Goal: Task Accomplishment & Management: Manage account settings

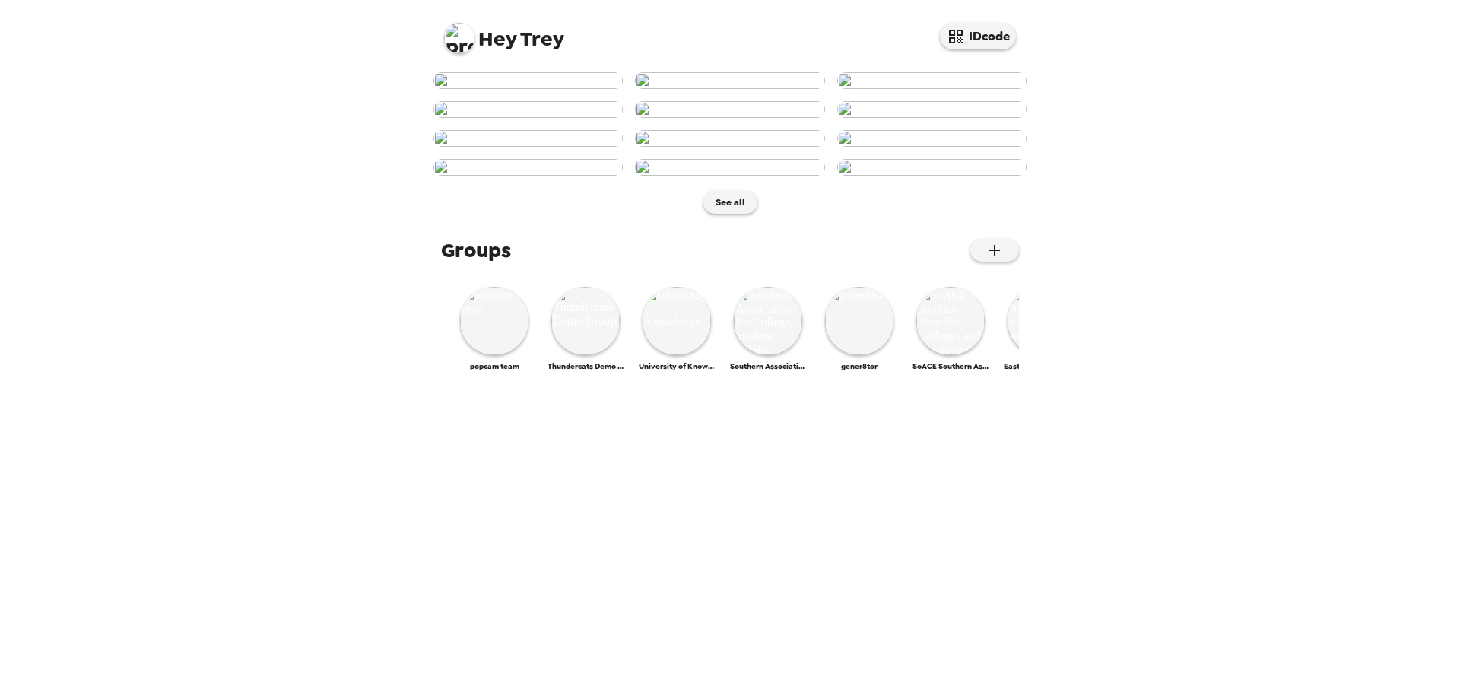
click at [456, 47] on img at bounding box center [459, 38] width 30 height 30
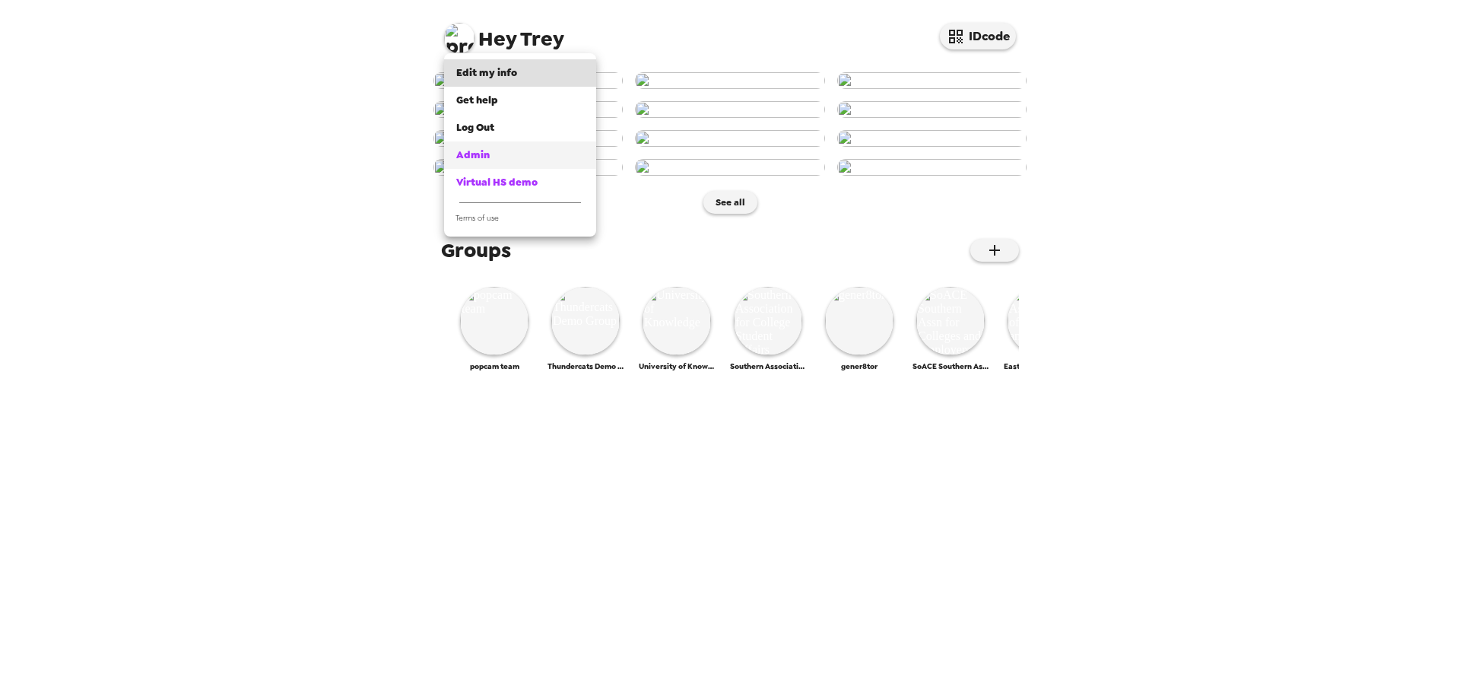
click at [500, 157] on div "Admin" at bounding box center [520, 155] width 128 height 15
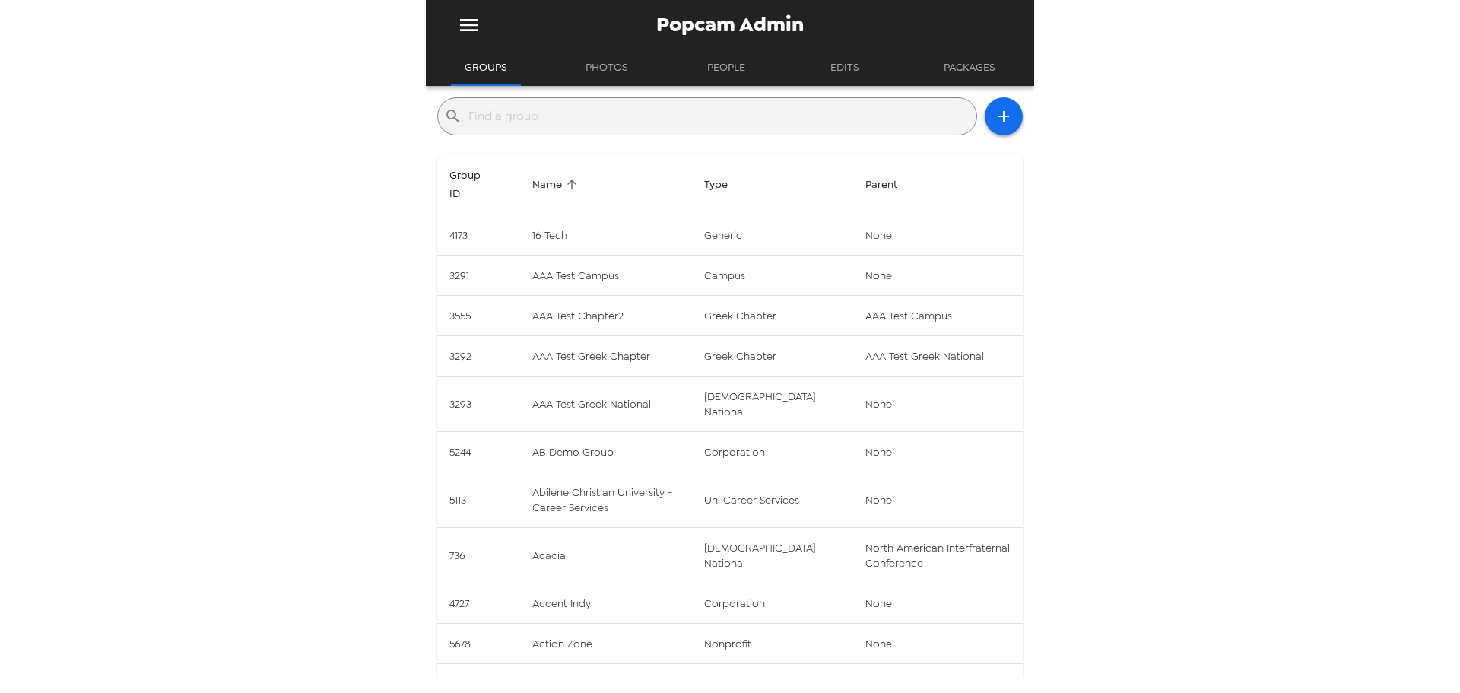
click at [525, 126] on input "text" at bounding box center [719, 116] width 502 height 24
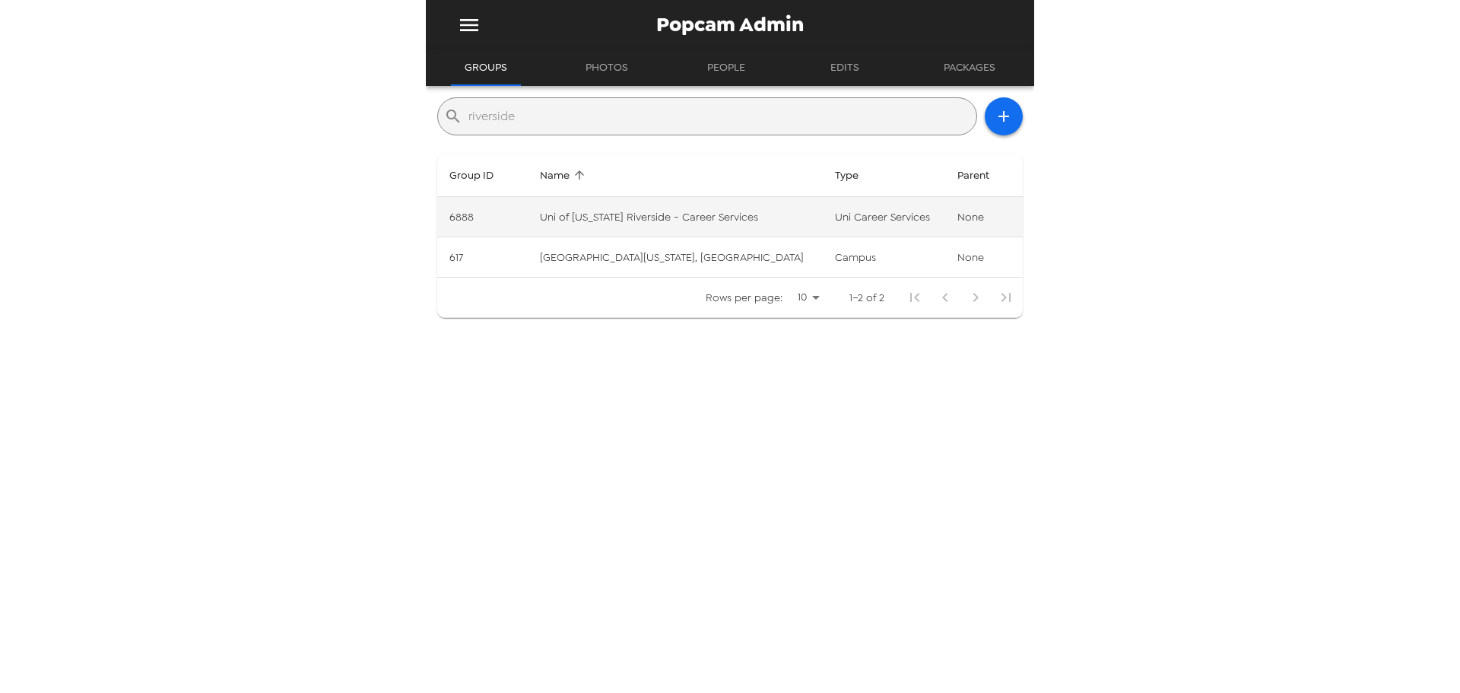
type input "riverside"
click at [738, 207] on td "Uni of California Riverside - Career Services" at bounding box center [675, 217] width 295 height 40
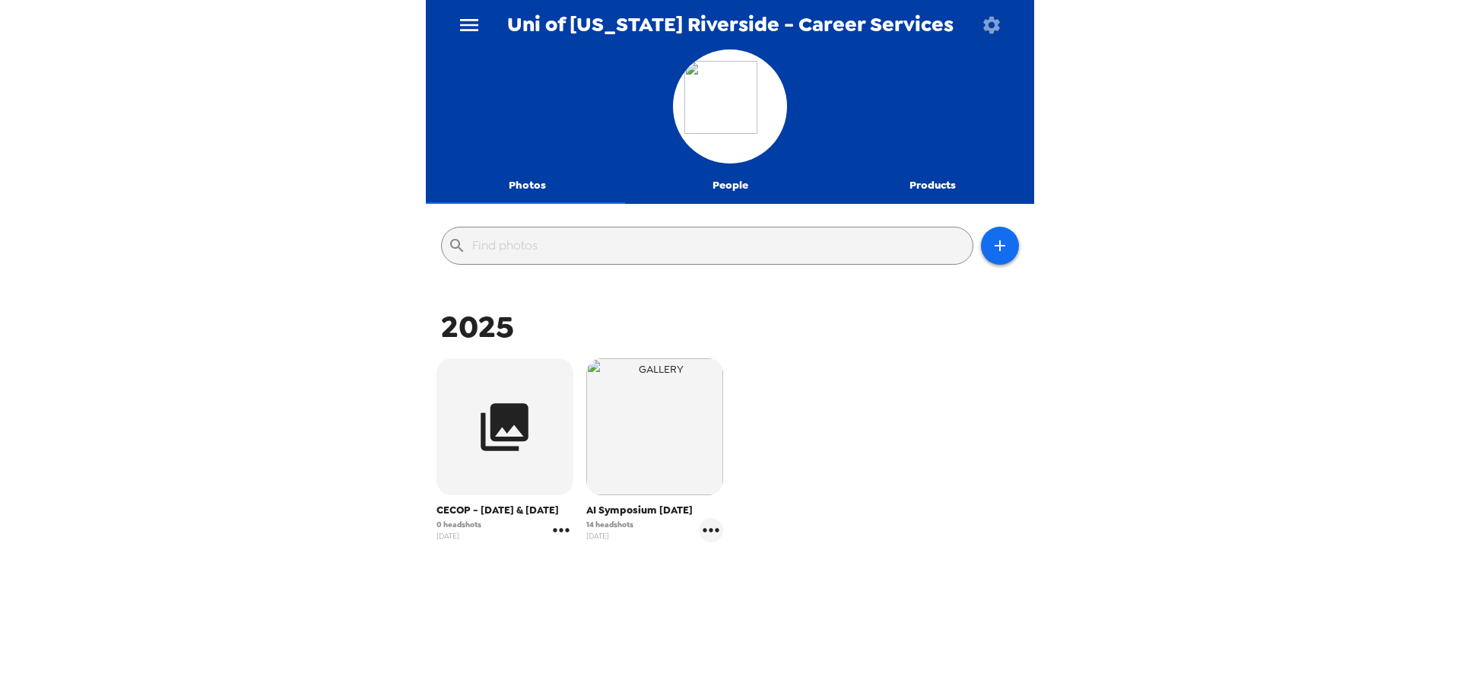
click at [560, 531] on icon "gallery menu" at bounding box center [561, 530] width 16 height 4
click at [901, 437] on div at bounding box center [730, 346] width 1460 height 693
click at [472, 30] on icon "menu" at bounding box center [469, 25] width 18 height 12
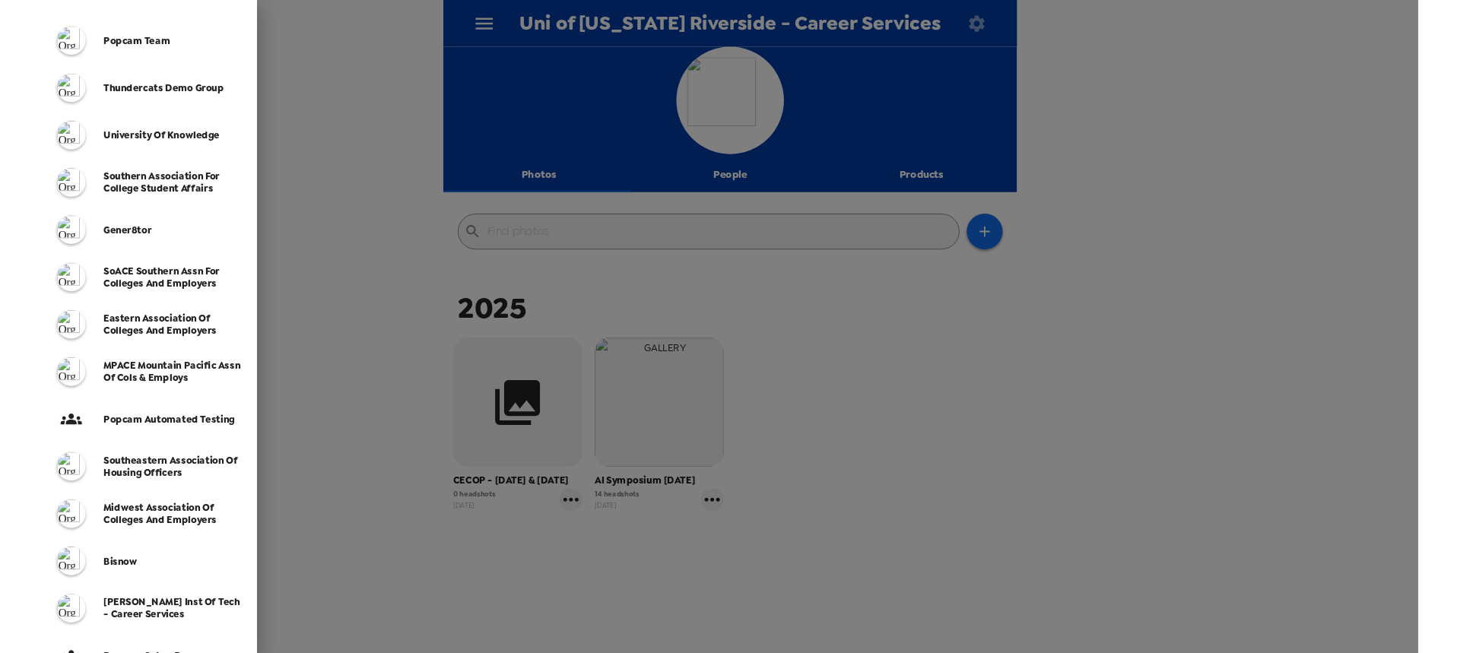
scroll to position [152, 0]
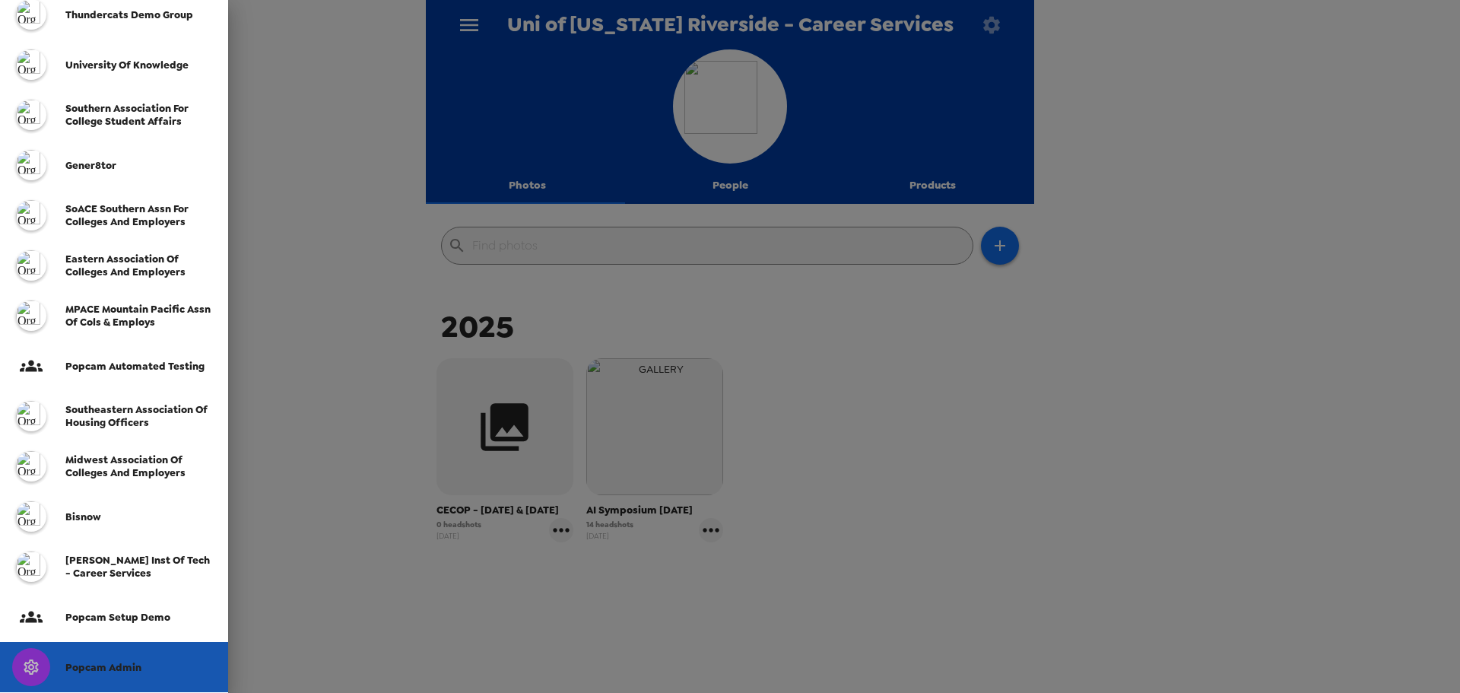
click at [130, 654] on div "Popcam Admin" at bounding box center [114, 667] width 228 height 50
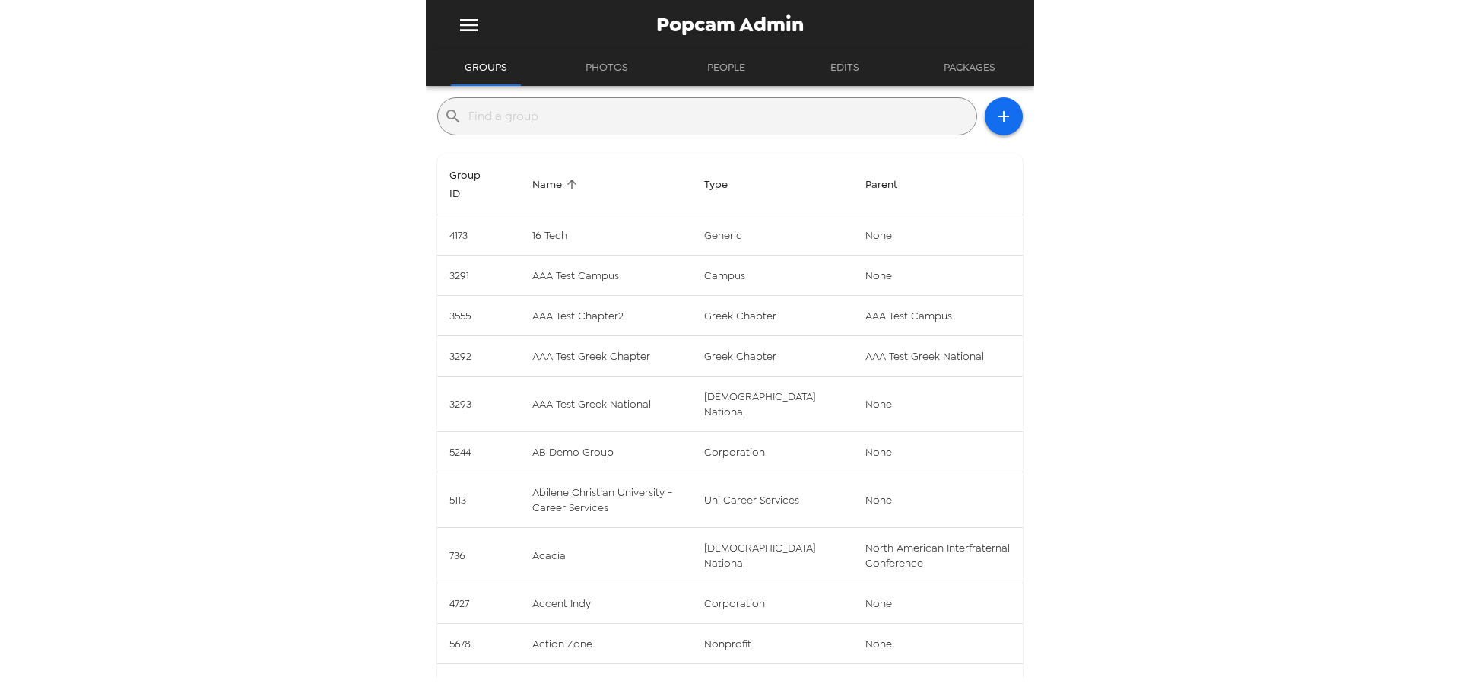
click at [544, 119] on input "text" at bounding box center [719, 116] width 502 height 24
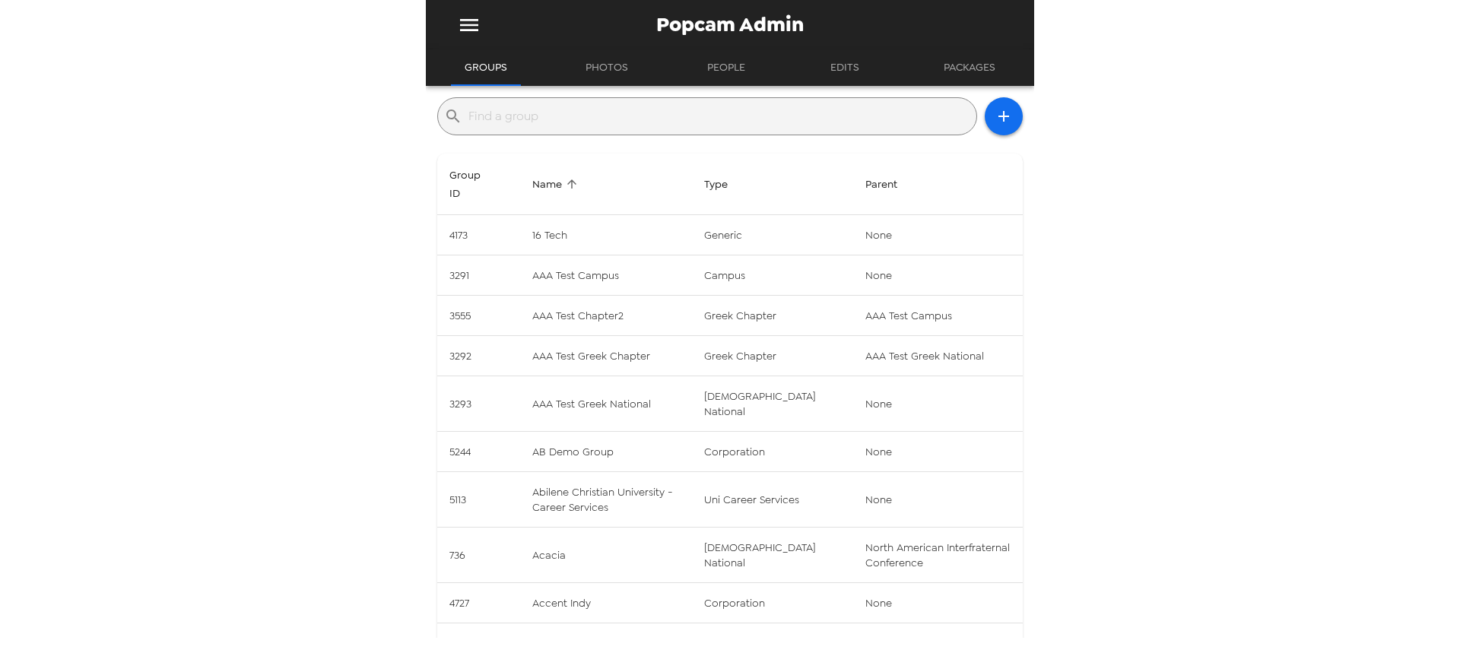
click at [463, 24] on icon "menu" at bounding box center [469, 25] width 18 height 12
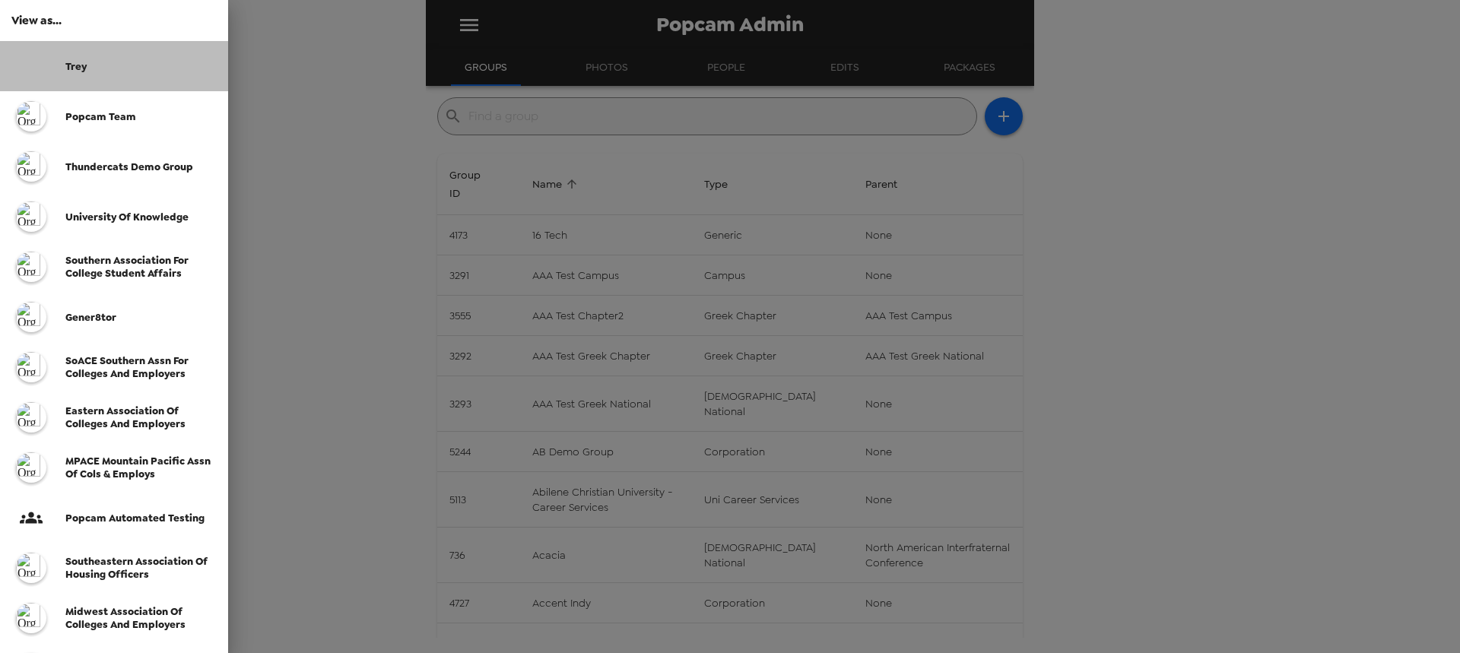
click at [124, 69] on div "Trey" at bounding box center [140, 66] width 151 height 13
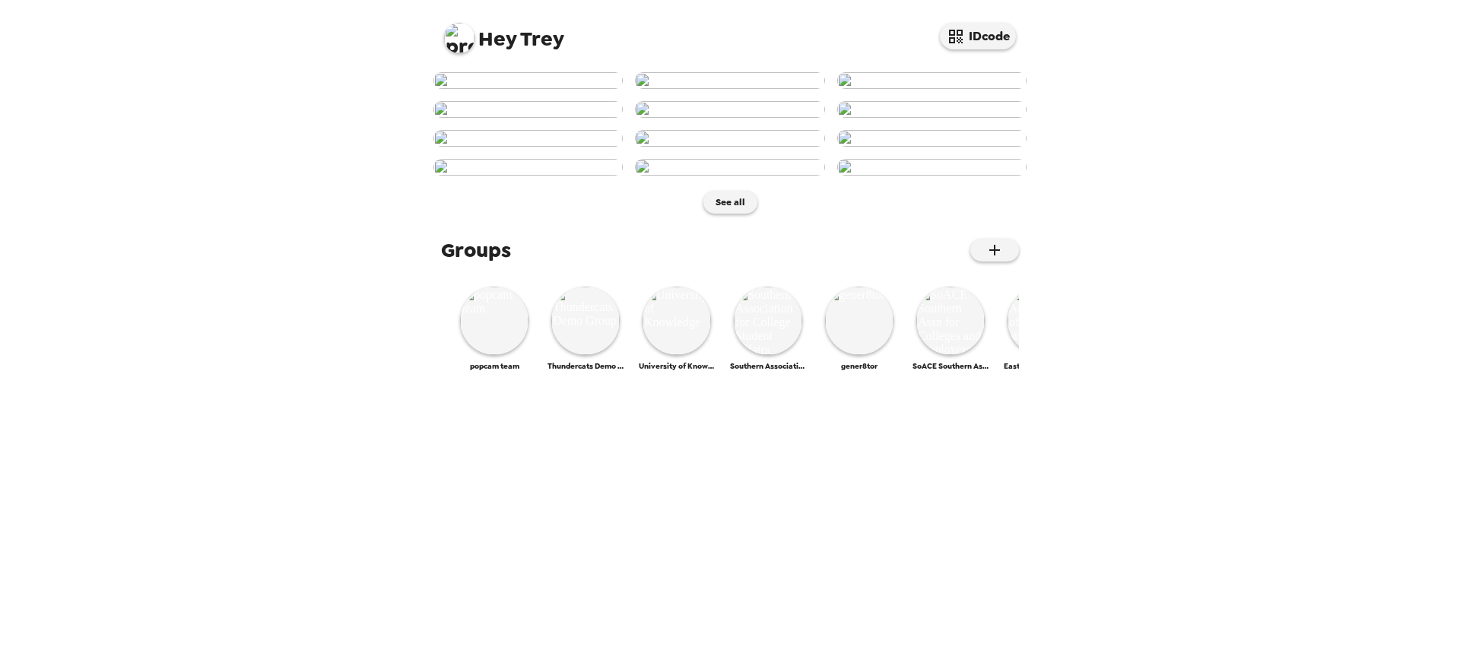
scroll to position [87, 0]
click at [456, 30] on img at bounding box center [459, 38] width 30 height 30
click at [503, 157] on div "Admin" at bounding box center [520, 155] width 128 height 15
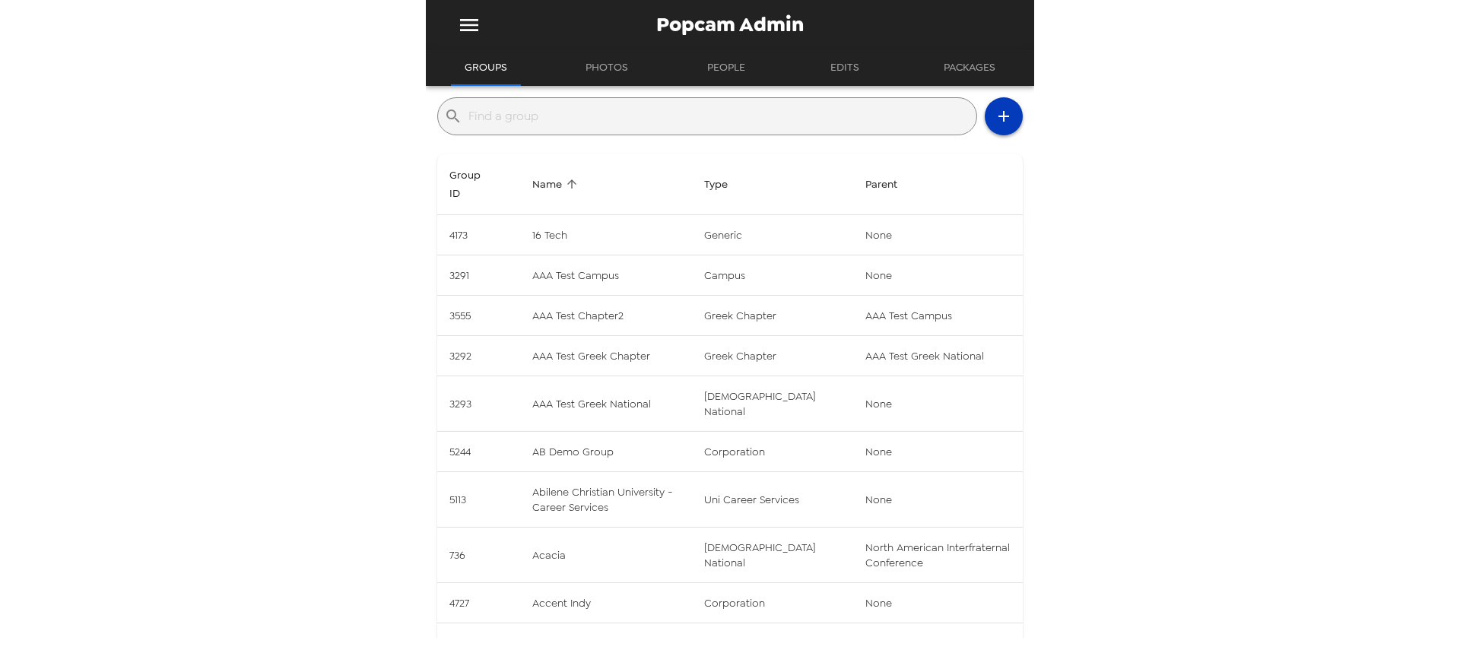
click at [995, 108] on icon "button" at bounding box center [1004, 116] width 18 height 18
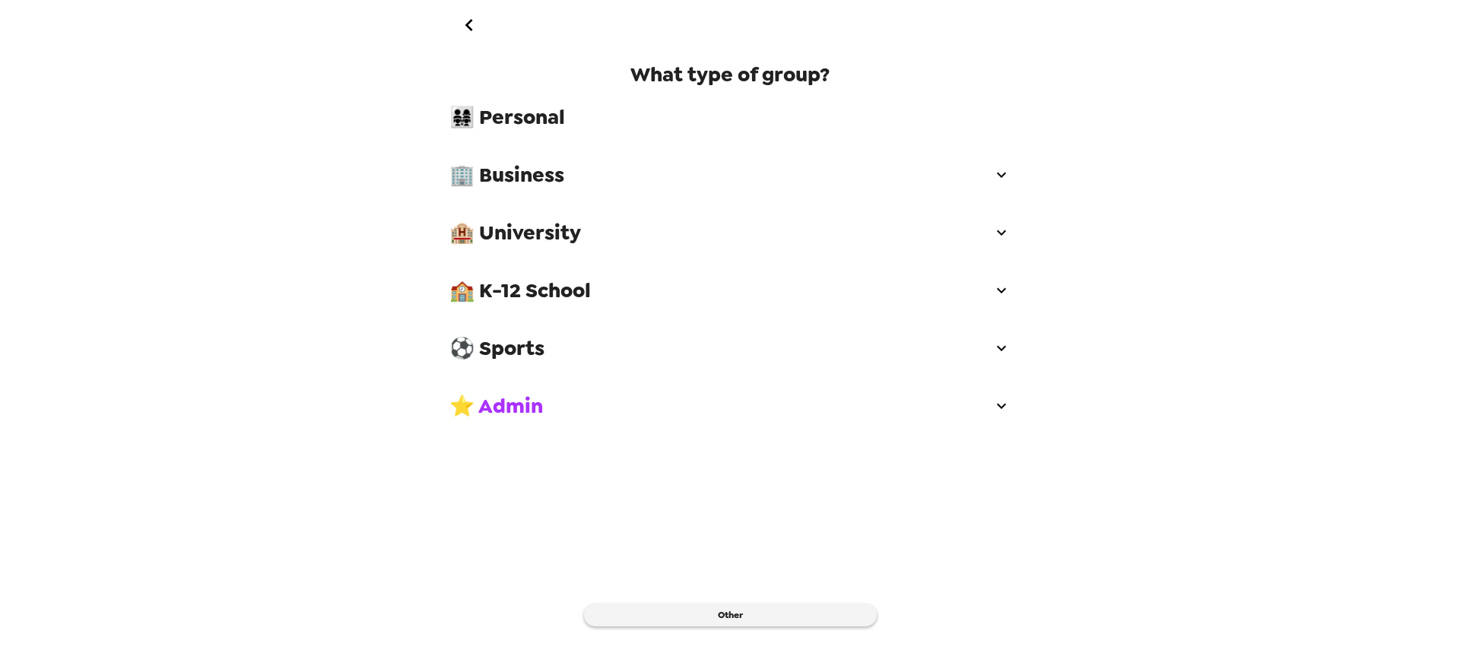
click at [569, 175] on span "🏢 Business" at bounding box center [720, 174] width 543 height 27
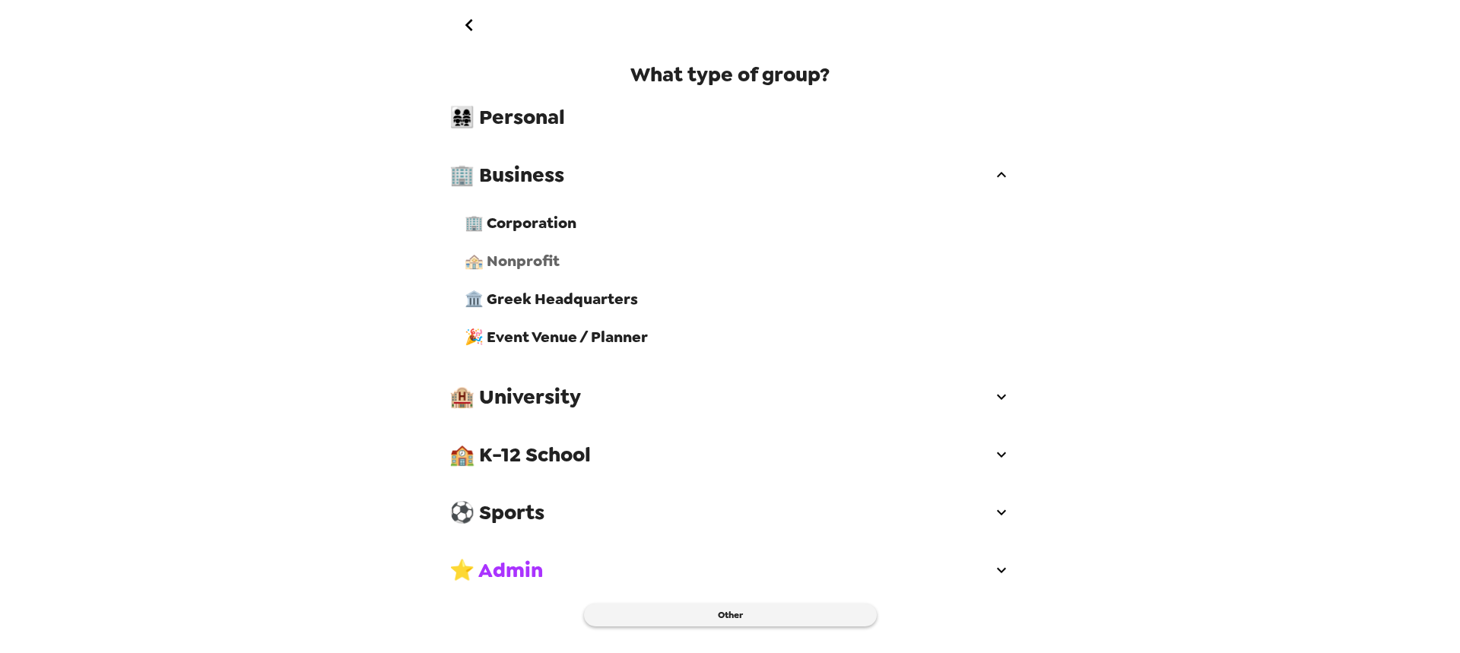
click at [568, 262] on span "🏤 Nonprofit" at bounding box center [738, 261] width 546 height 20
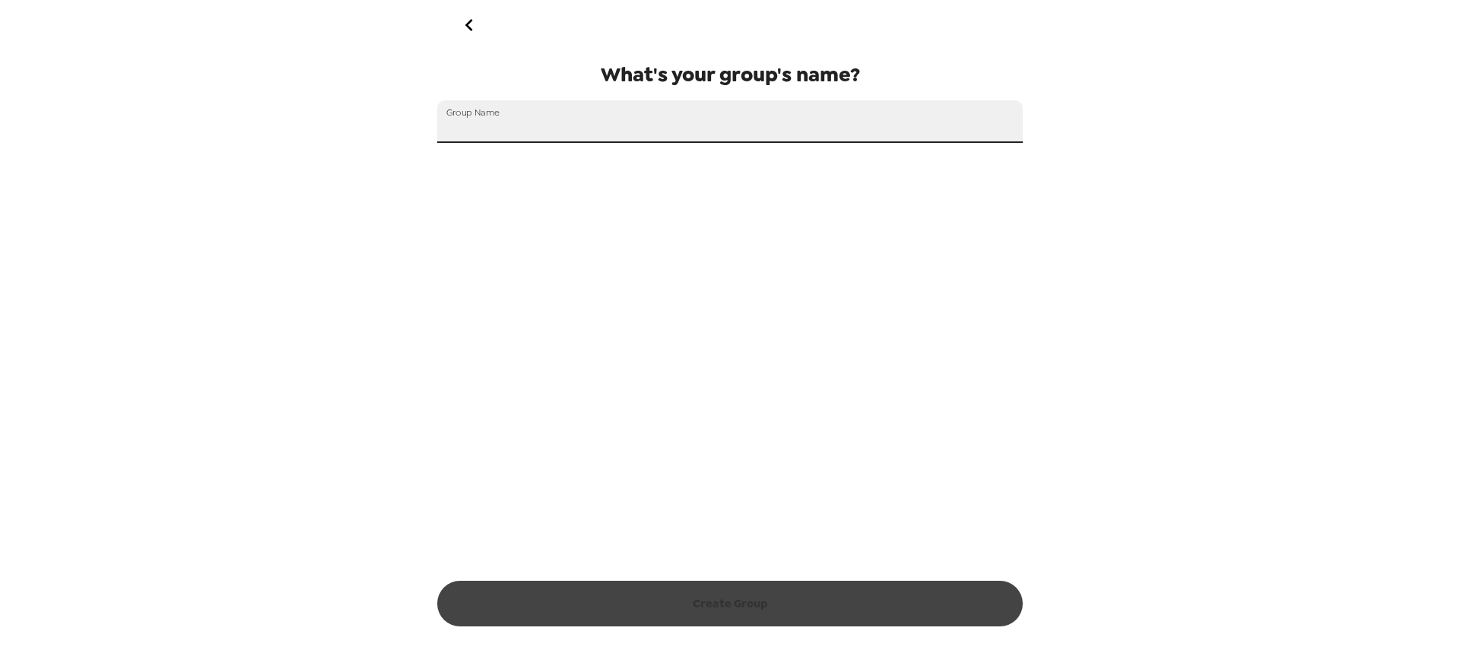
click at [584, 129] on input "Group Name" at bounding box center [729, 121] width 585 height 43
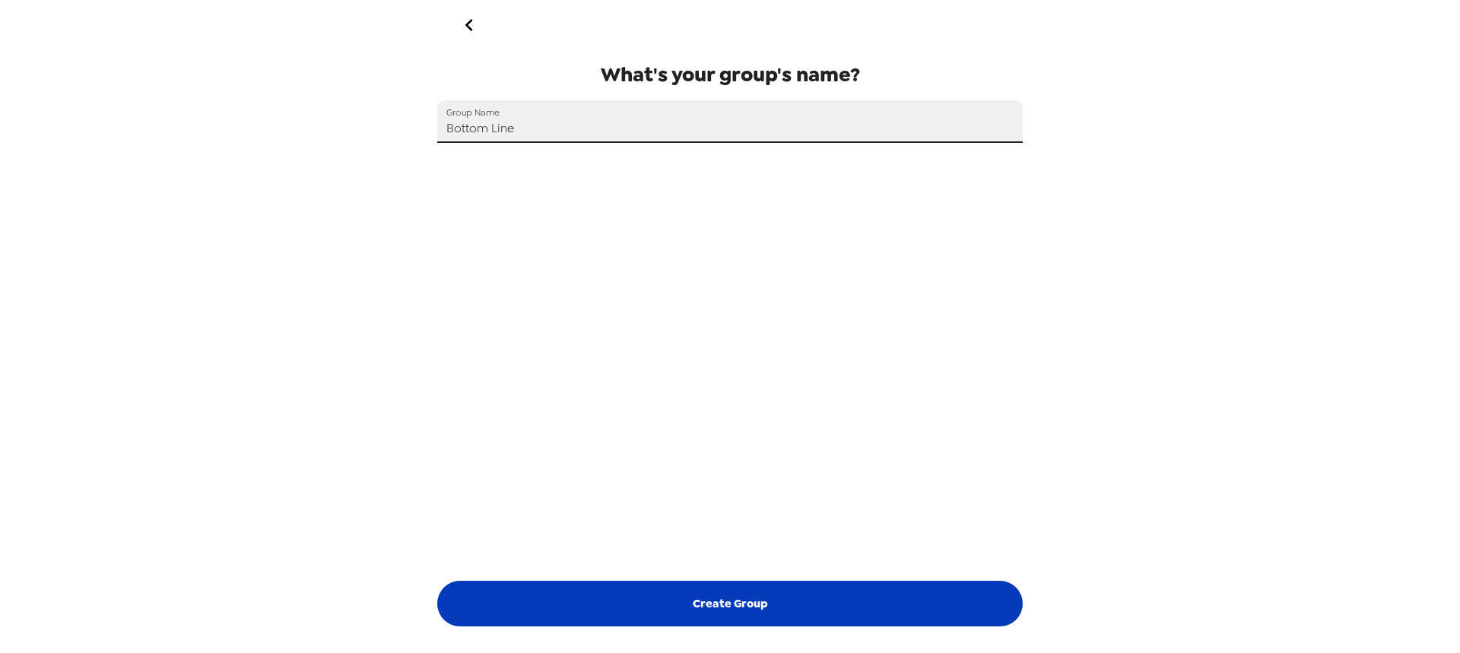
type input "Bottom Line"
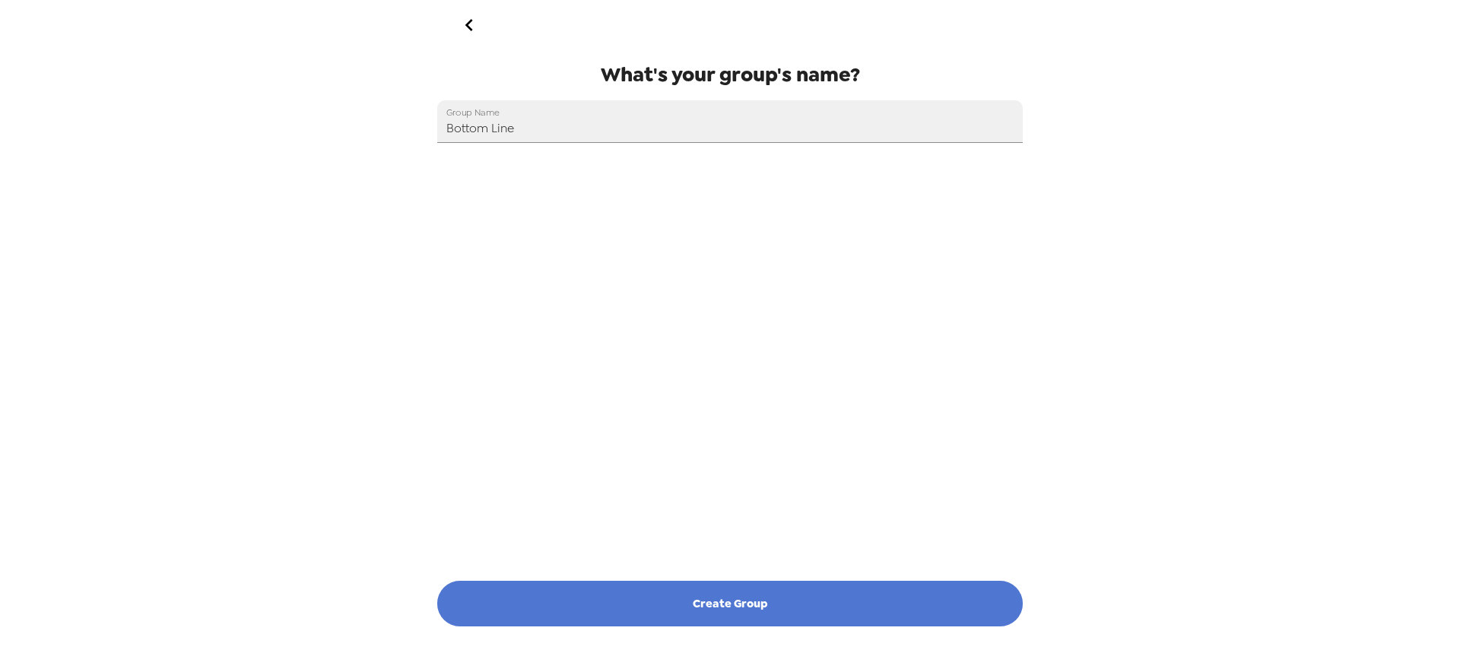
click at [747, 601] on button "Create Group" at bounding box center [729, 604] width 585 height 46
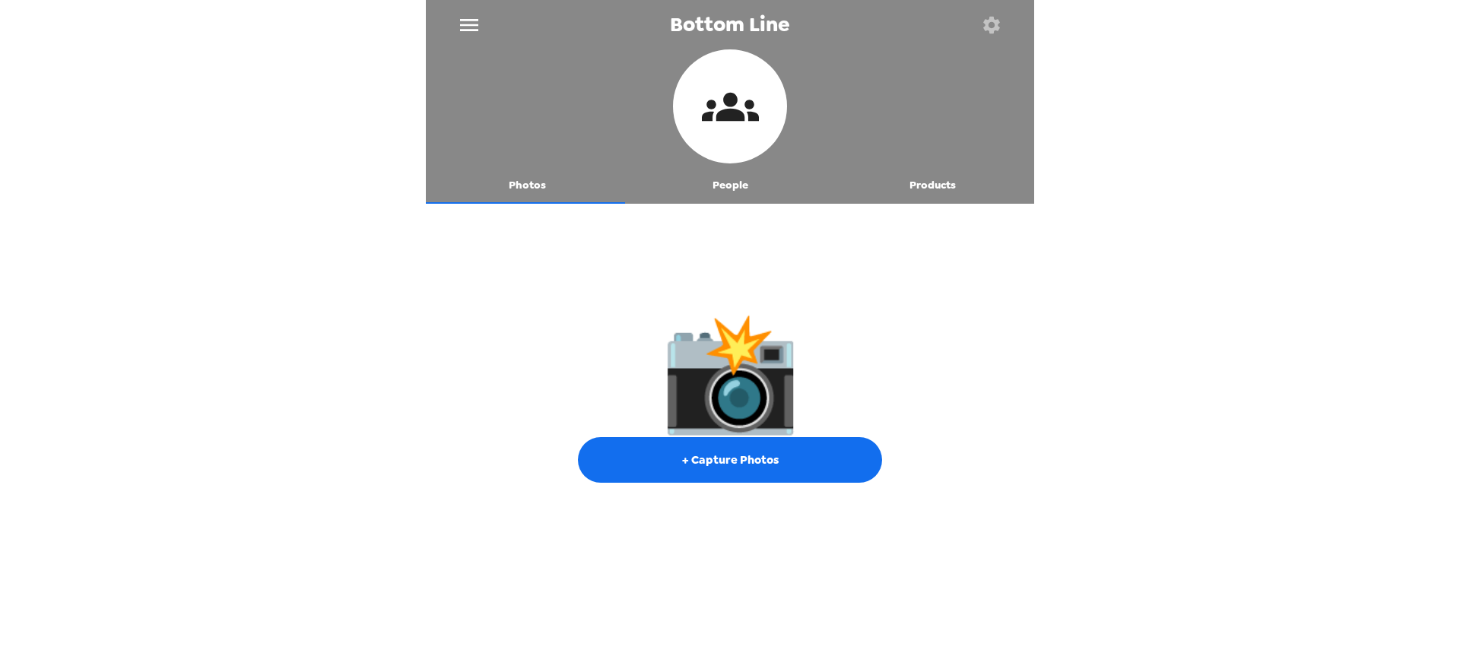
click at [1005, 21] on button "button" at bounding box center [990, 24] width 49 height 49
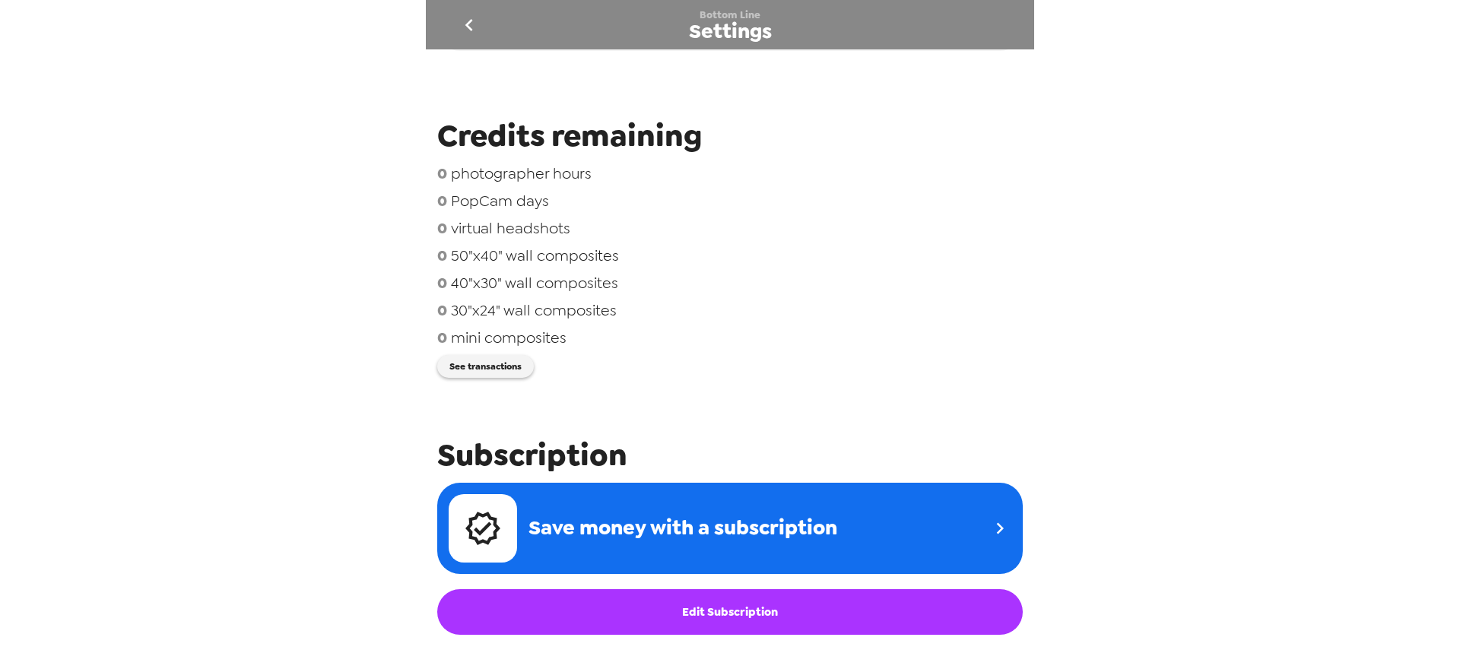
scroll to position [532, 0]
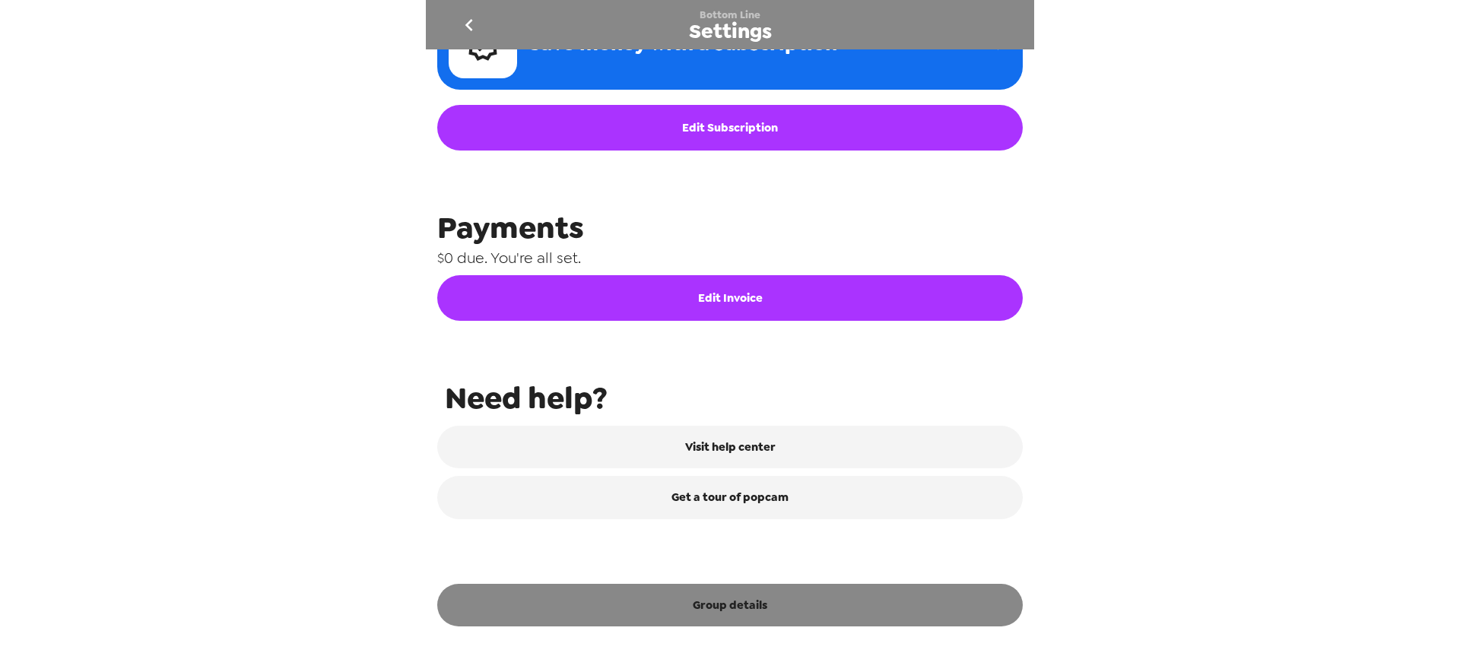
click at [782, 613] on button "Group details" at bounding box center [729, 605] width 585 height 43
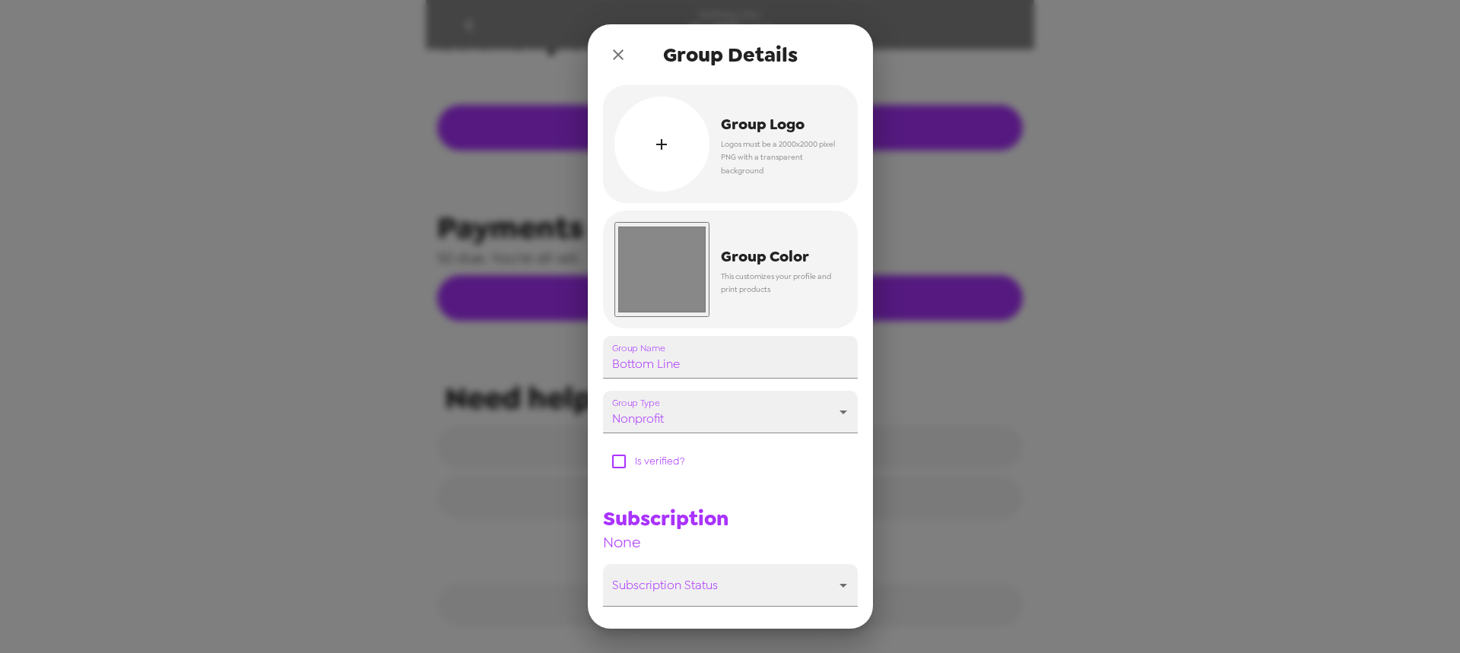
scroll to position [633, 0]
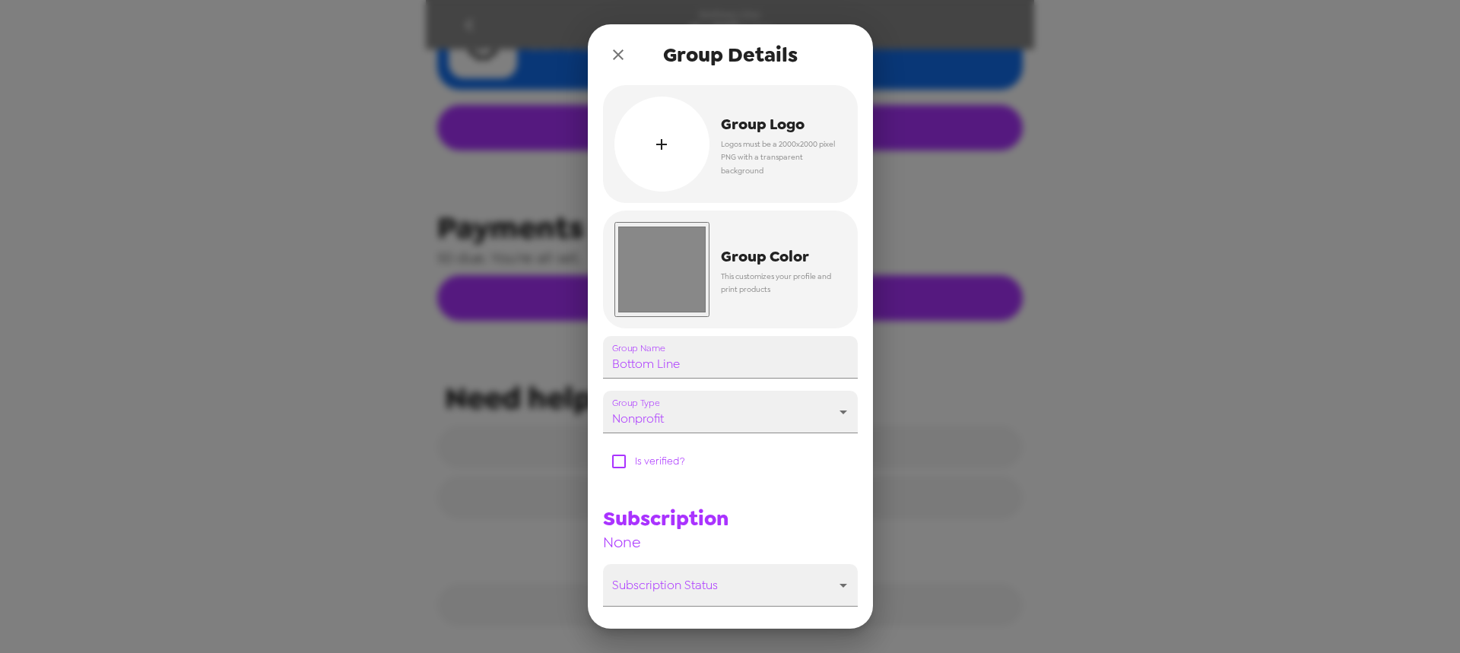
drag, startPoint x: 617, startPoint y: 55, endPoint x: 606, endPoint y: 52, distance: 11.8
click at [616, 54] on icon "close" at bounding box center [618, 55] width 18 height 18
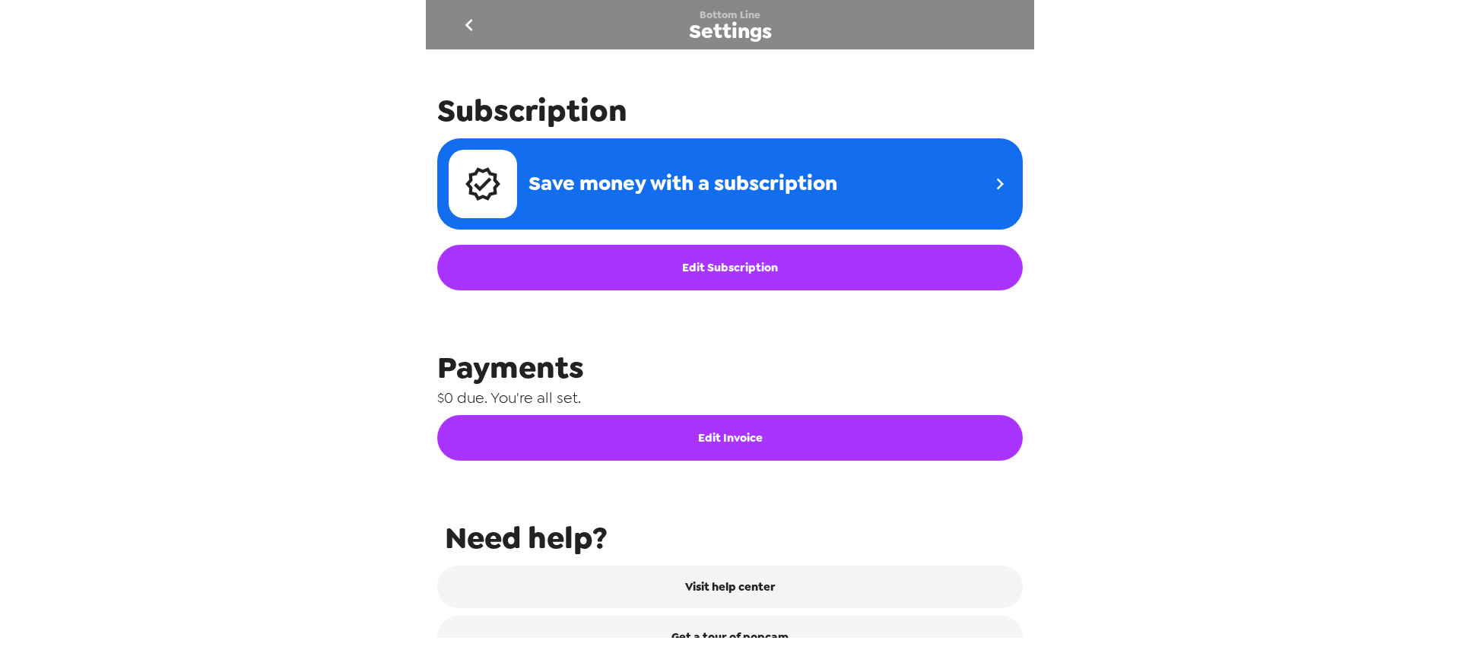
scroll to position [253, 0]
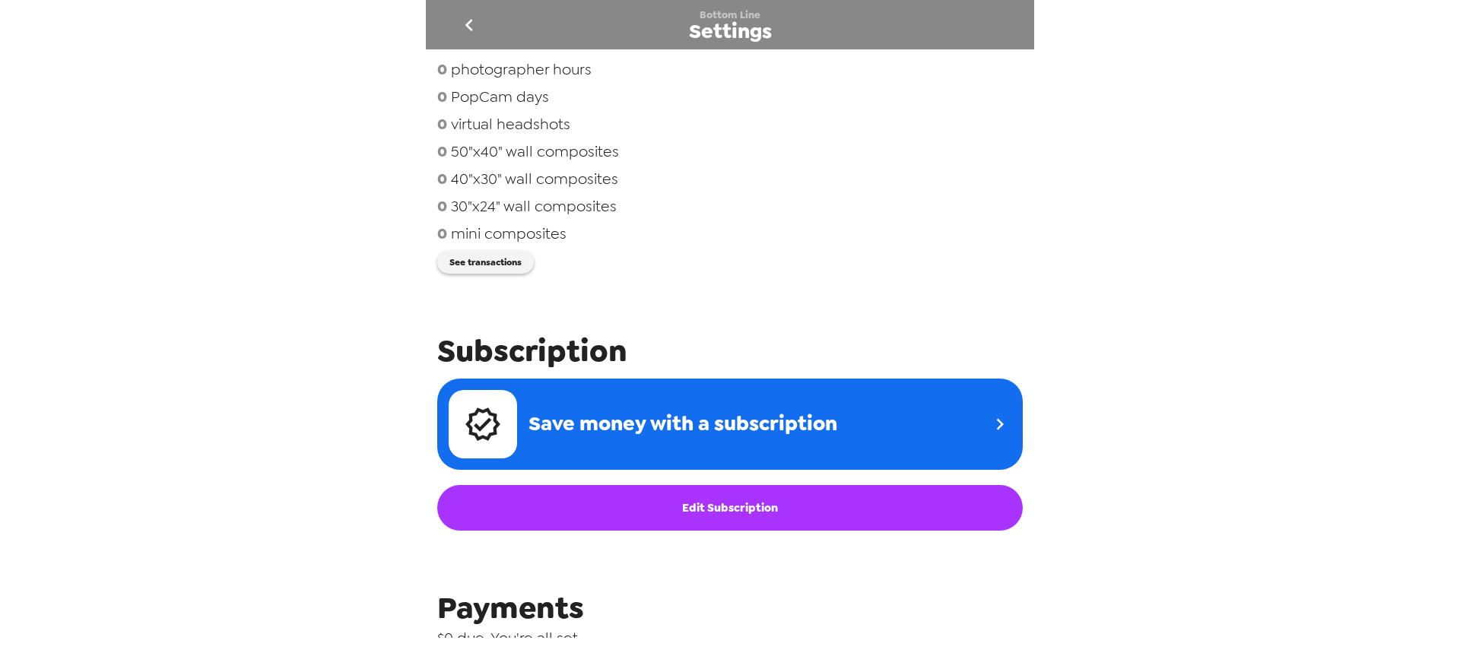
click at [462, 22] on icon "go back" at bounding box center [469, 25] width 24 height 24
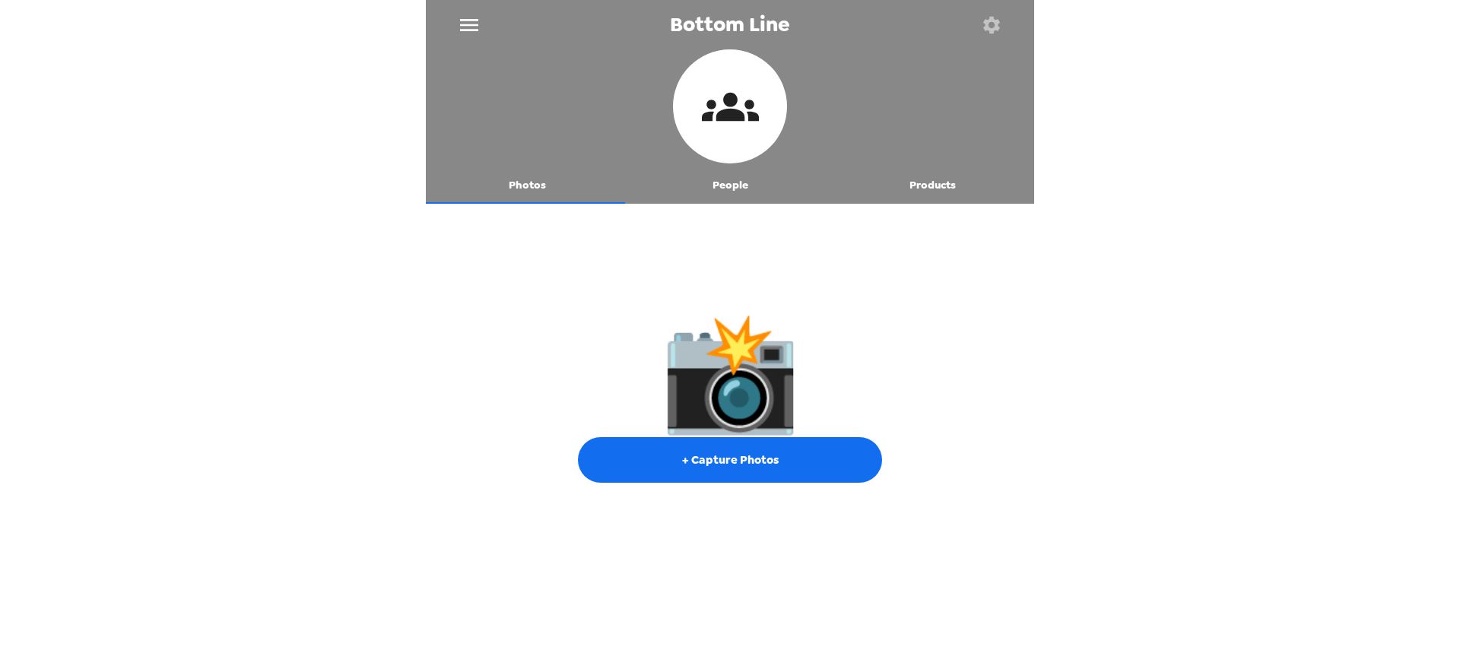
click at [735, 190] on button "People" at bounding box center [730, 185] width 203 height 36
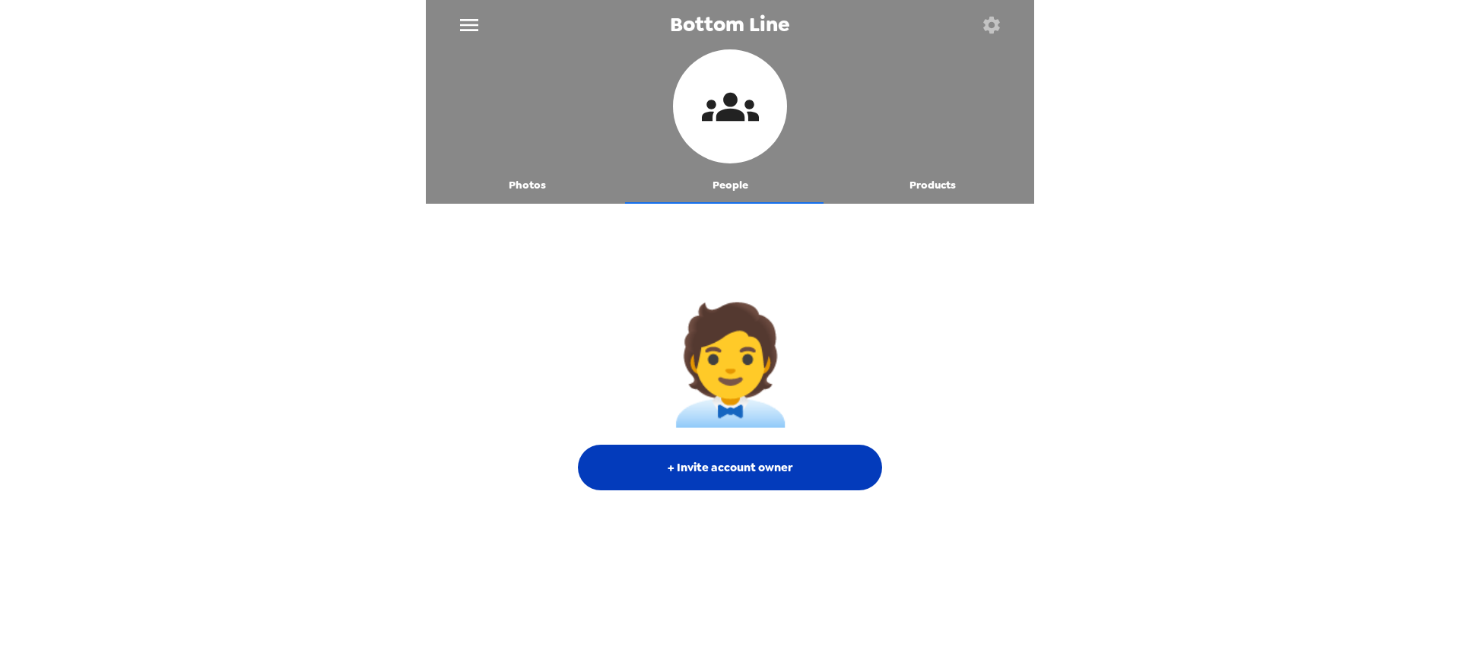
click at [772, 465] on button "+ Invite account owner" at bounding box center [730, 468] width 304 height 46
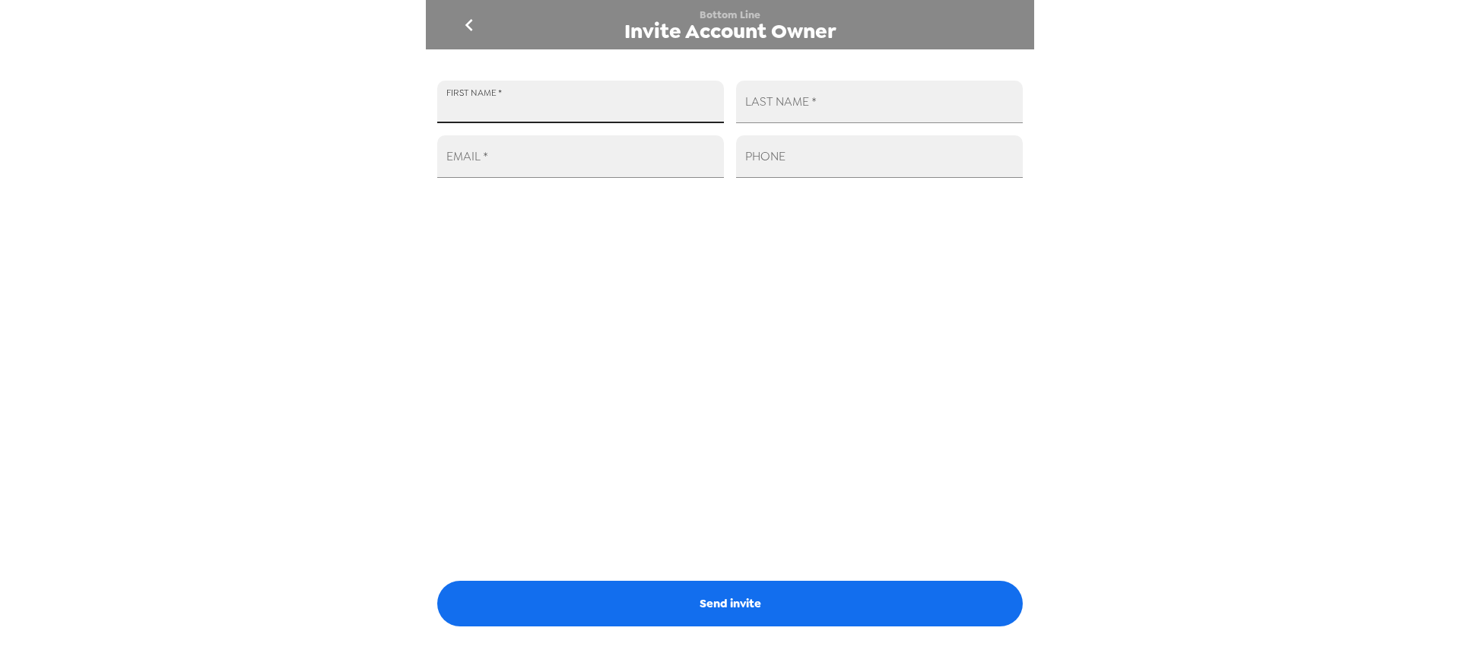
click at [586, 110] on input "FIRST NAME   *" at bounding box center [580, 102] width 287 height 43
type input "[PERSON_NAME][GEOGRAPHIC_DATA]"
type input "[PERSON_NAME]"
click at [568, 171] on input "EMAIL   *" at bounding box center [580, 156] width 287 height 43
paste input "[EMAIL_ADDRESS][DOMAIN_NAME]"
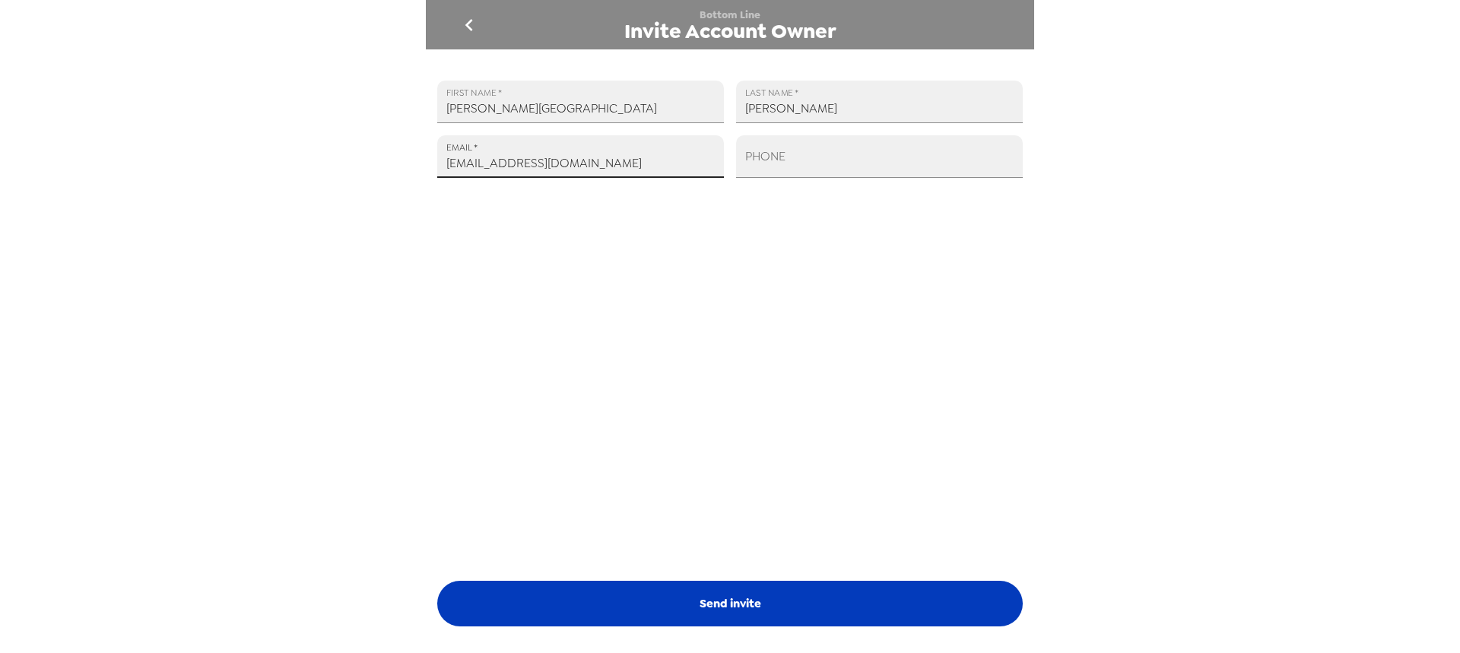
type input "[EMAIL_ADDRESS][DOMAIN_NAME]"
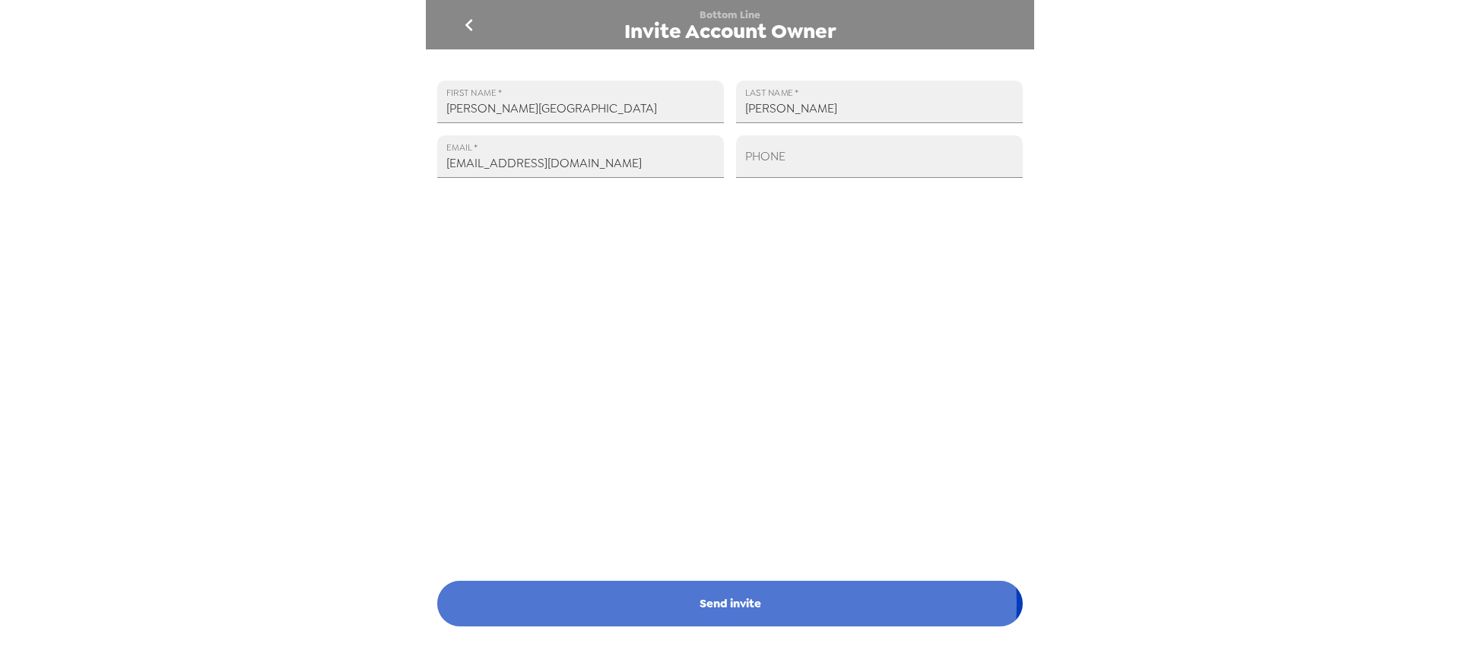
click at [726, 604] on button "Send invite" at bounding box center [729, 604] width 585 height 46
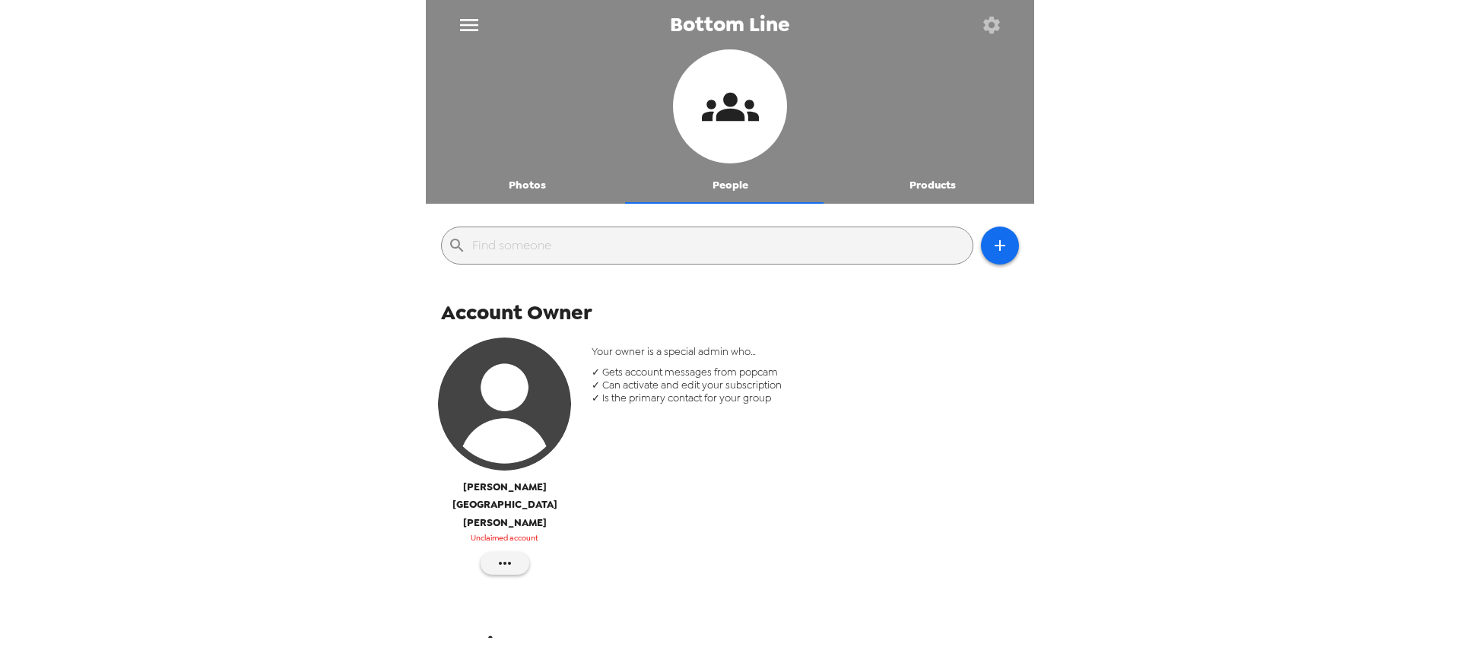
click at [950, 468] on div "Your owner is a special admin who… ✓ Gets account messages from popcam ✓ Can ac…" at bounding box center [805, 464] width 451 height 260
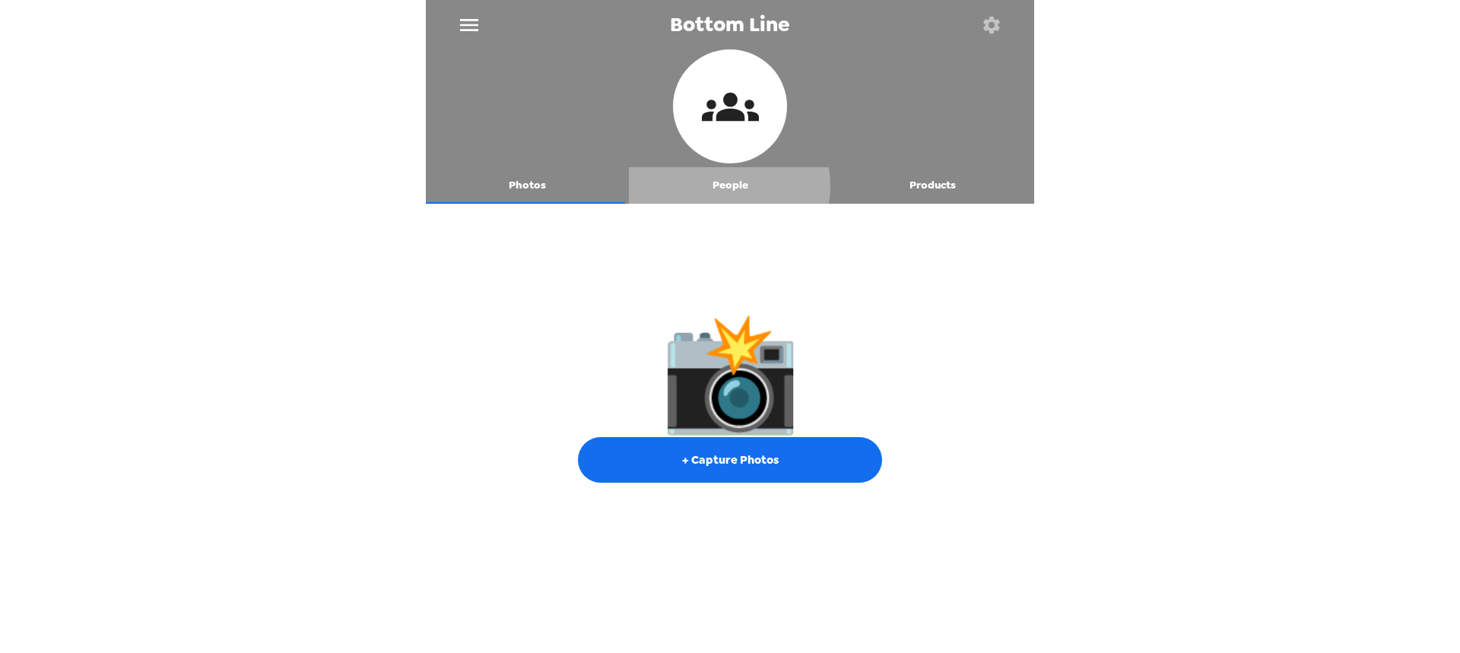
click at [714, 186] on button "People" at bounding box center [730, 185] width 203 height 36
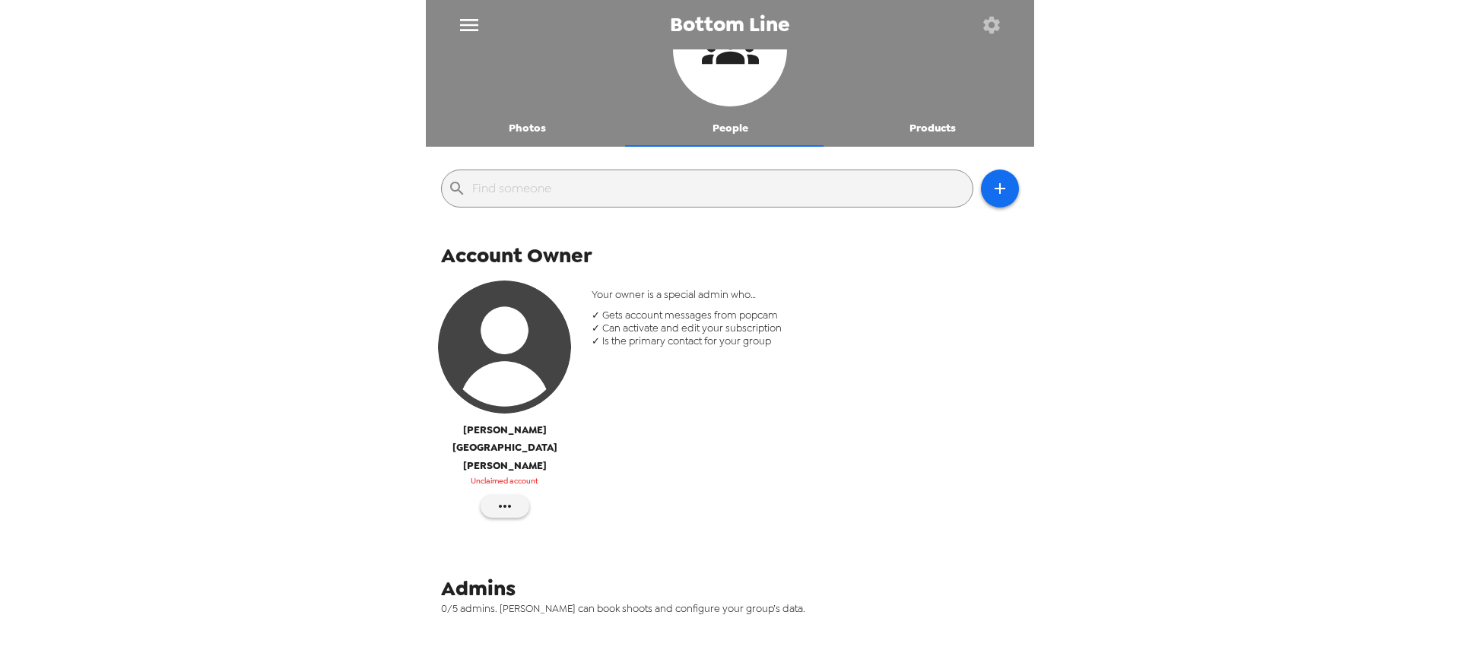
scroll to position [114, 0]
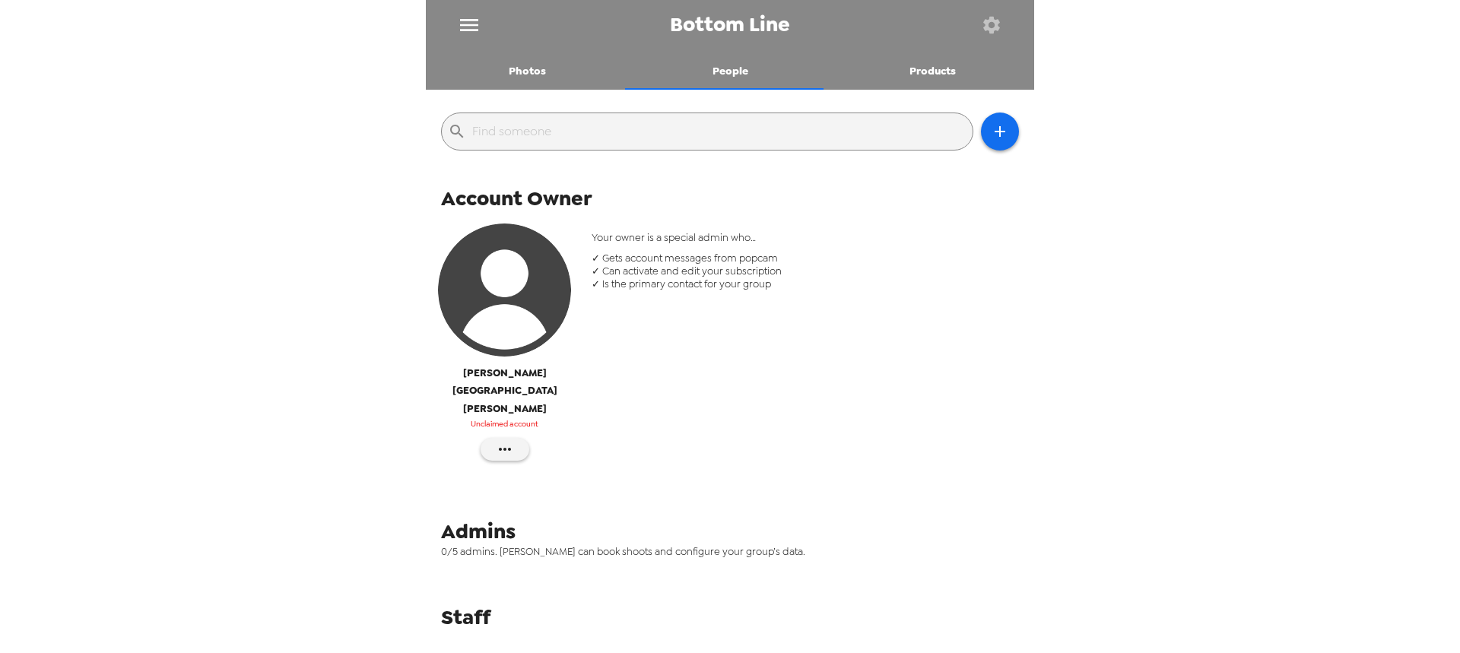
click at [915, 408] on div "Your owner is a special admin who… ✓ Gets account messages from popcam ✓ Can ac…" at bounding box center [805, 350] width 451 height 260
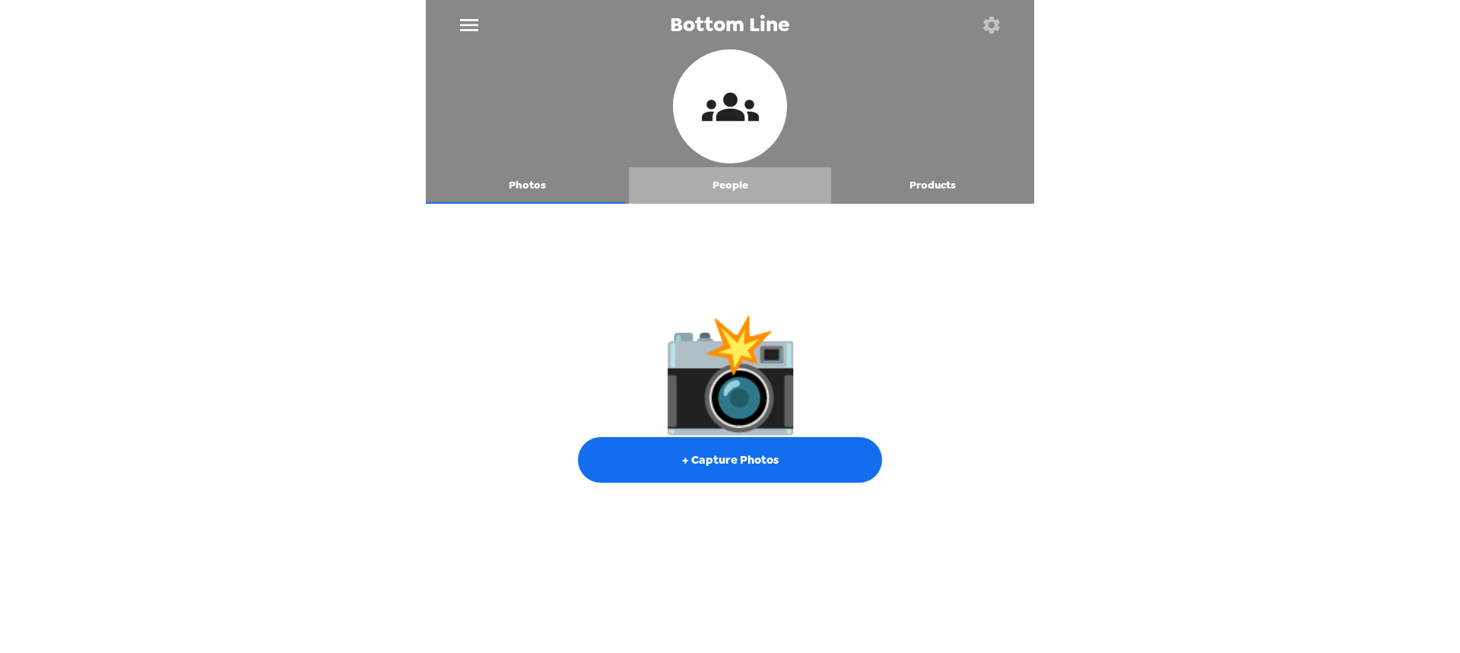
click at [730, 193] on button "People" at bounding box center [730, 185] width 203 height 36
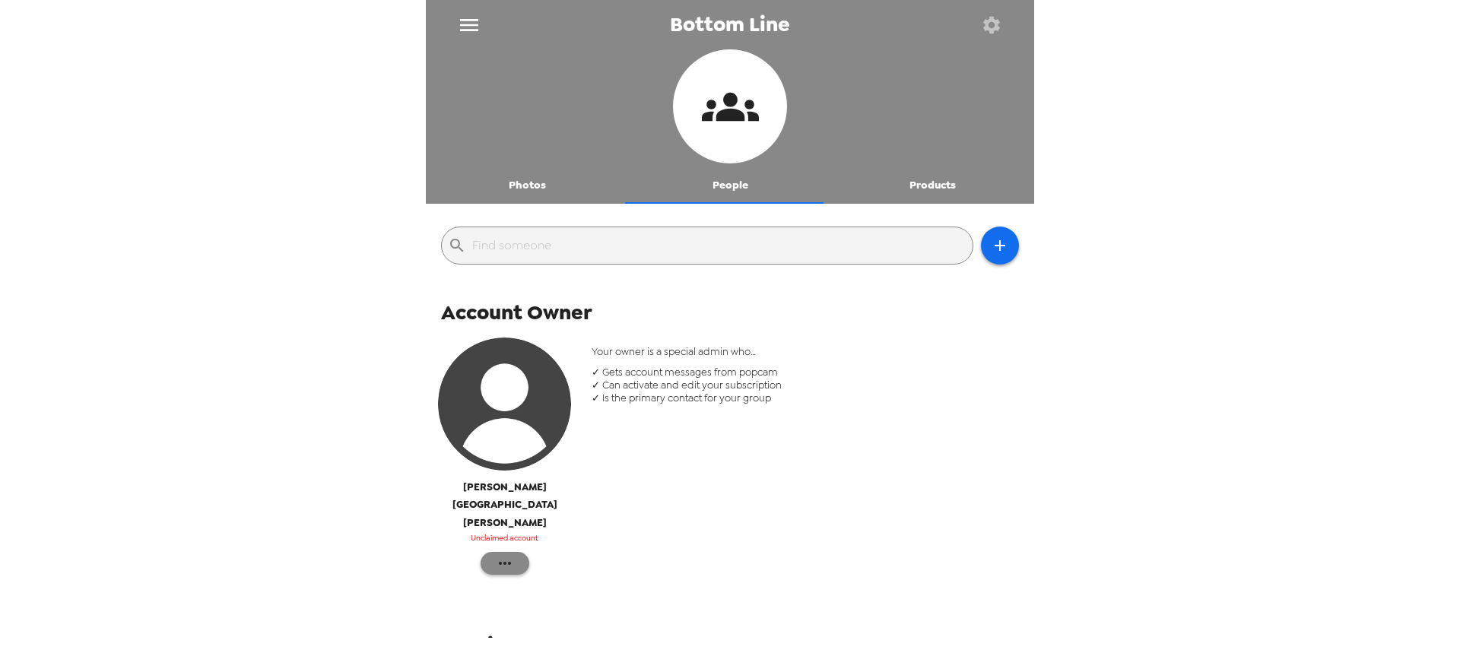
click at [496, 554] on icon "button" at bounding box center [505, 563] width 18 height 18
click at [549, 558] on span "Reinvite" at bounding box center [550, 560] width 62 height 18
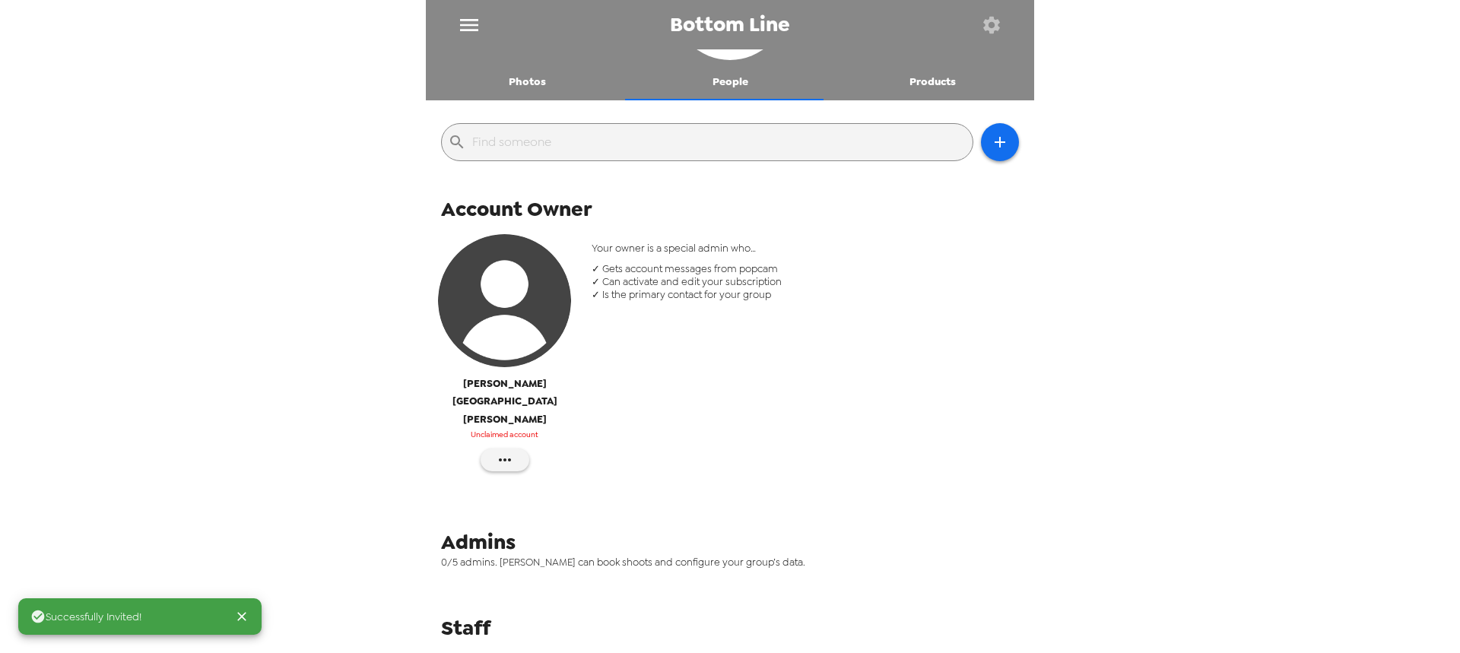
scroll to position [114, 0]
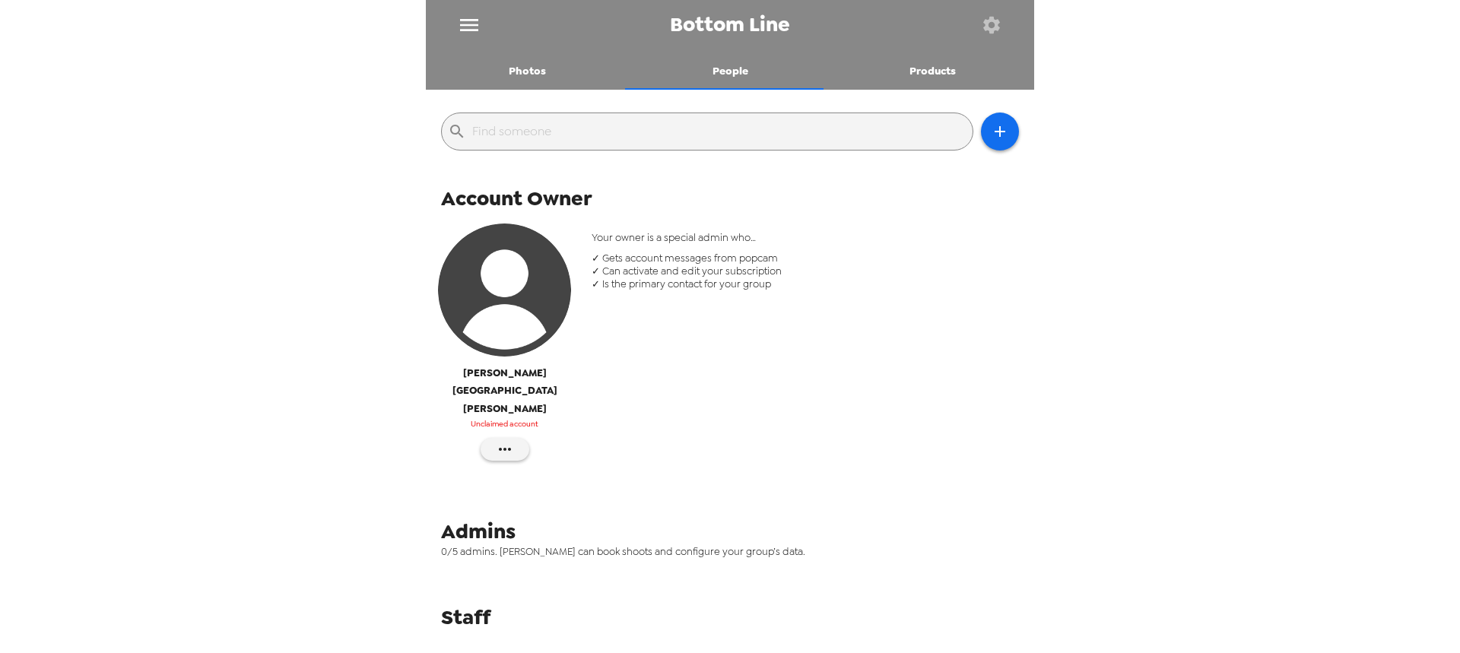
drag, startPoint x: 470, startPoint y: 392, endPoint x: 658, endPoint y: 408, distance: 189.2
click at [658, 408] on div "Tram-Anh Nguyen Unclaimed account Your owner is a special admin who… ✓ Gets acc…" at bounding box center [730, 350] width 601 height 260
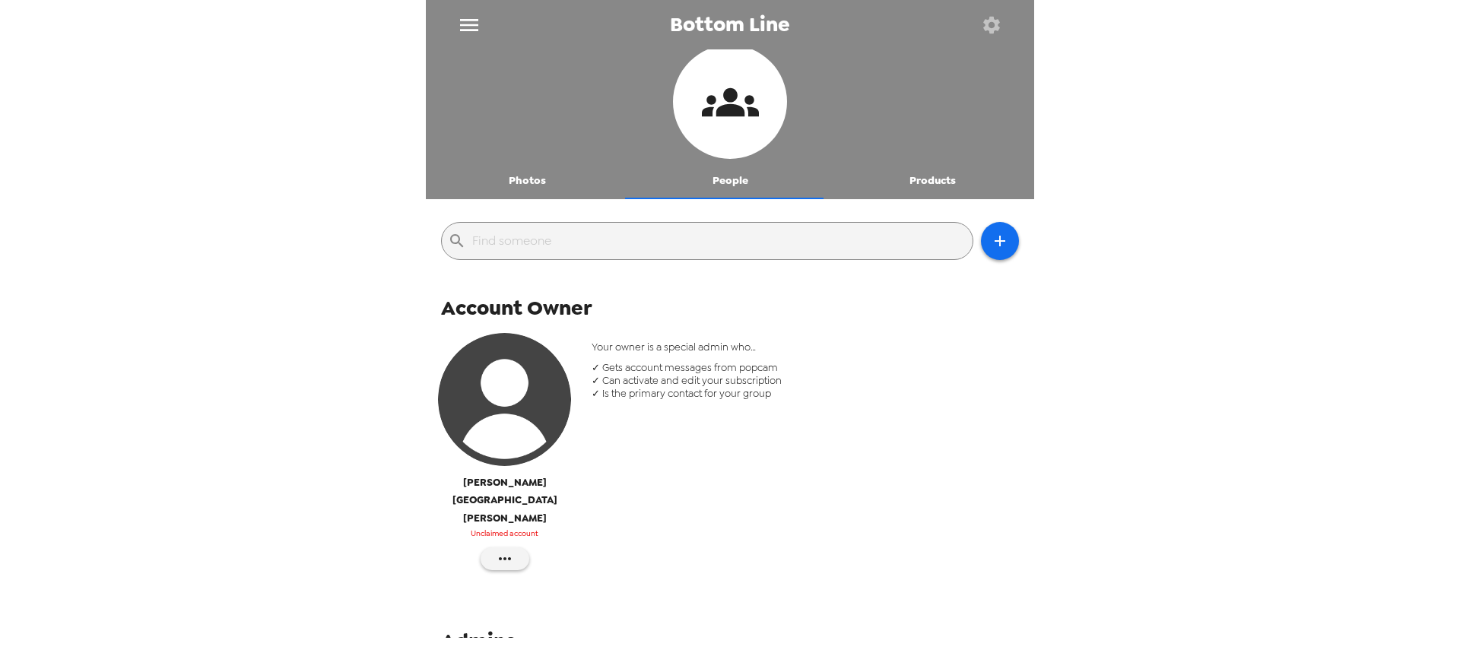
scroll to position [0, 0]
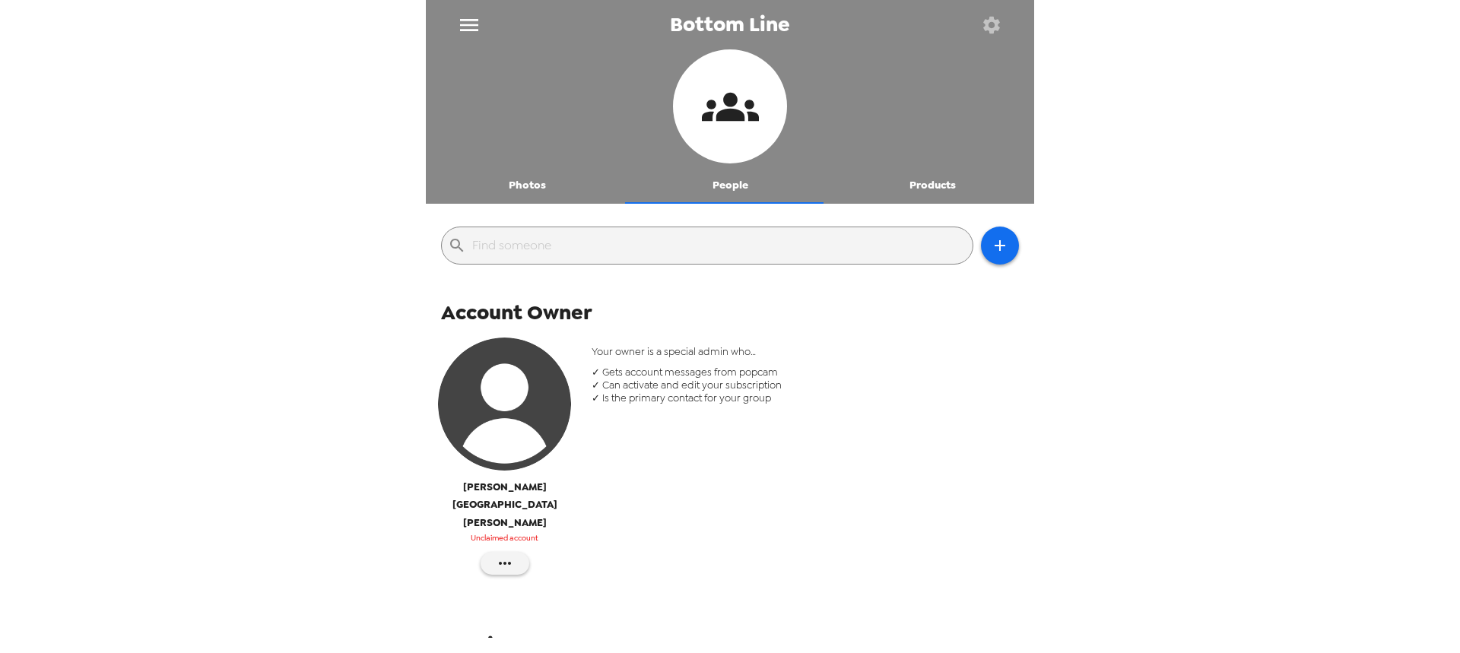
click at [499, 444] on img "button" at bounding box center [504, 404] width 133 height 133
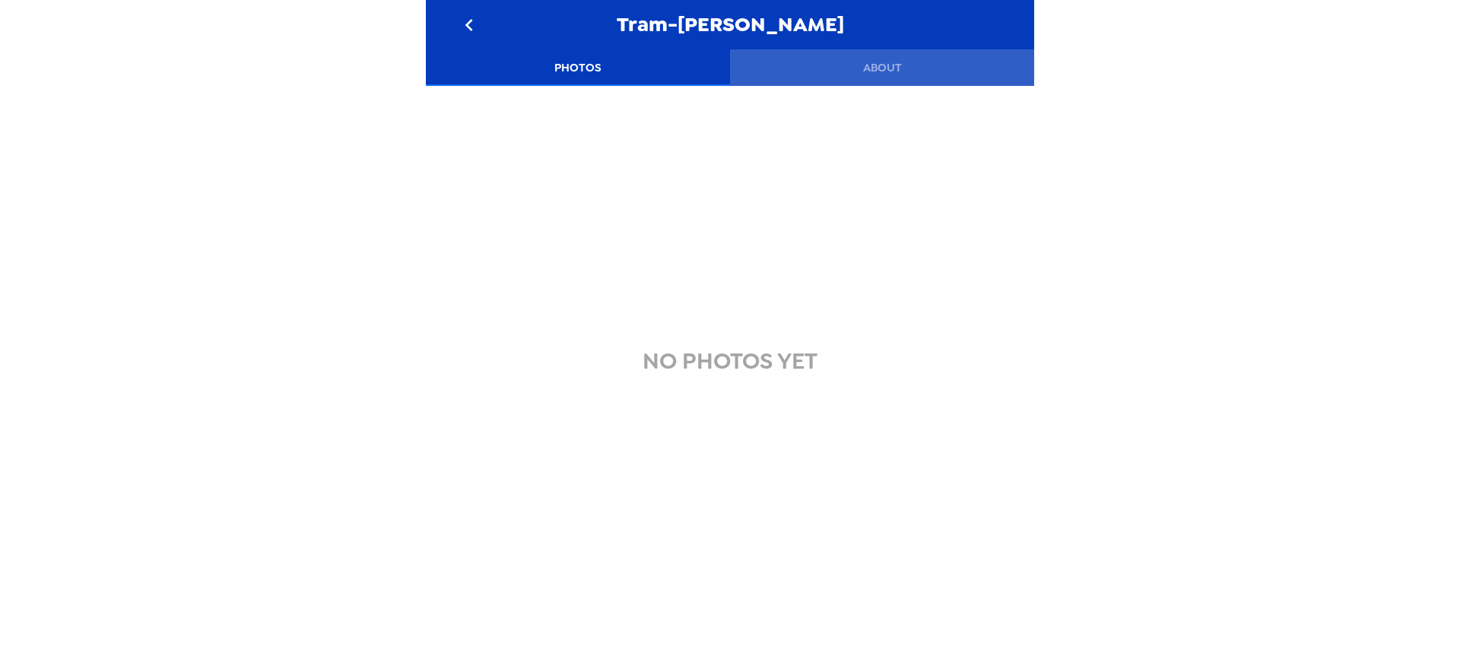
drag, startPoint x: 866, startPoint y: 62, endPoint x: 868, endPoint y: 70, distance: 8.7
click at [867, 62] on button "About" at bounding box center [882, 67] width 304 height 36
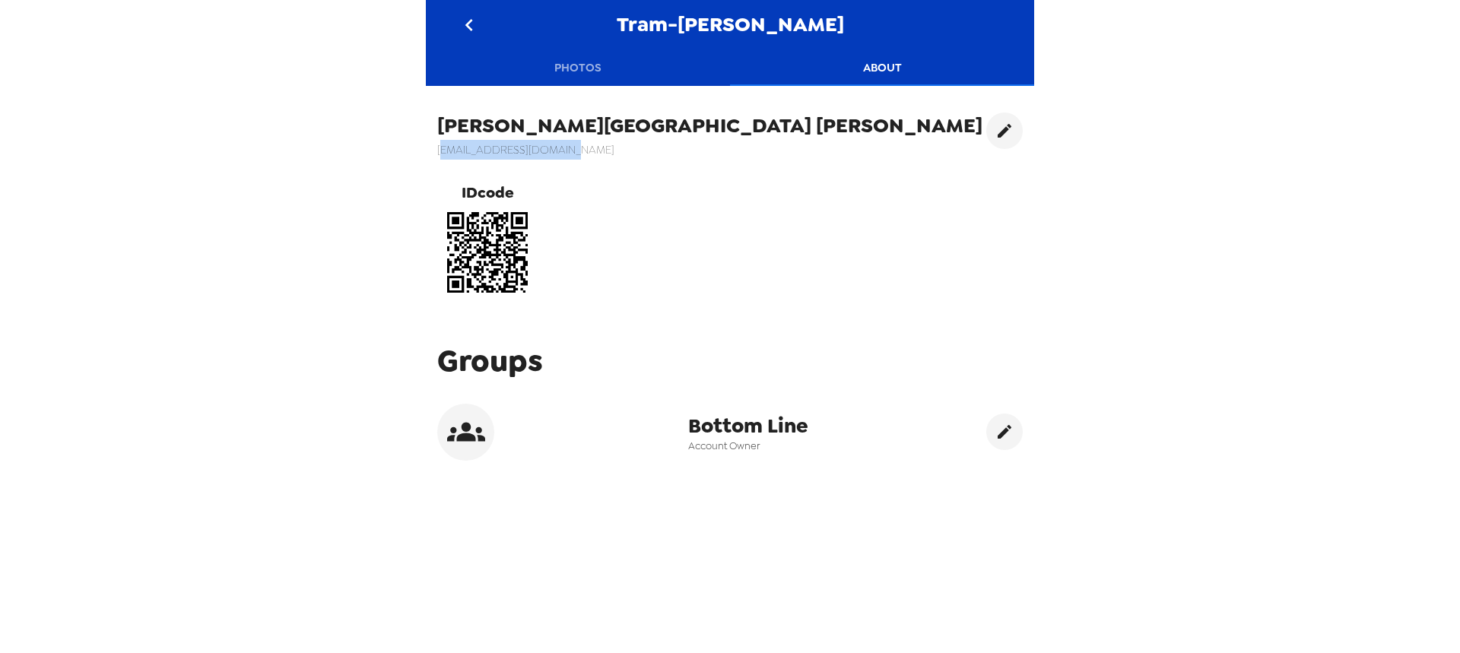
drag, startPoint x: 585, startPoint y: 151, endPoint x: 411, endPoint y: 154, distance: 173.4
click at [411, 154] on div "Tram-[PERSON_NAME] Photos About Tram-[PERSON_NAME] [EMAIL_ADDRESS][DOMAIN_NAME]…" at bounding box center [730, 326] width 1460 height 653
click at [636, 160] on div "Tram-[PERSON_NAME] [EMAIL_ADDRESS][DOMAIN_NAME] IDcode" at bounding box center [730, 207] width 608 height 213
click at [583, 66] on button "Photos" at bounding box center [578, 67] width 304 height 36
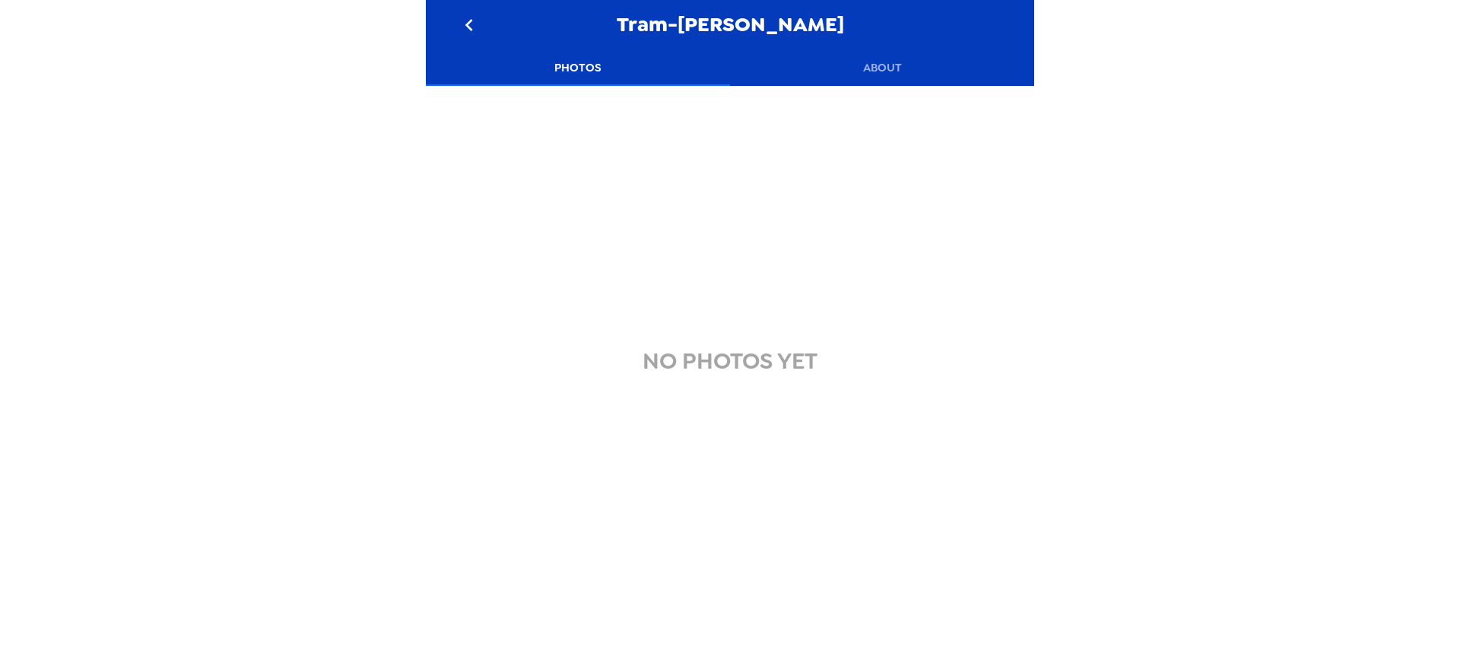
click at [472, 19] on icon "go back" at bounding box center [469, 25] width 24 height 24
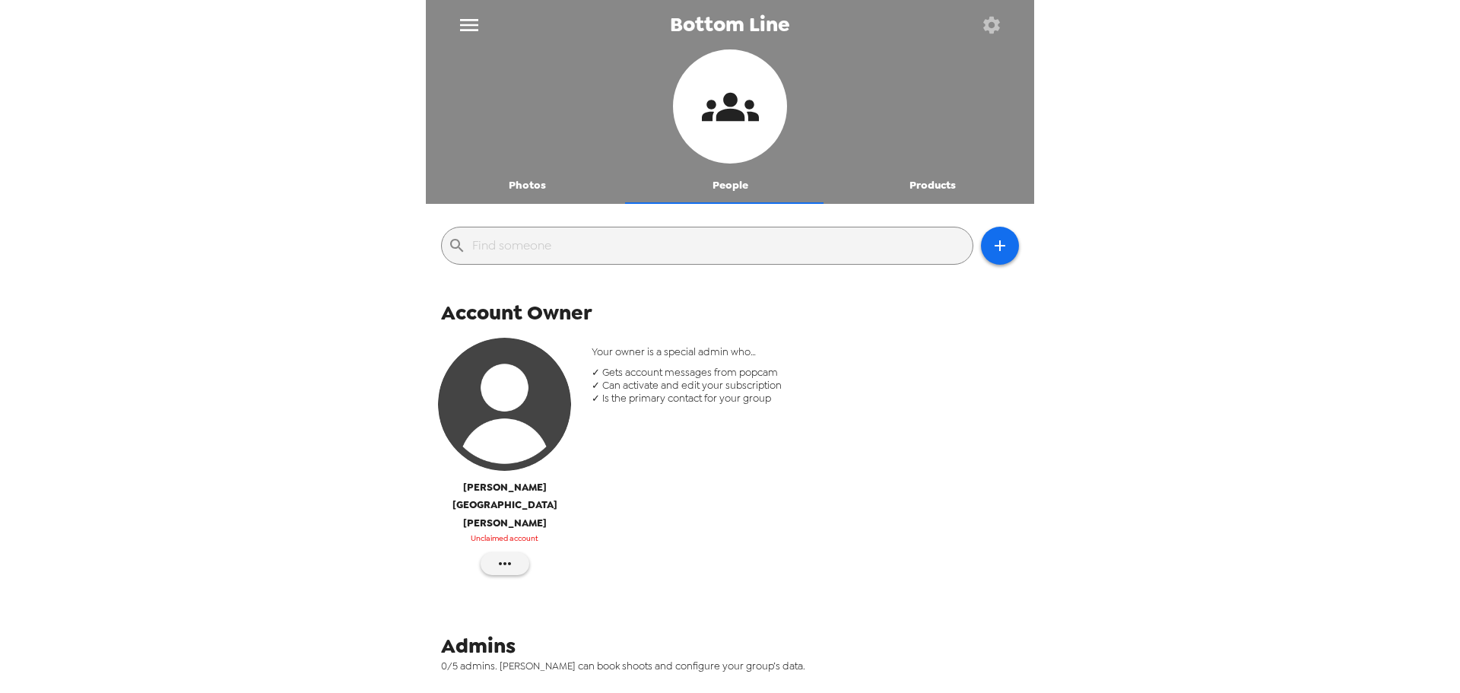
click at [652, 499] on div "Your owner is a special admin who… ✓ Gets account messages from popcam ✓ Can ac…" at bounding box center [805, 464] width 451 height 260
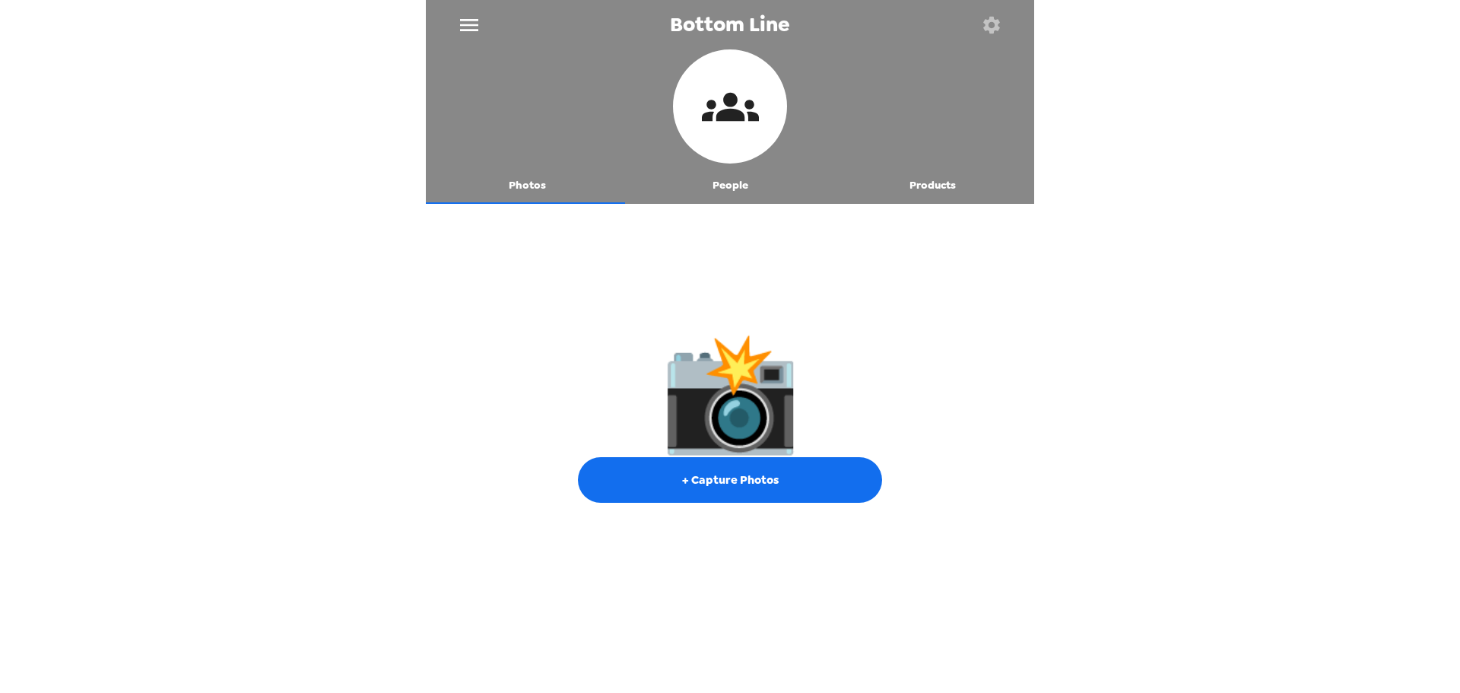
click at [711, 193] on button "People" at bounding box center [730, 185] width 203 height 36
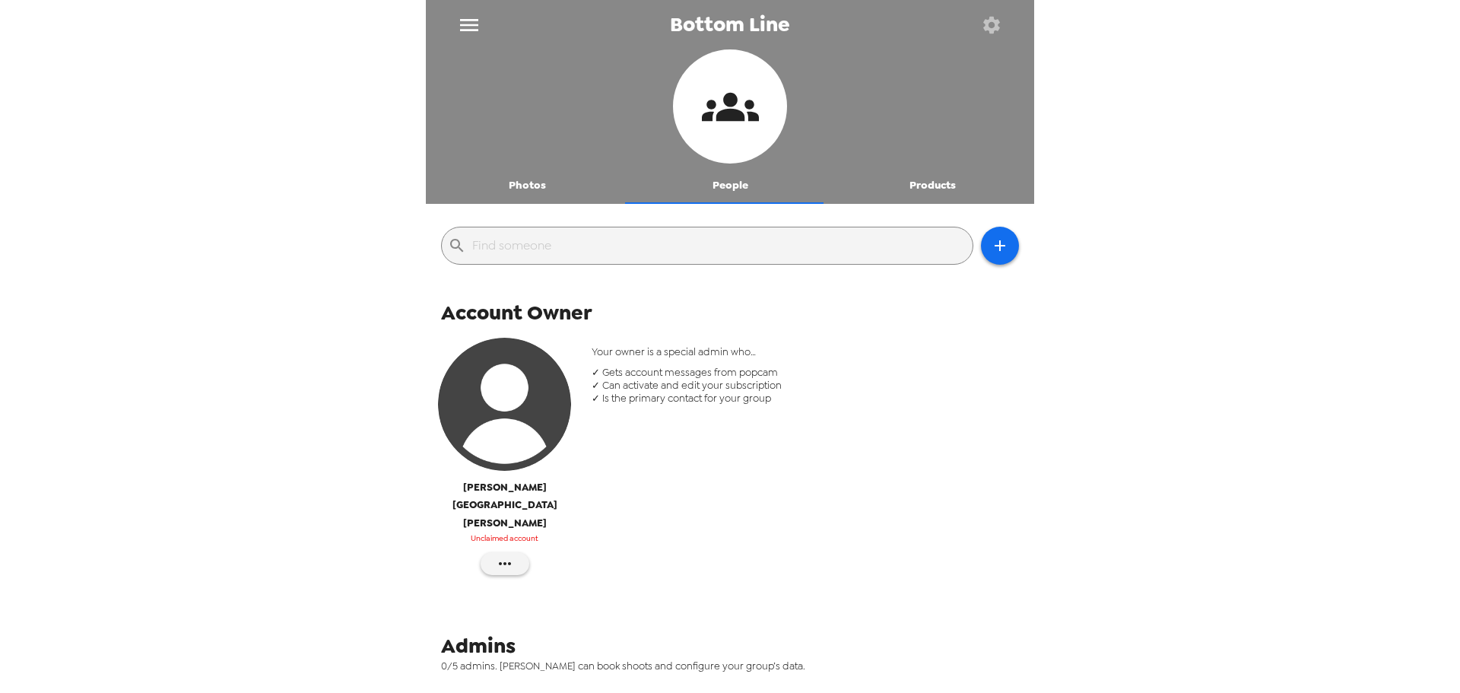
click at [707, 463] on div "Your owner is a special admin who… ✓ Gets account messages from popcam ✓ Can ac…" at bounding box center [805, 464] width 451 height 260
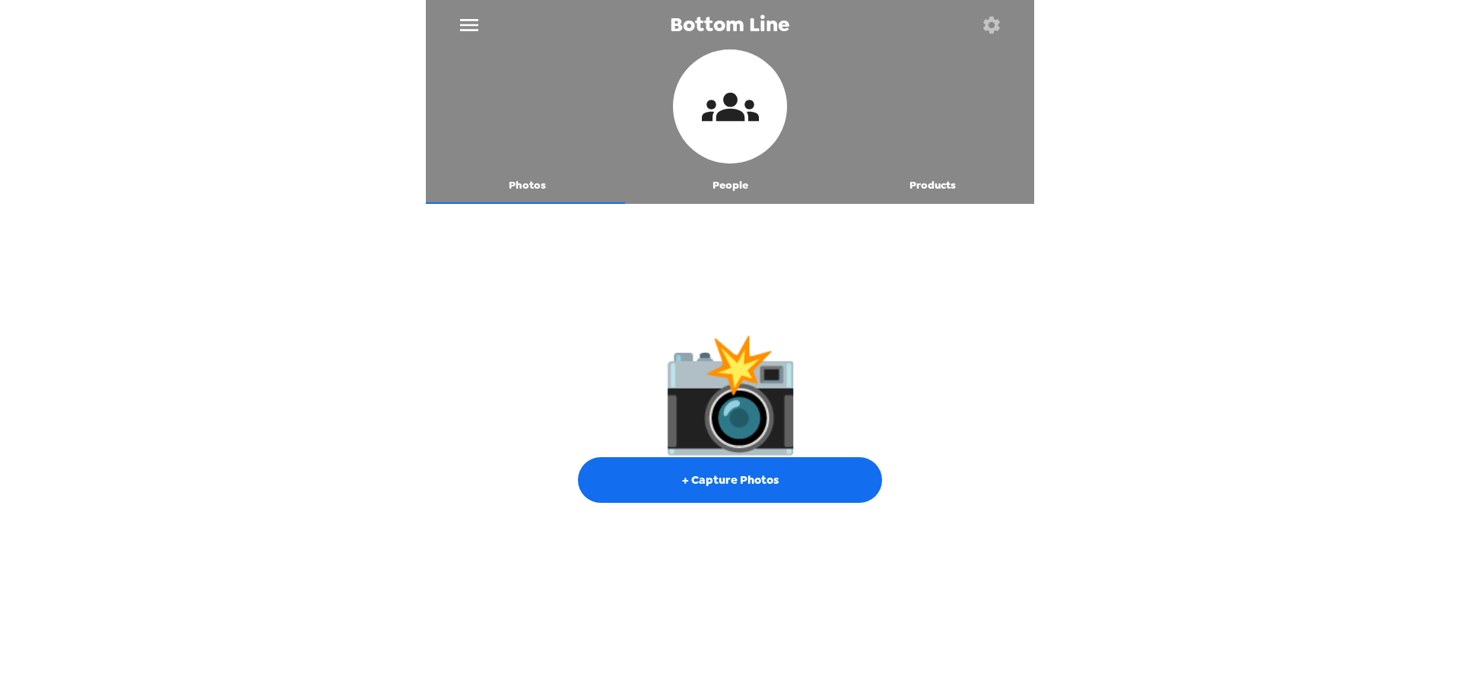
drag, startPoint x: 731, startPoint y: 192, endPoint x: 736, endPoint y: 207, distance: 15.9
click at [731, 192] on button "People" at bounding box center [730, 185] width 203 height 36
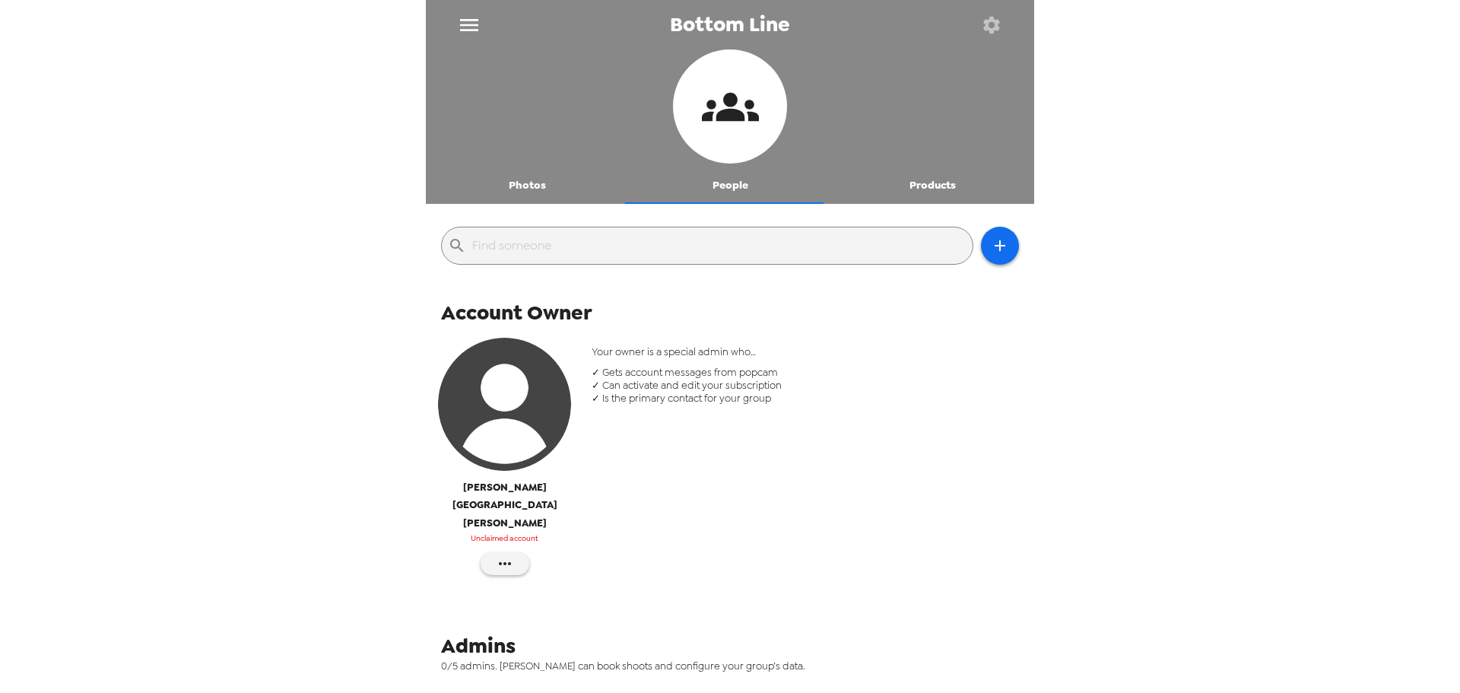
click at [519, 445] on img "button" at bounding box center [504, 404] width 133 height 133
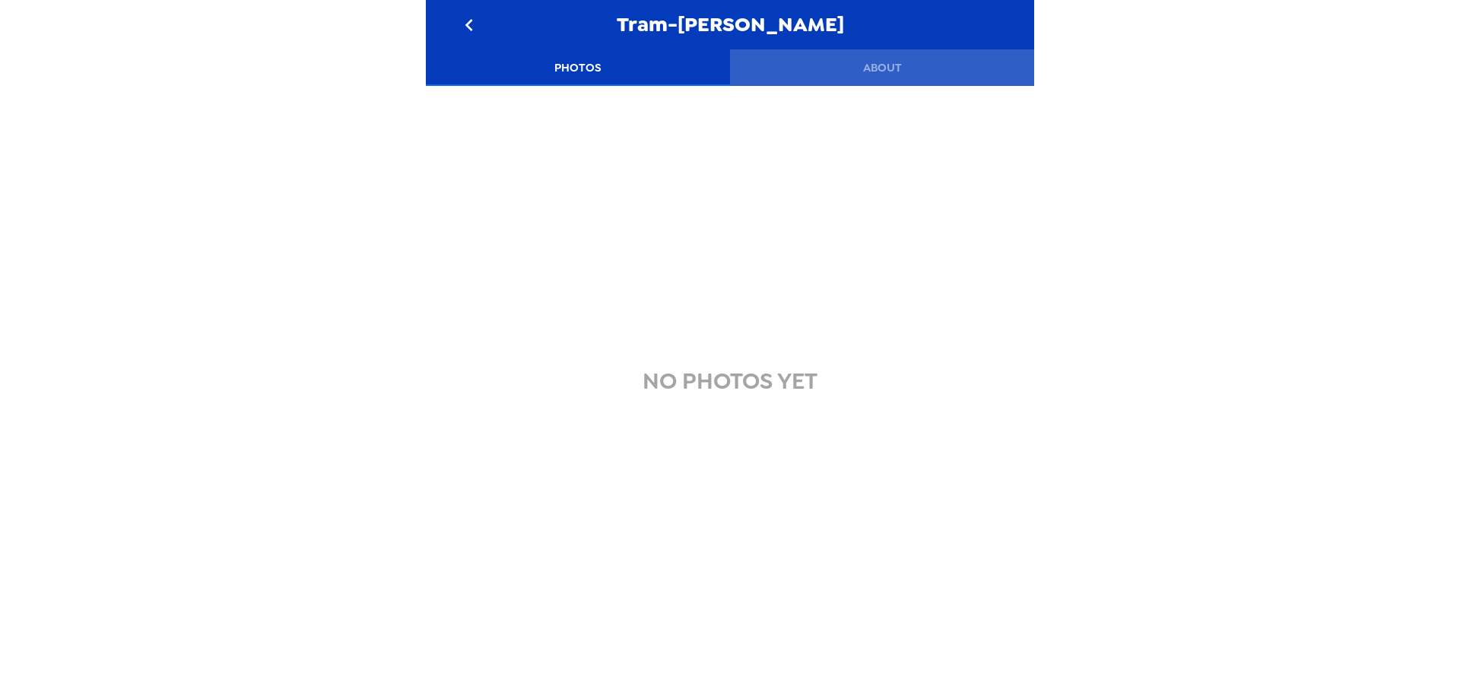
click at [898, 62] on button "About" at bounding box center [882, 67] width 304 height 36
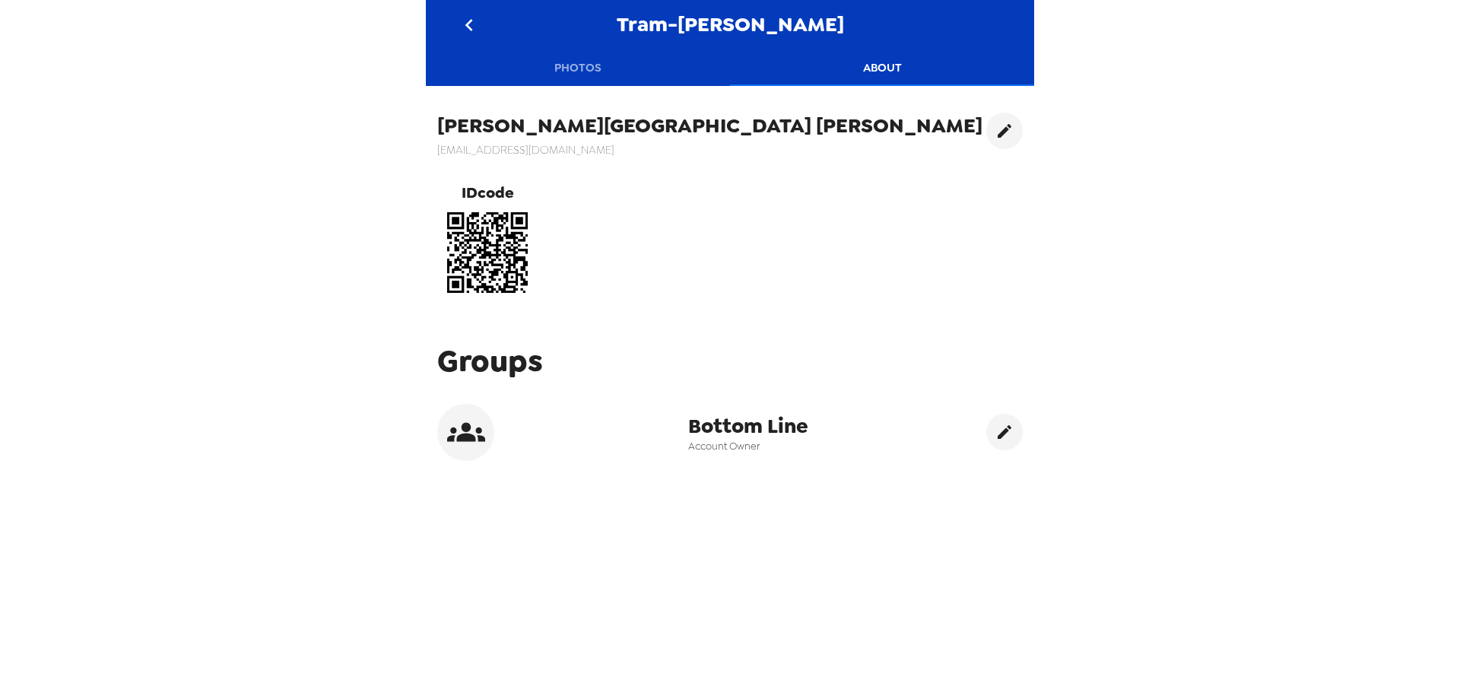
click at [604, 70] on button "Photos" at bounding box center [578, 67] width 304 height 36
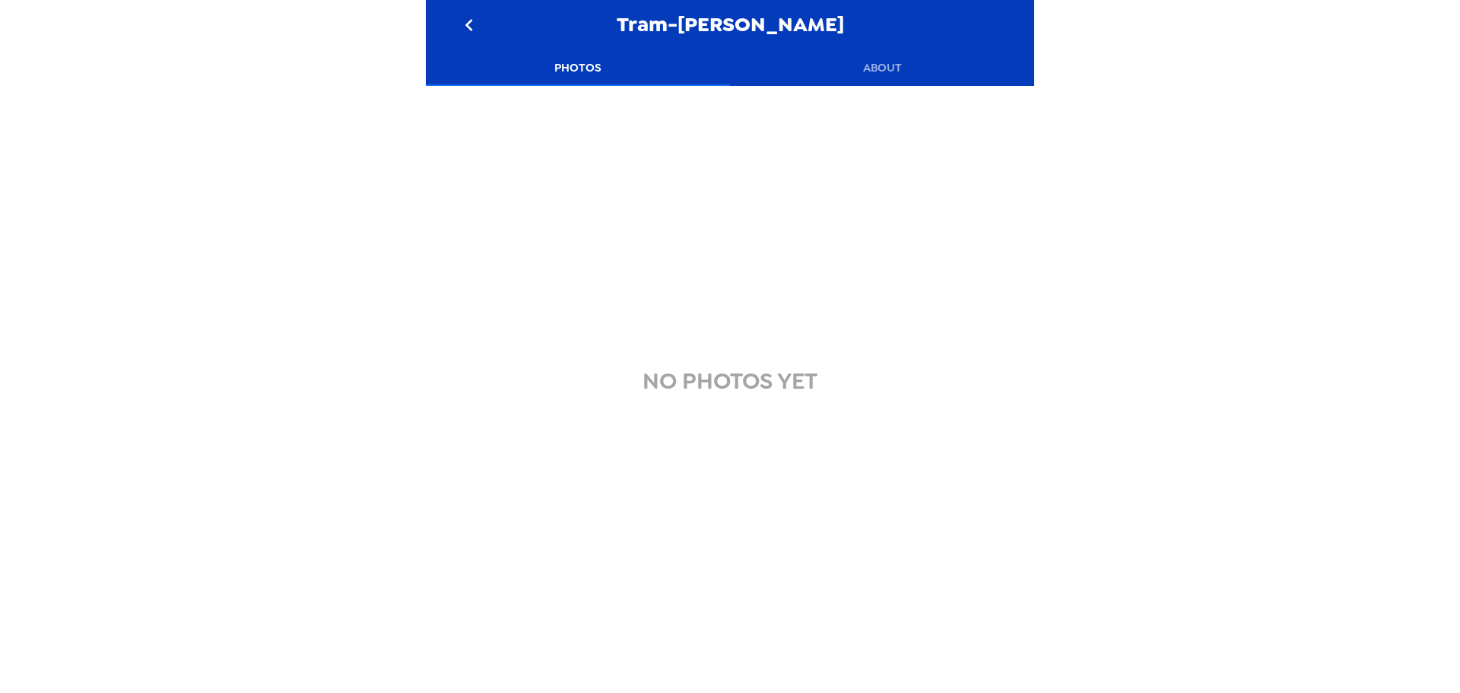
click at [475, 27] on icon "go back" at bounding box center [469, 25] width 24 height 24
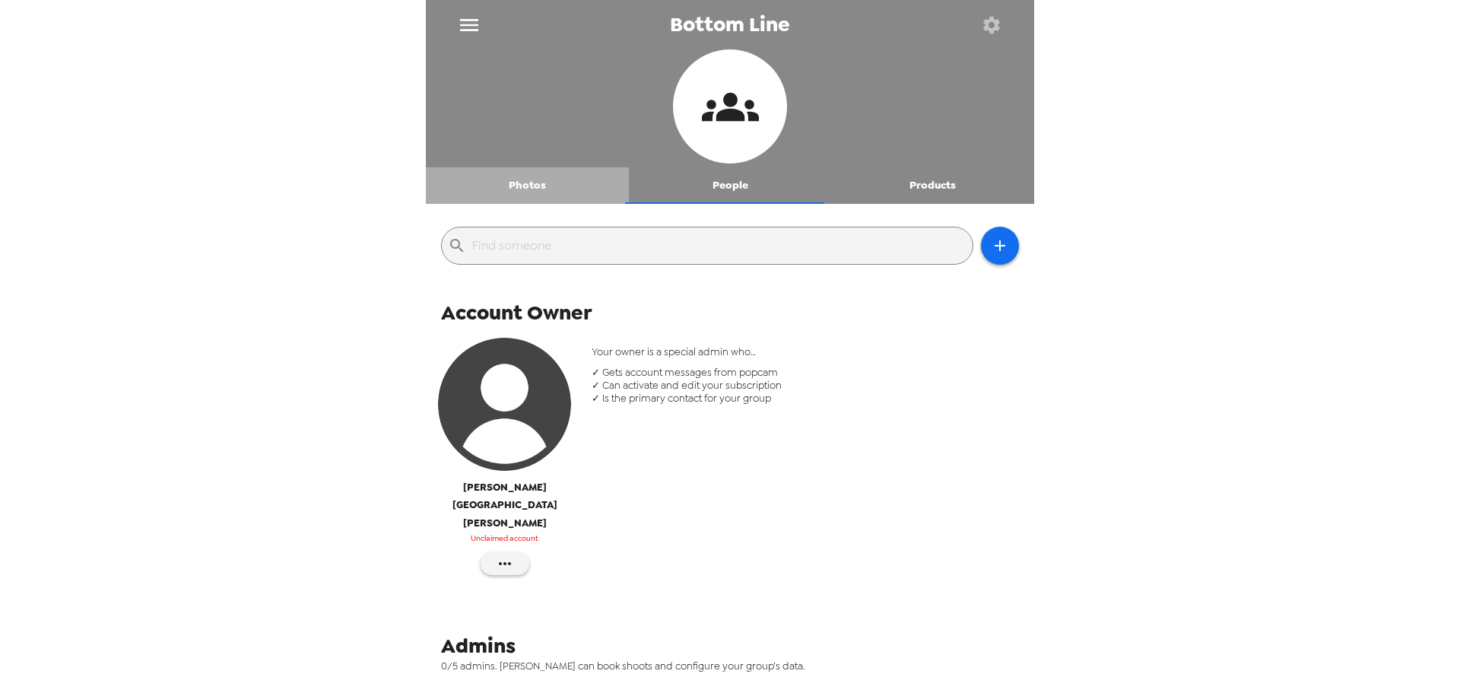
click at [528, 189] on button "Photos" at bounding box center [527, 185] width 203 height 36
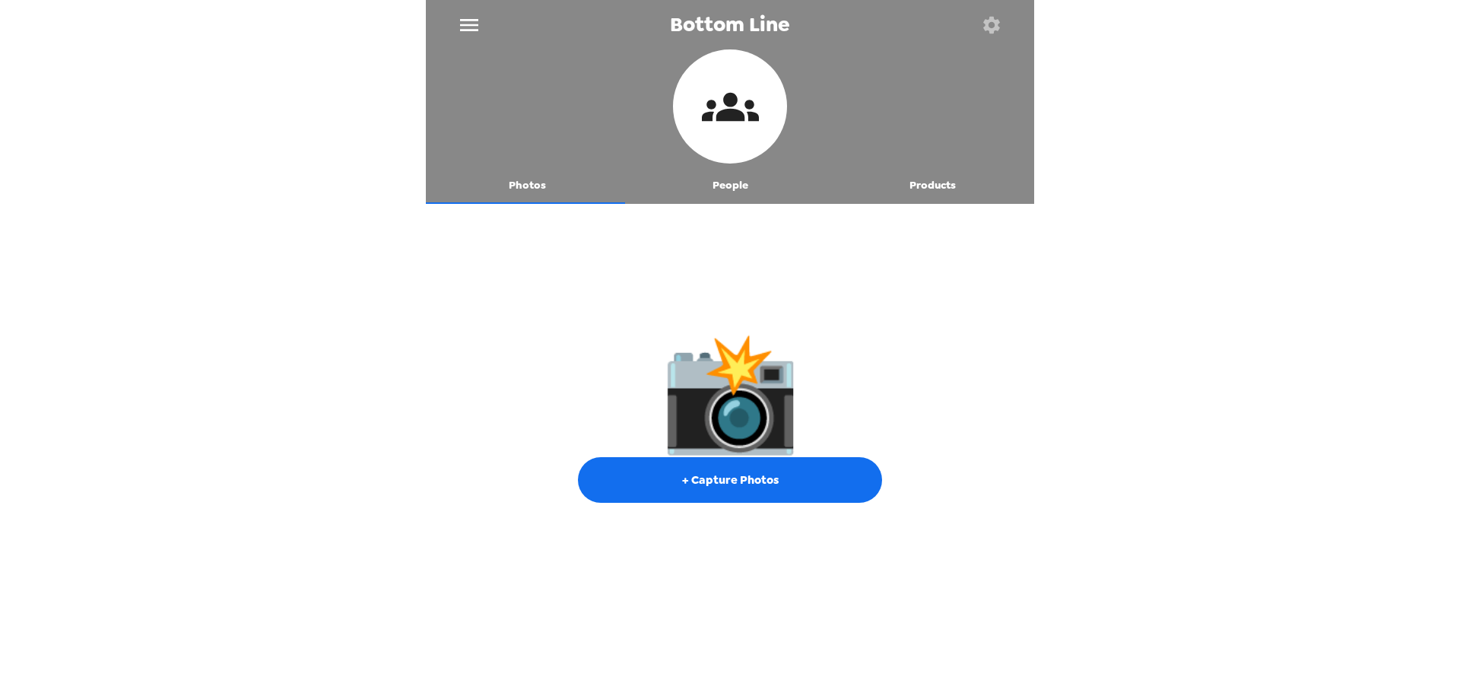
click at [712, 191] on button "People" at bounding box center [730, 185] width 203 height 36
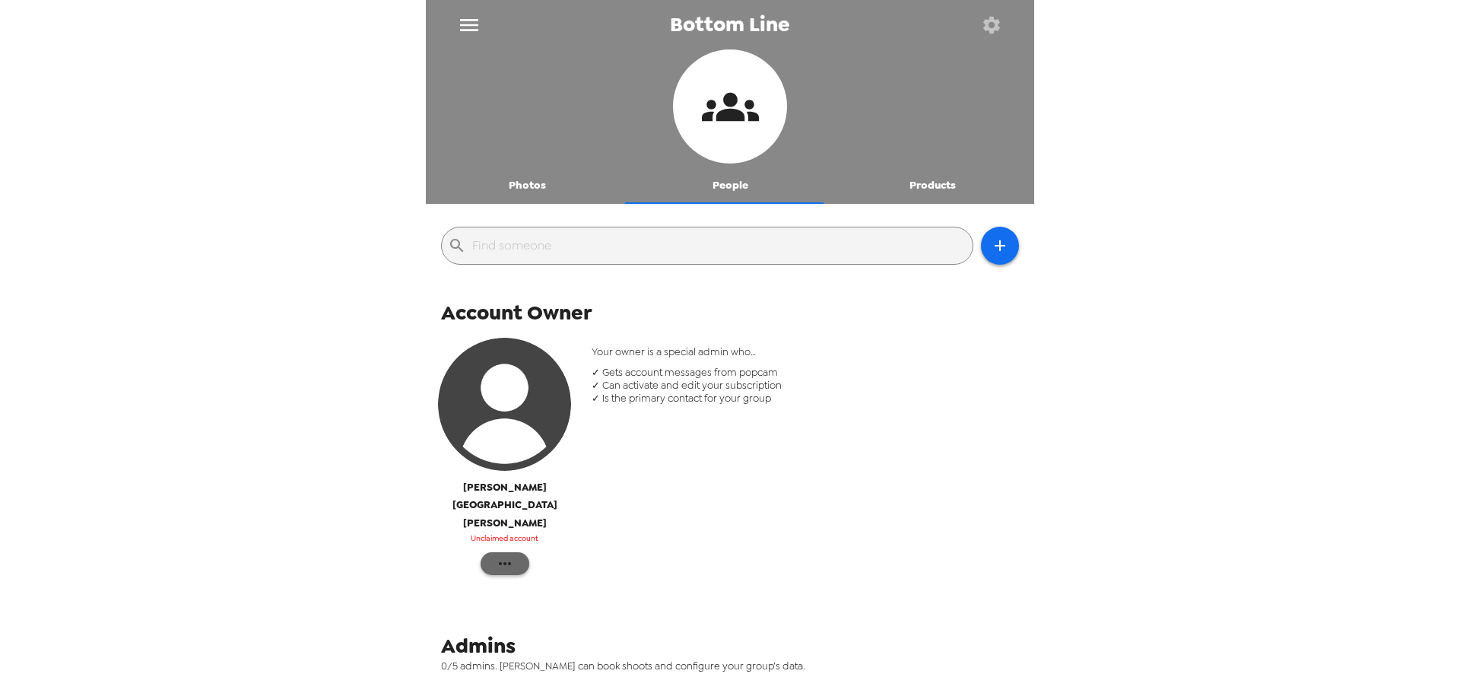
click at [512, 552] on button "button" at bounding box center [505, 563] width 49 height 23
click at [556, 589] on span "Edit Details" at bounding box center [550, 587] width 62 height 18
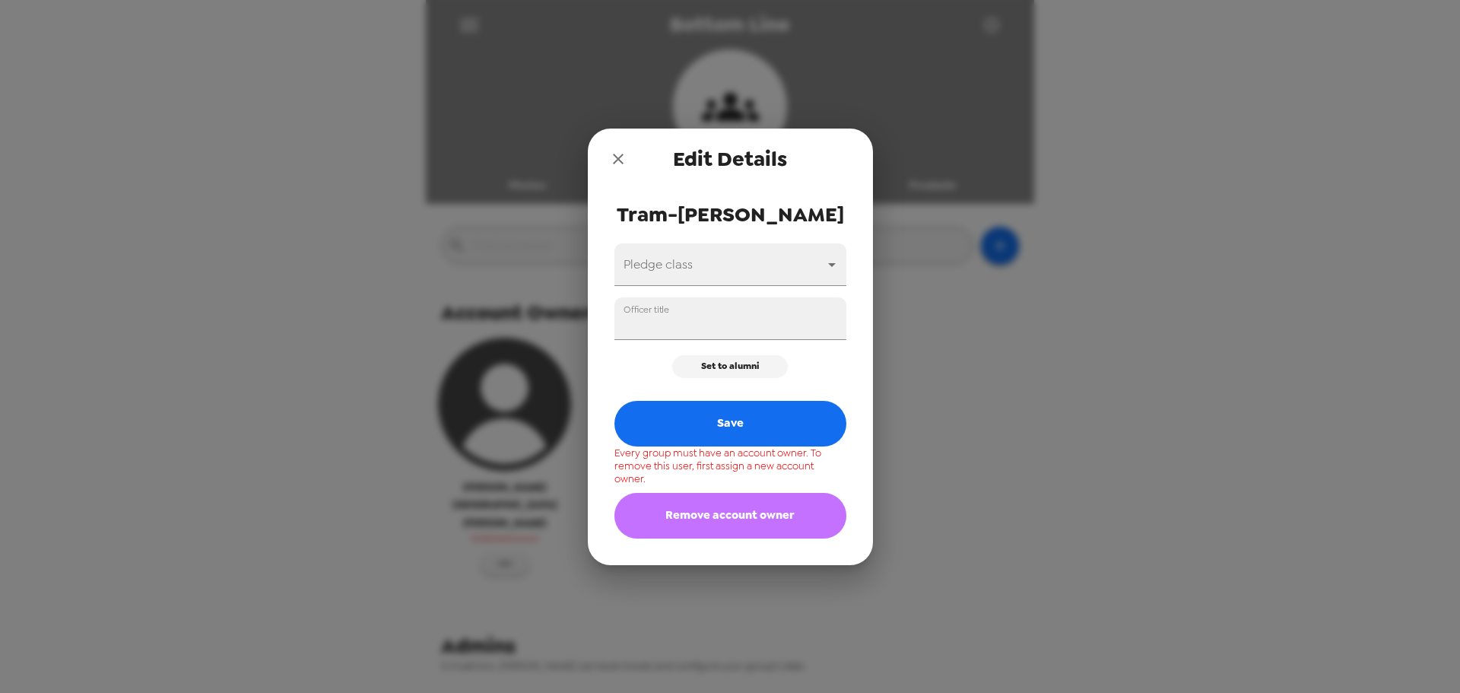
click at [750, 519] on button "Remove account owner" at bounding box center [730, 516] width 232 height 46
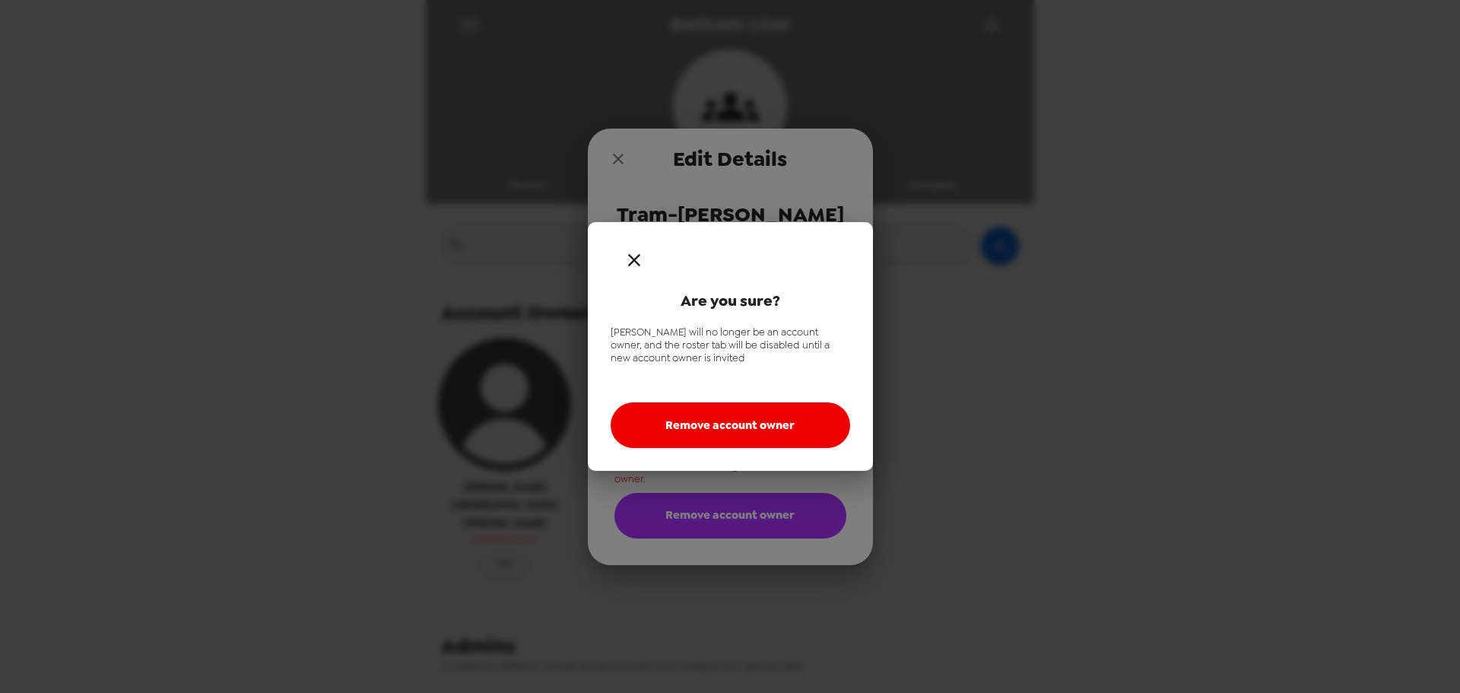
click at [748, 429] on button "Remove account owner" at bounding box center [731, 425] width 240 height 46
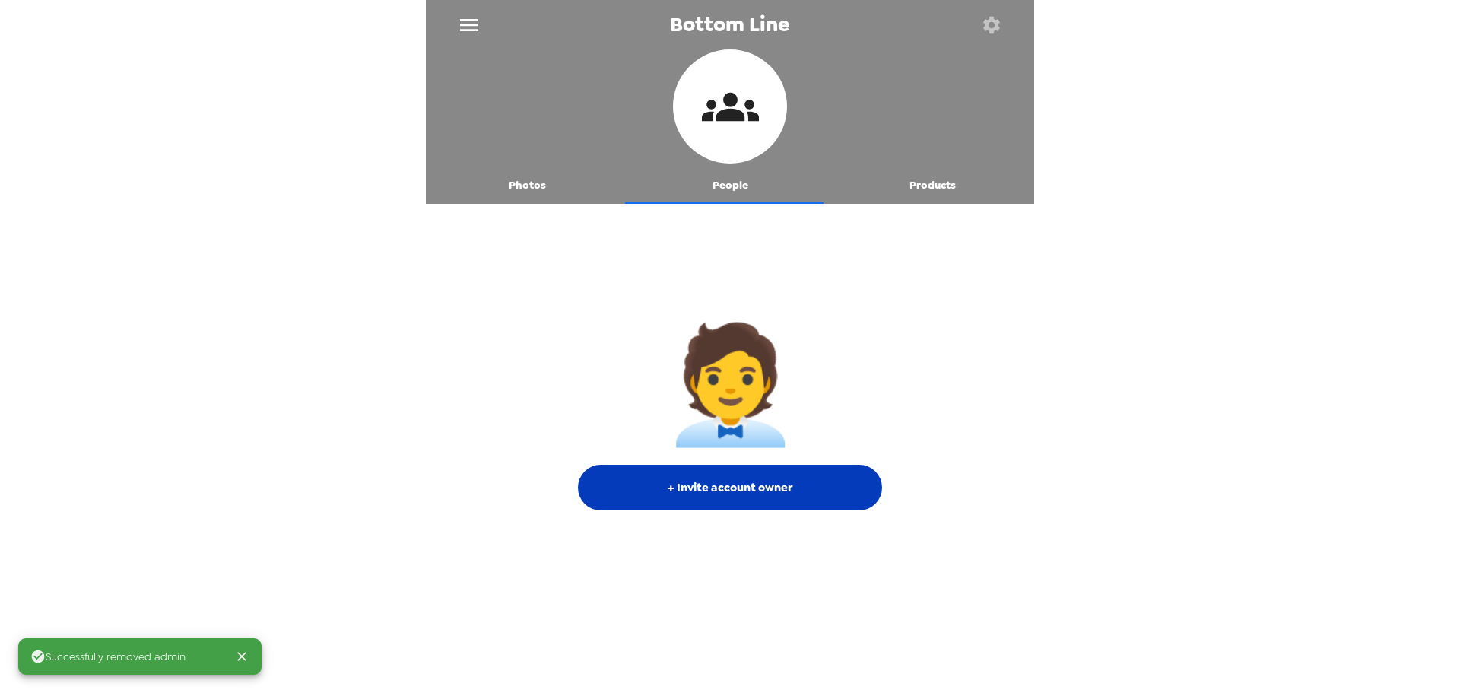
click at [790, 484] on button "+ Invite account owner" at bounding box center [730, 488] width 304 height 46
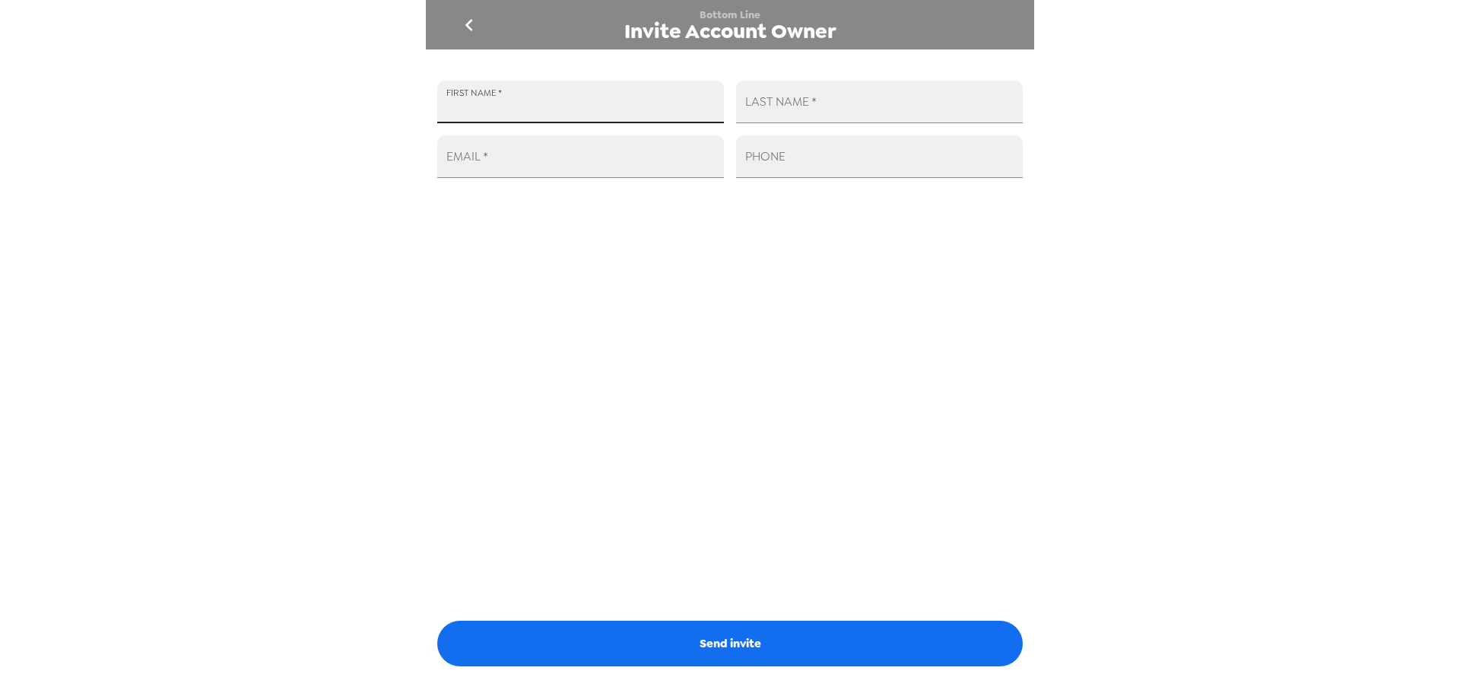
click at [568, 98] on input "FIRST NAME   *" at bounding box center [580, 102] width 287 height 43
type input "[PERSON_NAME][GEOGRAPHIC_DATA]"
type input "[PERSON_NAME]"
paste input "https://lumatic.app/org/dashboard/6926"
type input "https://lumatic.app/org/dashboard/6926"
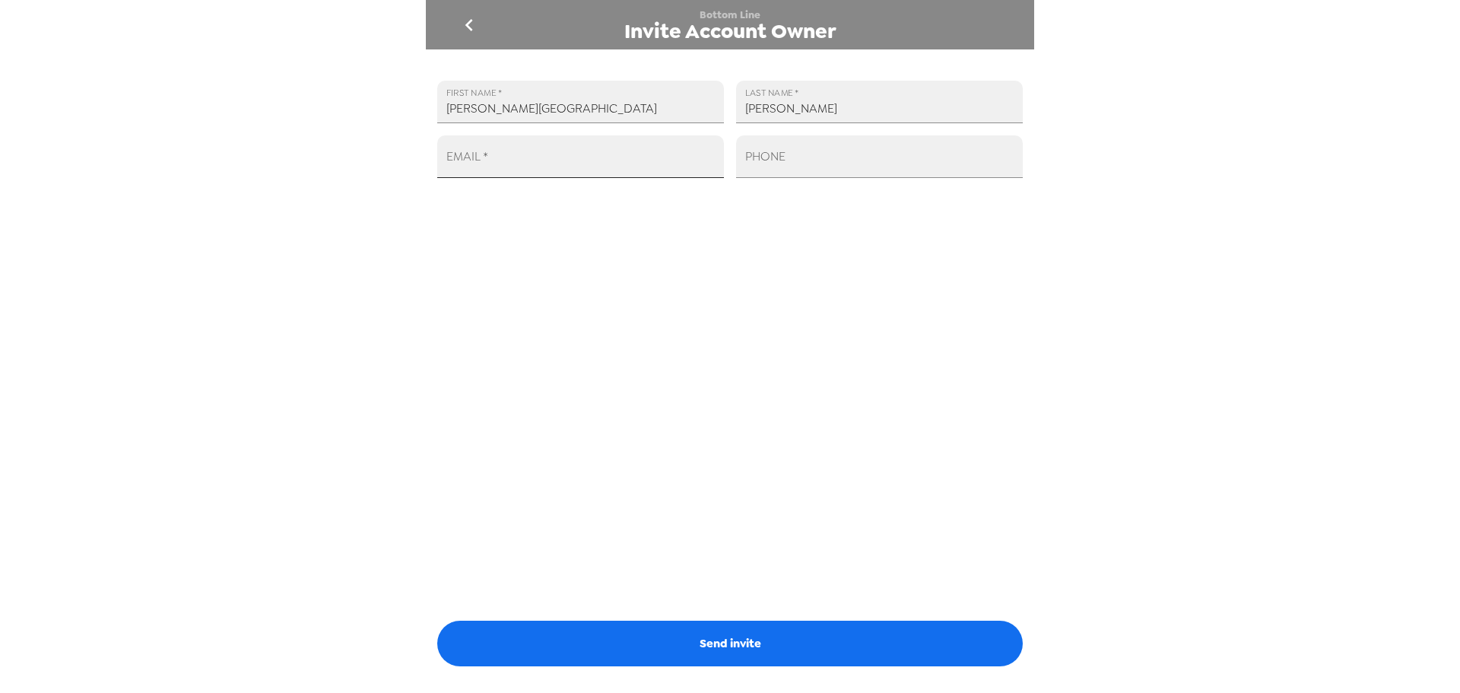
click at [505, 156] on input "EMAIL   *" at bounding box center [580, 156] width 287 height 43
paste input "[EMAIL_ADDRESS][DOMAIN_NAME]"
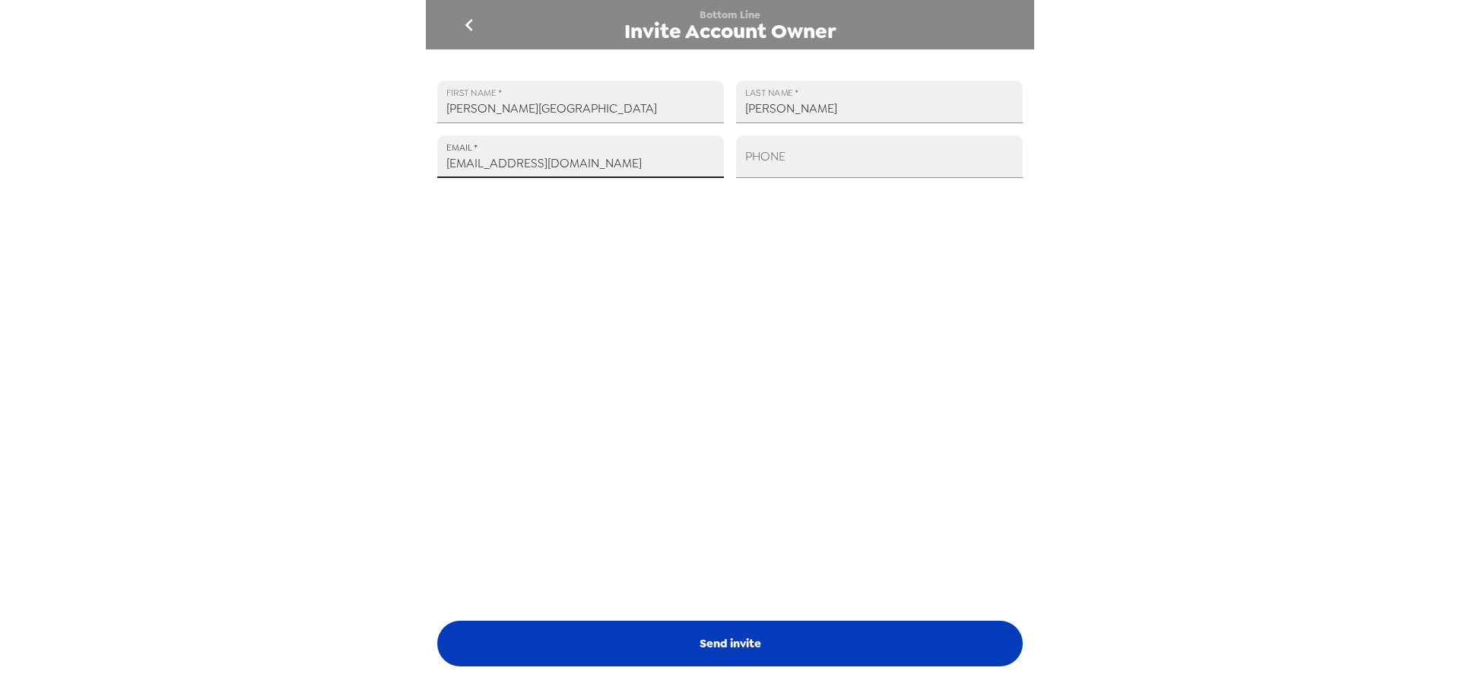
type input "[EMAIL_ADDRESS][DOMAIN_NAME]"
click at [709, 633] on button "Send invite" at bounding box center [729, 643] width 585 height 46
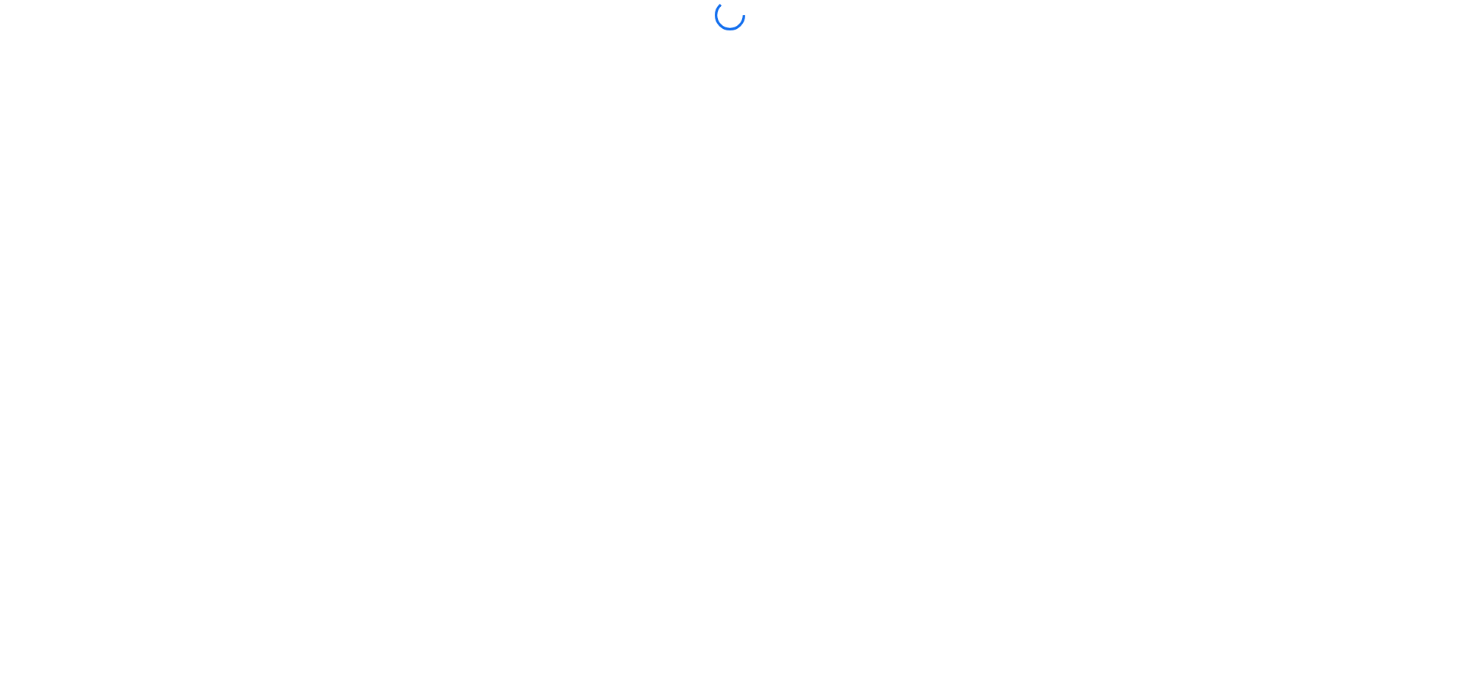
click at [828, 427] on body at bounding box center [730, 346] width 1460 height 693
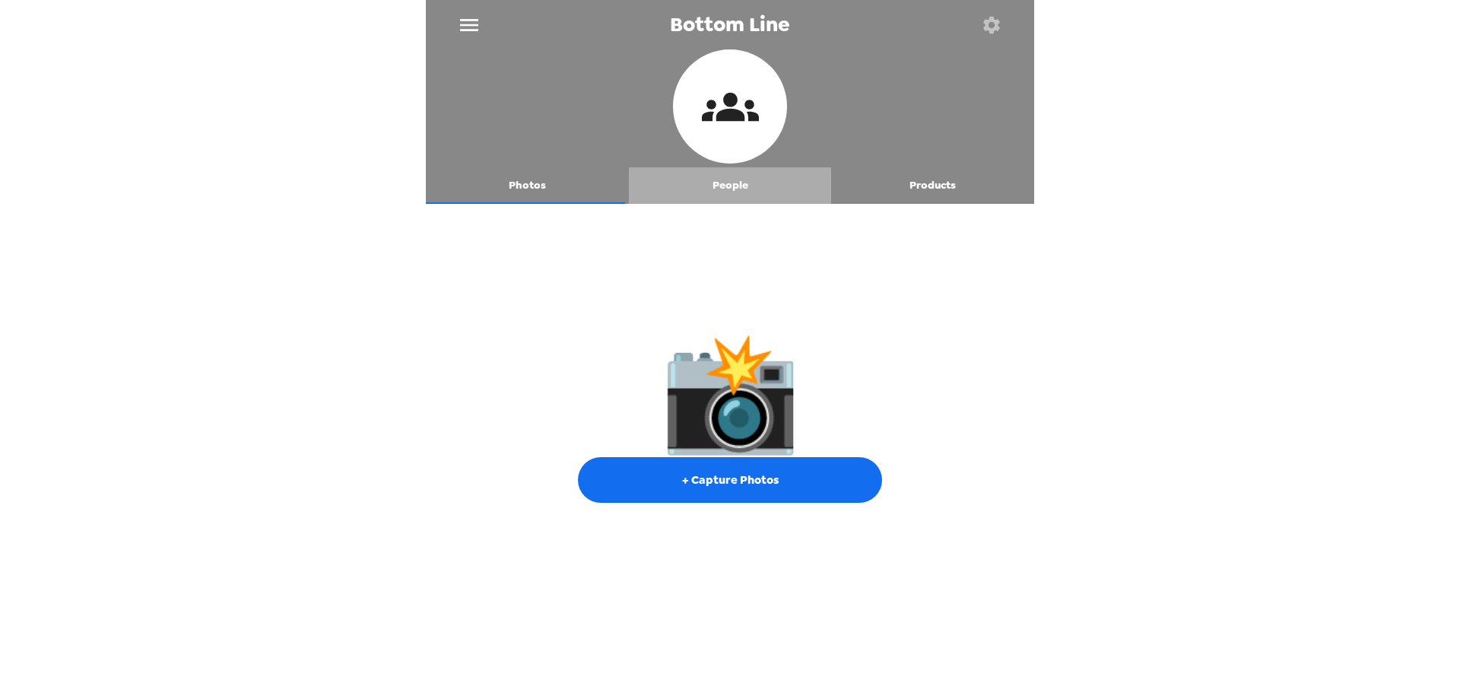
click at [735, 193] on button "People" at bounding box center [730, 185] width 203 height 36
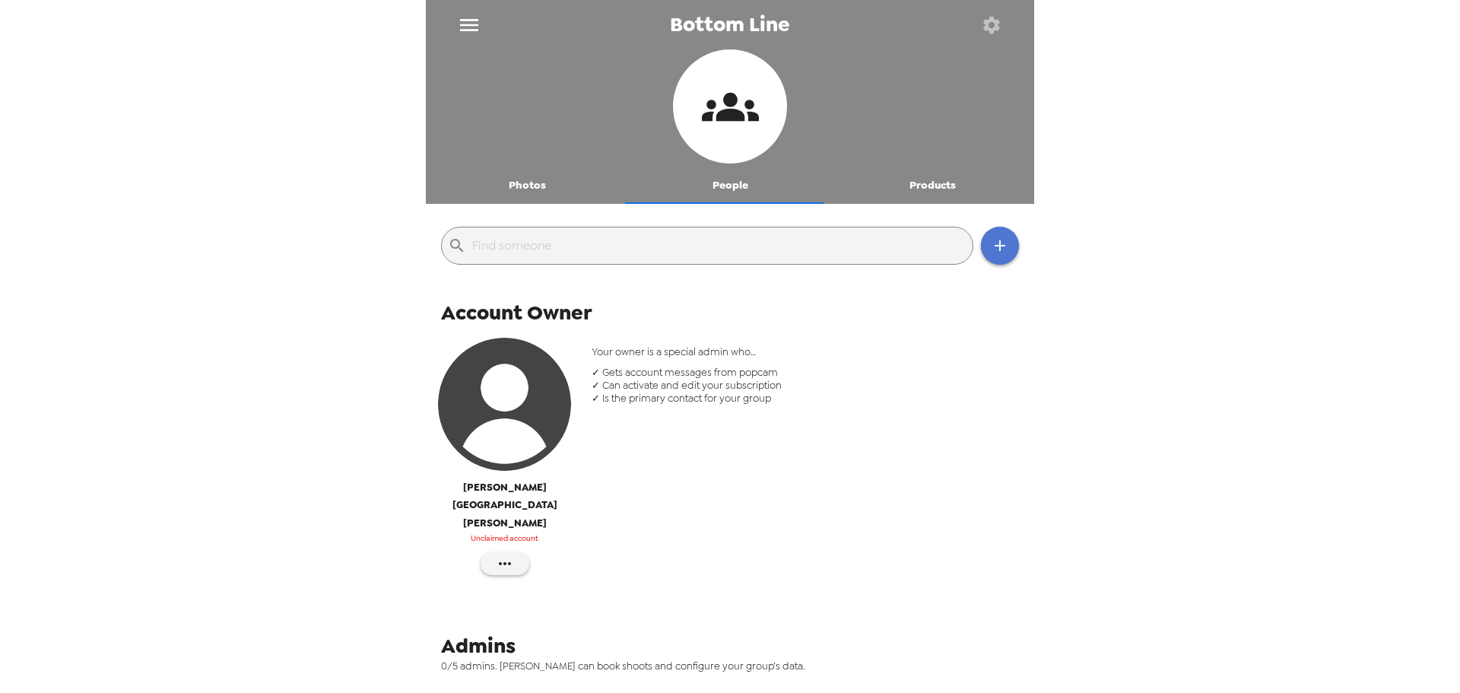
click at [991, 253] on icon "button" at bounding box center [1000, 245] width 18 height 18
click at [1061, 288] on li "Invite someone" at bounding box center [1054, 284] width 171 height 27
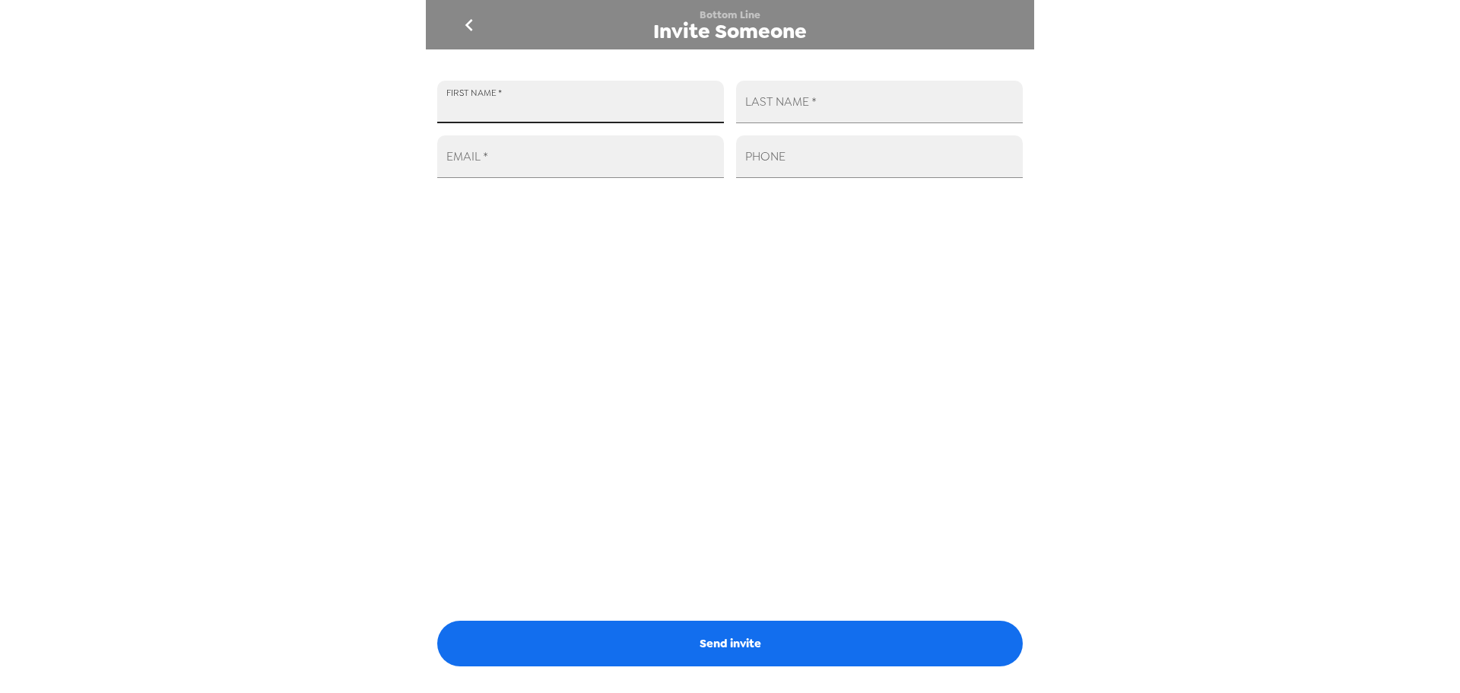
drag, startPoint x: 598, startPoint y: 103, endPoint x: 624, endPoint y: 91, distance: 27.9
click at [599, 103] on input "FIRST NAME   *" at bounding box center [580, 102] width 287 height 43
type input "[PERSON_NAME][GEOGRAPHIC_DATA]"
click at [865, 112] on input "[PERSON_NAME]" at bounding box center [879, 102] width 287 height 43
click at [820, 105] on input "Nguyen (" at bounding box center [879, 102] width 287 height 43
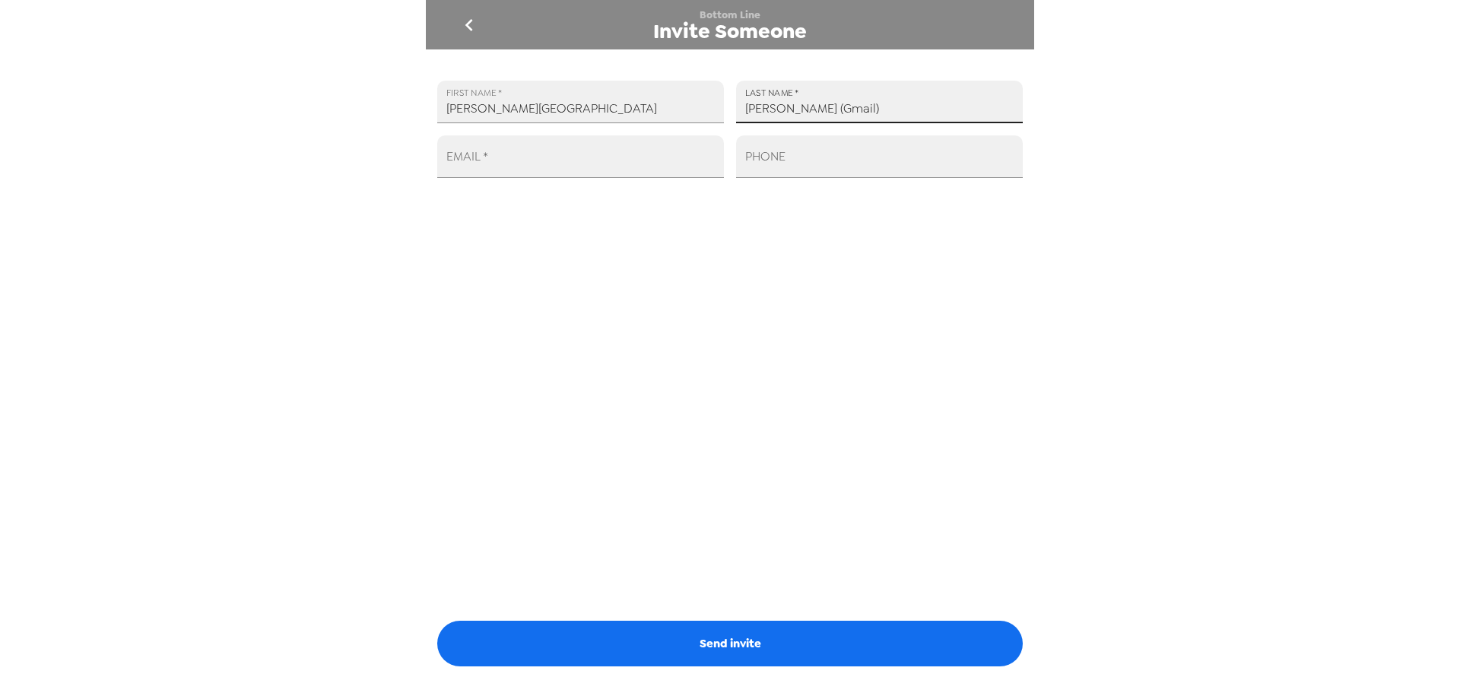
type input "[PERSON_NAME] (Gmail)"
paste input "tnguyen1079@gmail.com"
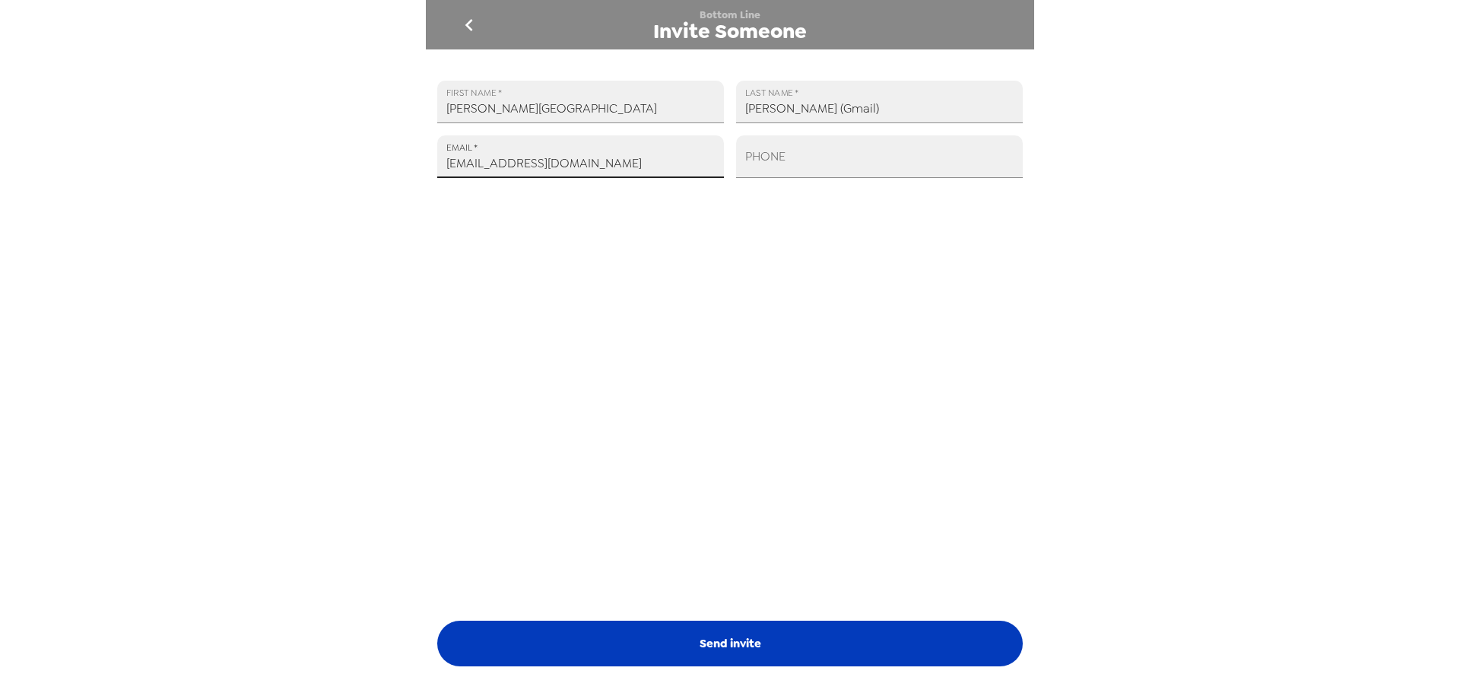
type input "tnguyen1079@gmail.com"
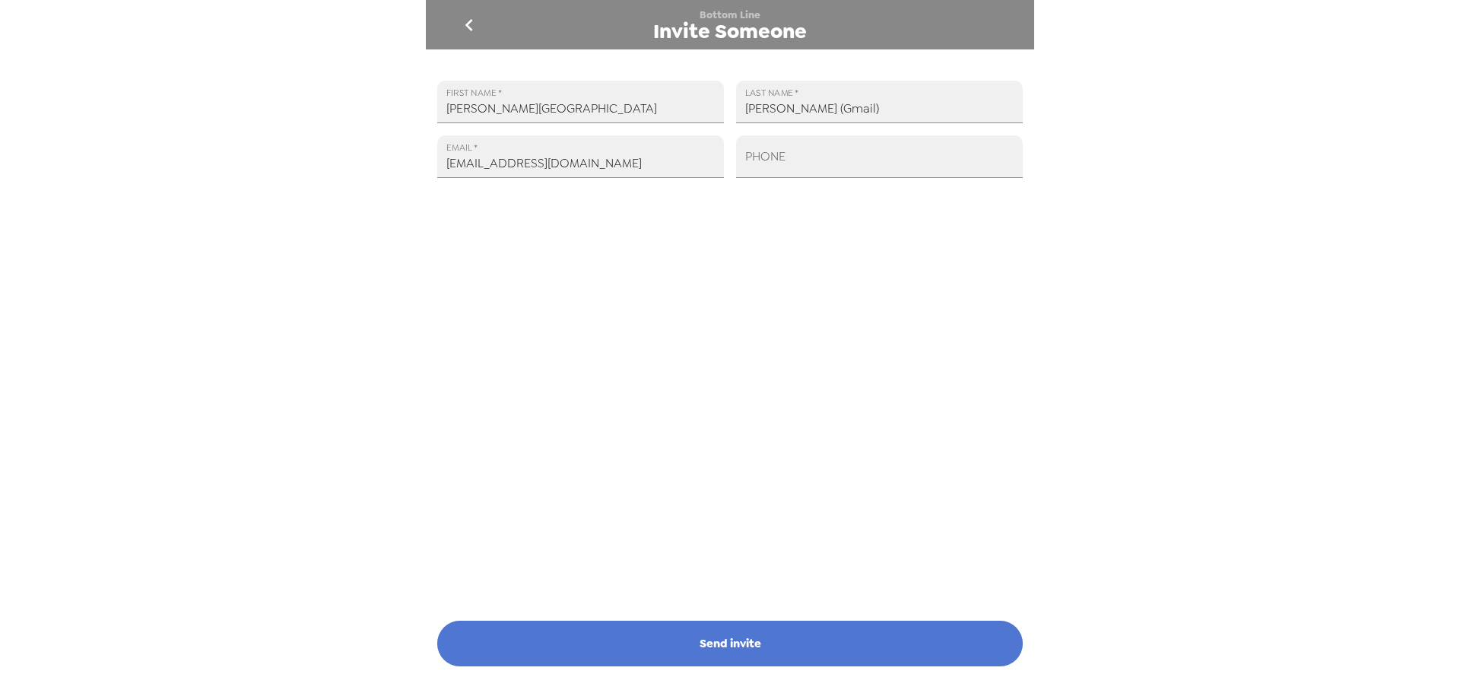
click at [762, 639] on button "Send invite" at bounding box center [729, 643] width 585 height 46
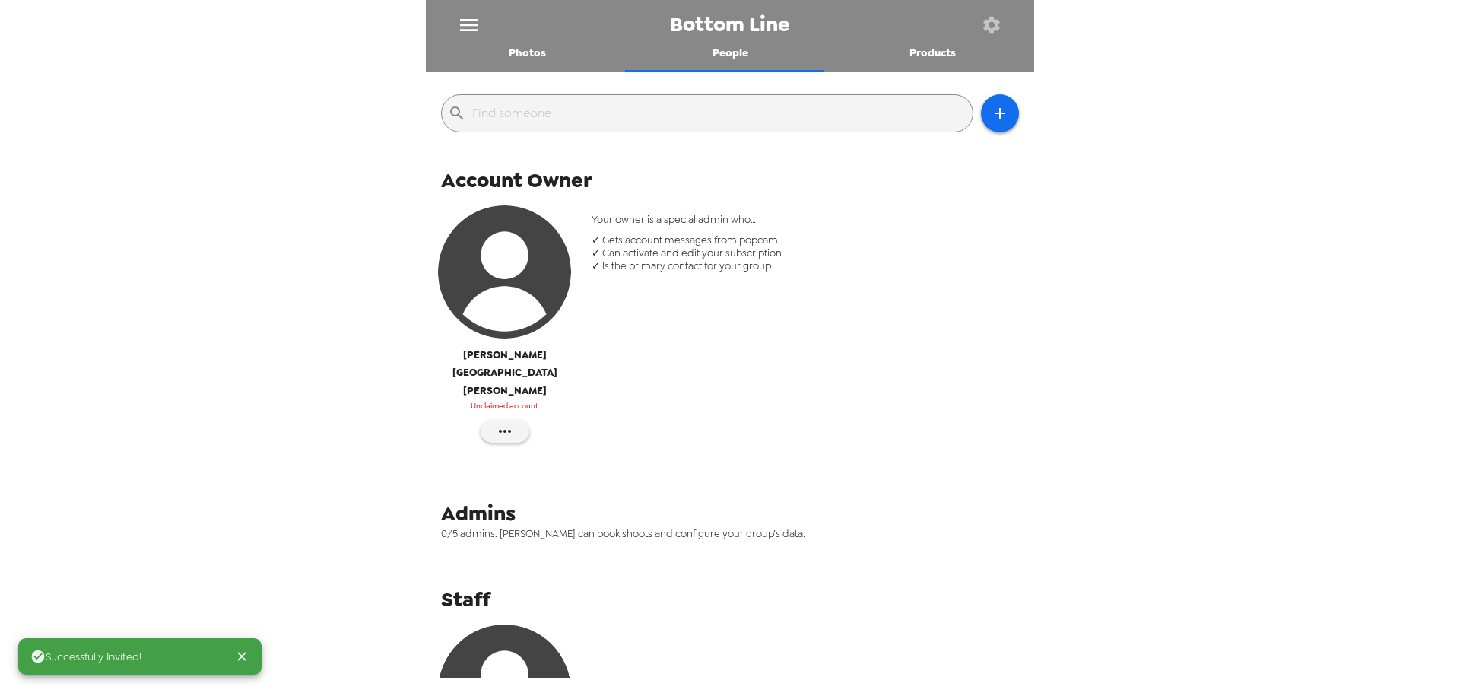
scroll to position [300, 0]
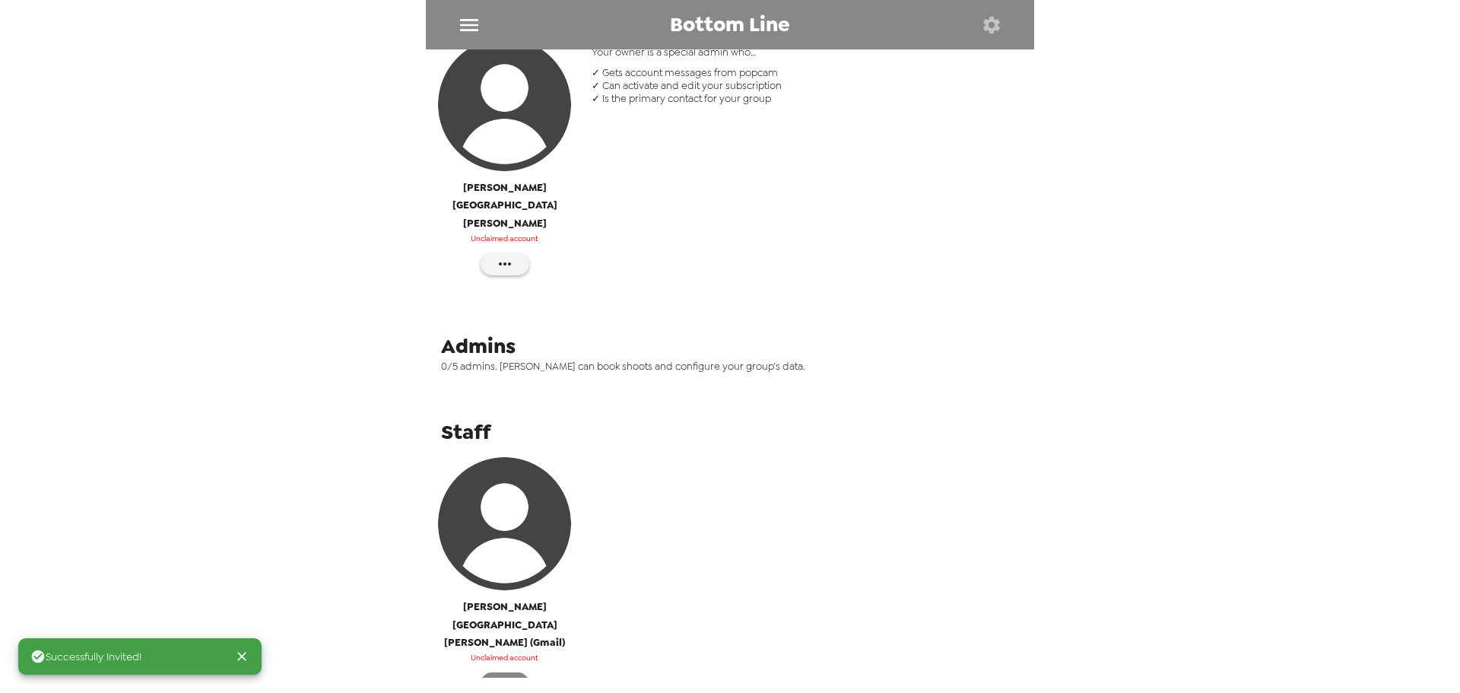
click at [514, 672] on button "button" at bounding box center [505, 683] width 49 height 23
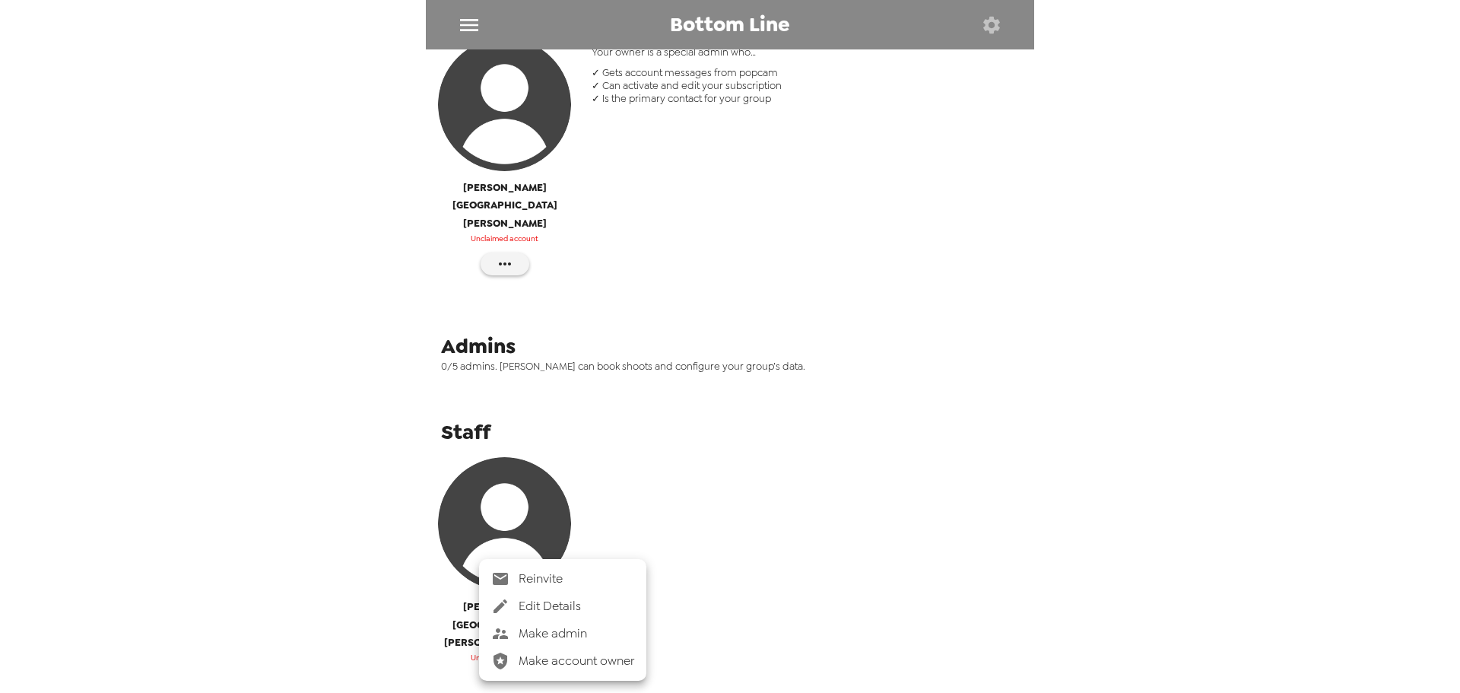
click at [553, 637] on span "Make admin" at bounding box center [577, 633] width 116 height 18
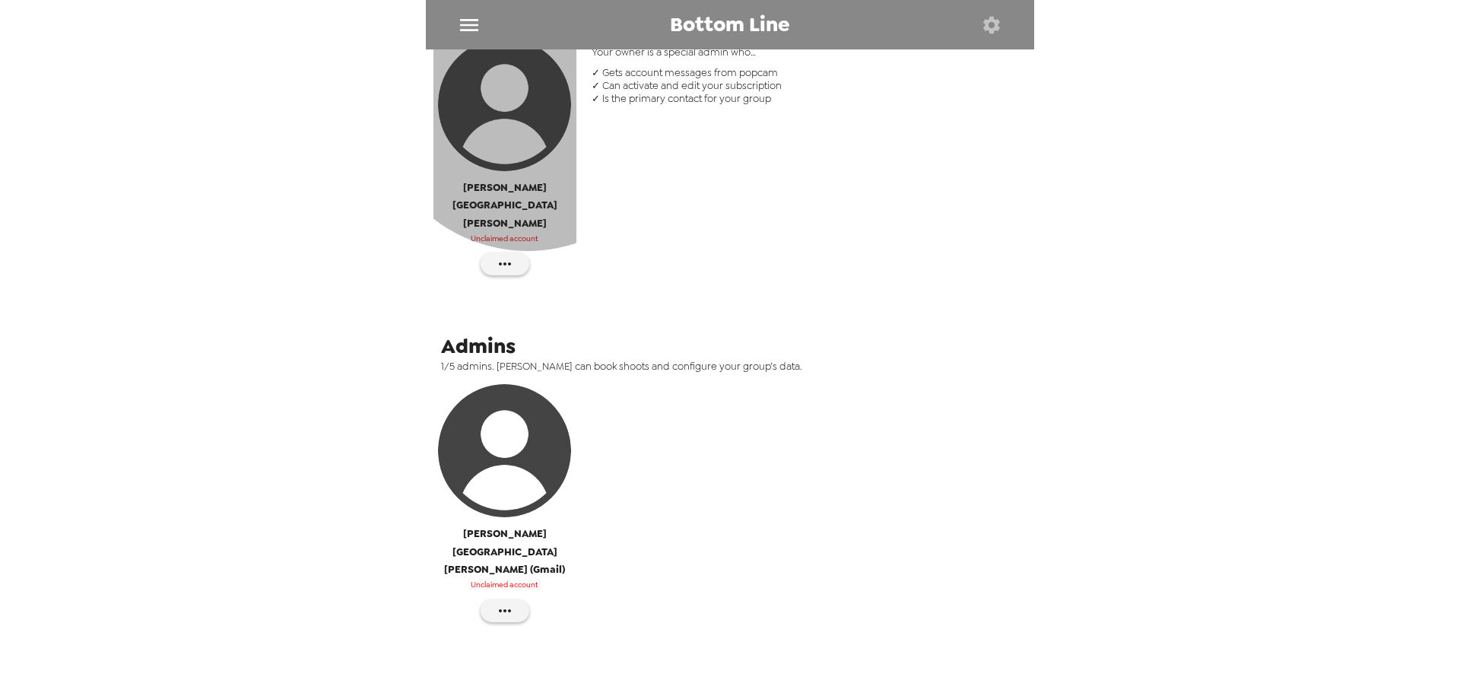
click at [531, 97] on img "button" at bounding box center [504, 104] width 133 height 133
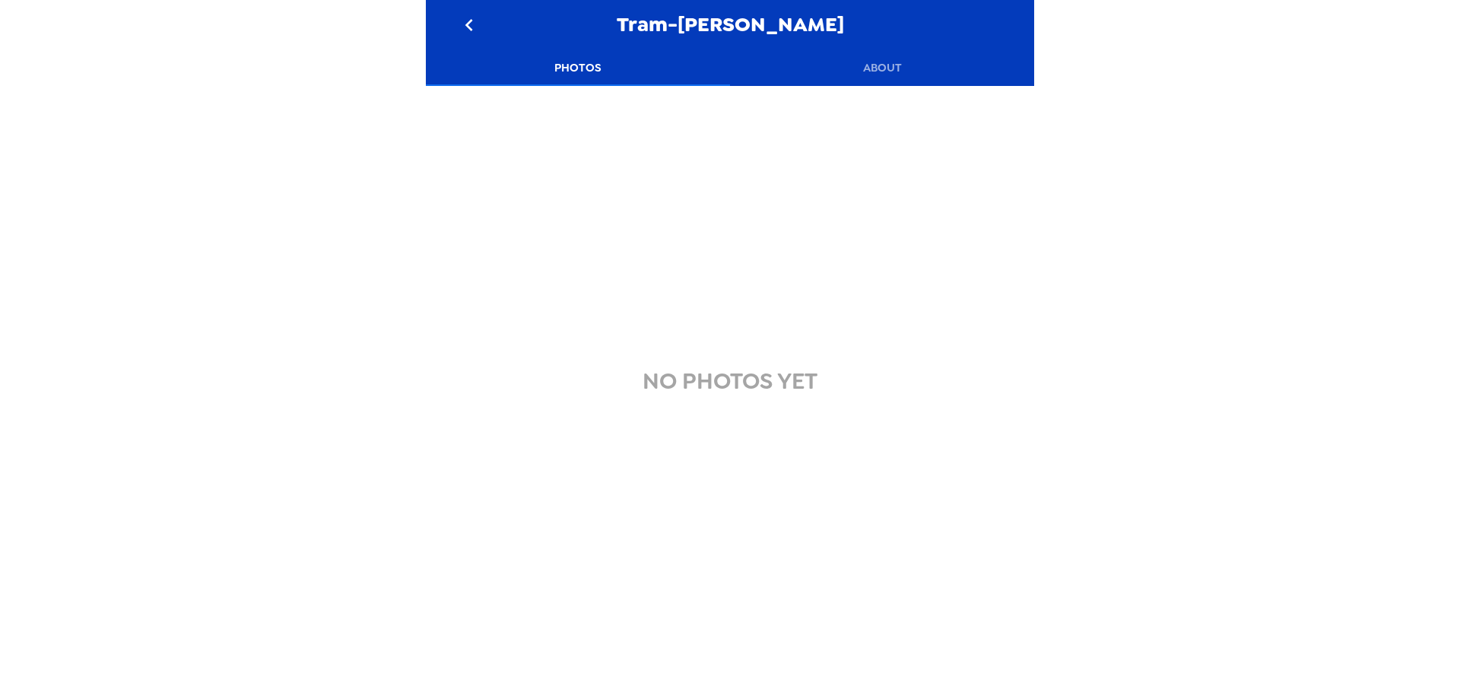
click at [887, 59] on button "About" at bounding box center [882, 67] width 304 height 36
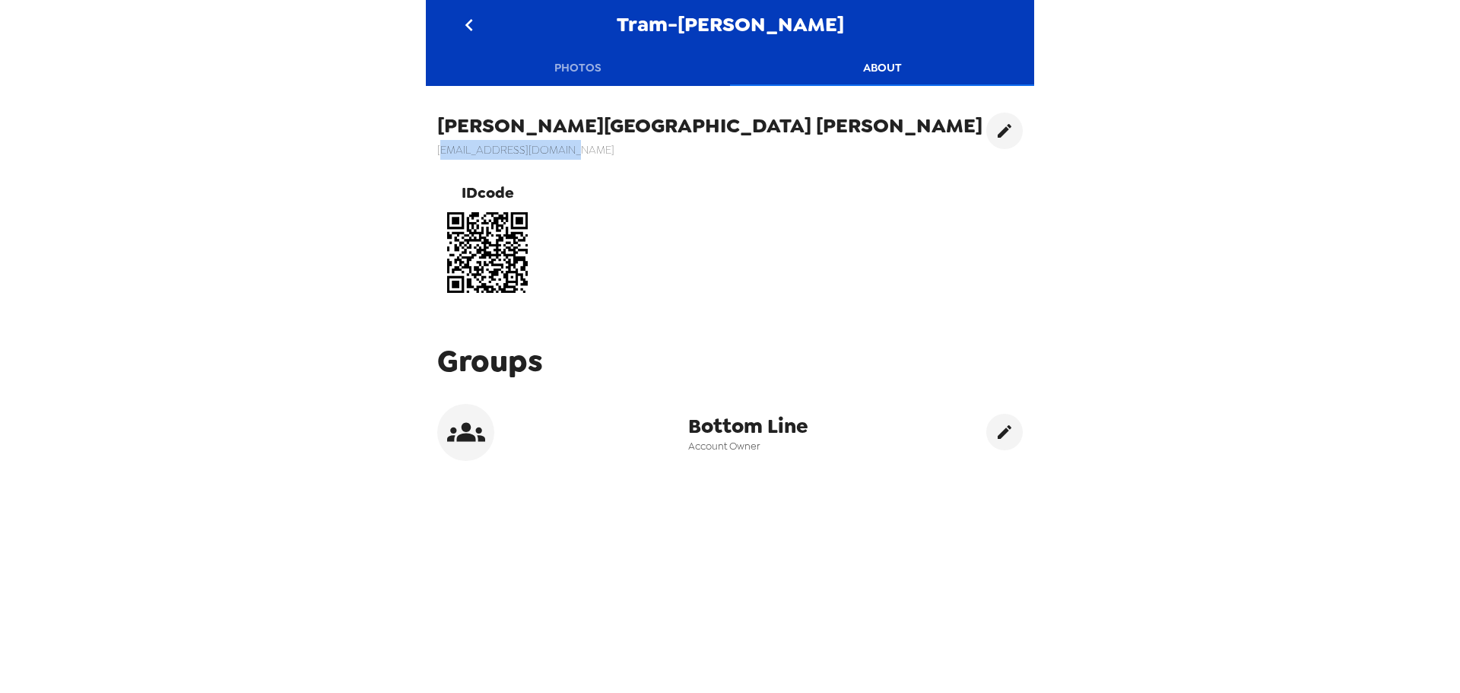
drag, startPoint x: 572, startPoint y: 155, endPoint x: 424, endPoint y: 150, distance: 147.6
click at [424, 150] on div "Tram-Anh Nguyen Photos About Tram-Anh Nguyen tnguyen@bottomline.org IDcode Grou…" at bounding box center [730, 346] width 1460 height 693
copy h6 "tnguyen@bottomline.org"
click at [747, 313] on div "Tram-Anh Nguyen tnguyen@bottomline.org IDcode" at bounding box center [730, 207] width 608 height 213
click at [462, 24] on icon "go back" at bounding box center [469, 25] width 24 height 24
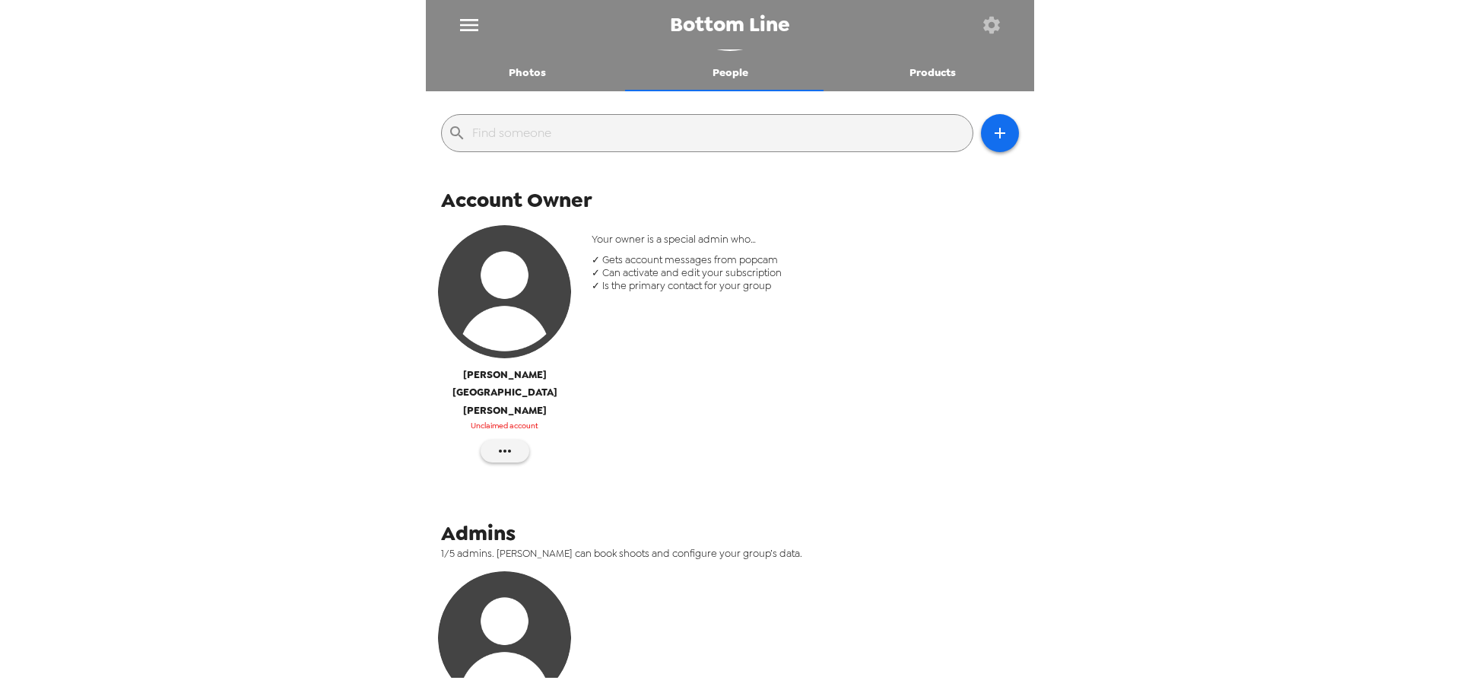
scroll to position [286, 0]
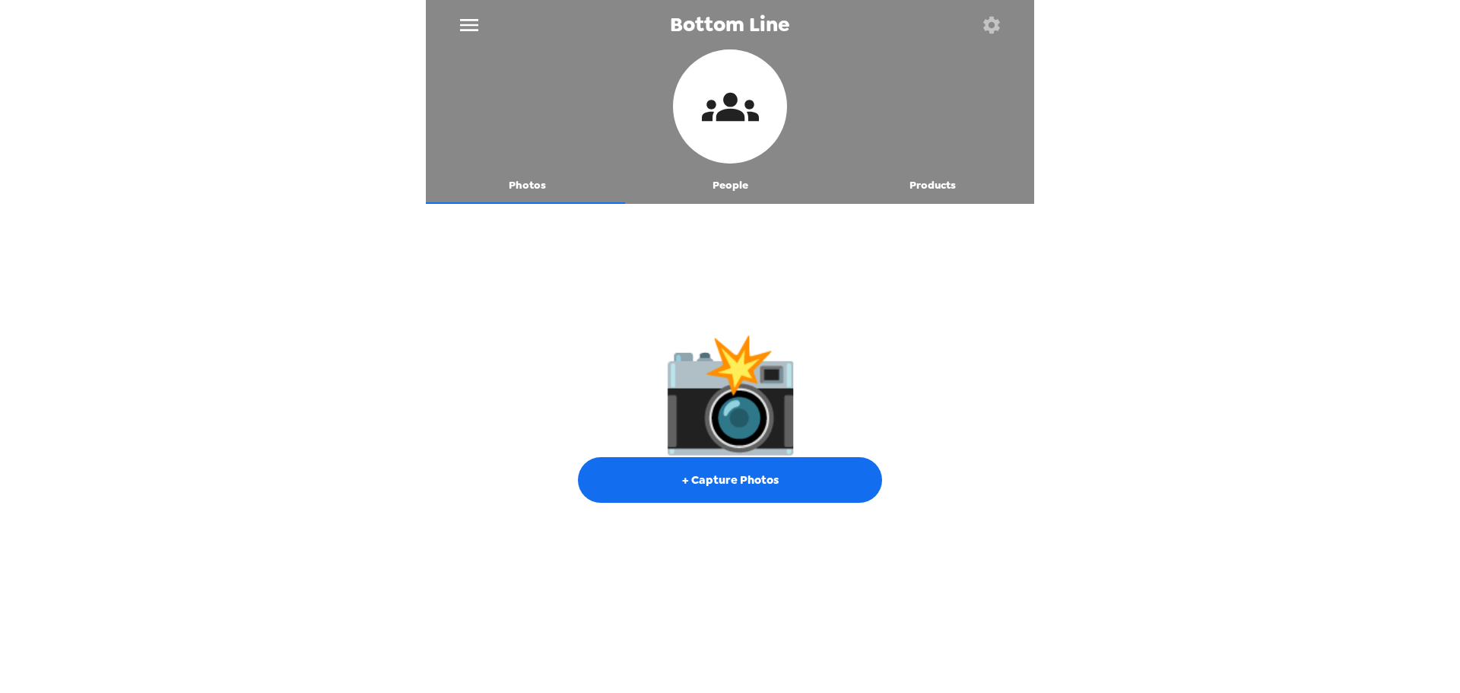
click at [745, 180] on button "People" at bounding box center [730, 185] width 203 height 36
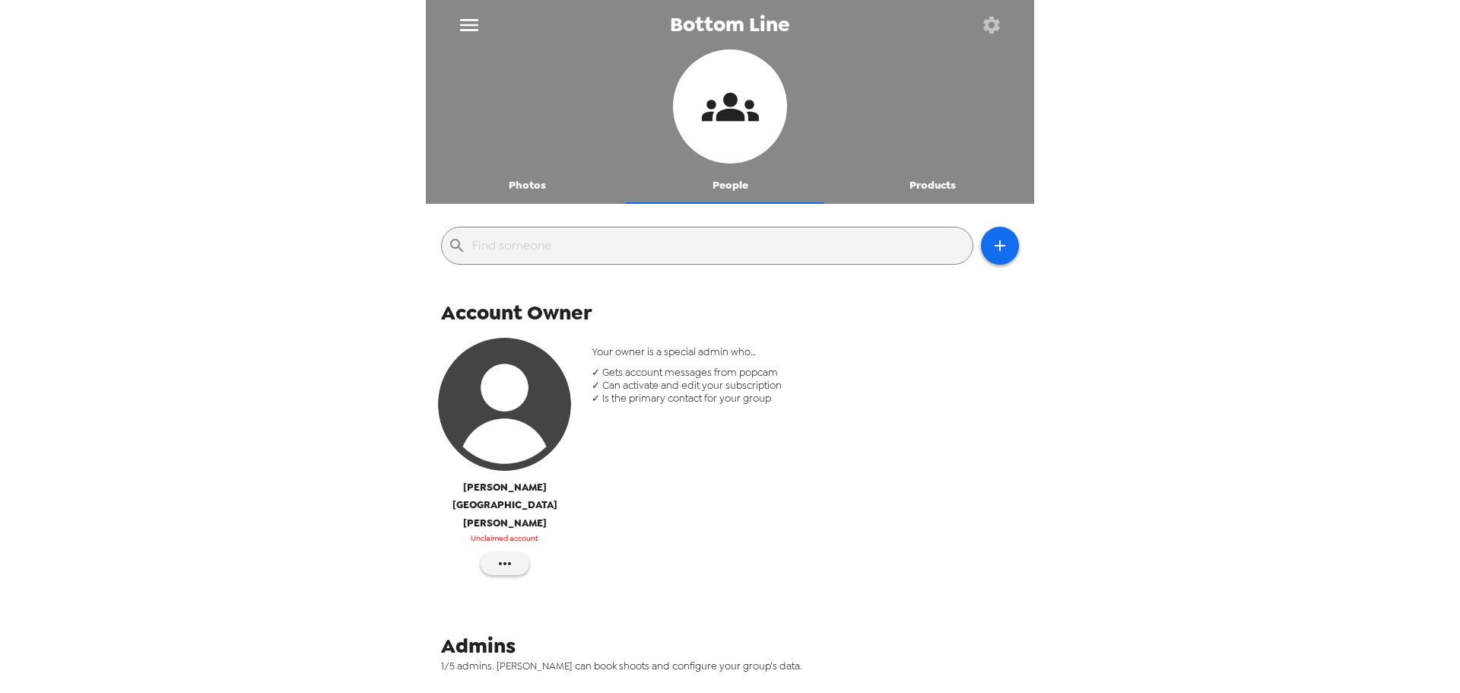
click at [522, 160] on div at bounding box center [730, 108] width 608 height 118
click at [525, 182] on button "Photos" at bounding box center [527, 185] width 203 height 36
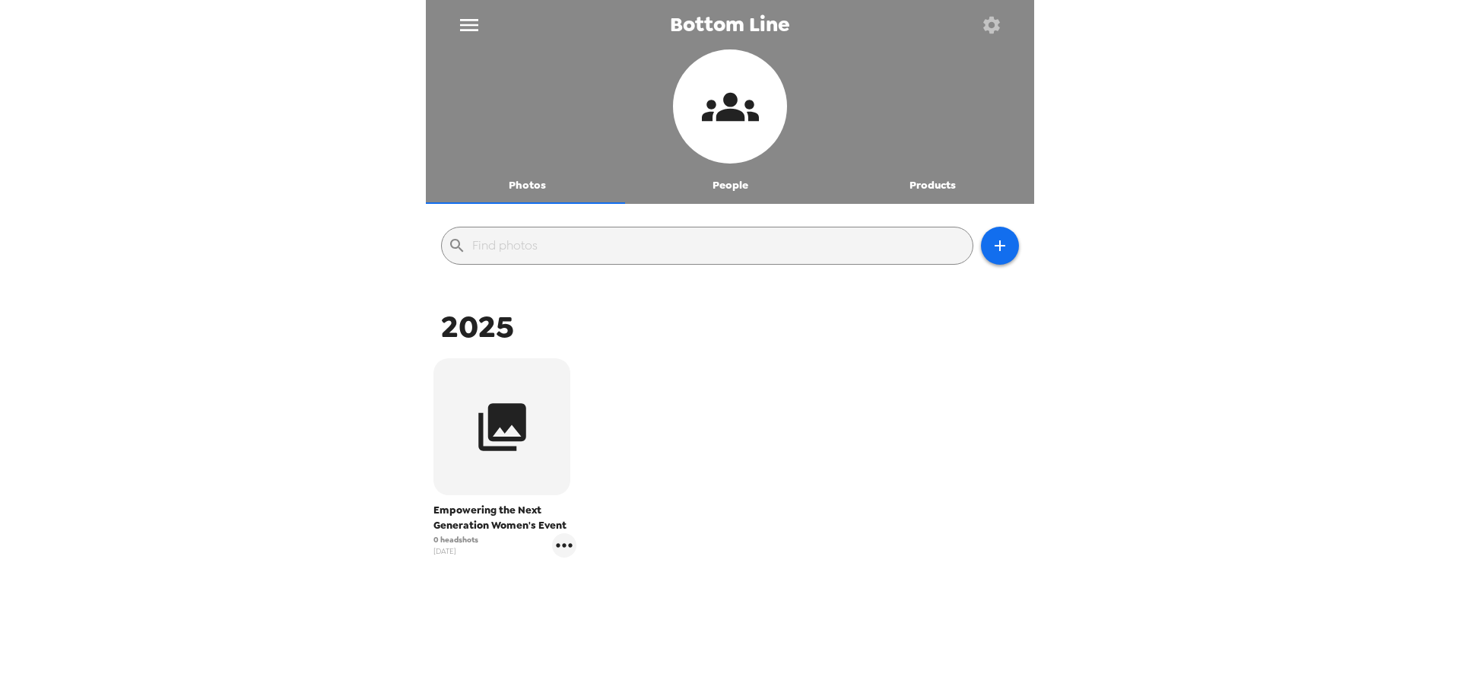
click at [988, 28] on icon "button" at bounding box center [991, 24] width 17 height 17
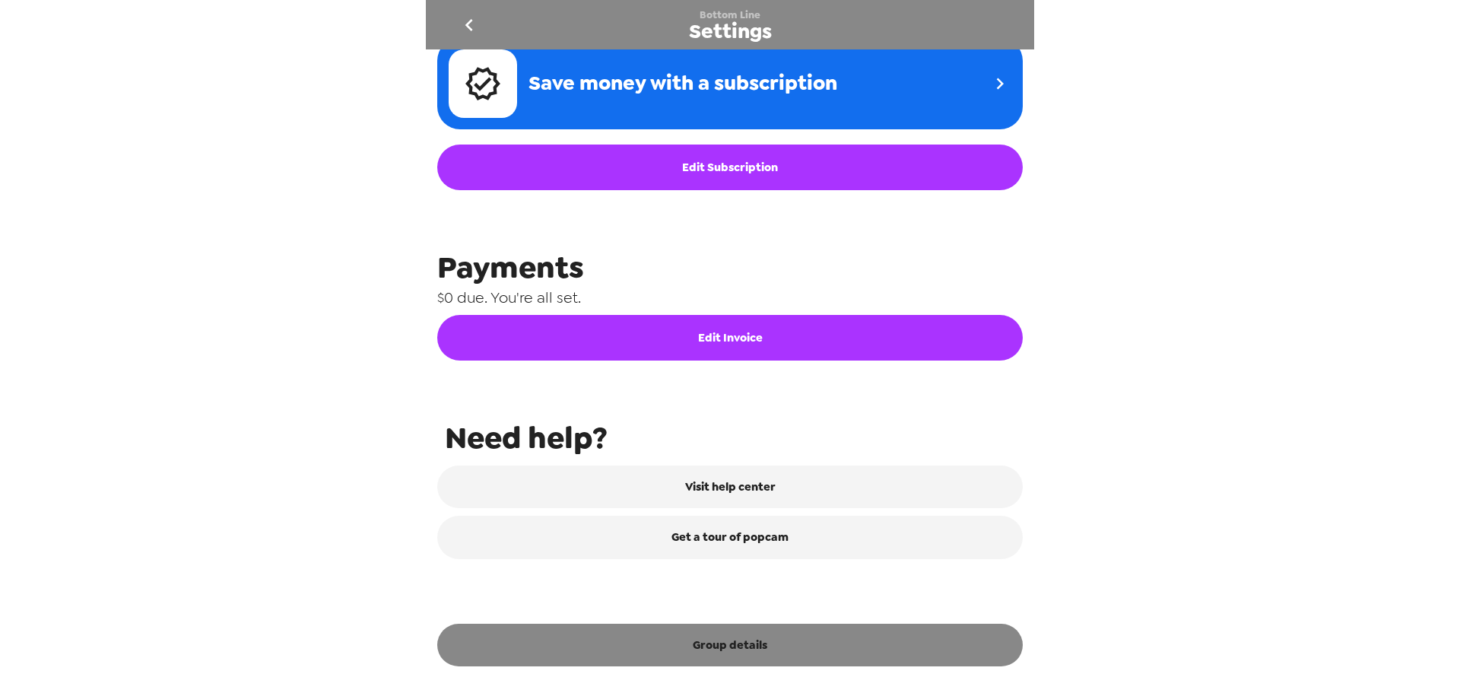
click at [785, 649] on button "Group details" at bounding box center [729, 645] width 585 height 43
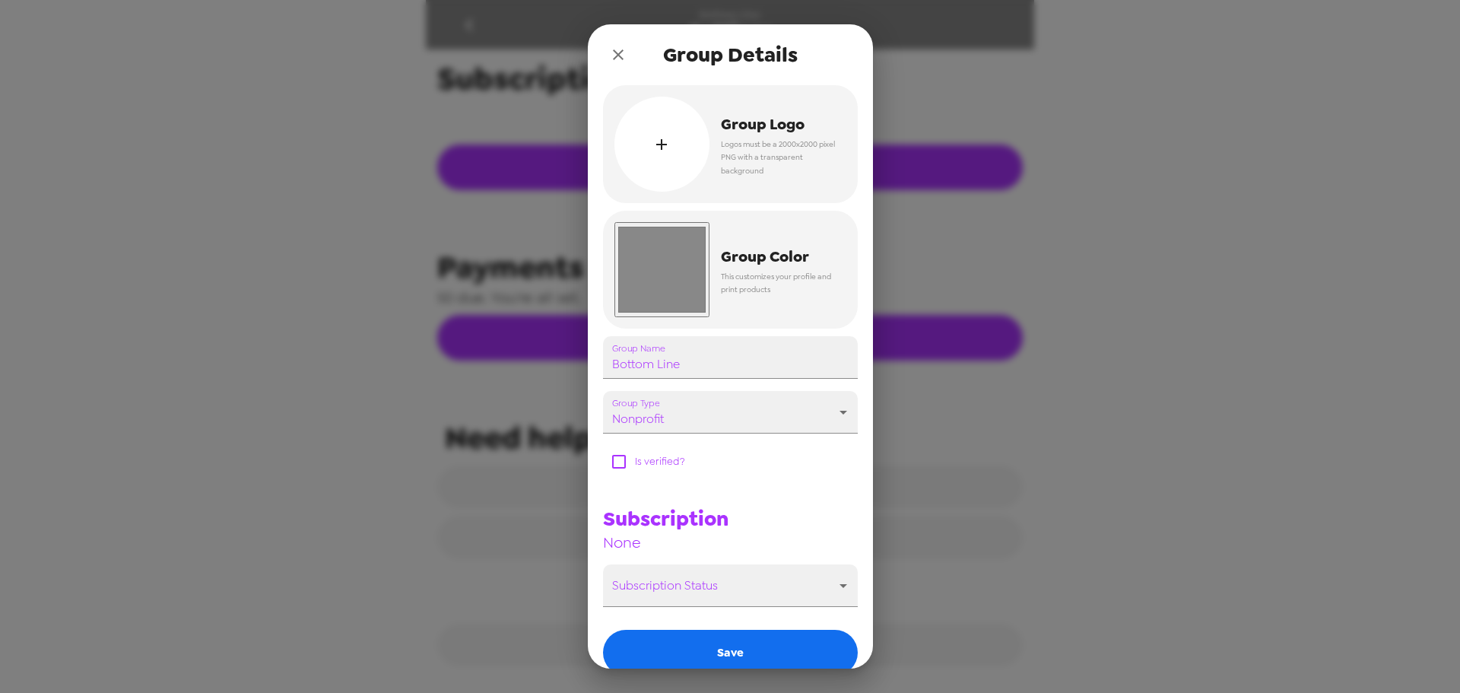
scroll to position [594, 0]
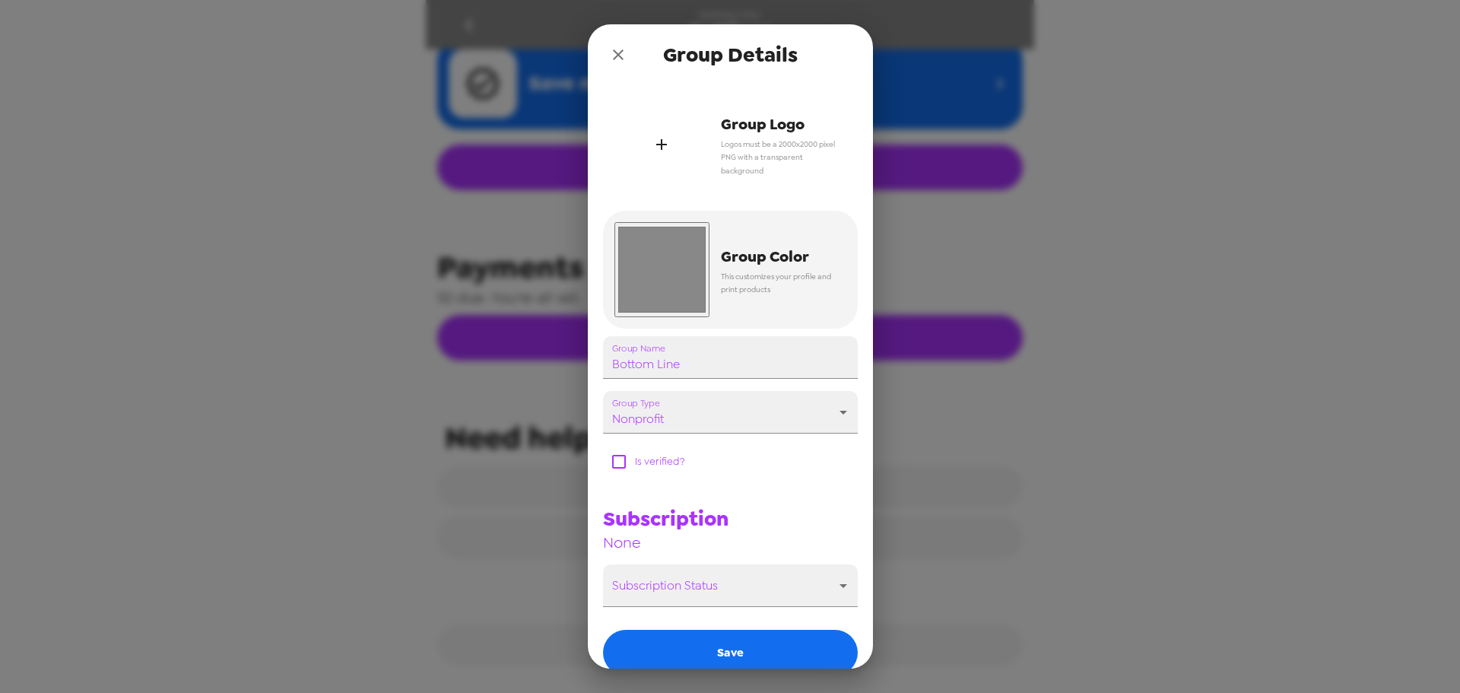
click at [671, 144] on div "button" at bounding box center [661, 144] width 95 height 95
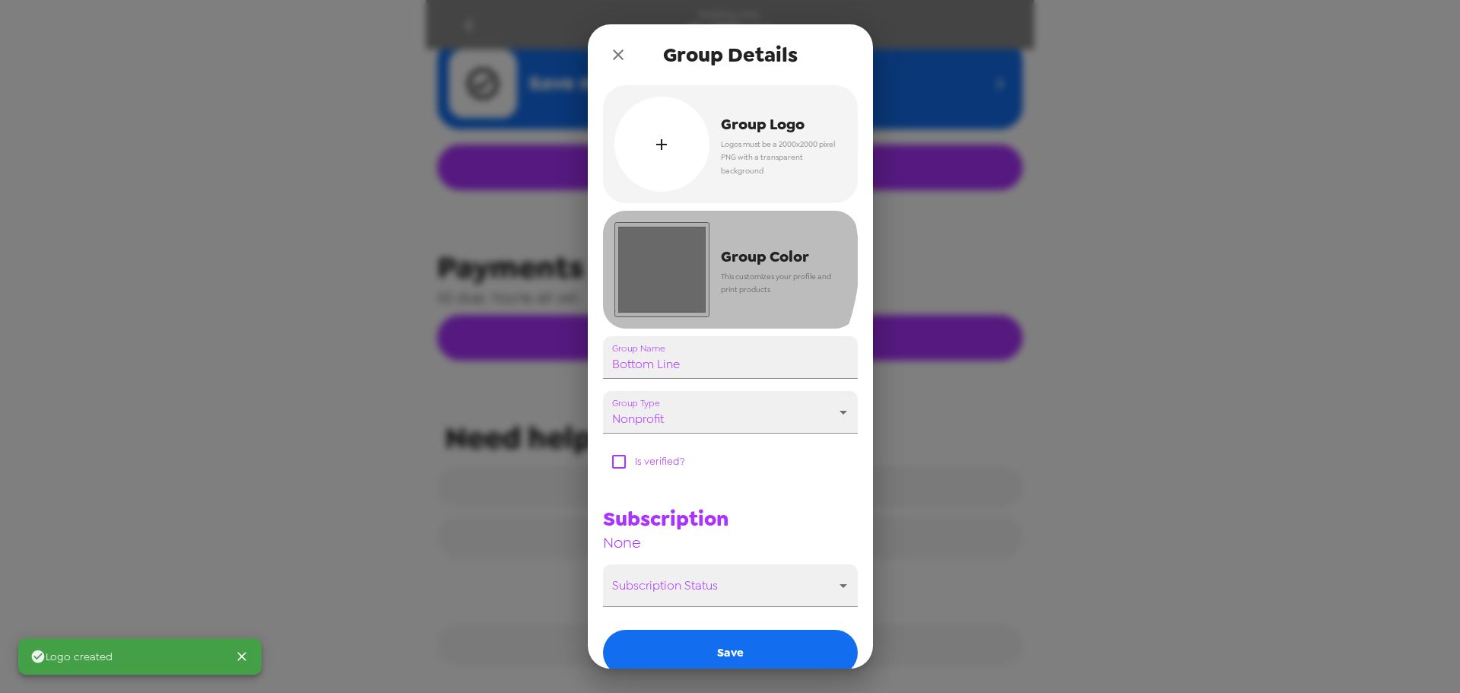
drag, startPoint x: 660, startPoint y: 261, endPoint x: 659, endPoint y: 303, distance: 42.6
click at [660, 262] on input "#888888" at bounding box center [661, 269] width 95 height 95
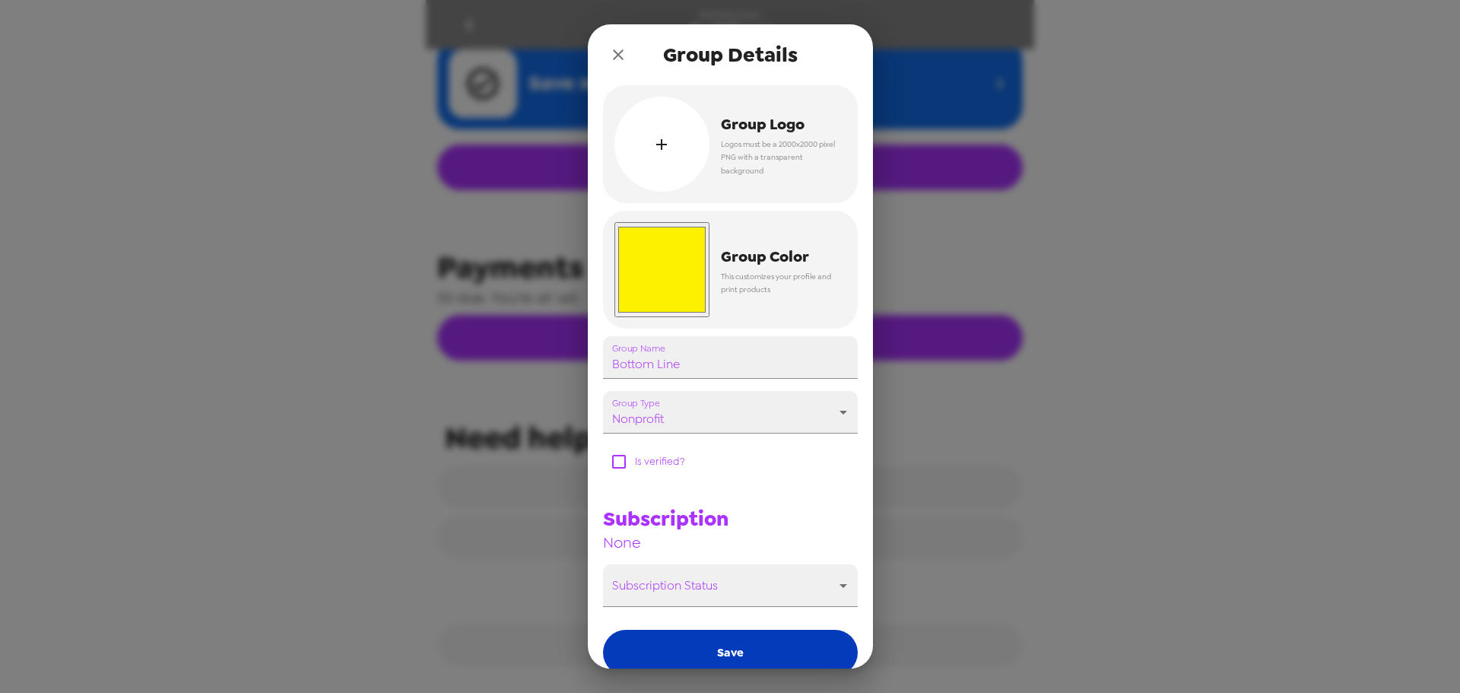
type input "#fef100"
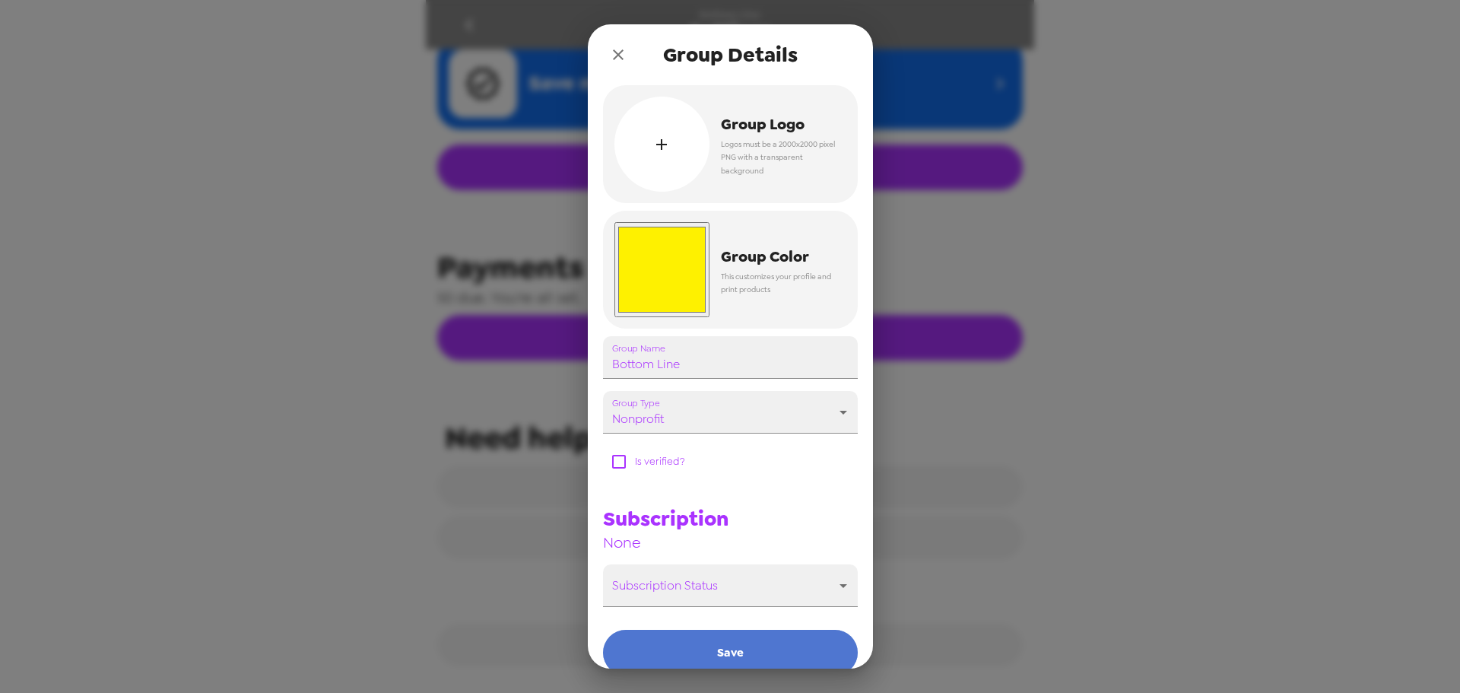
click at [744, 643] on button "Save" at bounding box center [730, 653] width 255 height 46
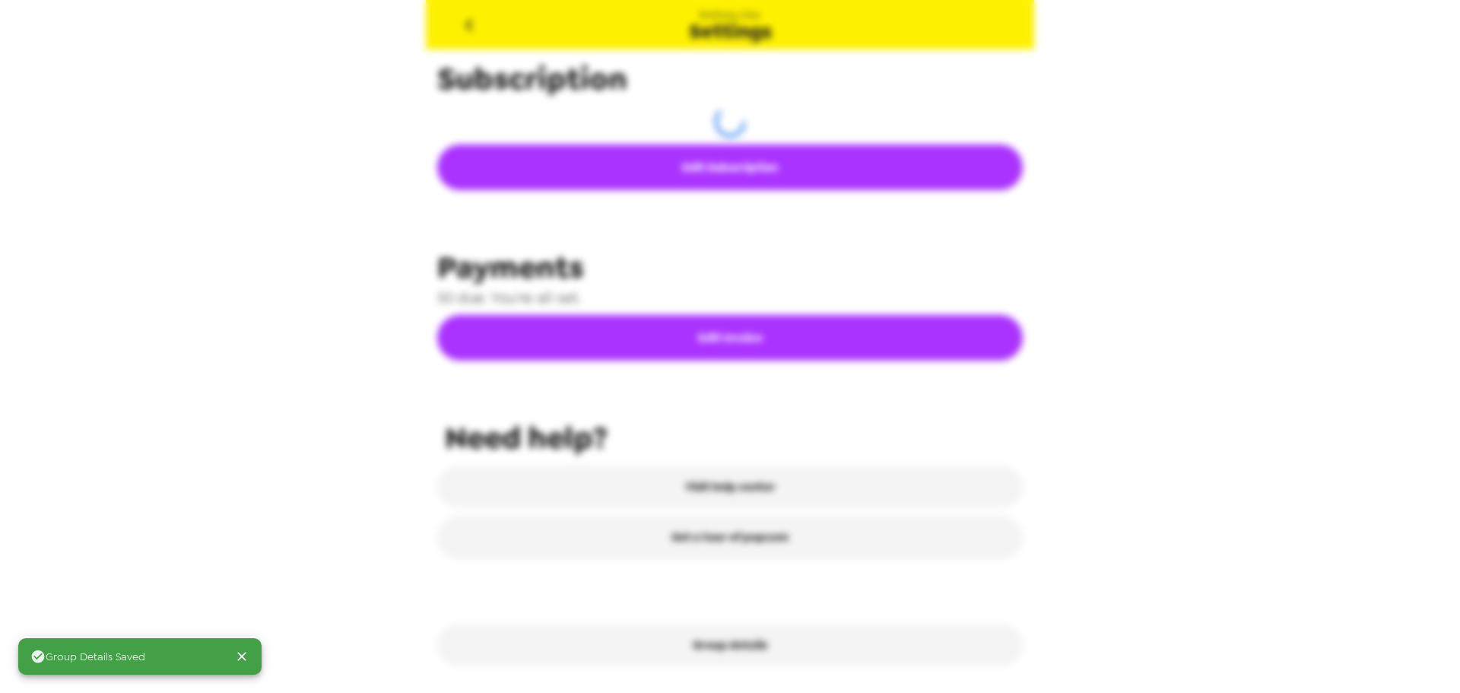
scroll to position [525, 0]
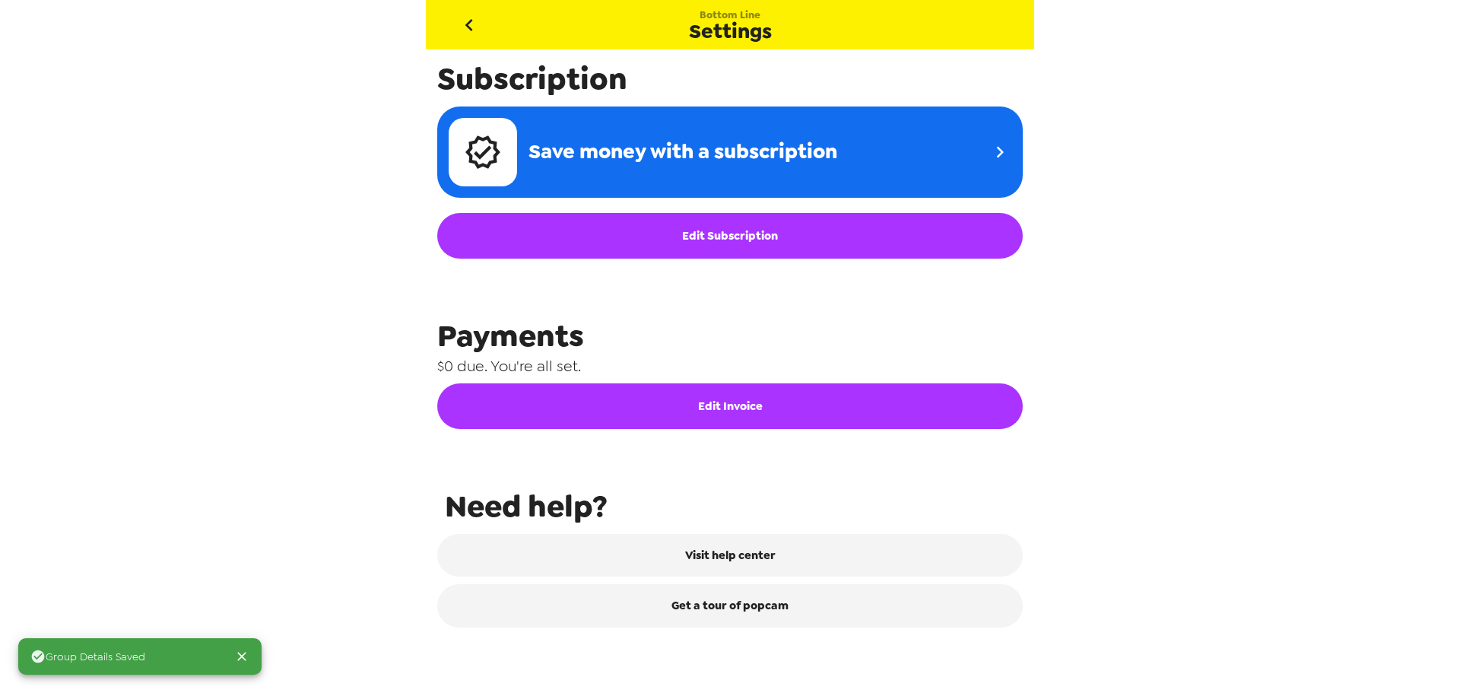
click at [481, 21] on button "go back" at bounding box center [468, 24] width 49 height 49
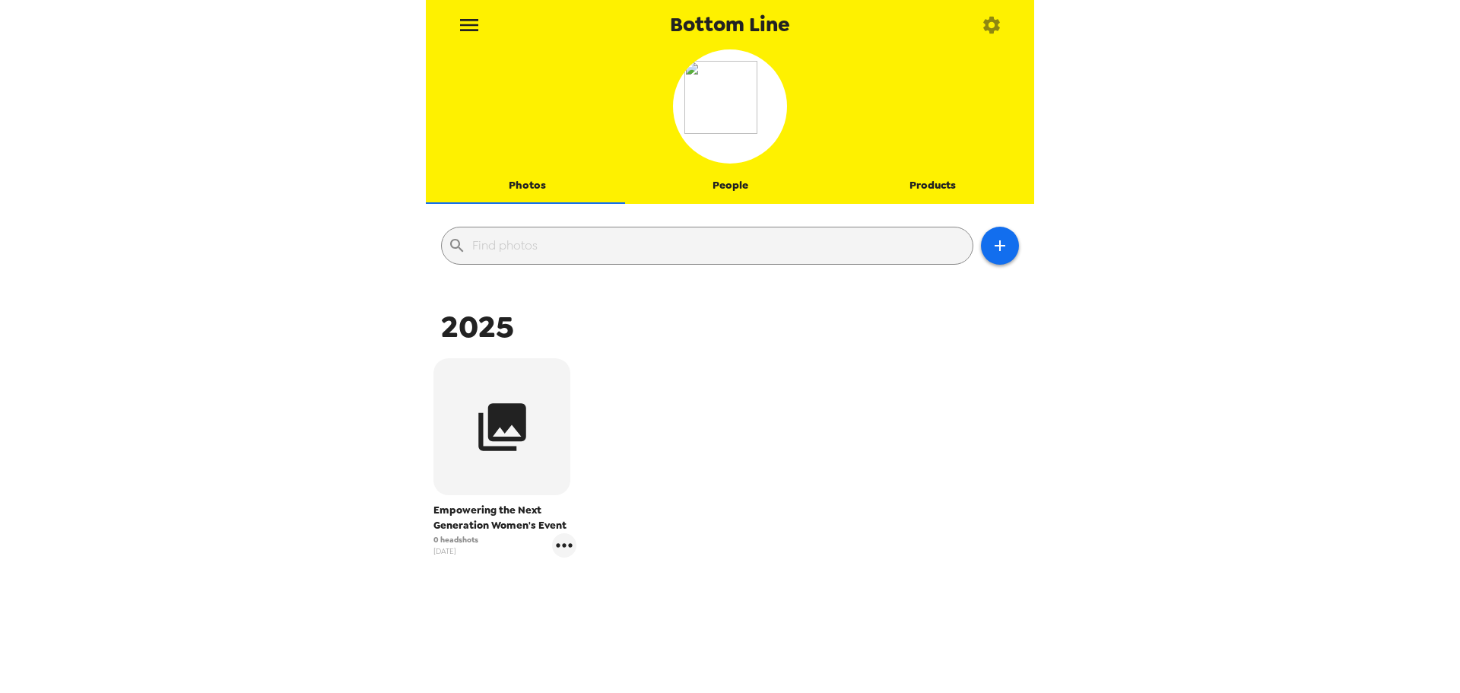
click at [813, 427] on div "Empowering the Next Generation Women's Event 0 headshots 9/17/25" at bounding box center [730, 469] width 601 height 230
click at [990, 11] on button "button" at bounding box center [990, 24] width 49 height 49
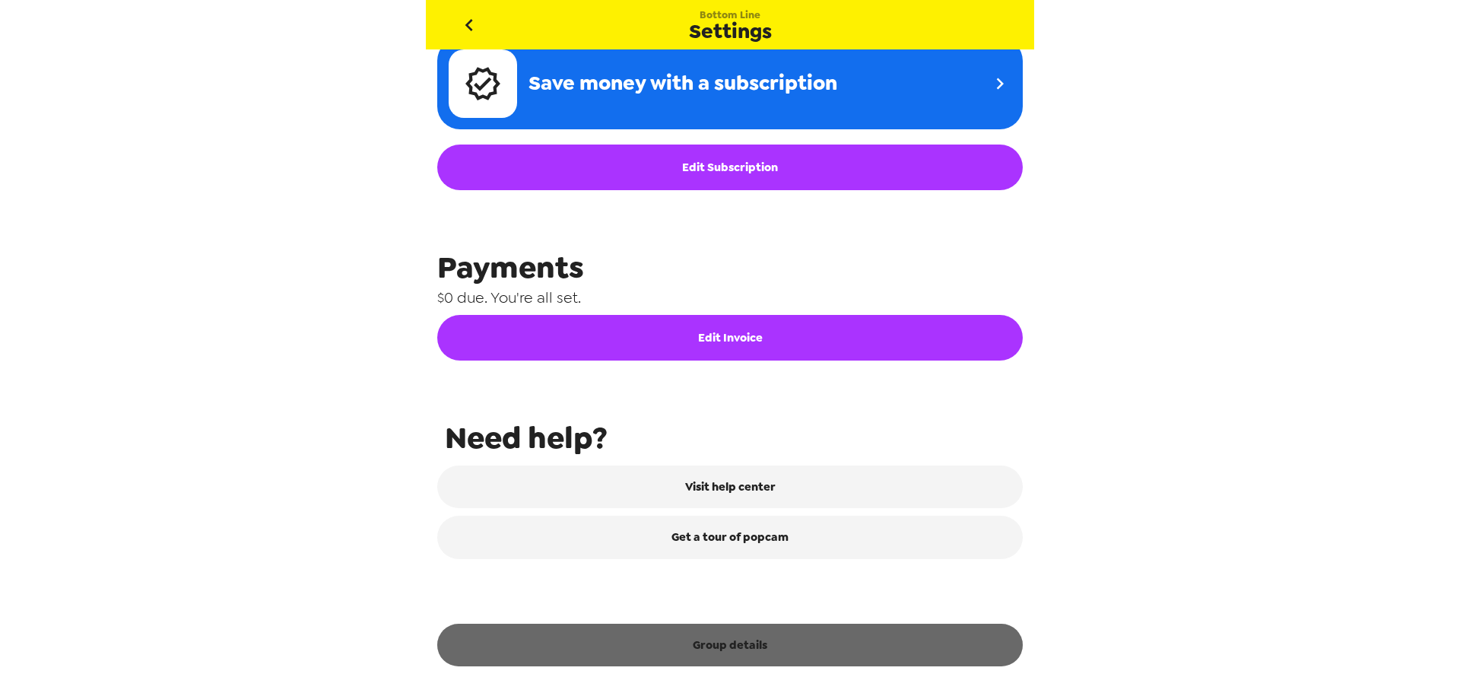
click at [750, 646] on button "Group details" at bounding box center [729, 645] width 585 height 43
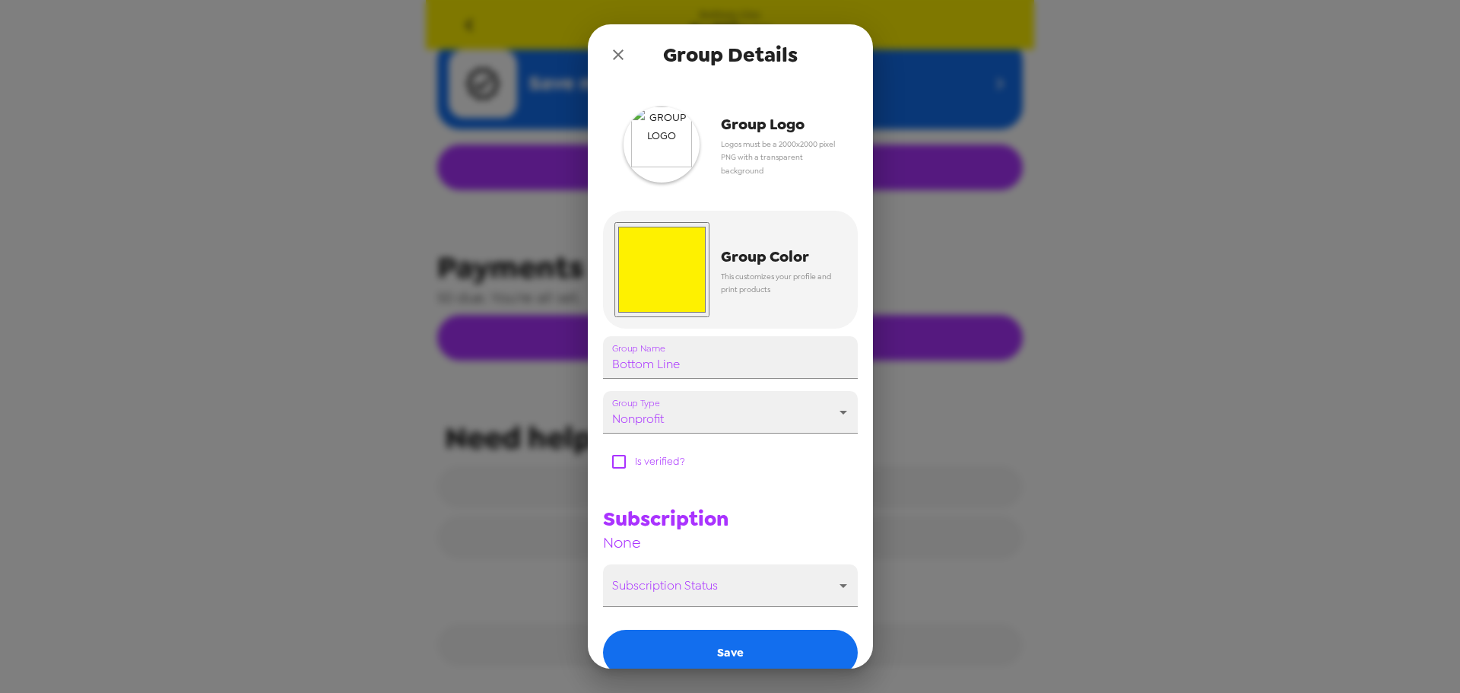
click at [677, 159] on img "button" at bounding box center [662, 144] width 76 height 76
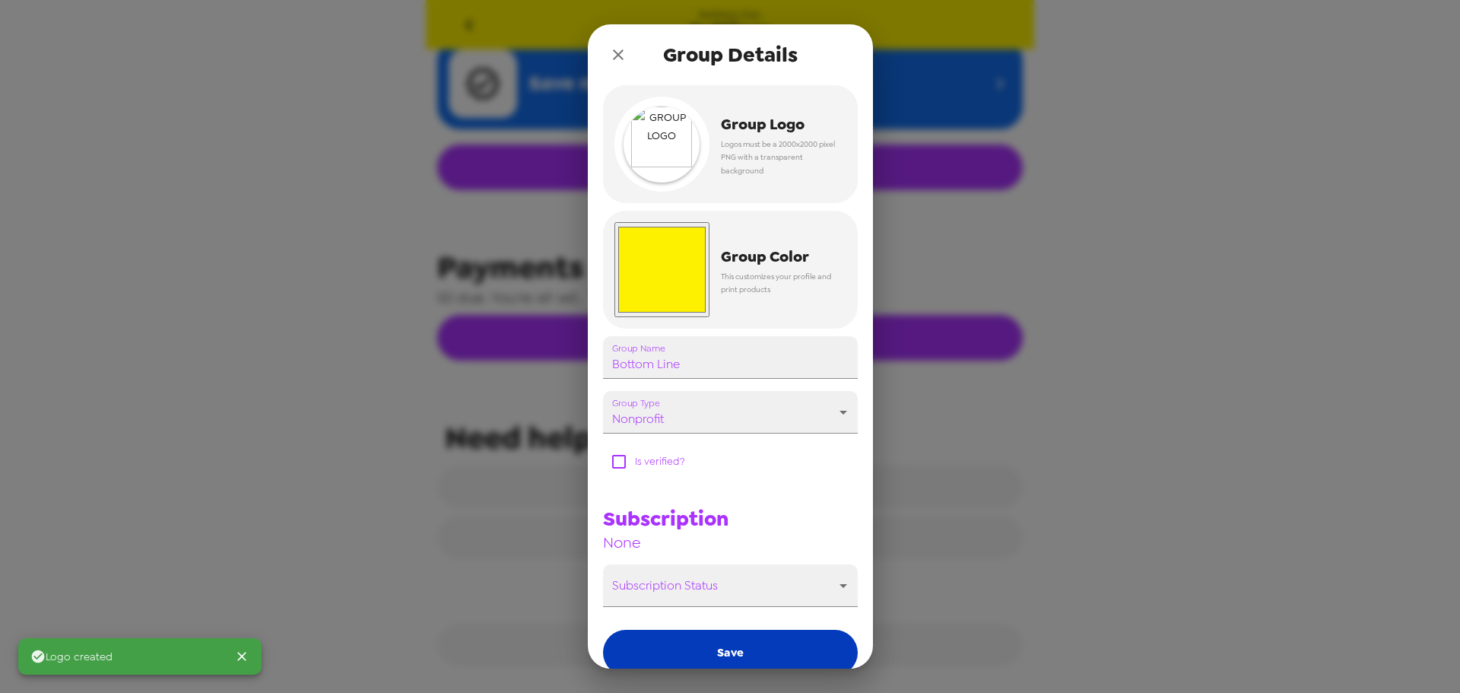
click at [766, 655] on button "Save" at bounding box center [730, 653] width 255 height 46
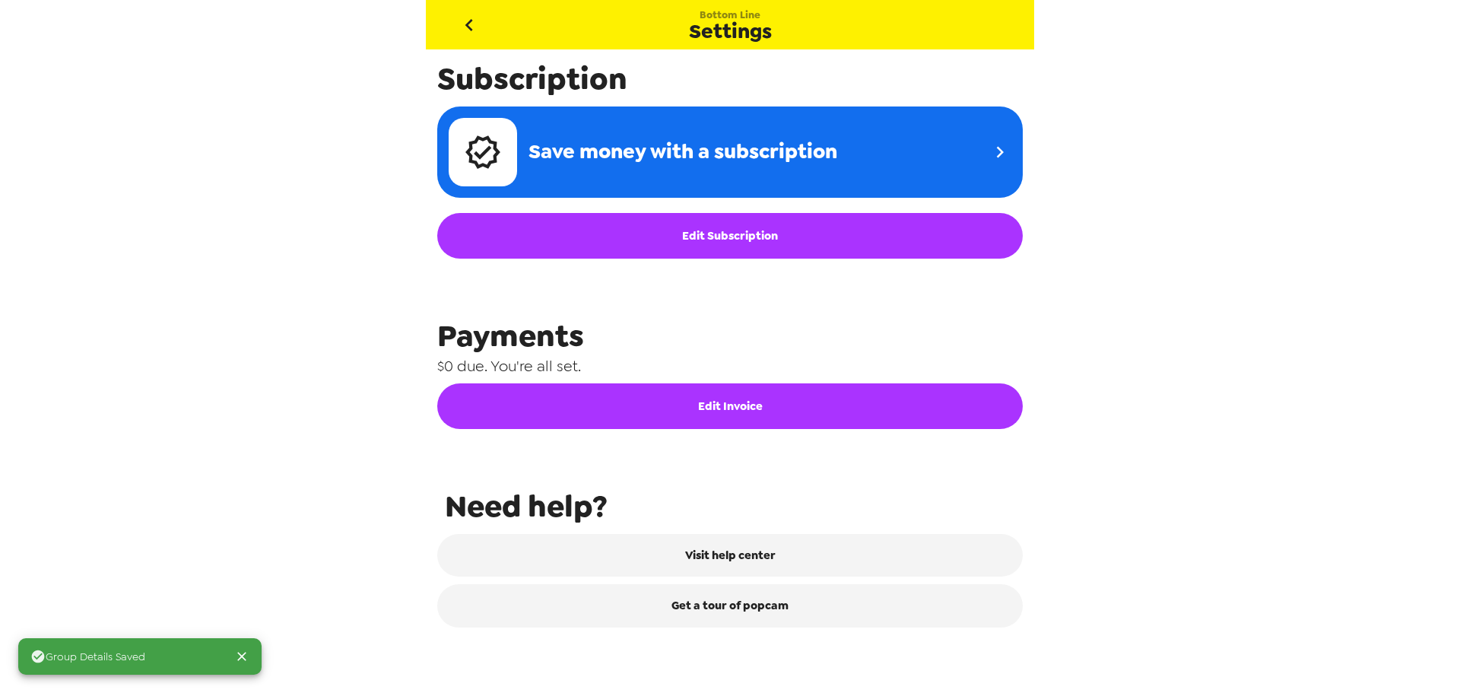
click at [468, 19] on icon "go back" at bounding box center [469, 25] width 24 height 24
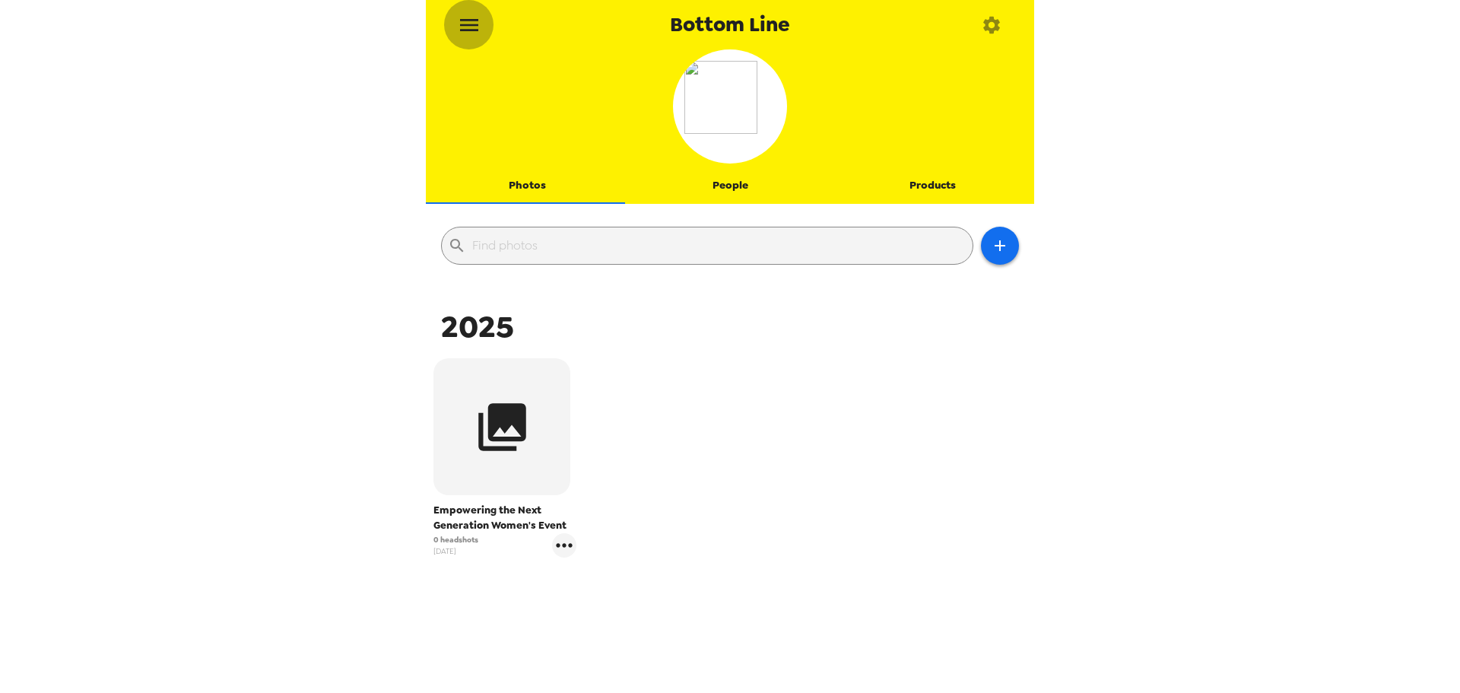
click at [459, 17] on icon "menu" at bounding box center [469, 25] width 24 height 24
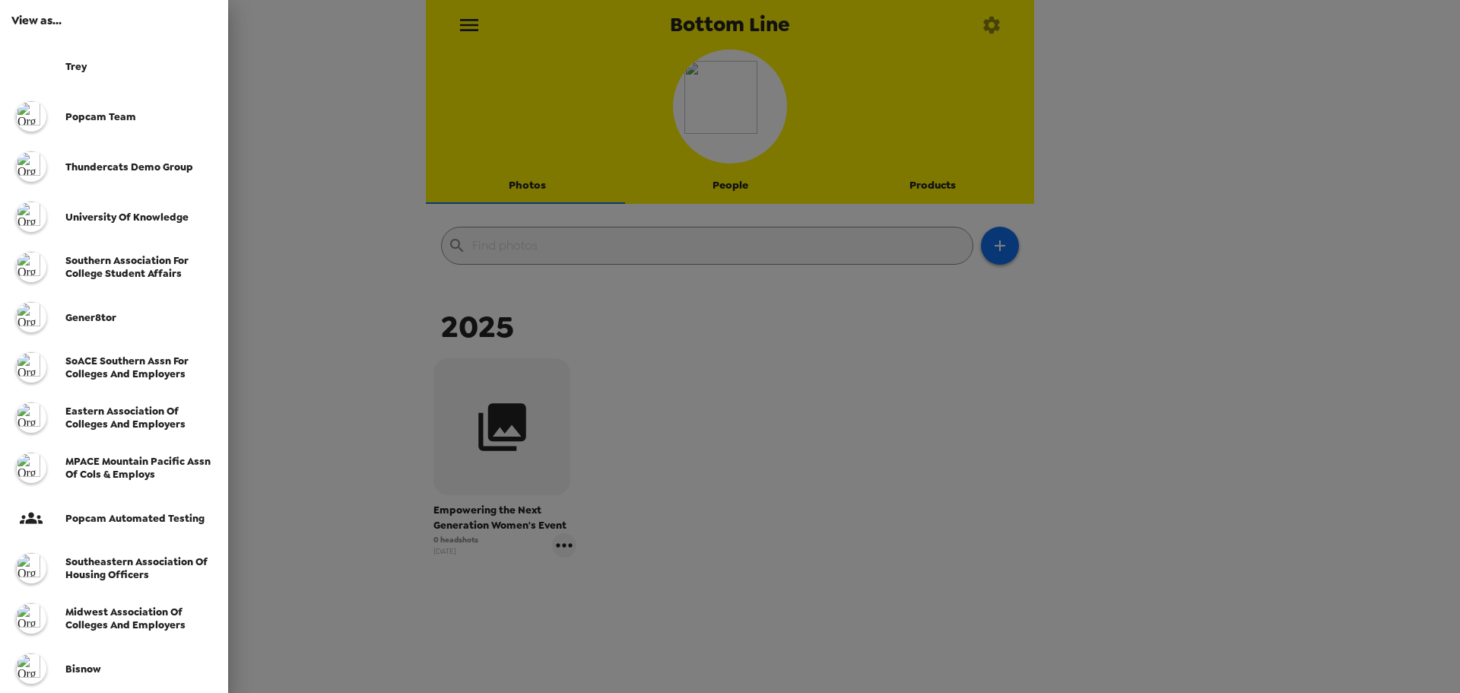
click at [117, 156] on div "Thundercats Demo Group" at bounding box center [114, 166] width 228 height 50
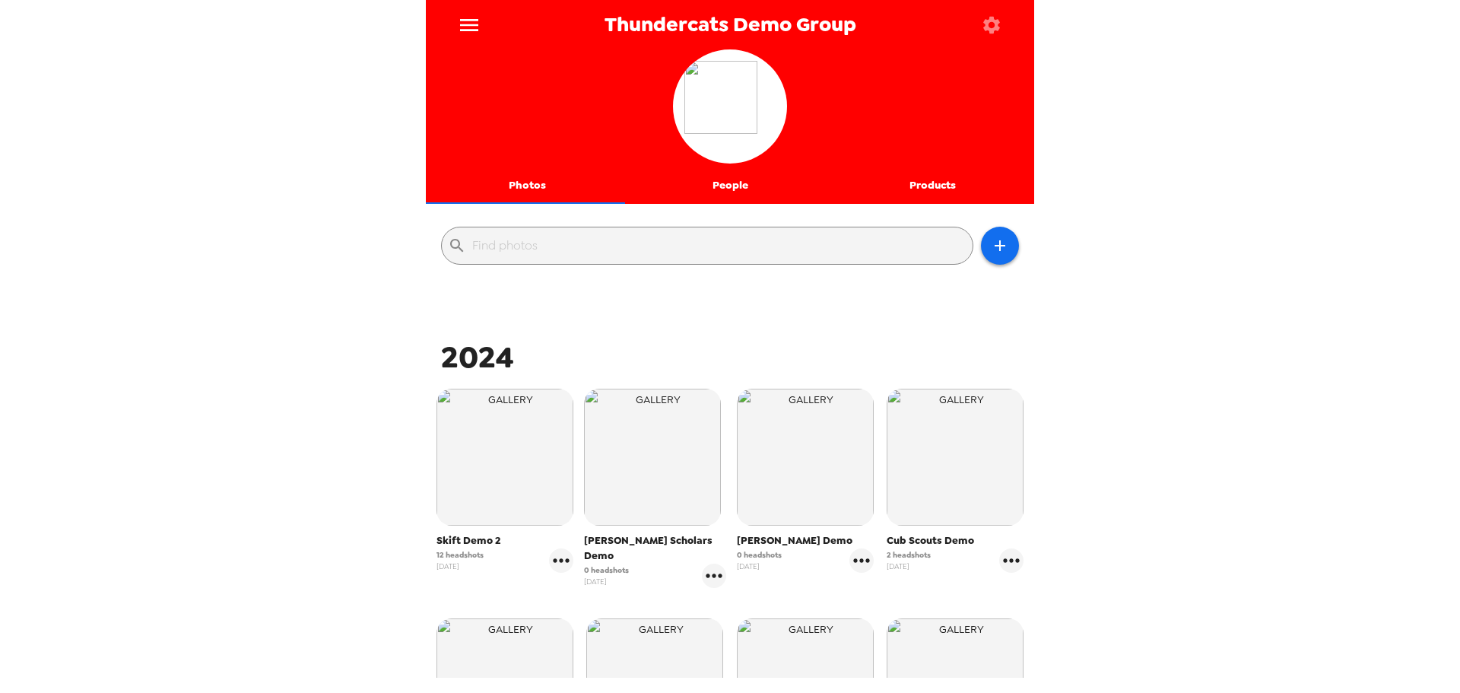
click at [469, 14] on icon "menu" at bounding box center [469, 25] width 24 height 24
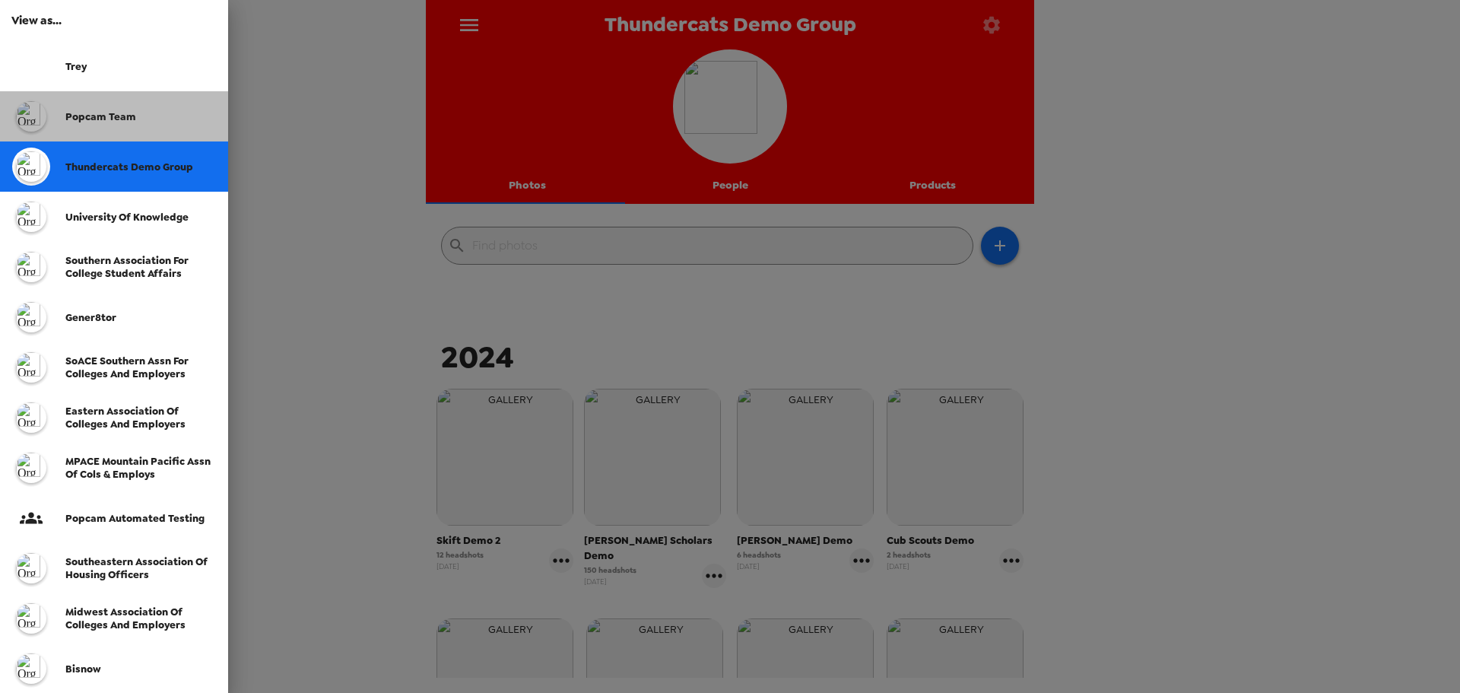
click at [81, 113] on span "popcam team" at bounding box center [100, 116] width 71 height 13
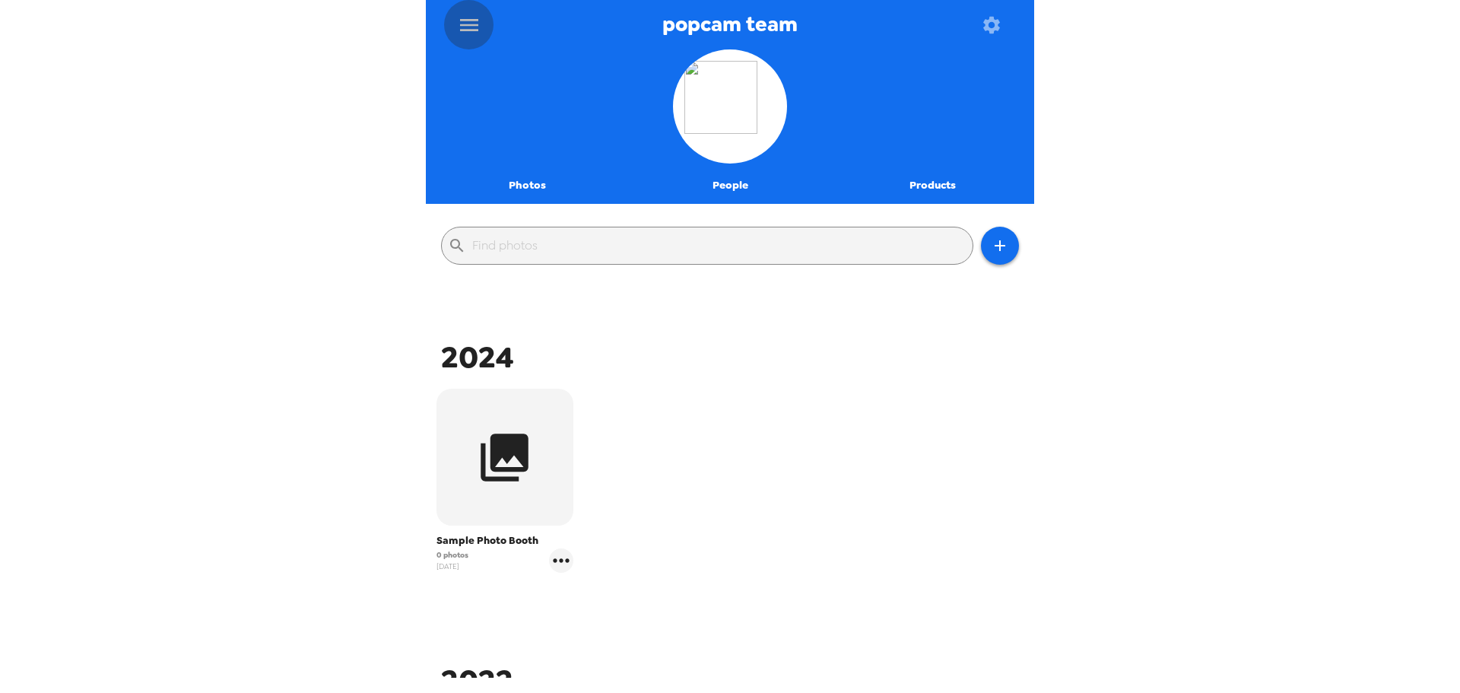
click at [462, 25] on icon "menu" at bounding box center [469, 25] width 18 height 12
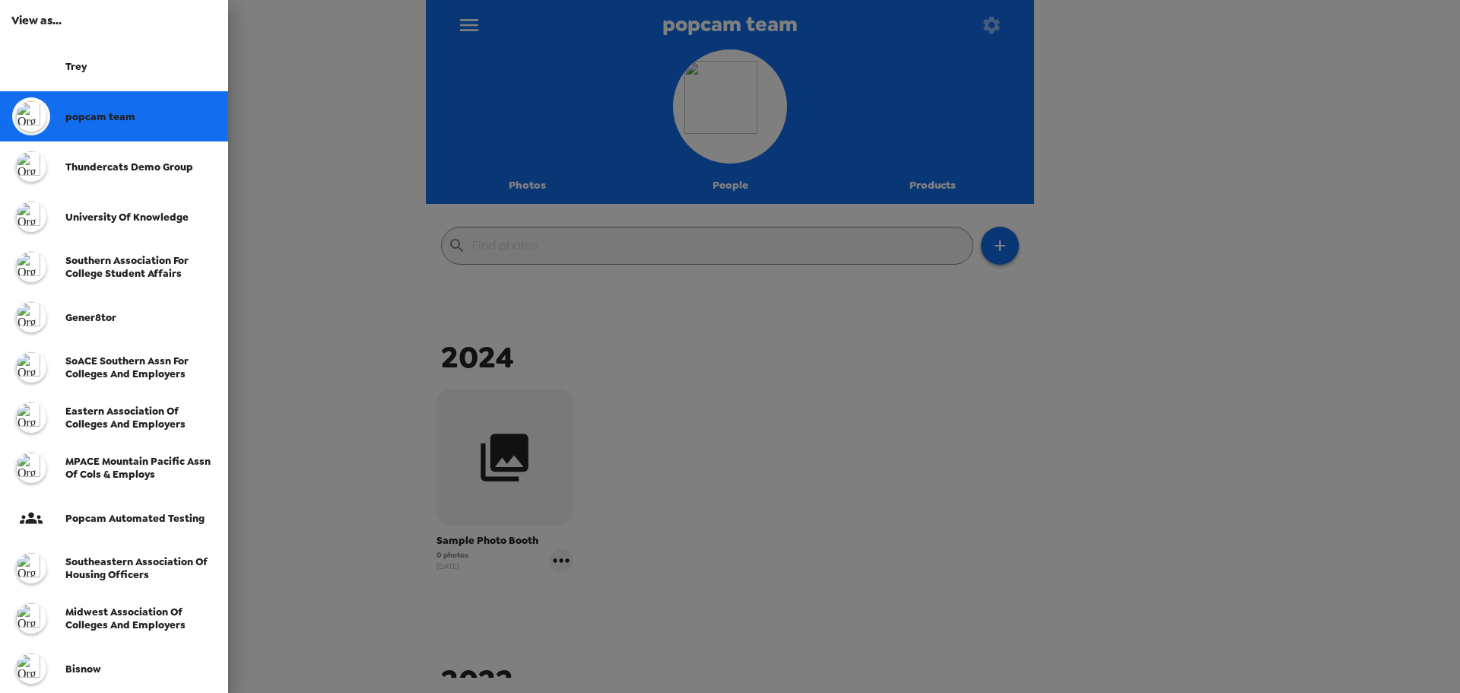
click at [341, 215] on div at bounding box center [730, 346] width 1460 height 693
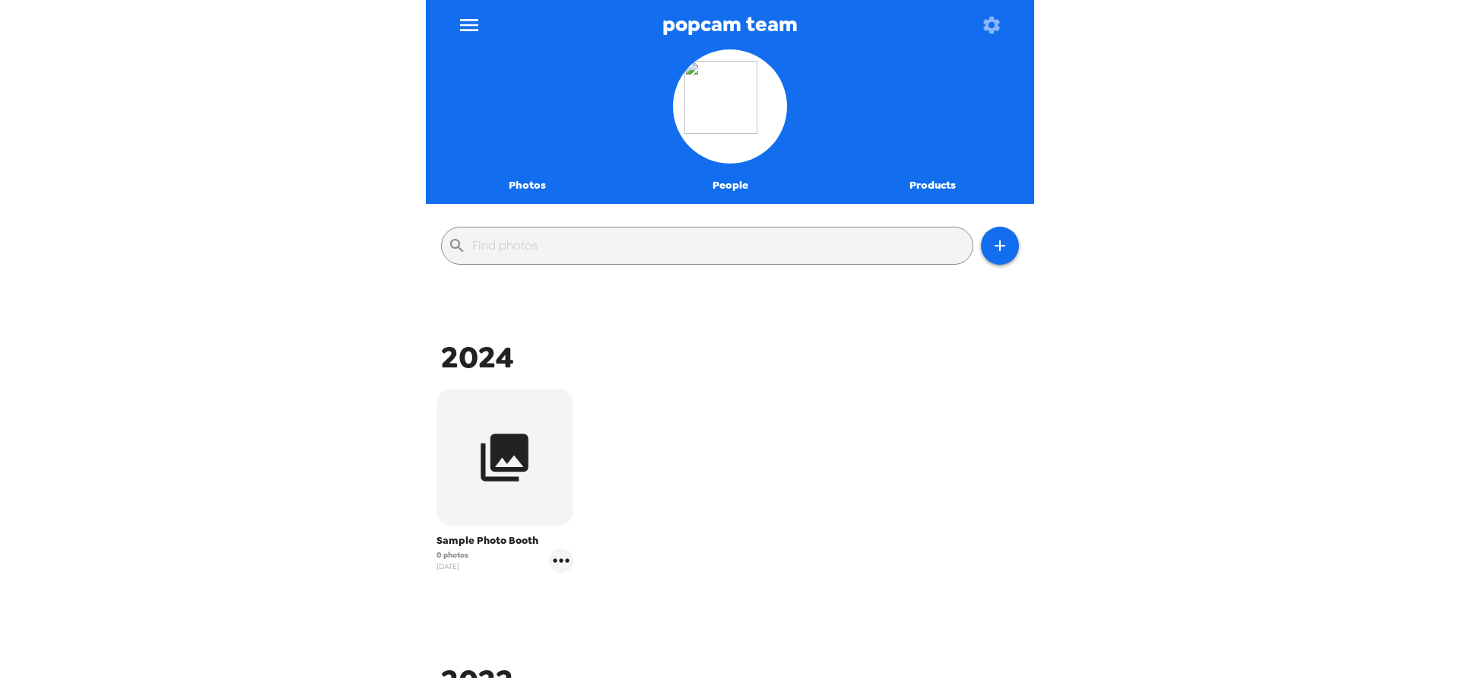
click at [475, 27] on icon "menu" at bounding box center [469, 25] width 24 height 24
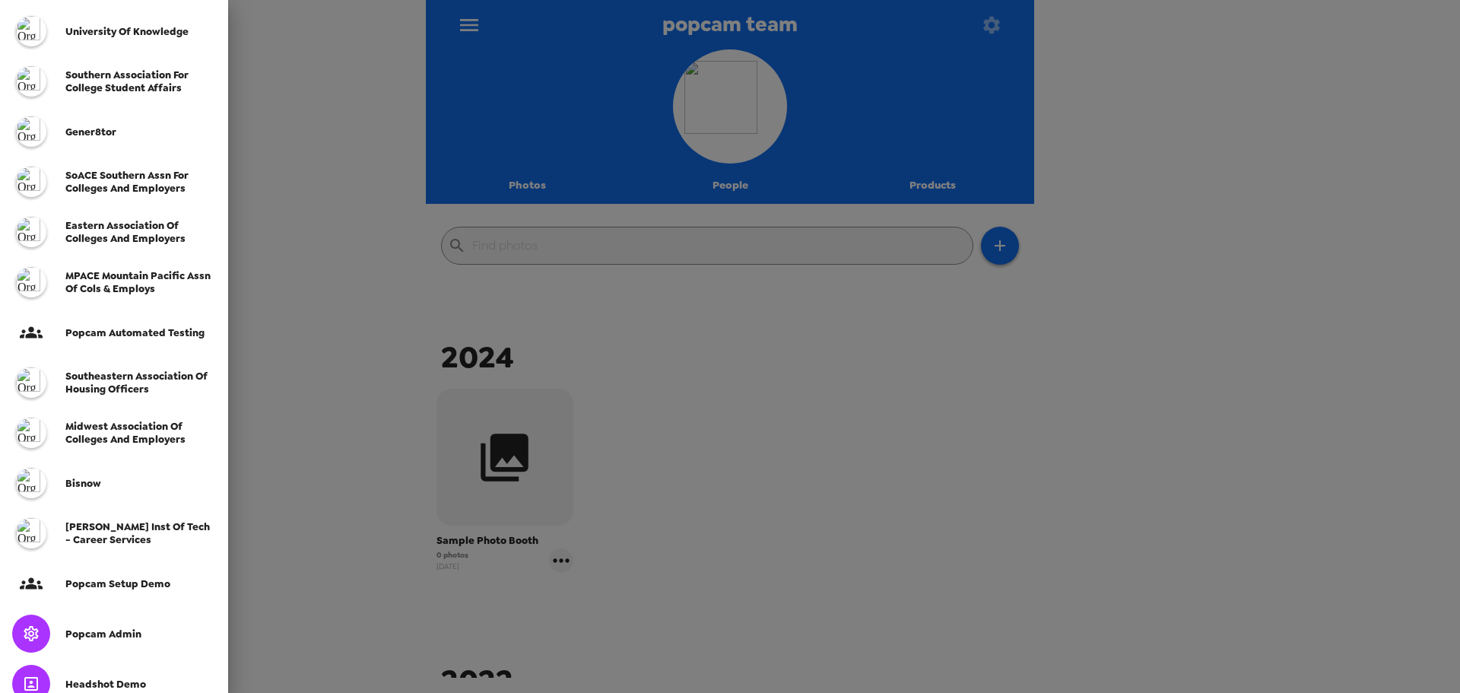
scroll to position [328, 0]
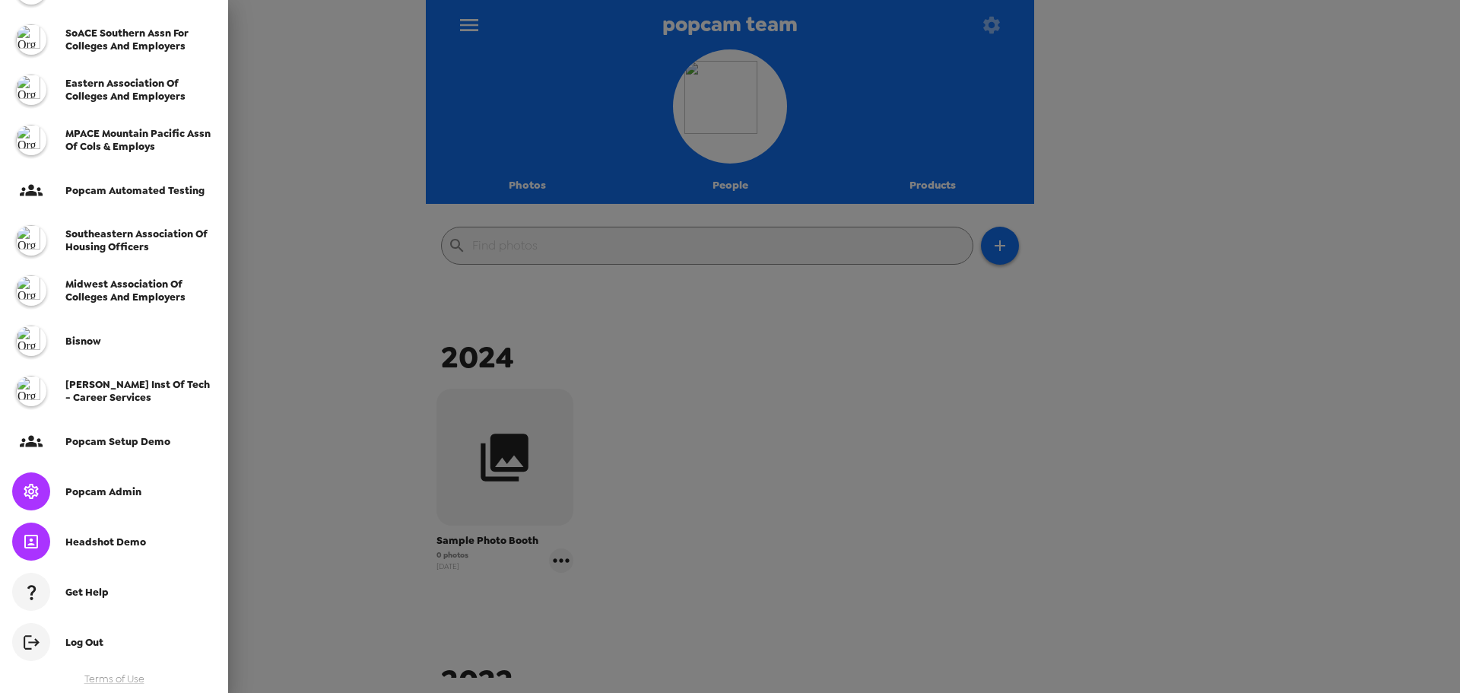
click at [112, 508] on div "Popcam Admin" at bounding box center [114, 491] width 228 height 50
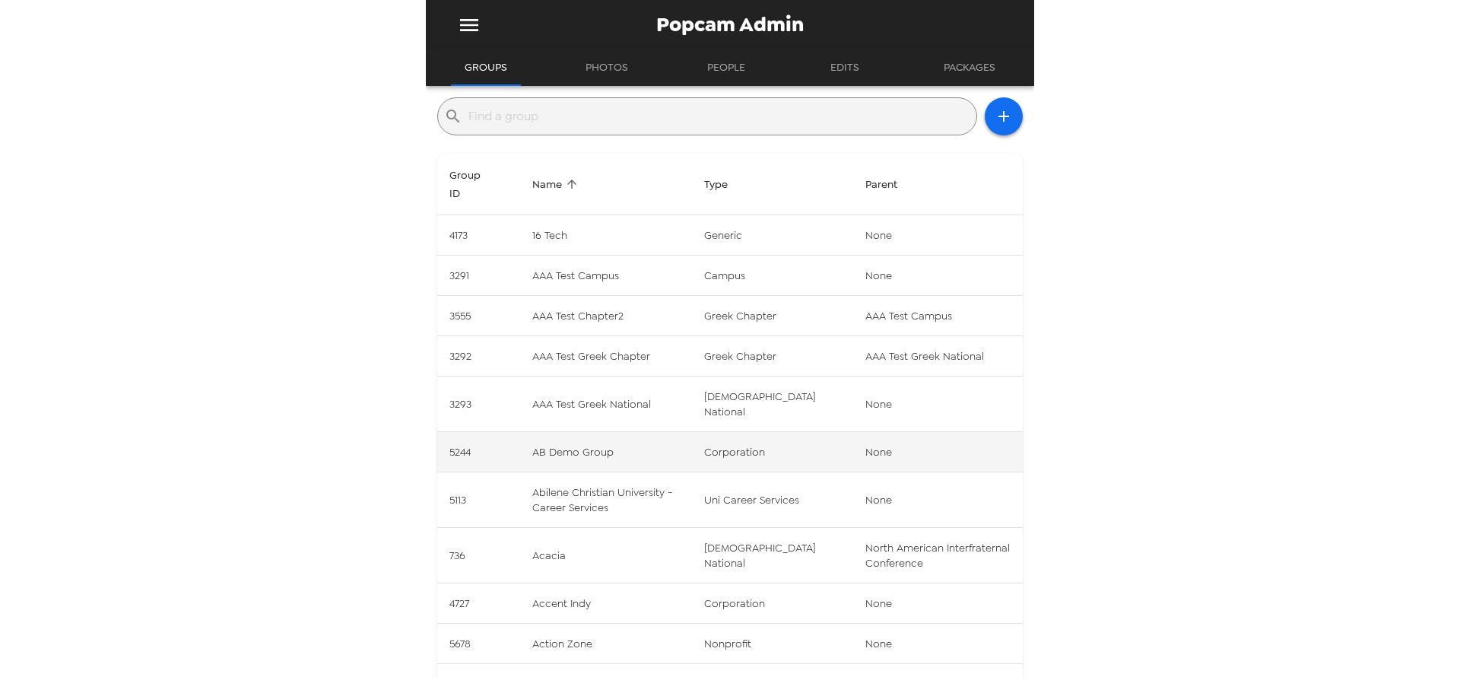
click at [620, 439] on td "AB Demo Group" at bounding box center [606, 452] width 172 height 40
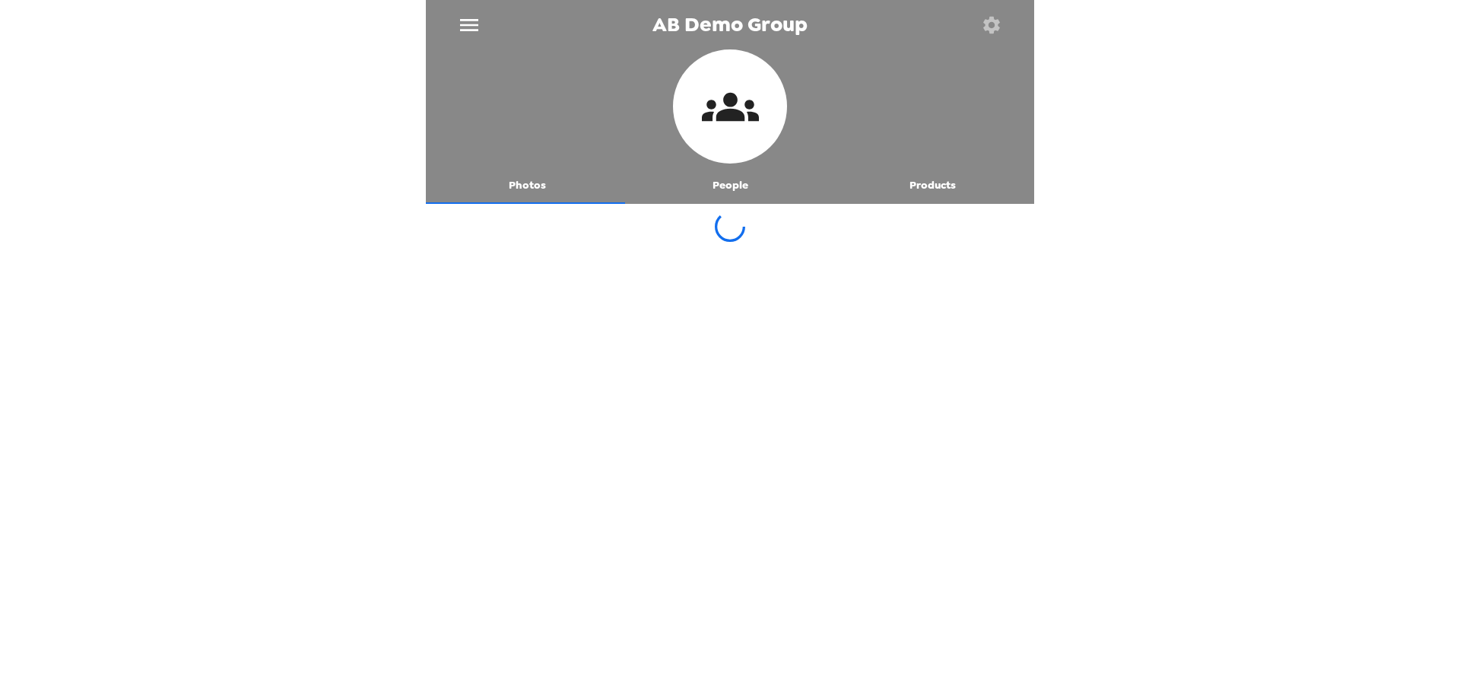
click at [995, 28] on icon "button" at bounding box center [991, 24] width 17 height 17
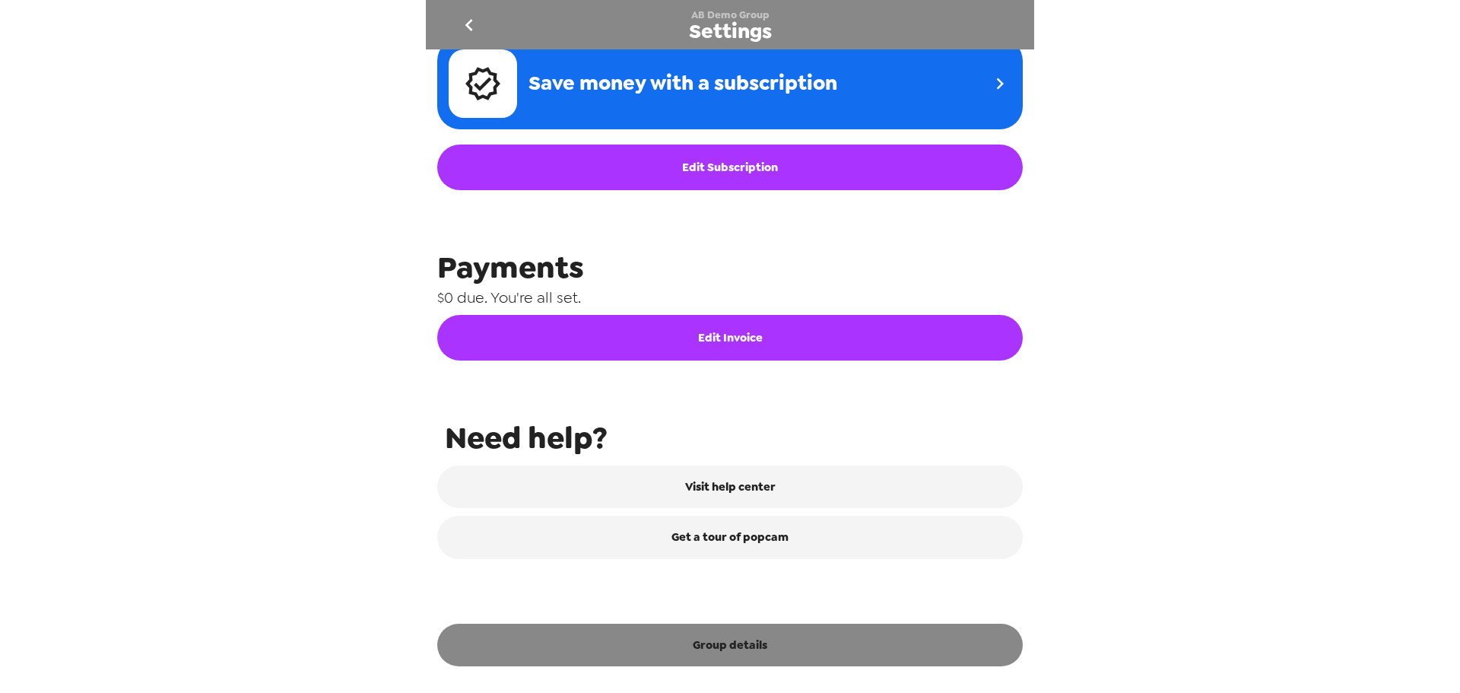
click at [782, 644] on button "Group details" at bounding box center [729, 645] width 585 height 43
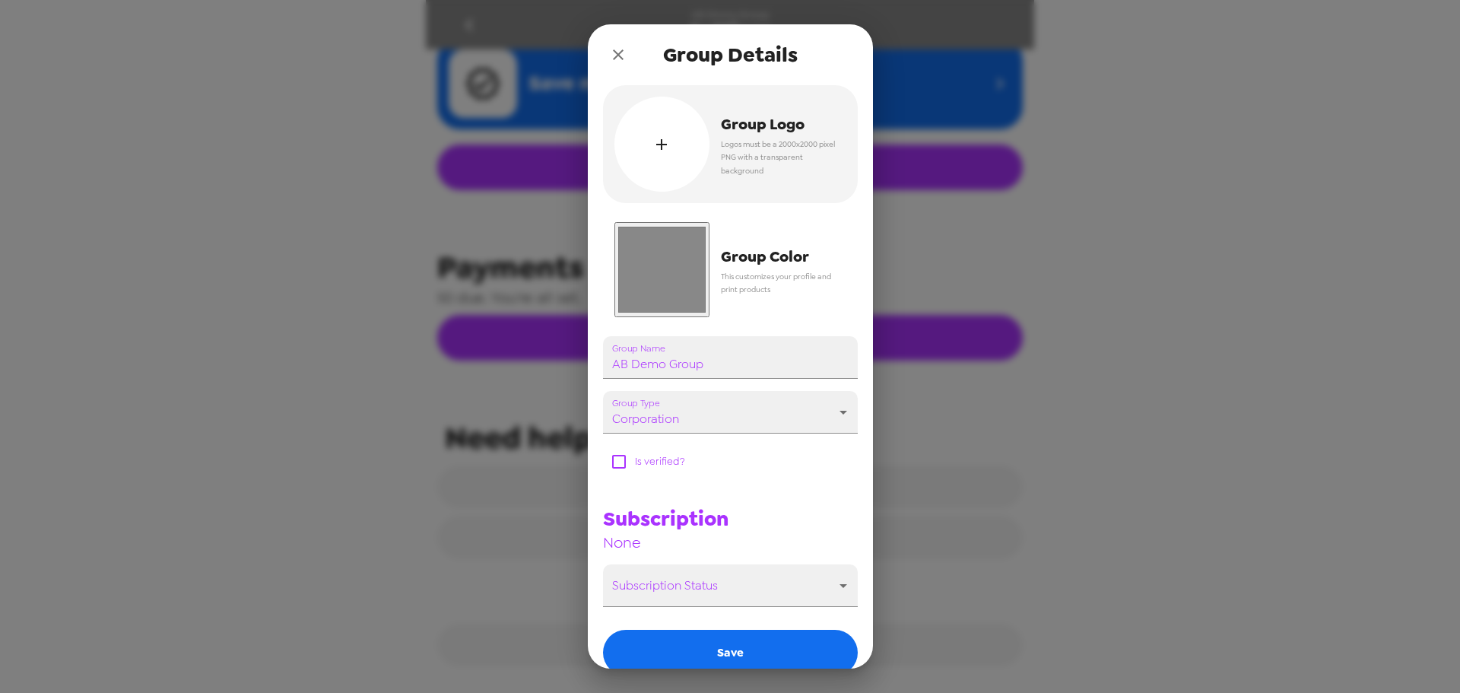
scroll to position [594, 0]
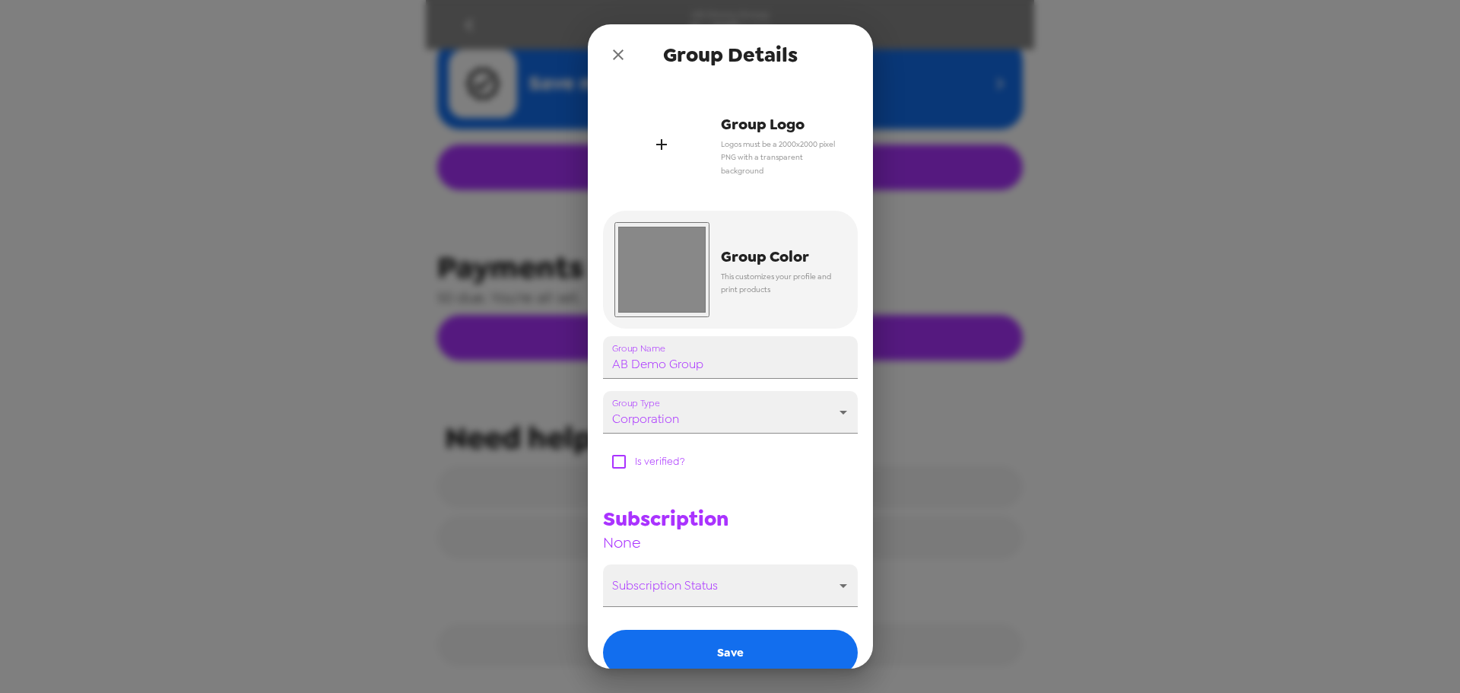
click at [677, 162] on div "button" at bounding box center [661, 144] width 95 height 95
click at [671, 156] on div "button" at bounding box center [661, 144] width 95 height 95
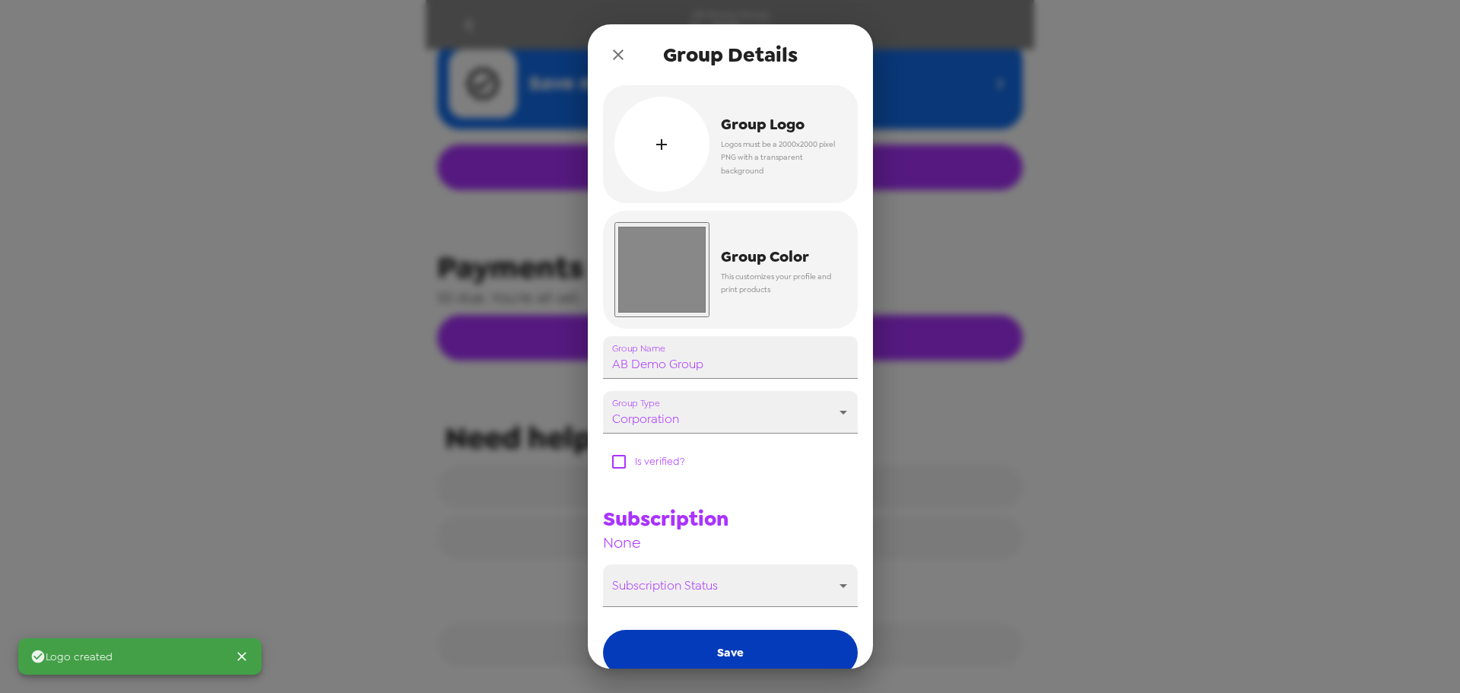
click at [780, 655] on button "Save" at bounding box center [730, 653] width 255 height 46
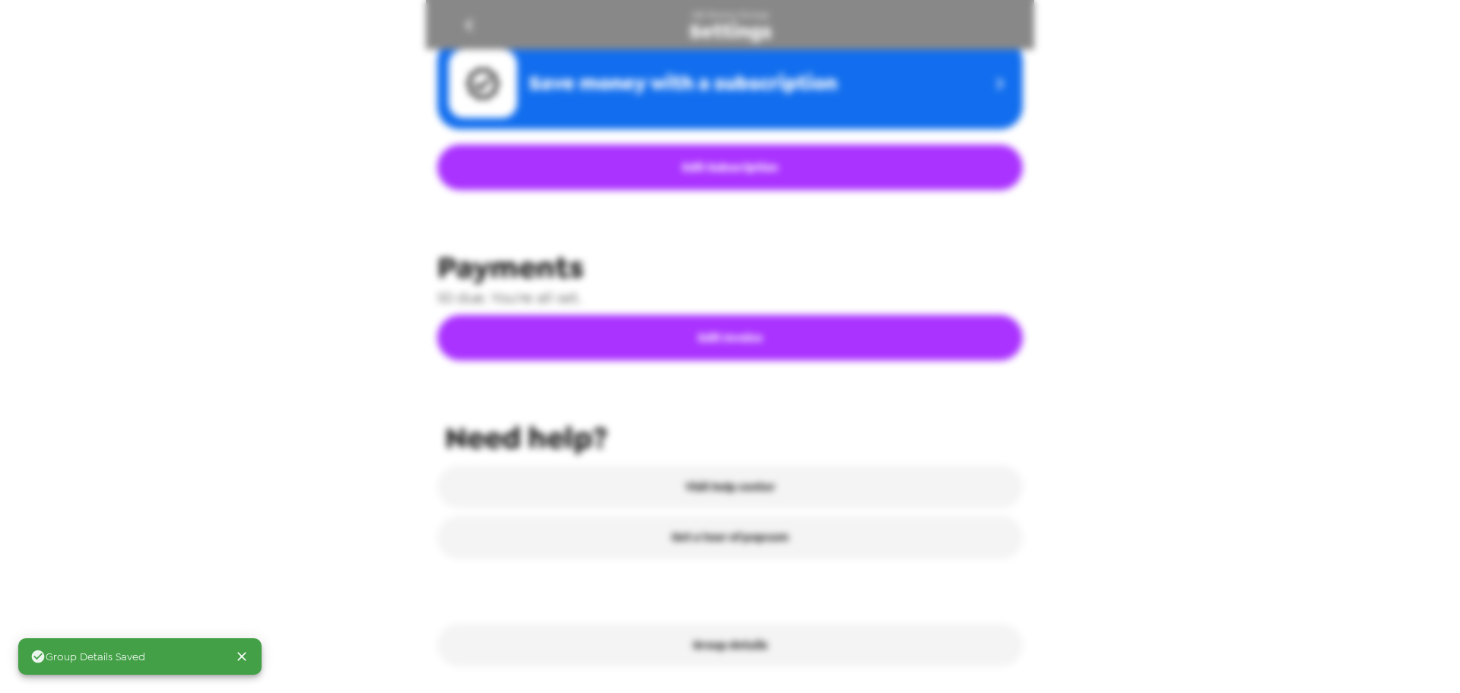
scroll to position [525, 0]
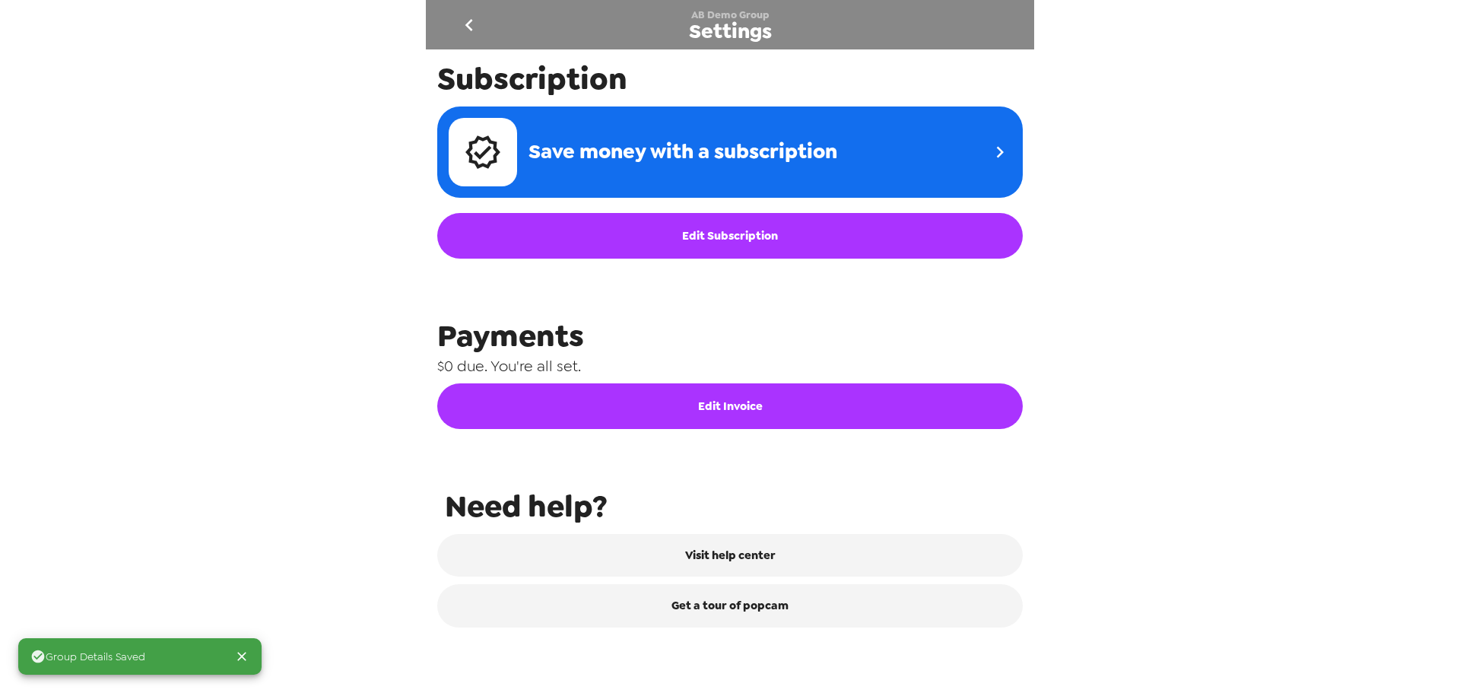
click at [474, 27] on icon "go back" at bounding box center [469, 25] width 24 height 24
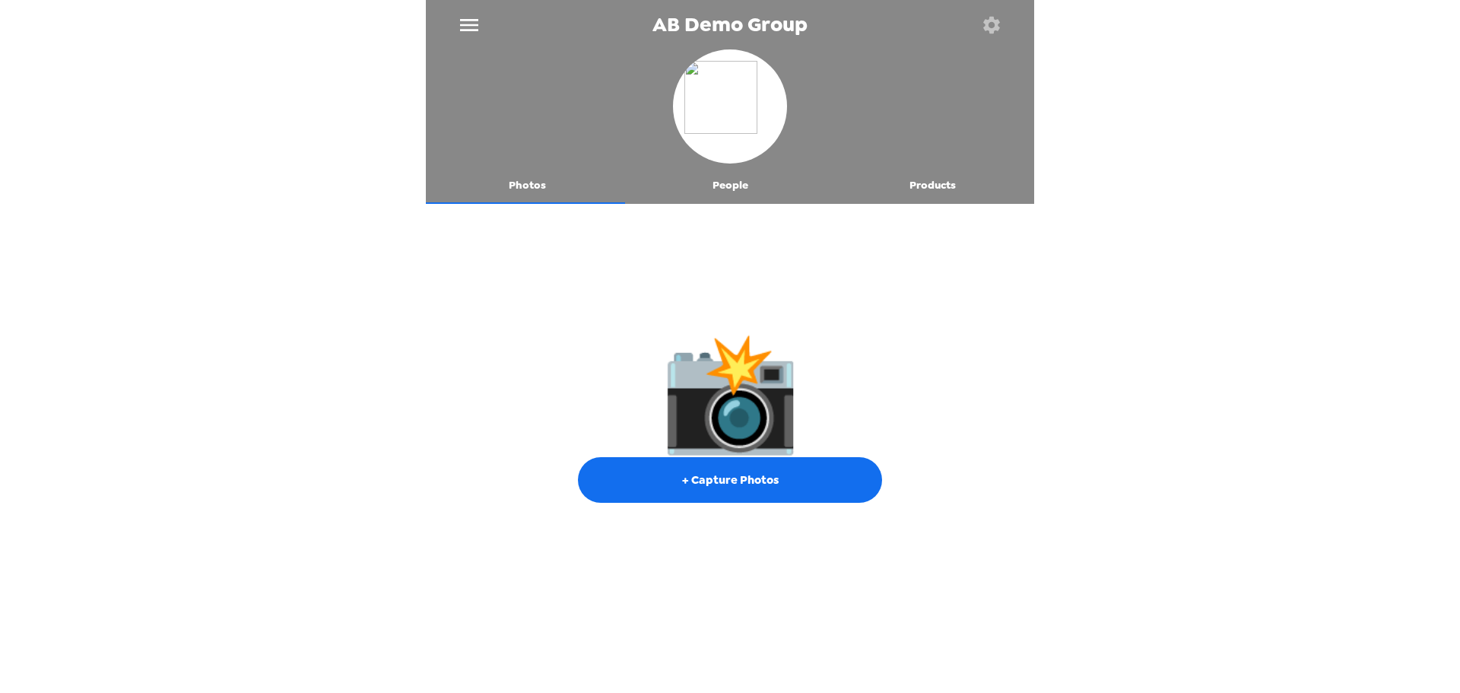
click at [995, 24] on icon "button" at bounding box center [991, 24] width 17 height 17
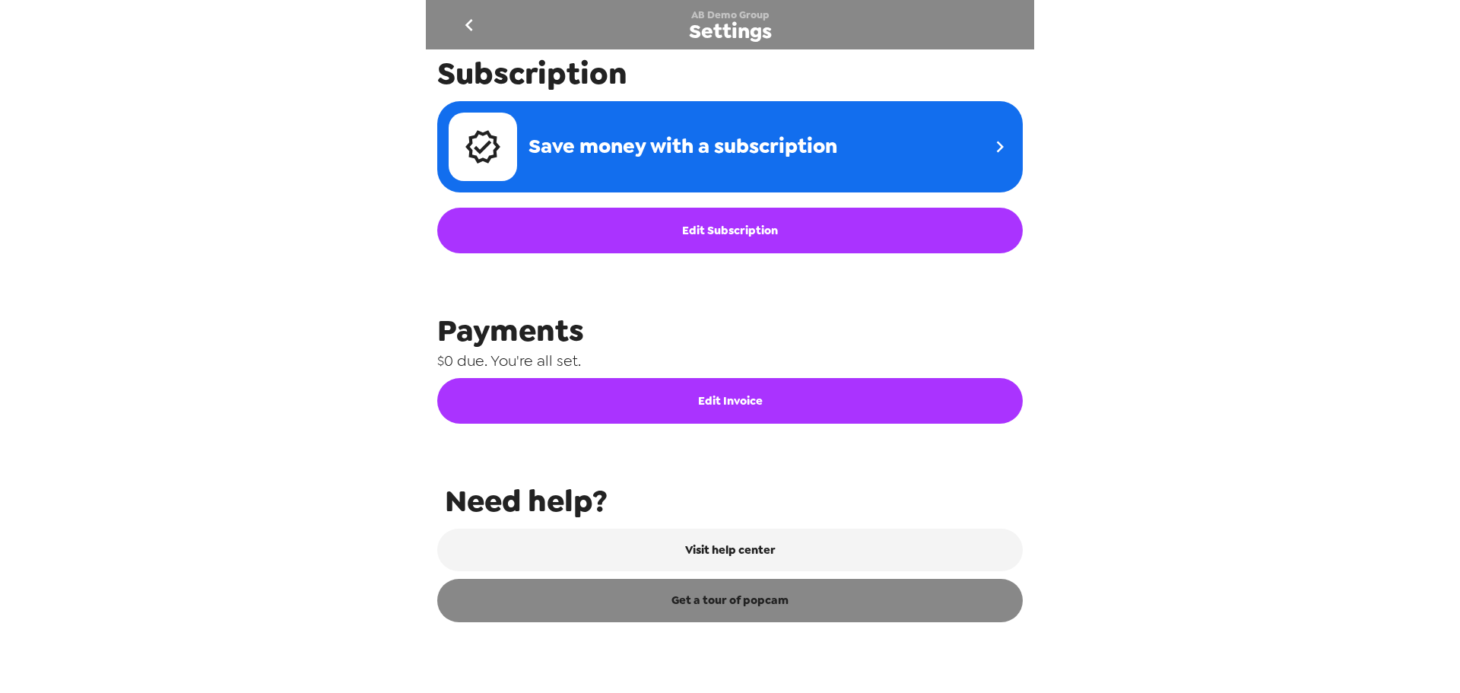
scroll to position [532, 0]
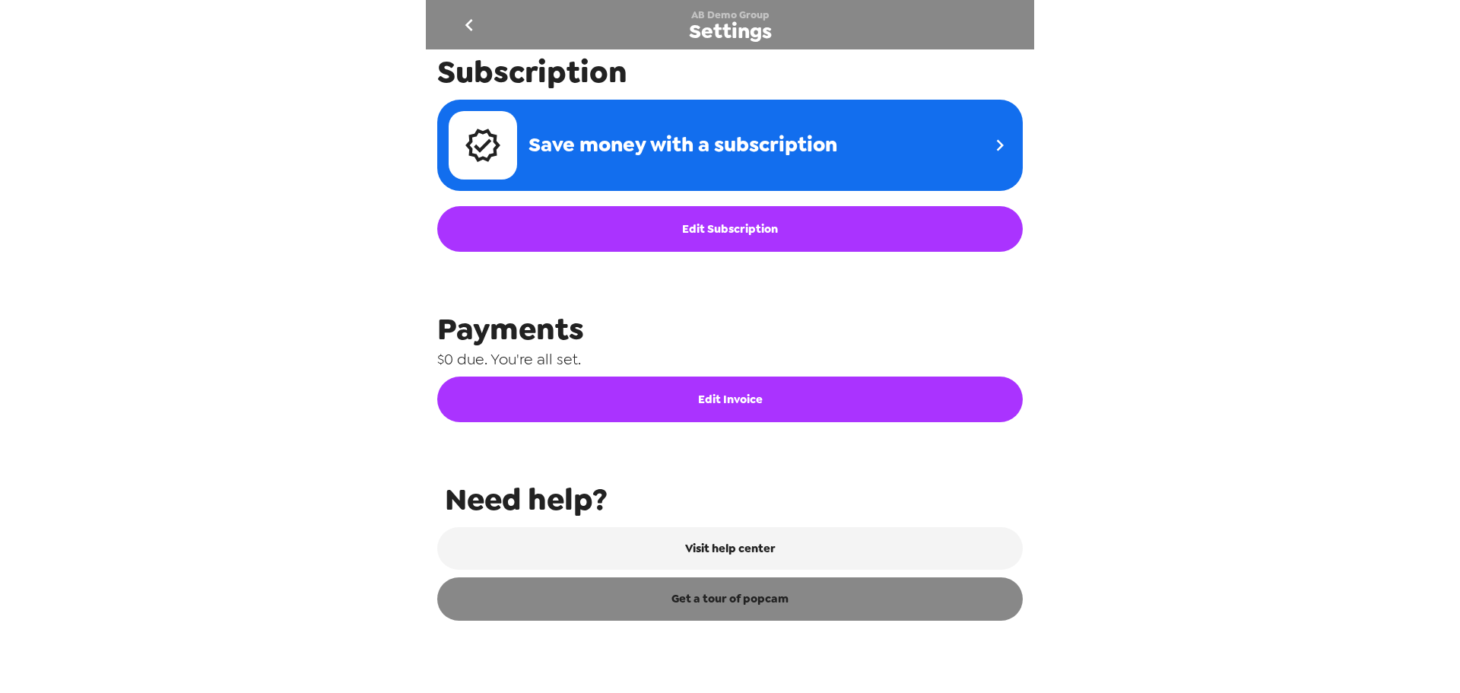
click at [792, 603] on link "Get a tour of popcam" at bounding box center [729, 598] width 585 height 43
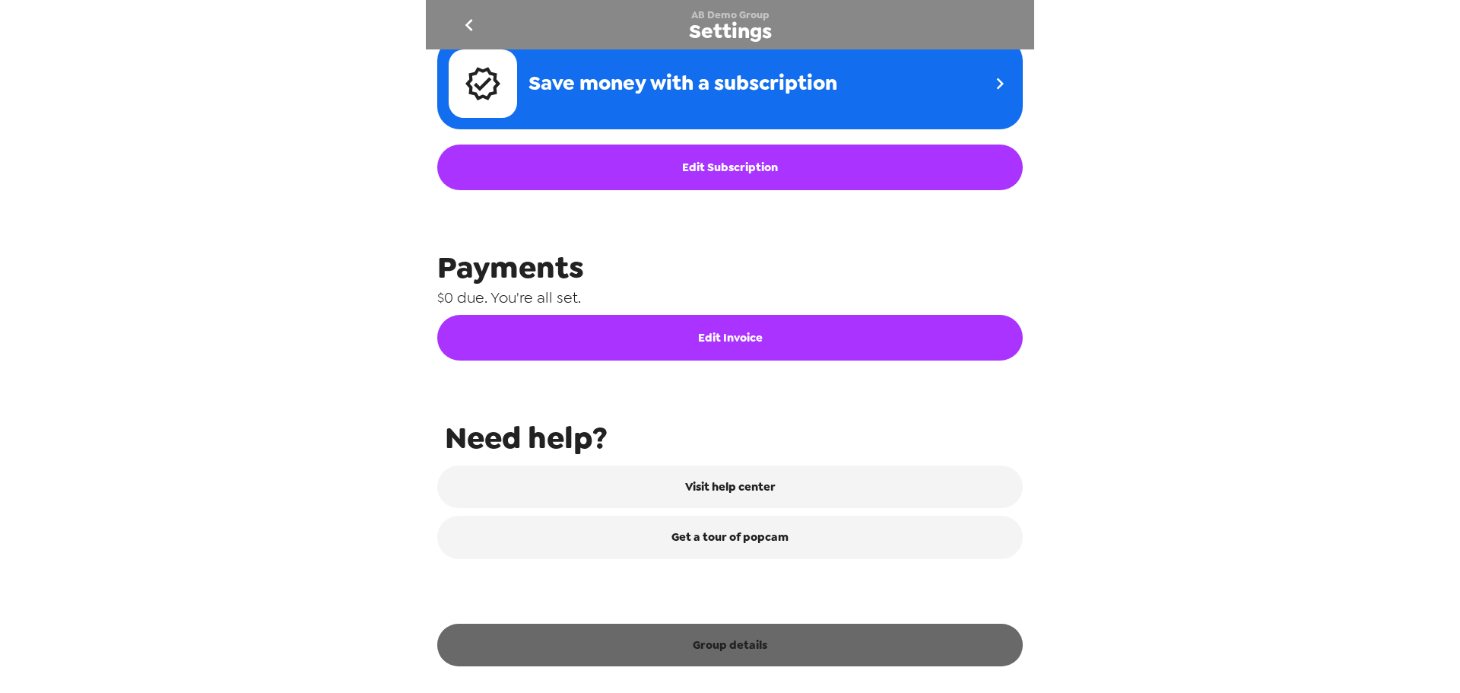
click at [794, 643] on button "Group details" at bounding box center [729, 645] width 585 height 43
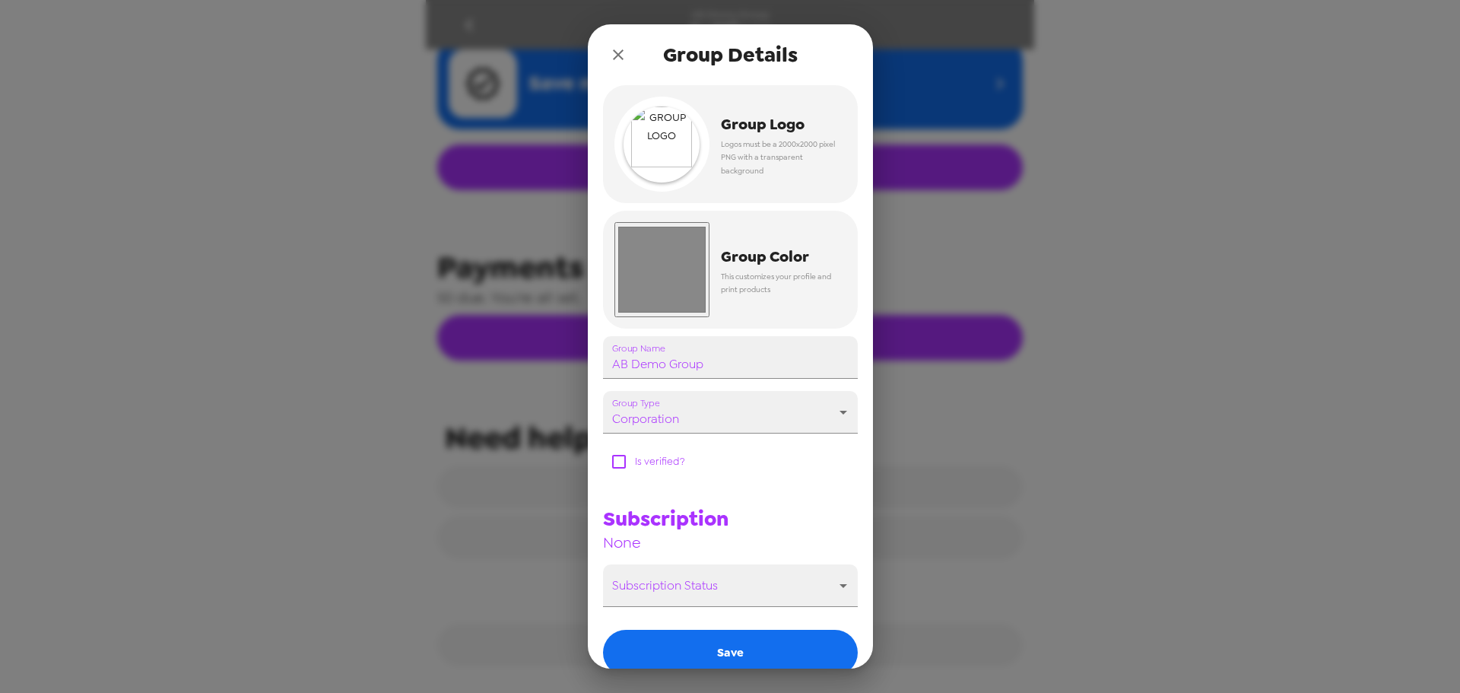
click at [617, 56] on icon "close" at bounding box center [618, 54] width 11 height 11
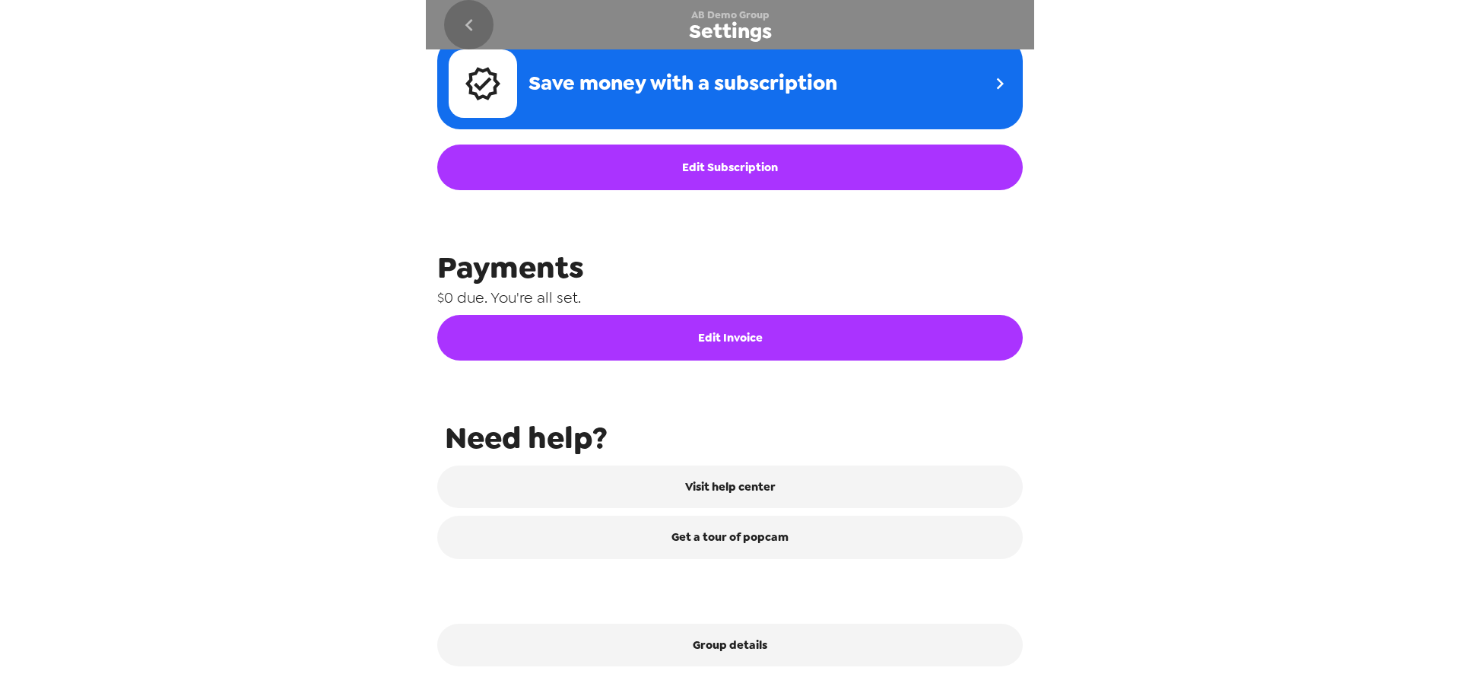
click at [478, 27] on icon "go back" at bounding box center [469, 25] width 24 height 24
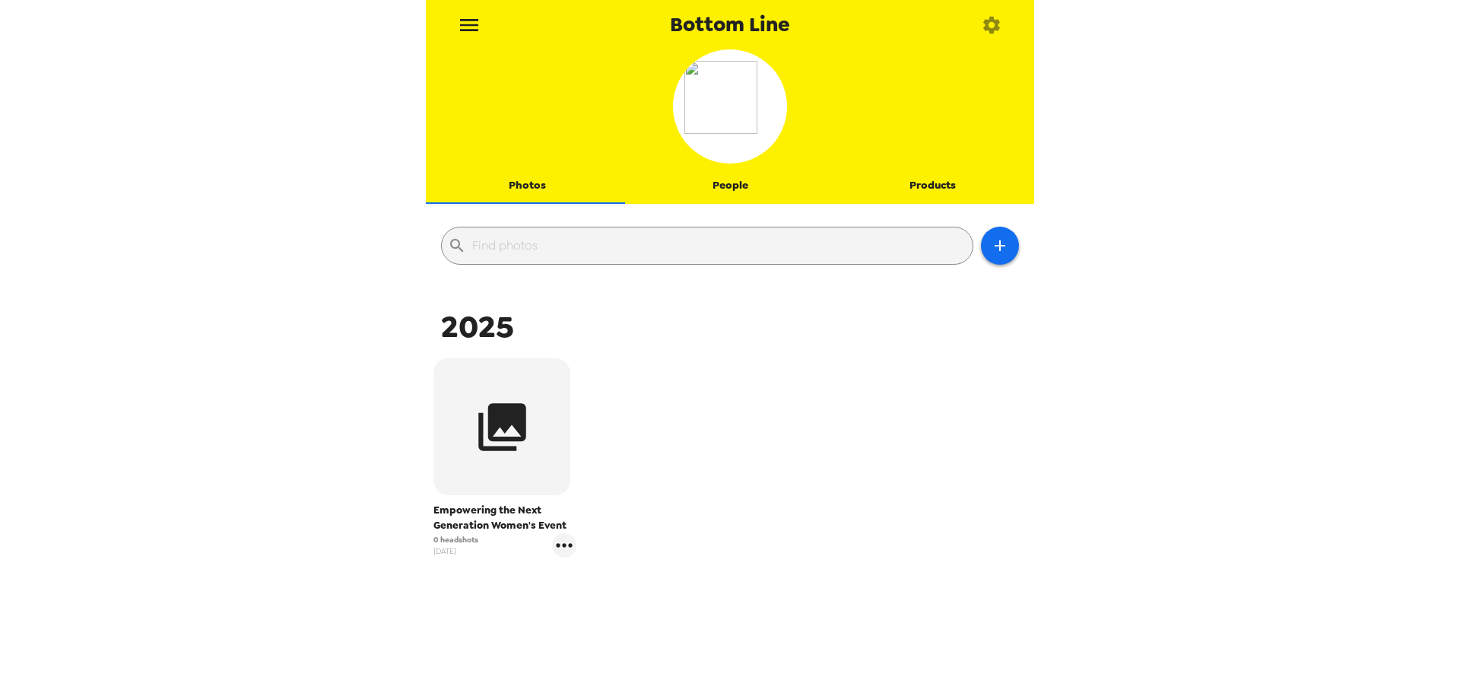
click at [755, 424] on div "Empowering the Next Generation Women's Event 0 headshots [DATE]" at bounding box center [730, 469] width 601 height 230
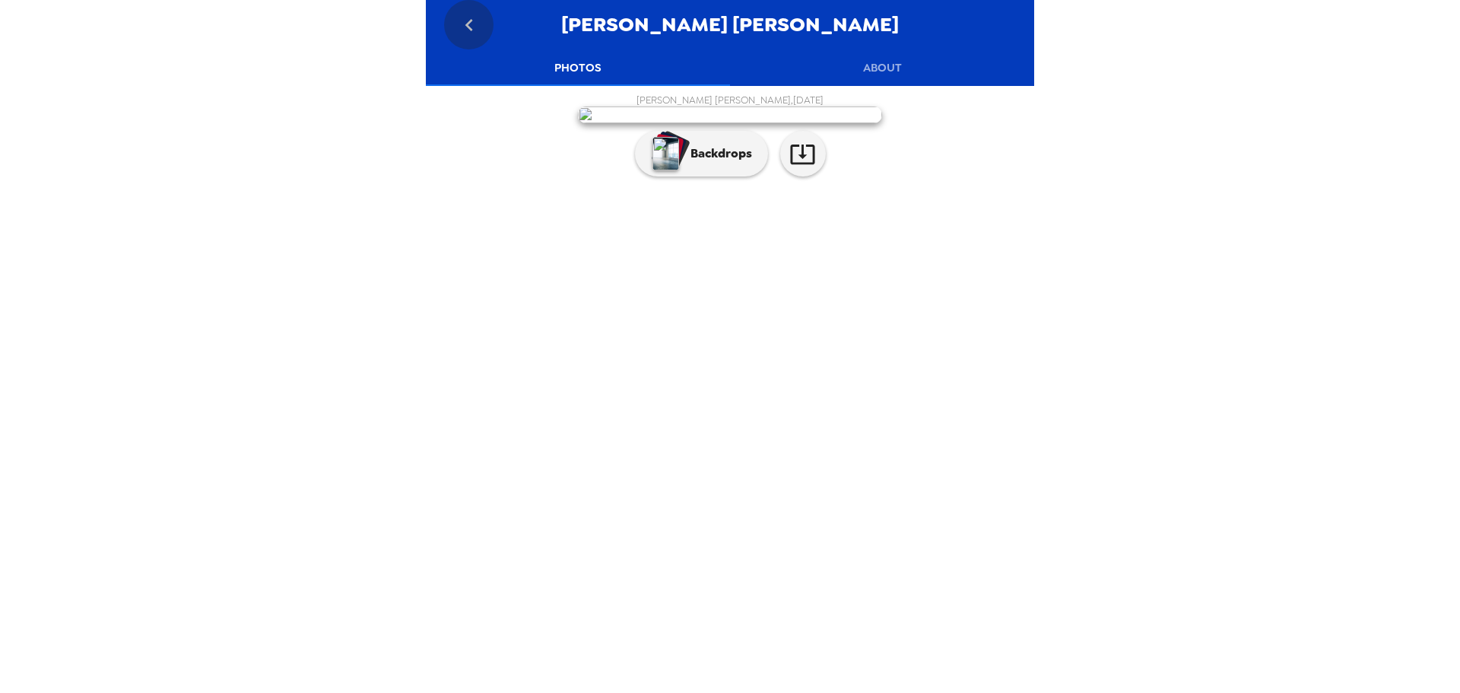
click at [469, 18] on icon "go back" at bounding box center [469, 25] width 24 height 24
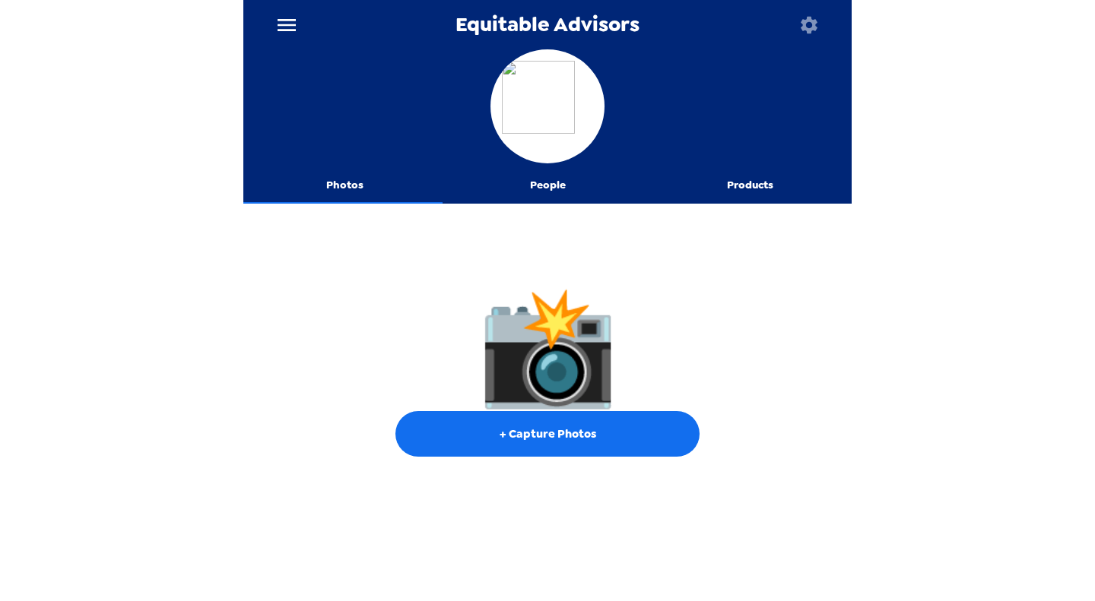
click at [278, 24] on icon "menu" at bounding box center [286, 25] width 24 height 24
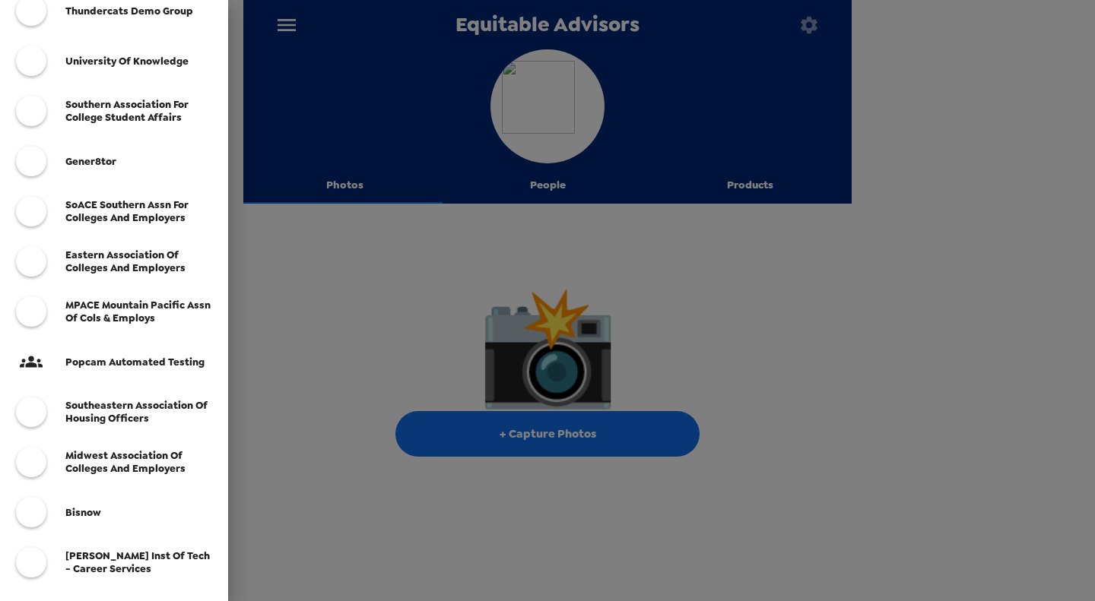
scroll to position [380, 0]
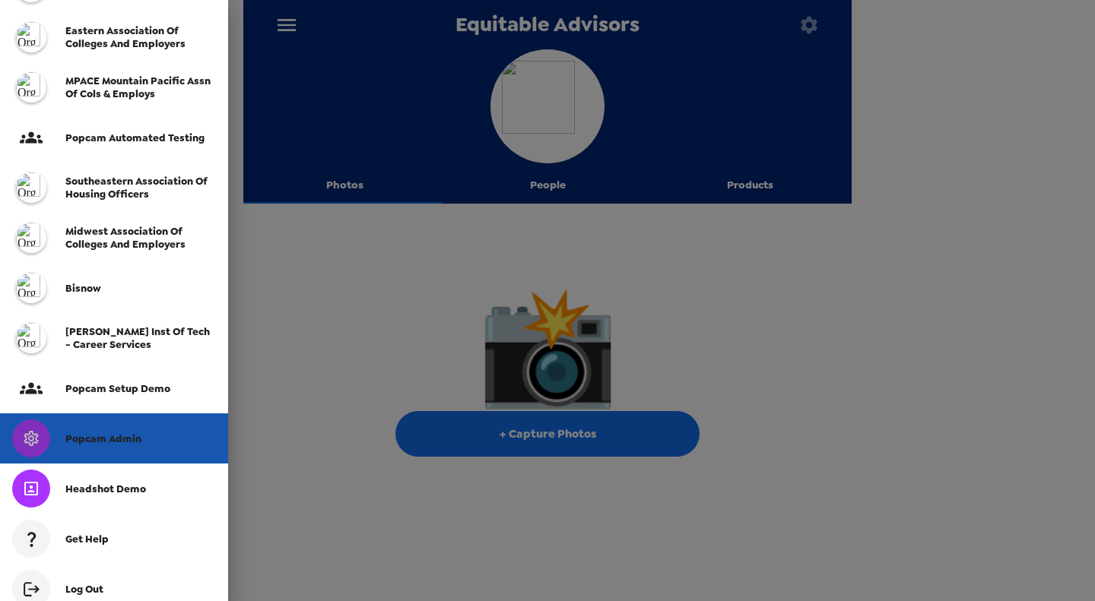
click at [127, 430] on div "Popcam Admin" at bounding box center [114, 439] width 228 height 50
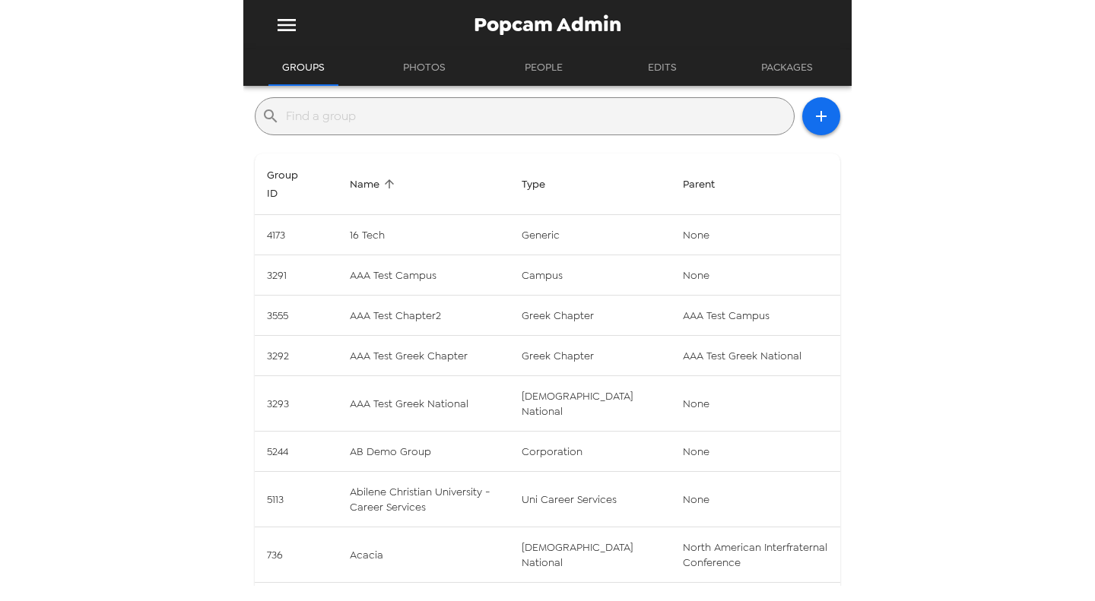
click at [377, 112] on input "text" at bounding box center [537, 116] width 502 height 24
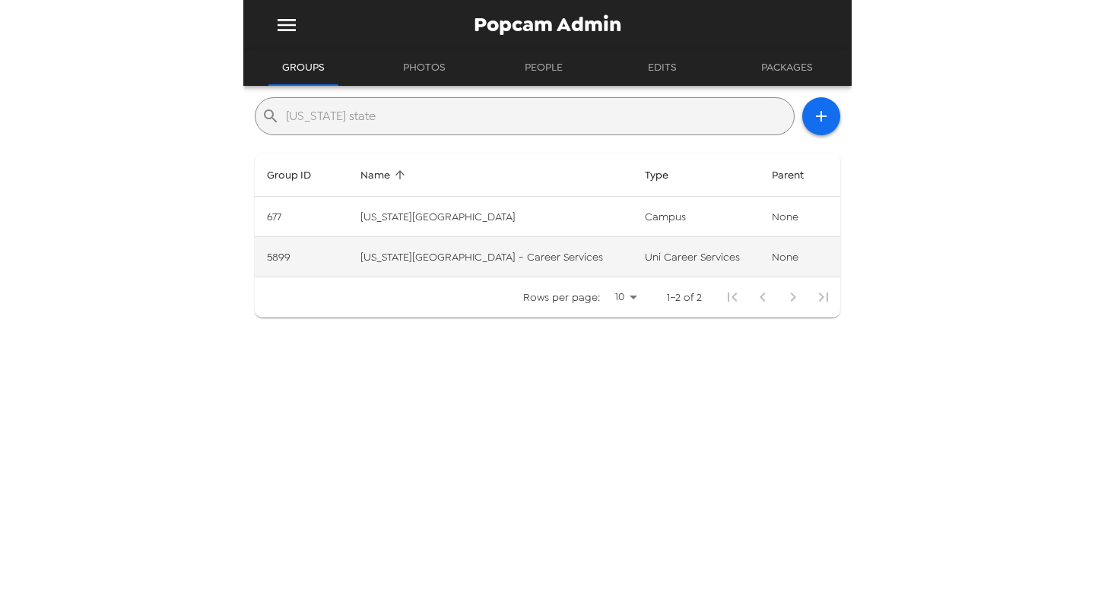
type input "[US_STATE] state"
click at [605, 252] on td "[US_STATE][GEOGRAPHIC_DATA] - Career Services" at bounding box center [490, 257] width 284 height 40
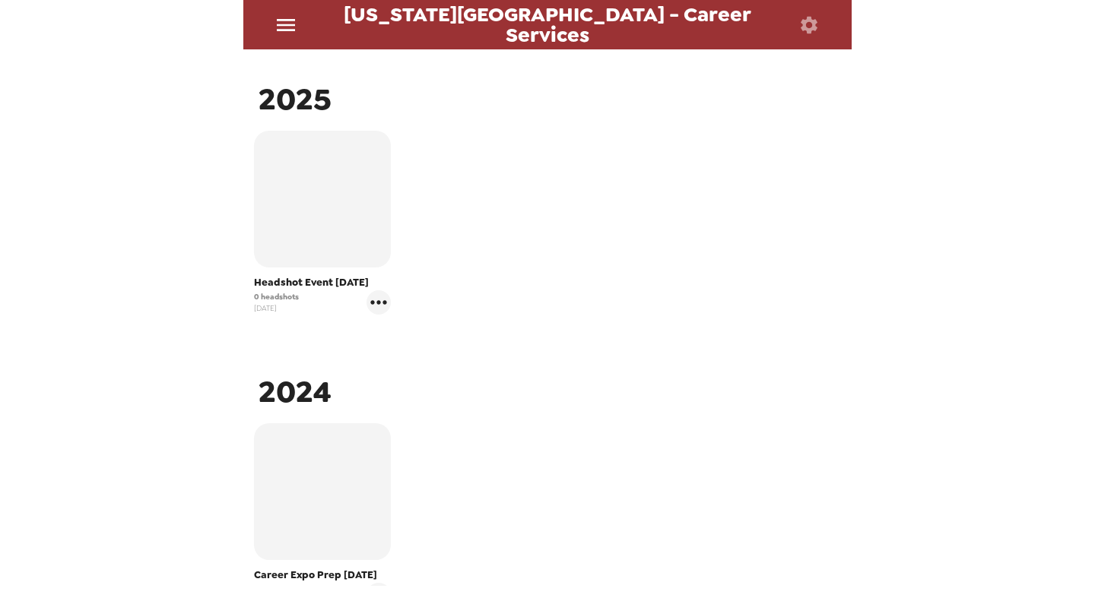
scroll to position [228, 0]
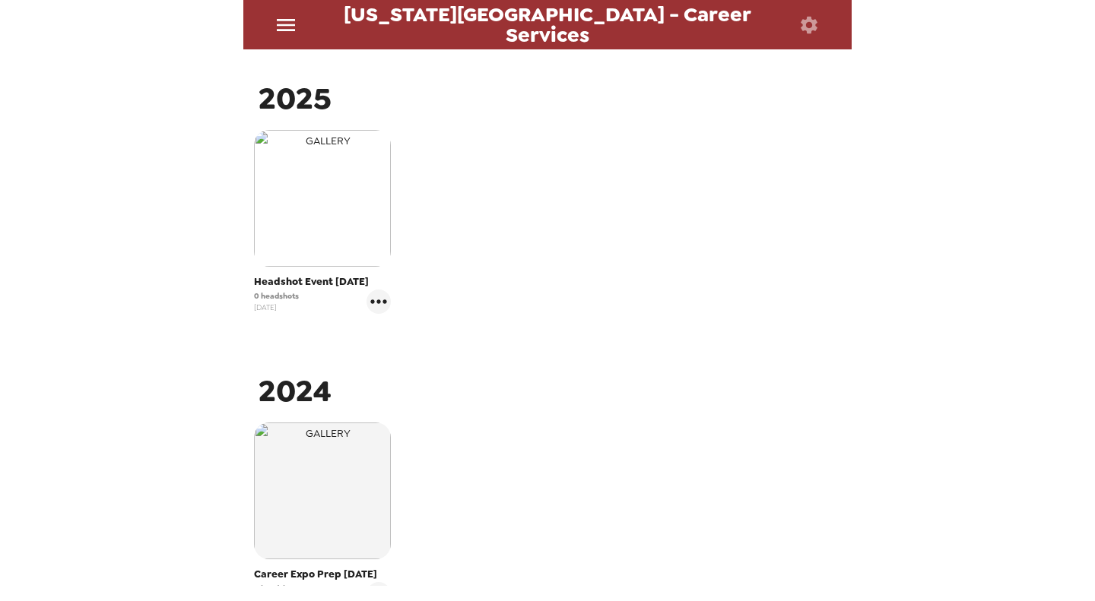
click at [338, 217] on img "button" at bounding box center [322, 198] width 137 height 137
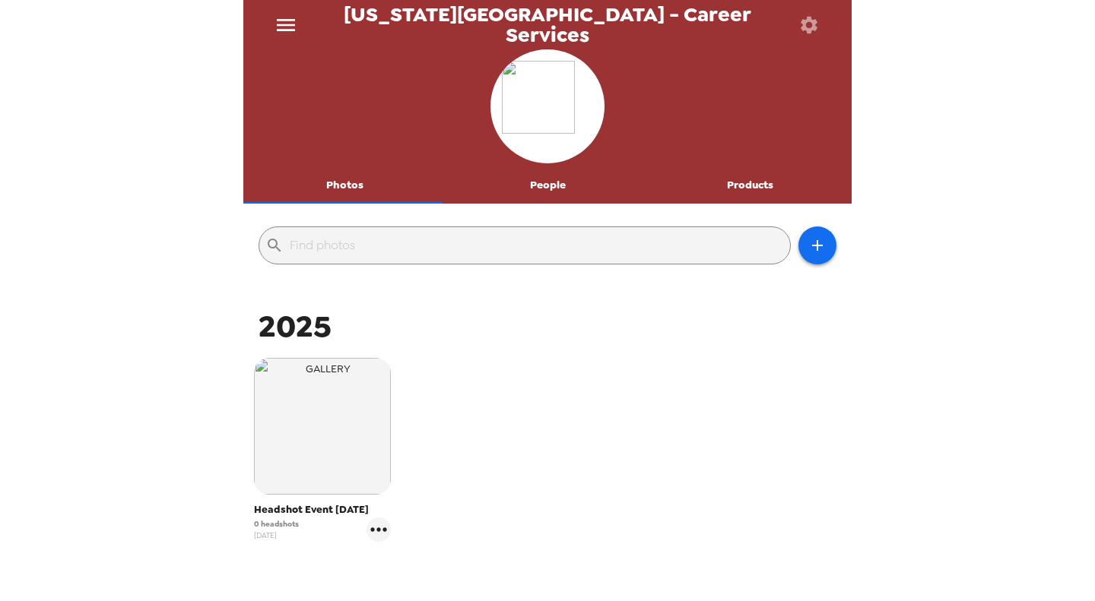
click at [546, 186] on button "People" at bounding box center [547, 185] width 203 height 36
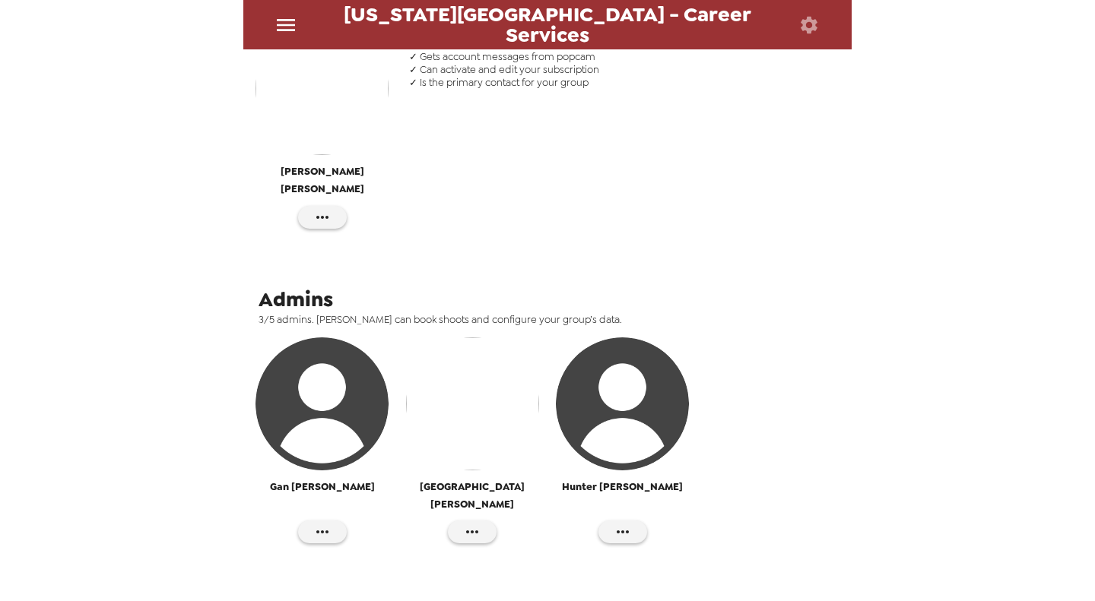
scroll to position [456, 0]
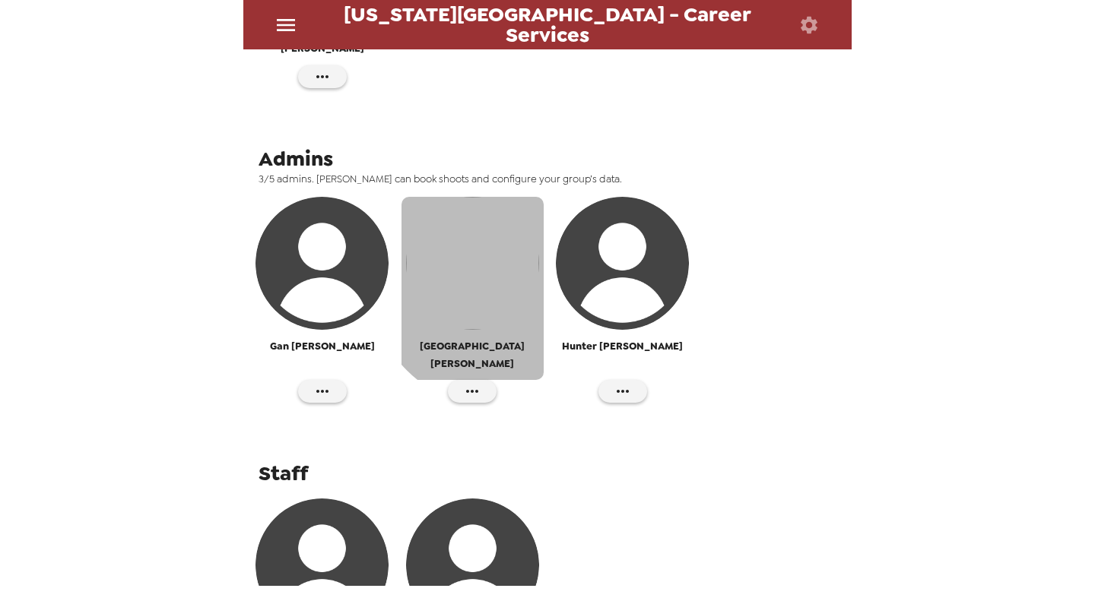
click at [512, 249] on img "button" at bounding box center [472, 263] width 133 height 133
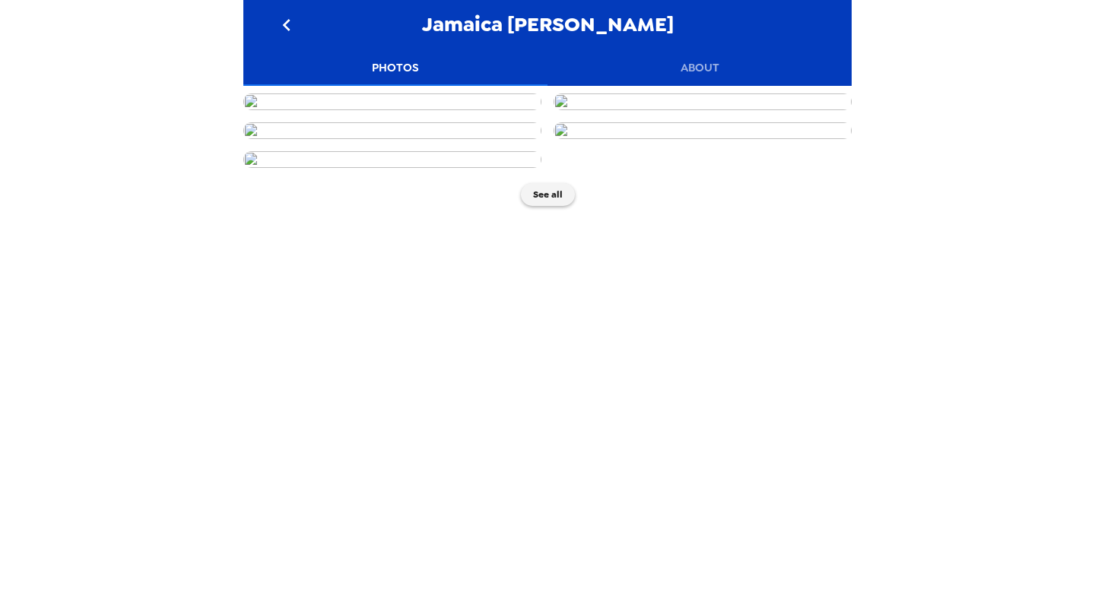
click at [418, 110] on img at bounding box center [392, 102] width 298 height 17
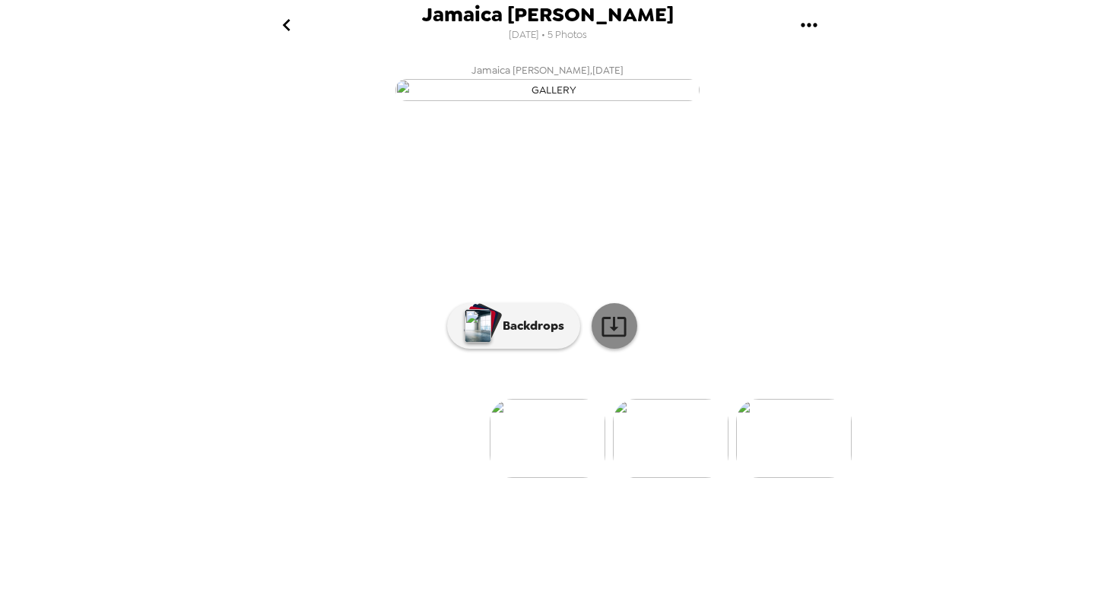
click at [608, 340] on icon at bounding box center [614, 326] width 27 height 27
click at [689, 478] on img at bounding box center [671, 438] width 116 height 79
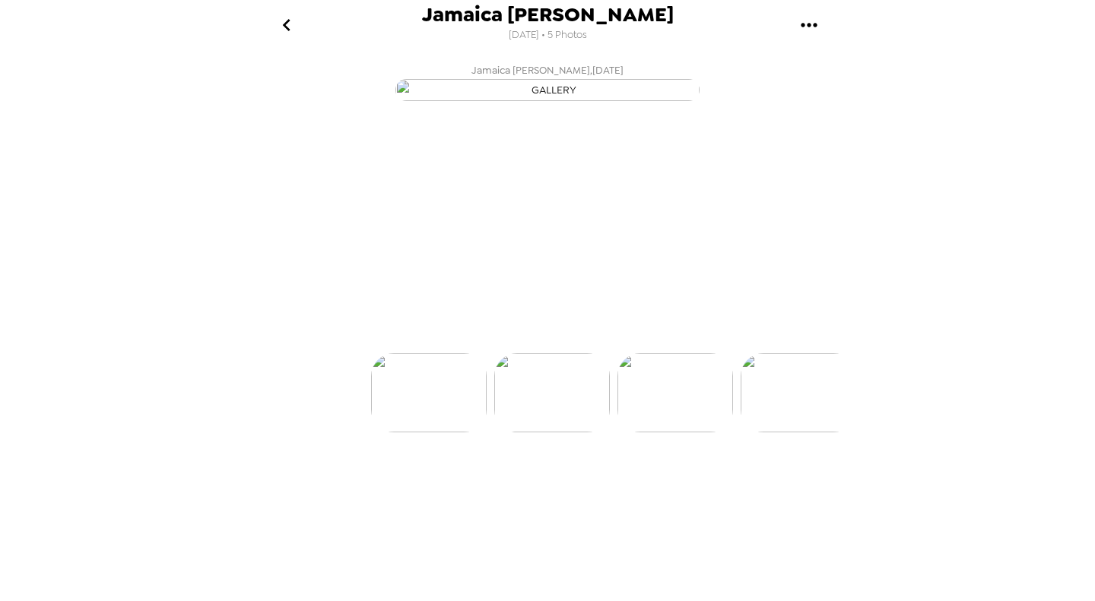
scroll to position [0, 122]
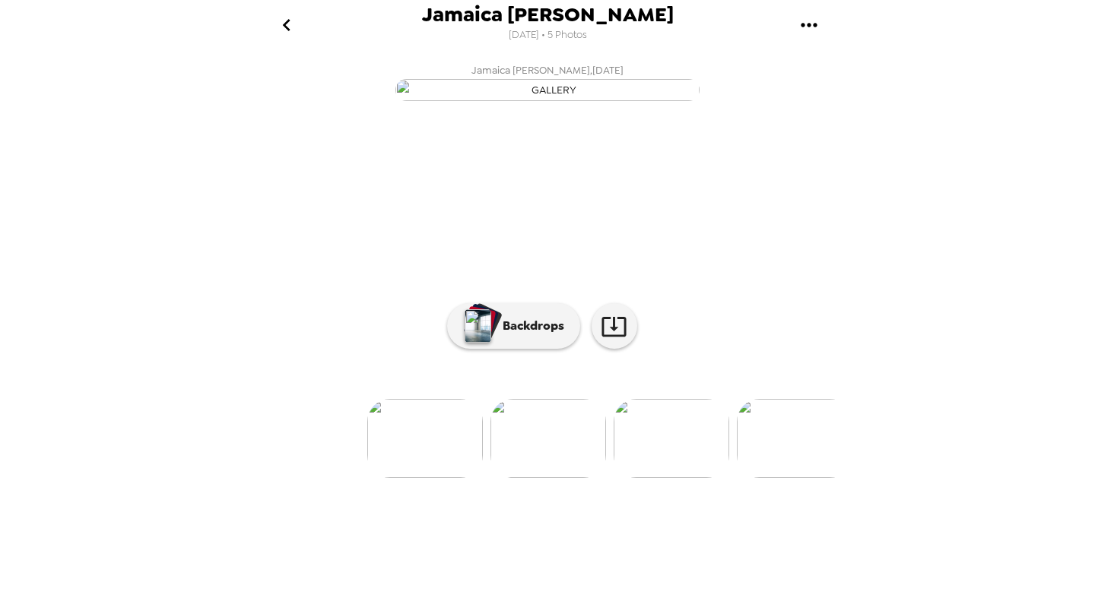
click at [639, 349] on div "Backdrops" at bounding box center [547, 326] width 201 height 46
click at [620, 337] on icon at bounding box center [613, 327] width 24 height 20
click at [684, 478] on img at bounding box center [672, 438] width 116 height 79
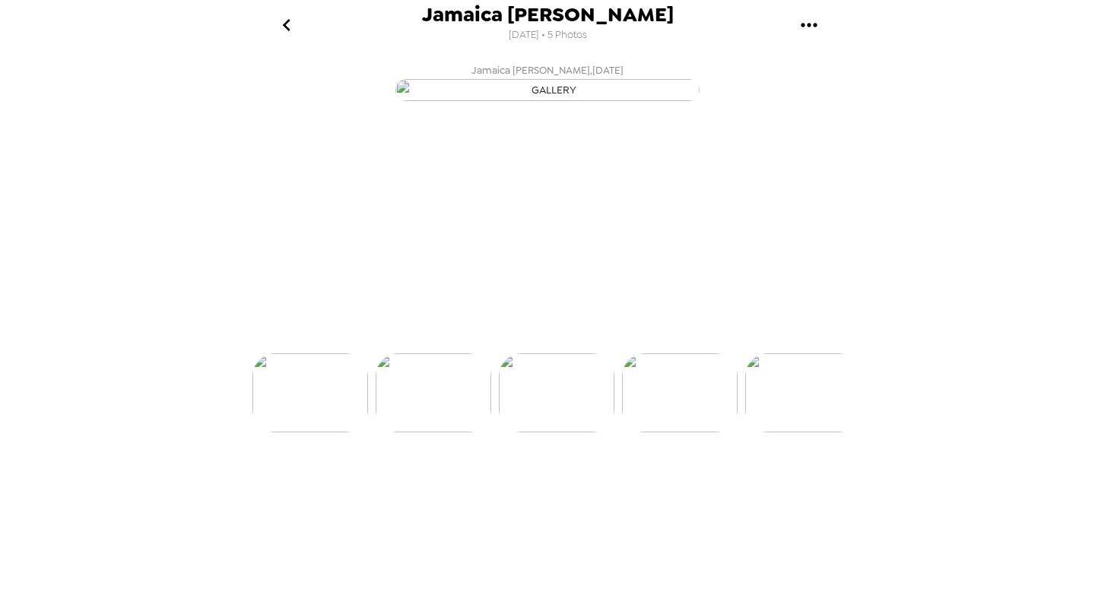
scroll to position [0, 245]
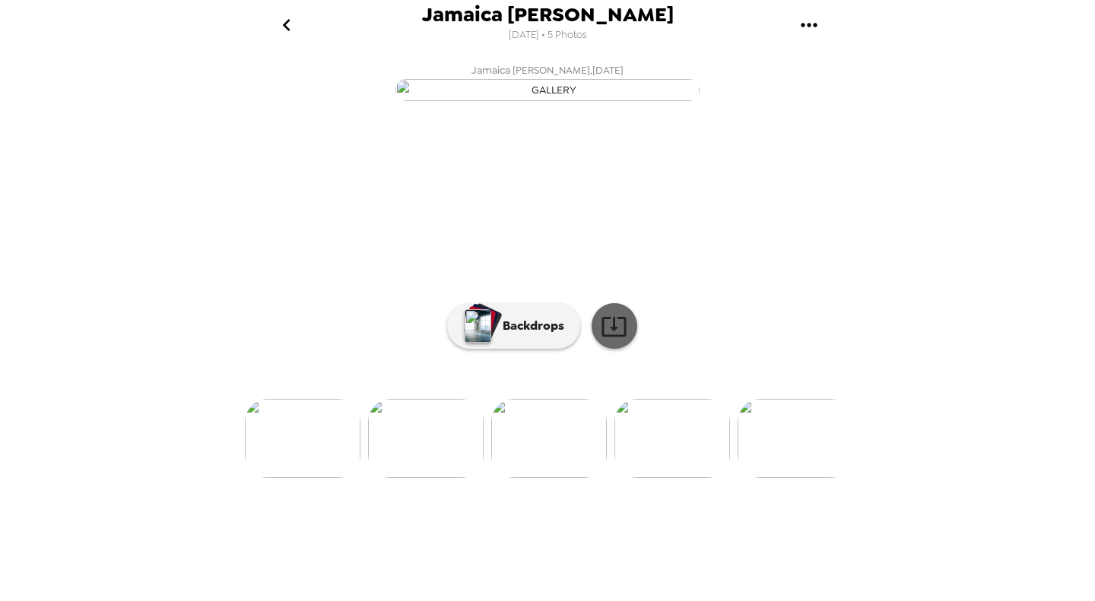
click at [604, 340] on icon at bounding box center [614, 326] width 27 height 27
click at [688, 478] on img at bounding box center [672, 438] width 116 height 79
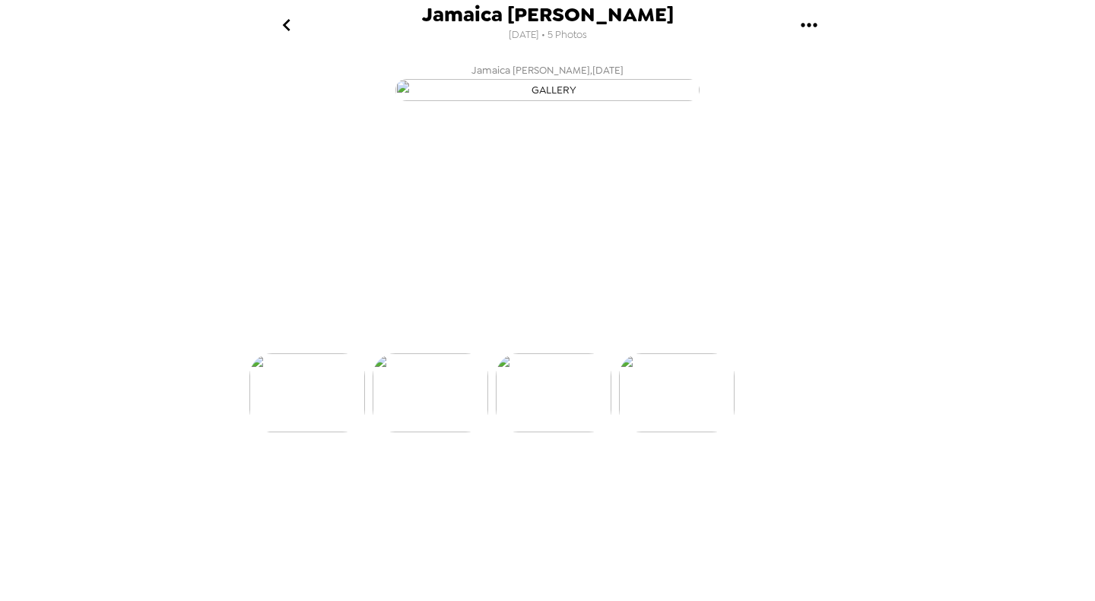
scroll to position [0, 366]
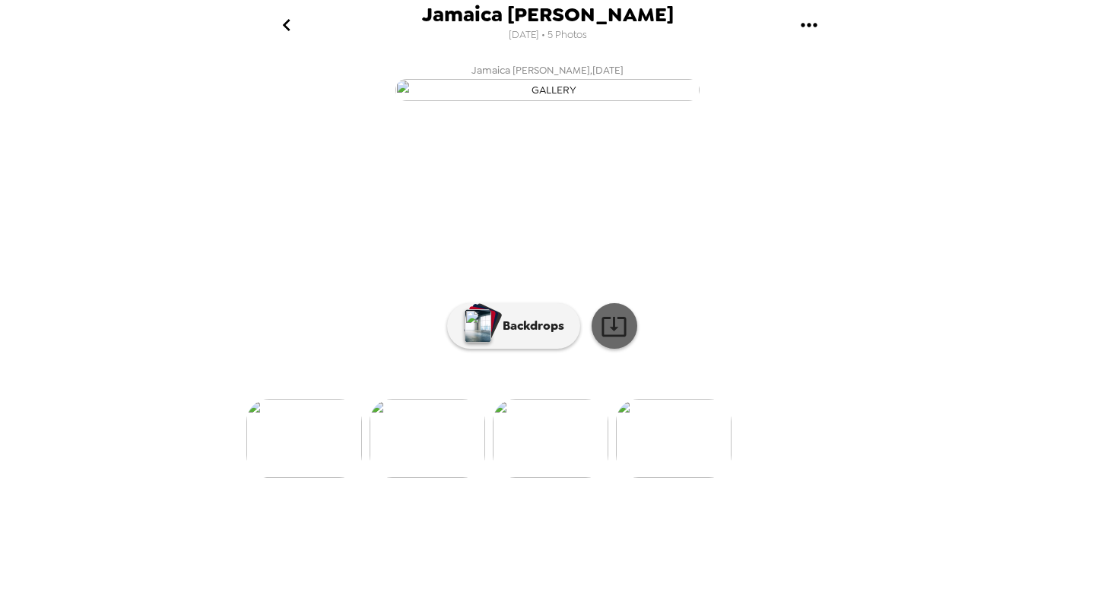
click at [616, 340] on icon at bounding box center [614, 326] width 27 height 27
click at [290, 30] on icon "go back" at bounding box center [286, 25] width 24 height 24
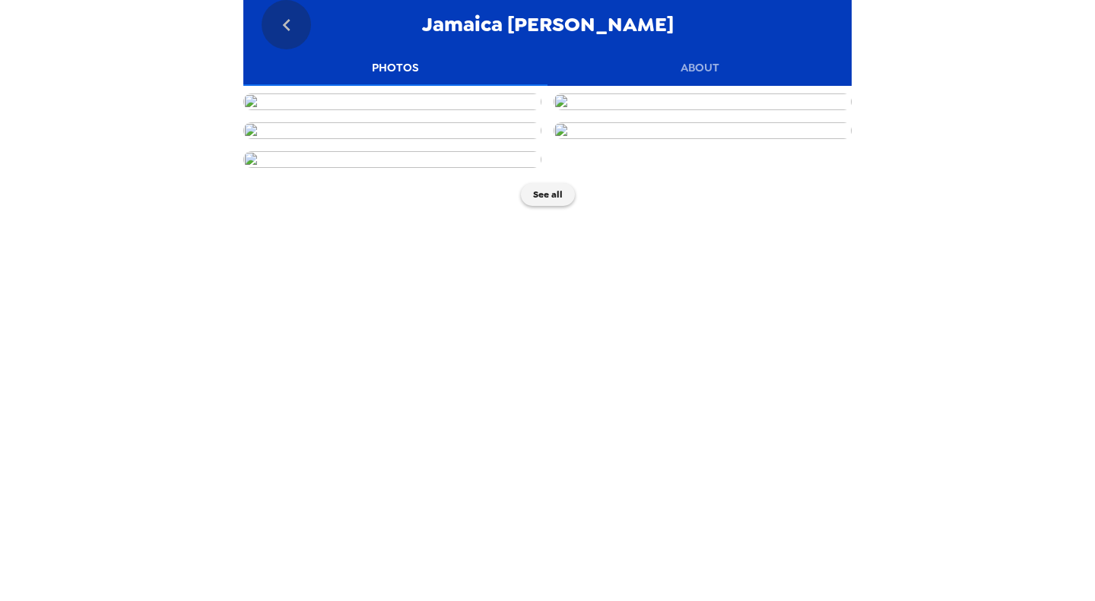
click at [306, 34] on button "go back" at bounding box center [286, 24] width 49 height 49
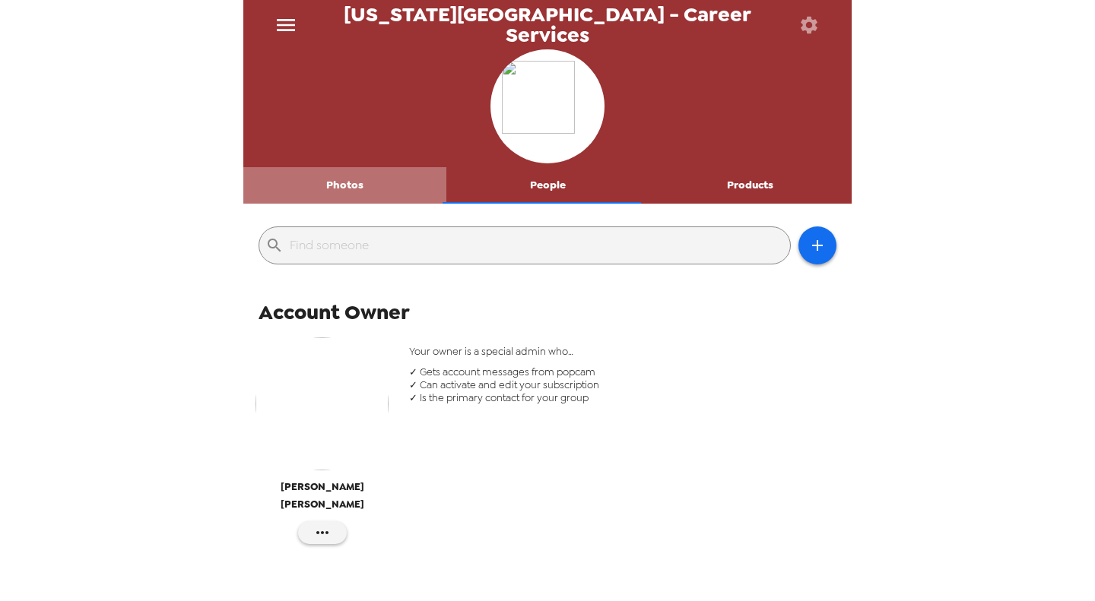
click at [360, 180] on button "Photos" at bounding box center [344, 185] width 203 height 36
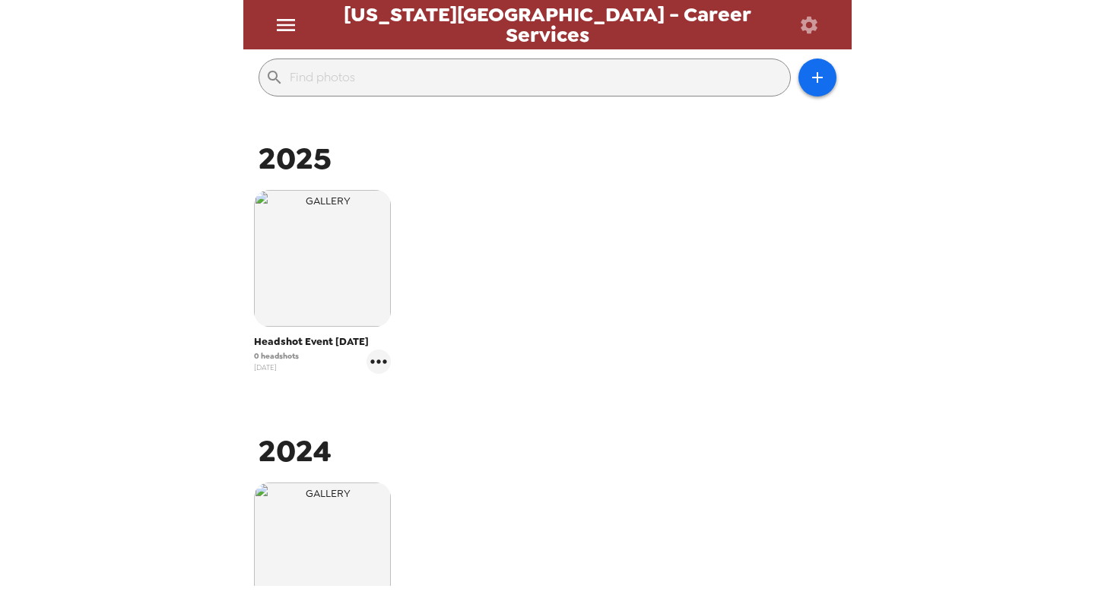
scroll to position [304, 0]
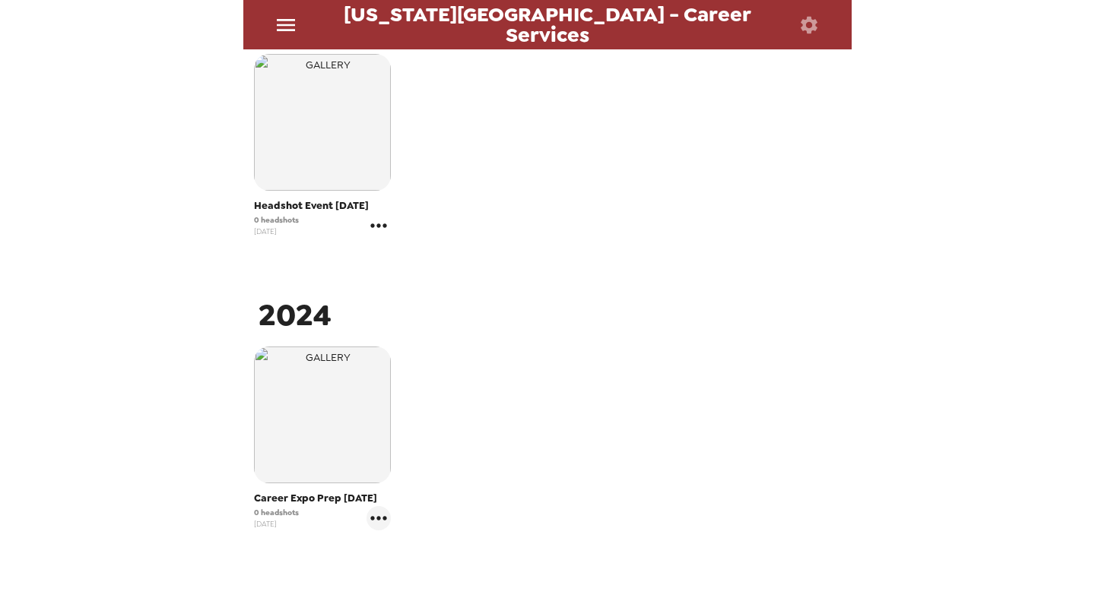
click at [381, 230] on icon "gallery menu" at bounding box center [378, 226] width 24 height 24
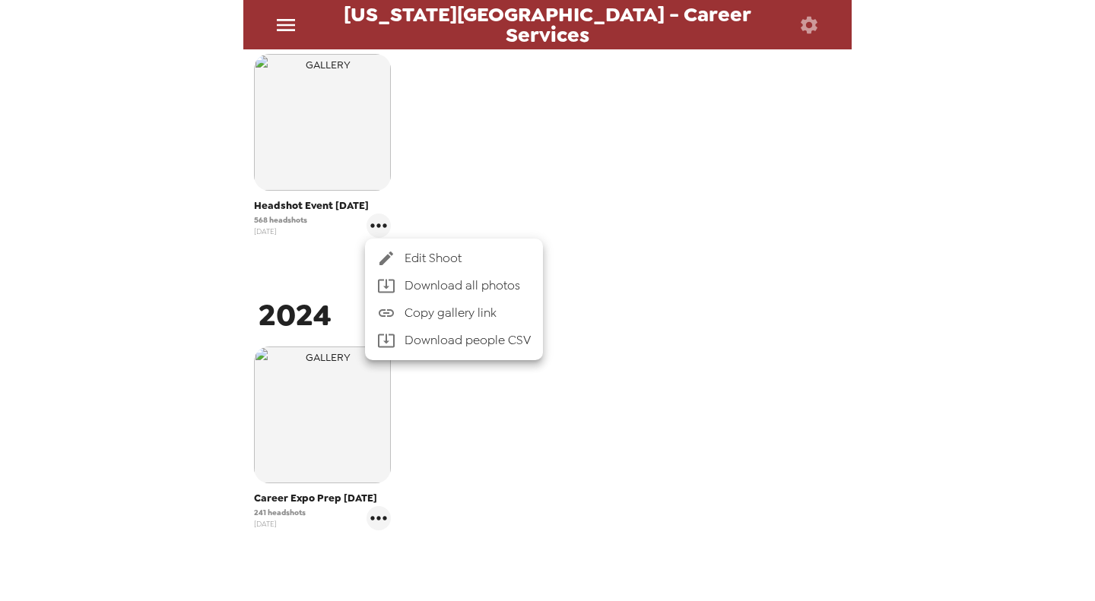
click at [460, 263] on span "Edit Shoot" at bounding box center [468, 258] width 126 height 18
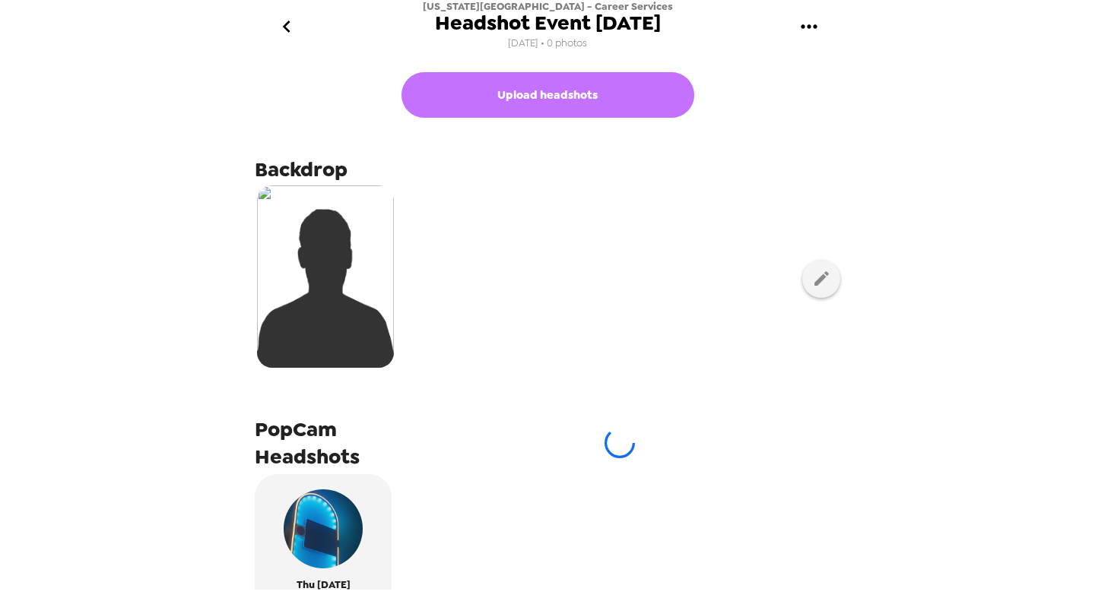
click at [568, 104] on button "Upload headshots" at bounding box center [547, 95] width 293 height 46
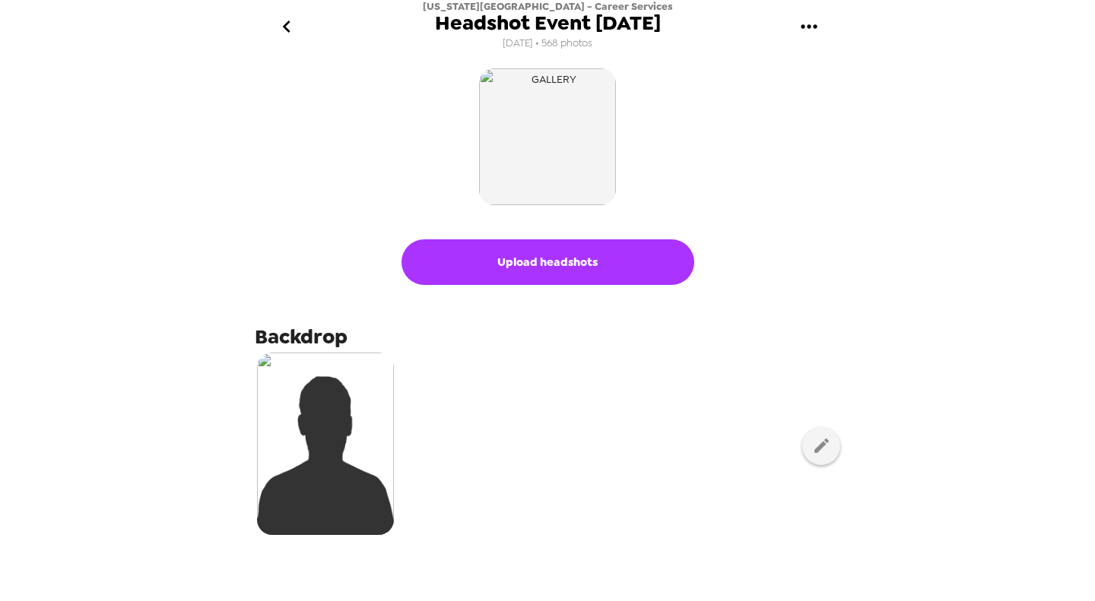
click at [546, 257] on button "Upload headshots" at bounding box center [547, 263] width 293 height 46
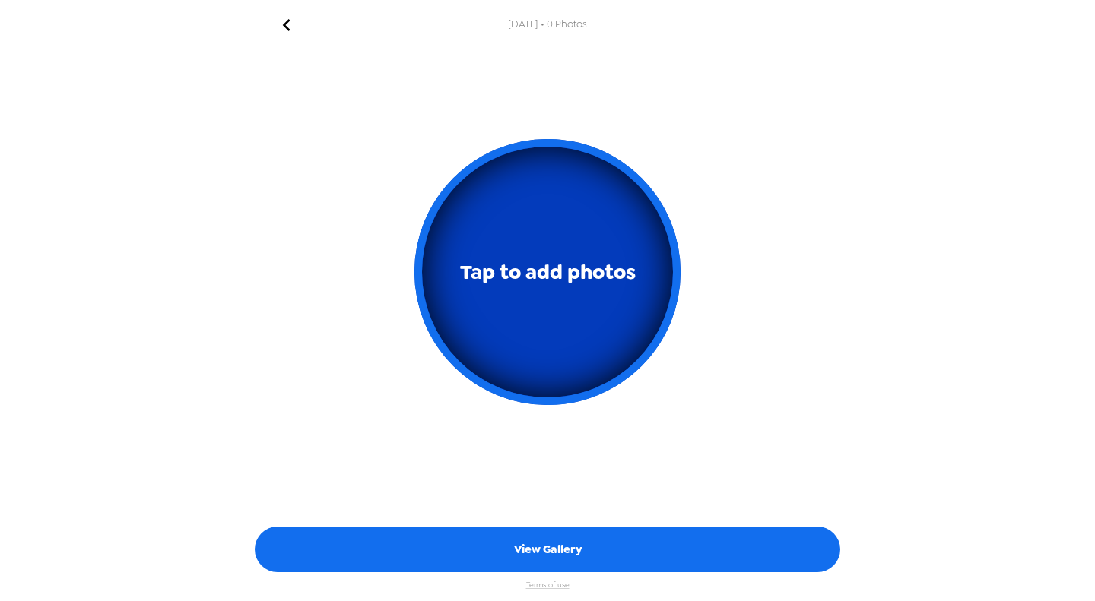
click at [553, 282] on span "Tap to add photos" at bounding box center [548, 273] width 176 height 36
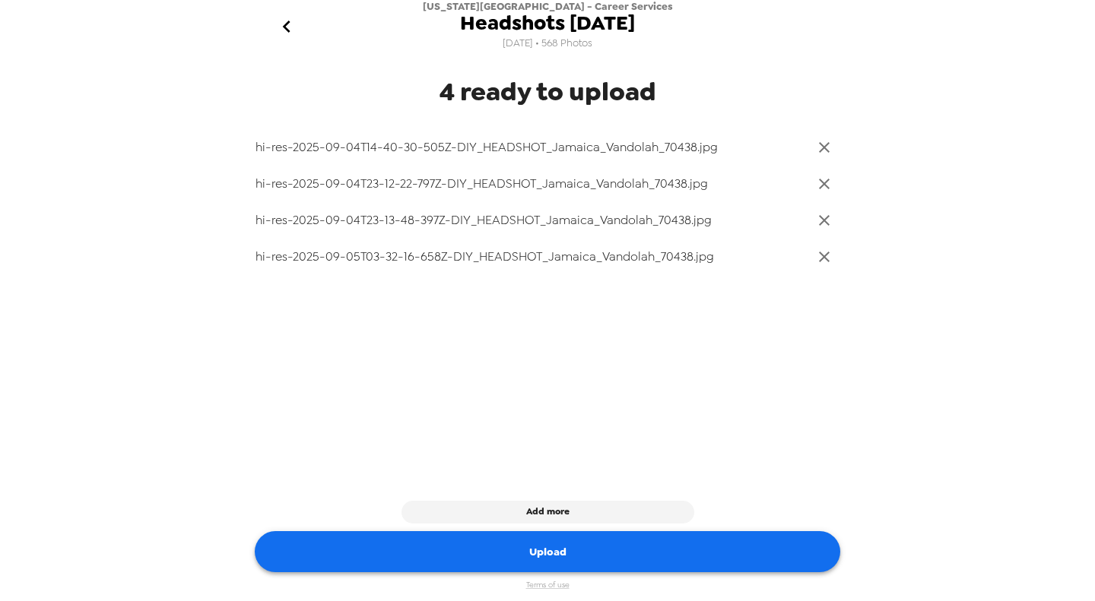
click at [684, 557] on button "Upload" at bounding box center [547, 552] width 585 height 42
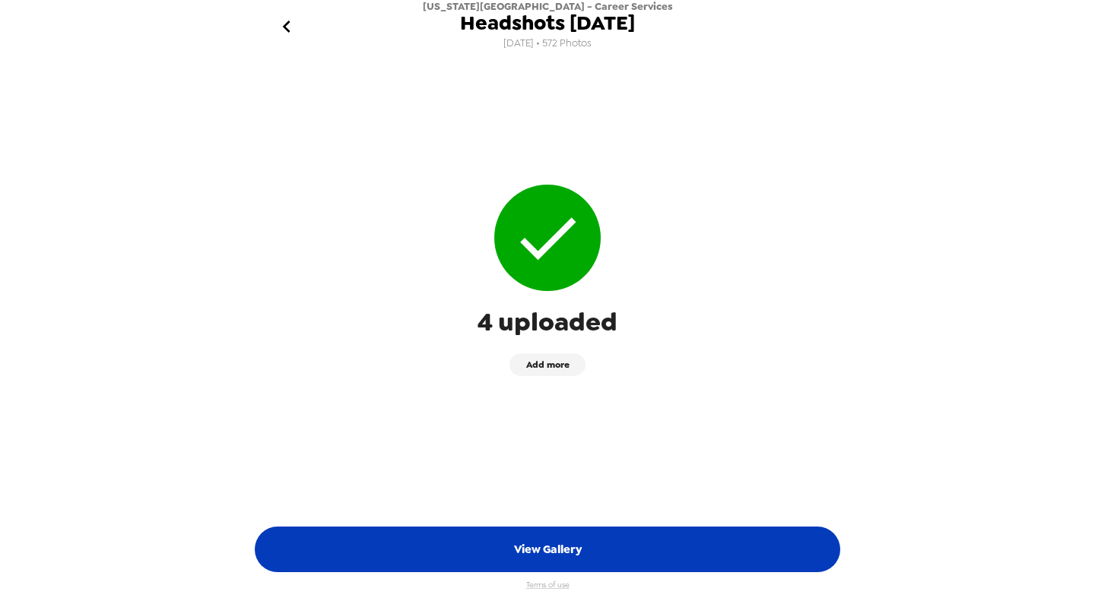
click at [602, 543] on button "View Gallery" at bounding box center [547, 550] width 585 height 46
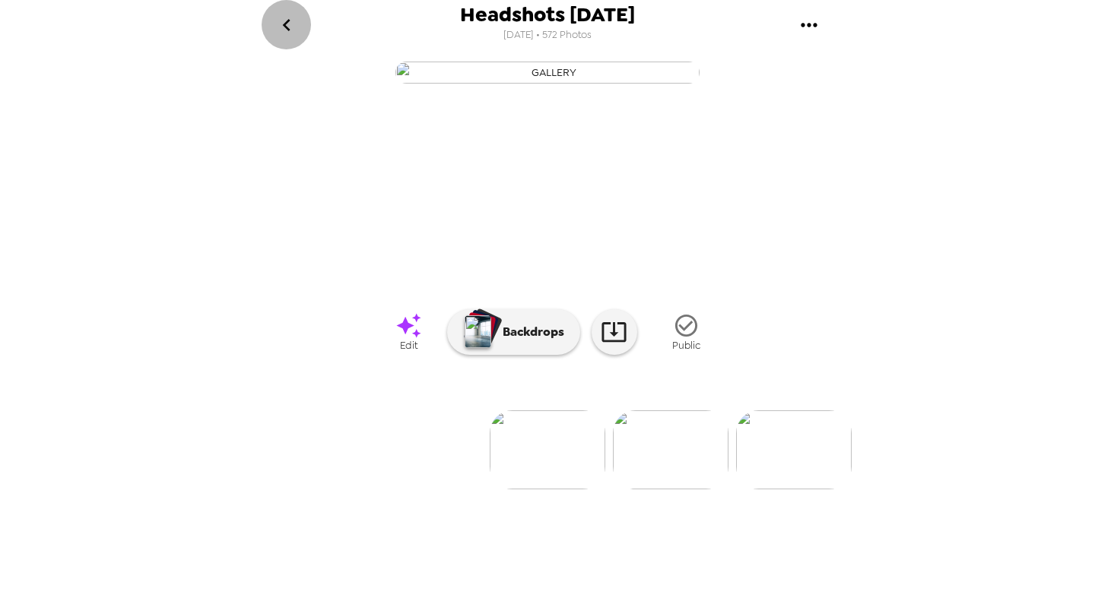
click at [291, 21] on icon "go back" at bounding box center [286, 25] width 24 height 24
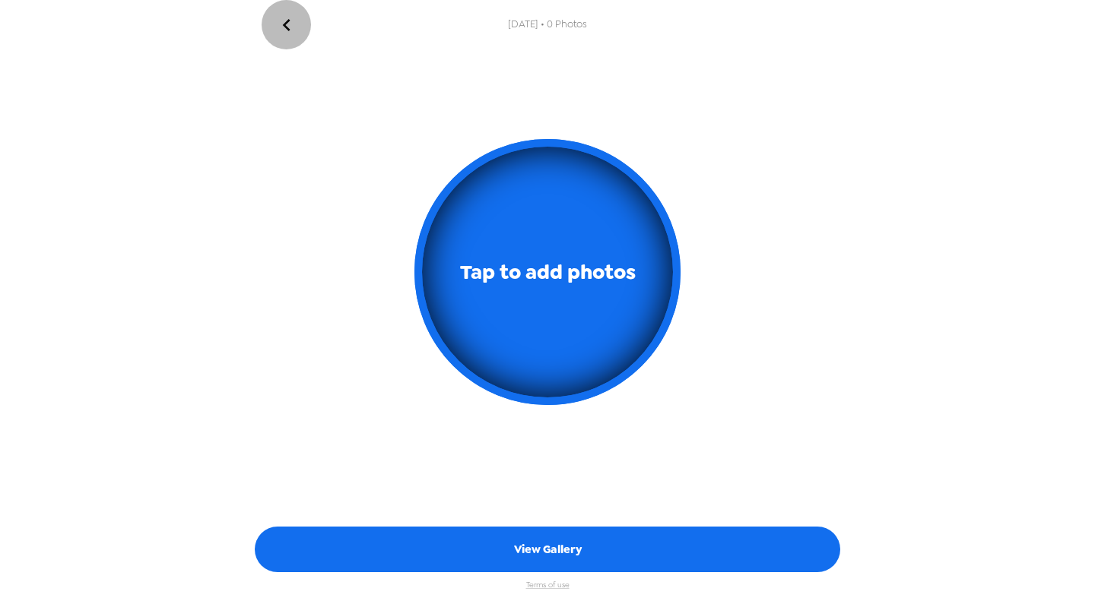
click at [279, 16] on icon "go back" at bounding box center [286, 25] width 24 height 24
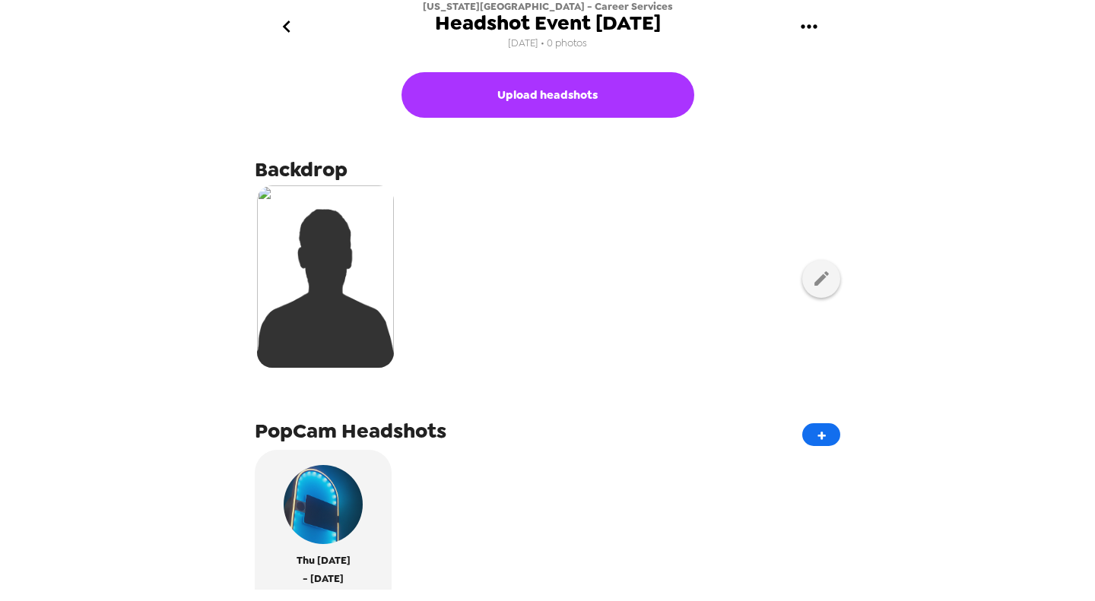
click at [290, 22] on icon "go back" at bounding box center [286, 26] width 24 height 24
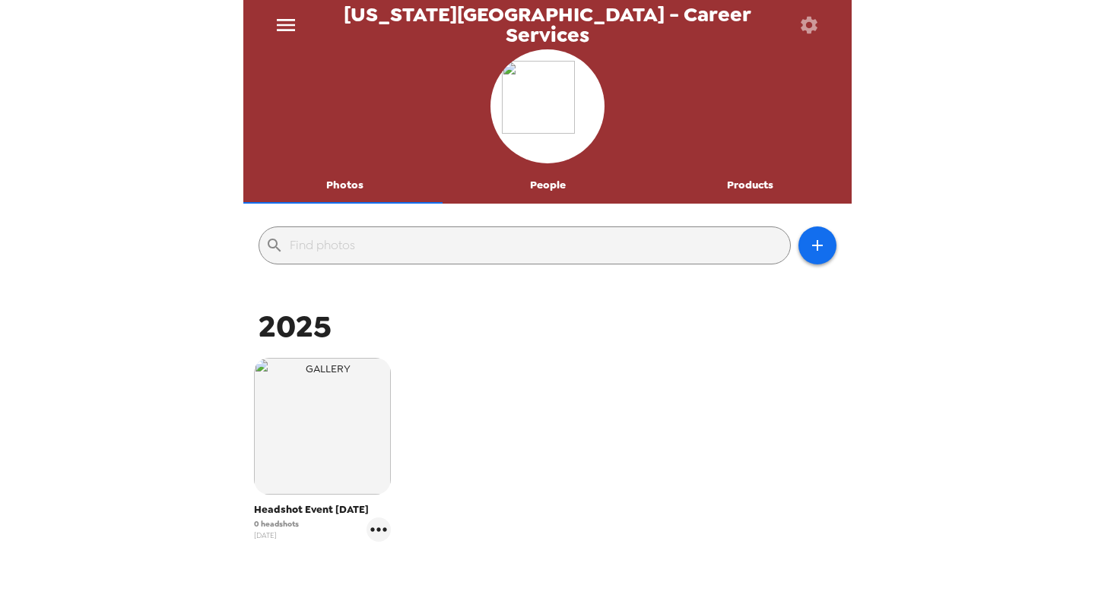
click at [547, 194] on button "People" at bounding box center [547, 185] width 203 height 36
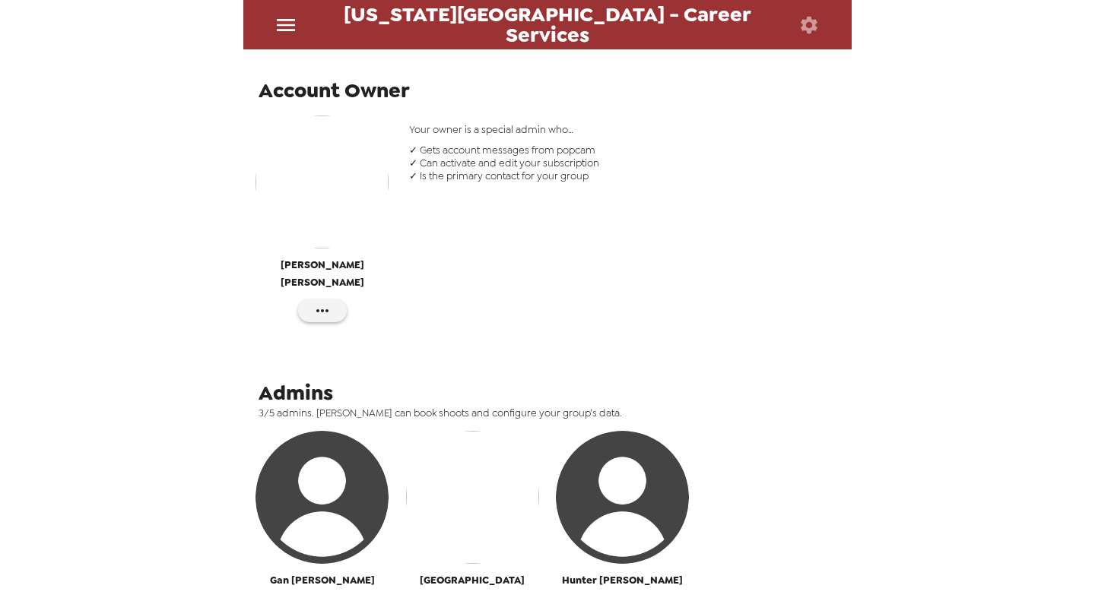
scroll to position [304, 0]
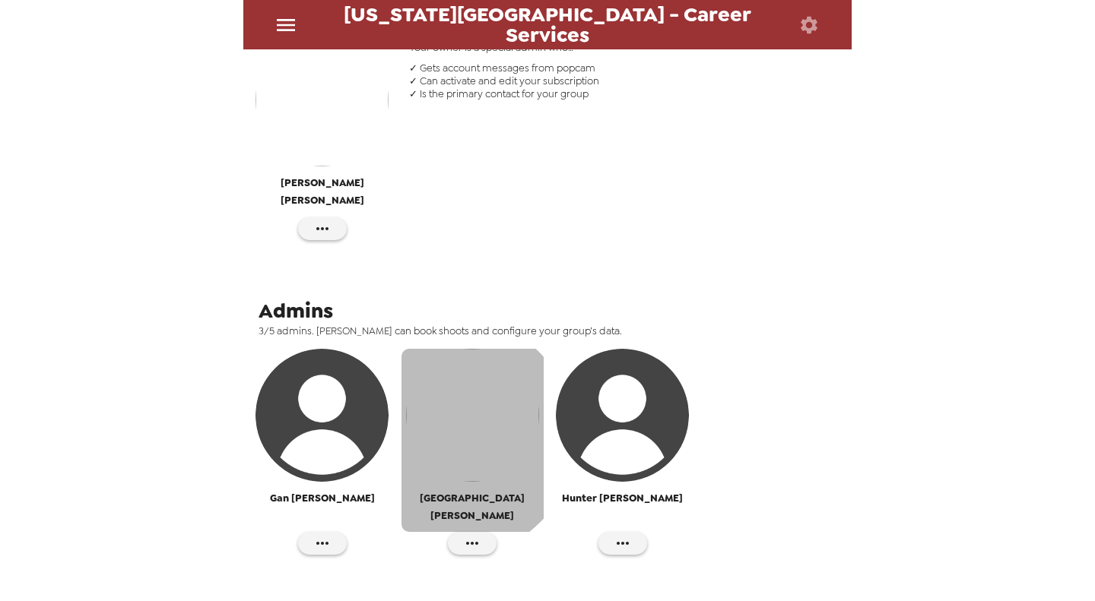
click at [455, 420] on img "button" at bounding box center [472, 415] width 133 height 133
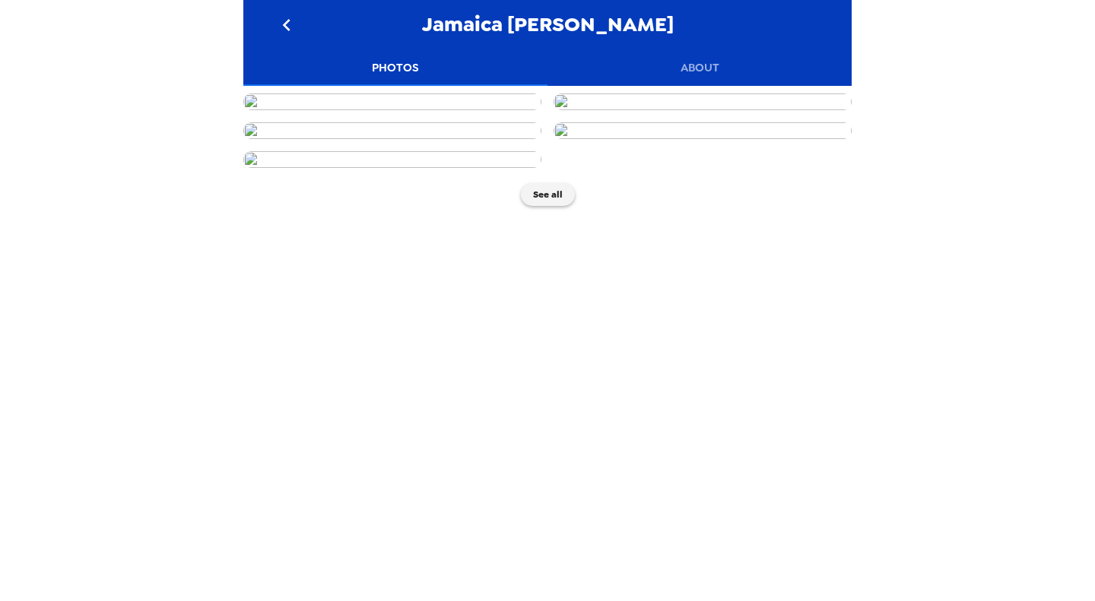
click at [405, 110] on img at bounding box center [392, 102] width 298 height 17
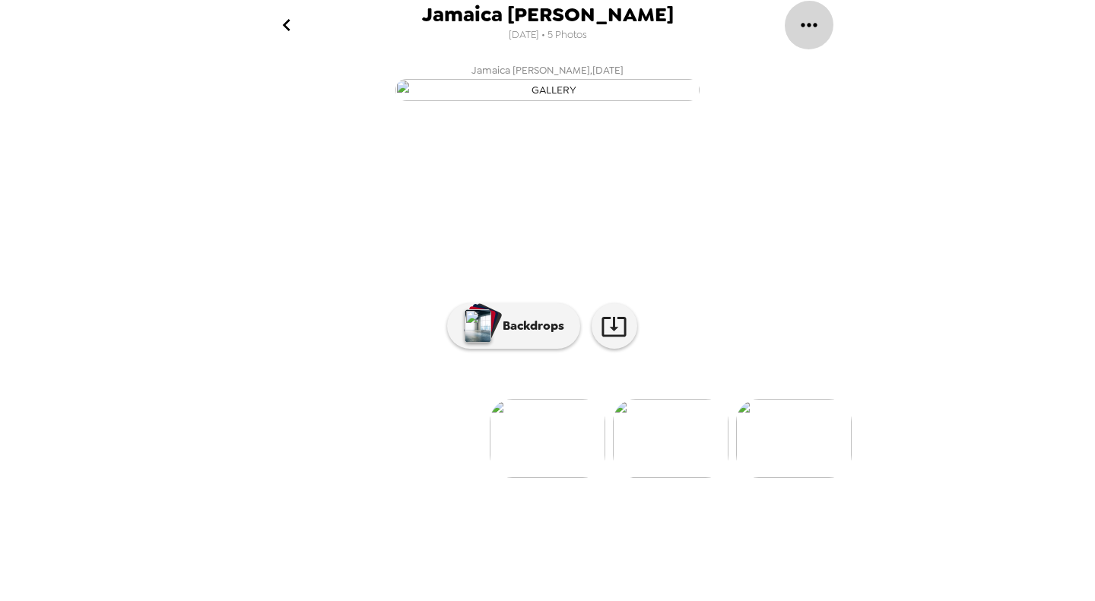
click at [814, 27] on icon "gallery menu" at bounding box center [809, 25] width 16 height 4
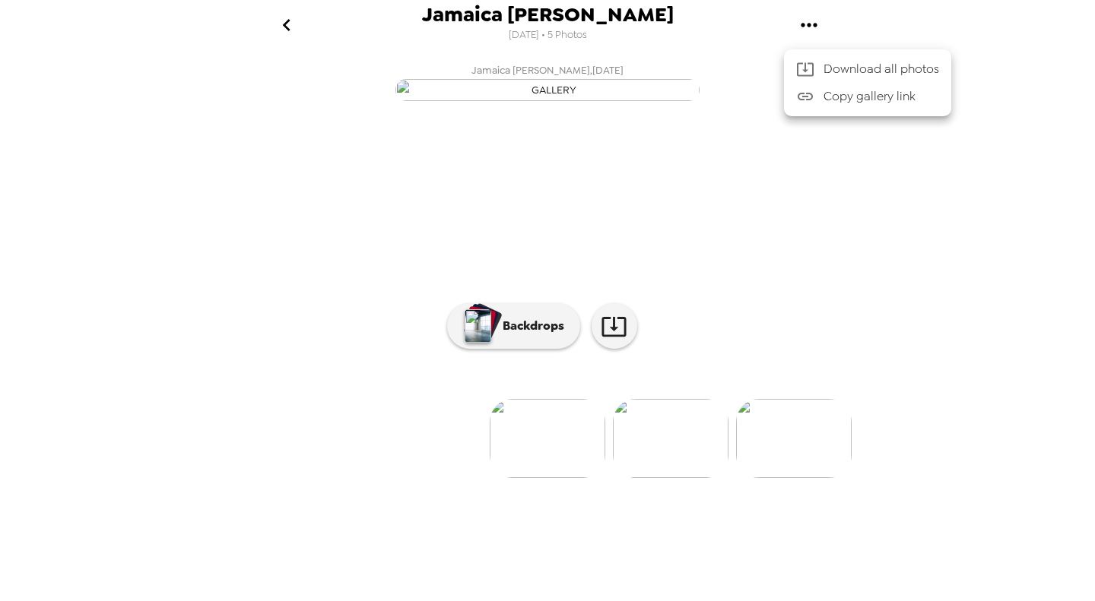
click at [705, 32] on div at bounding box center [547, 300] width 1095 height 601
drag, startPoint x: 259, startPoint y: 11, endPoint x: 284, endPoint y: 17, distance: 25.7
click at [263, 13] on div "Jamaica [PERSON_NAME] [DATE] • 5 Photos" at bounding box center [547, 24] width 608 height 49
click at [288, 19] on icon "go back" at bounding box center [286, 25] width 24 height 24
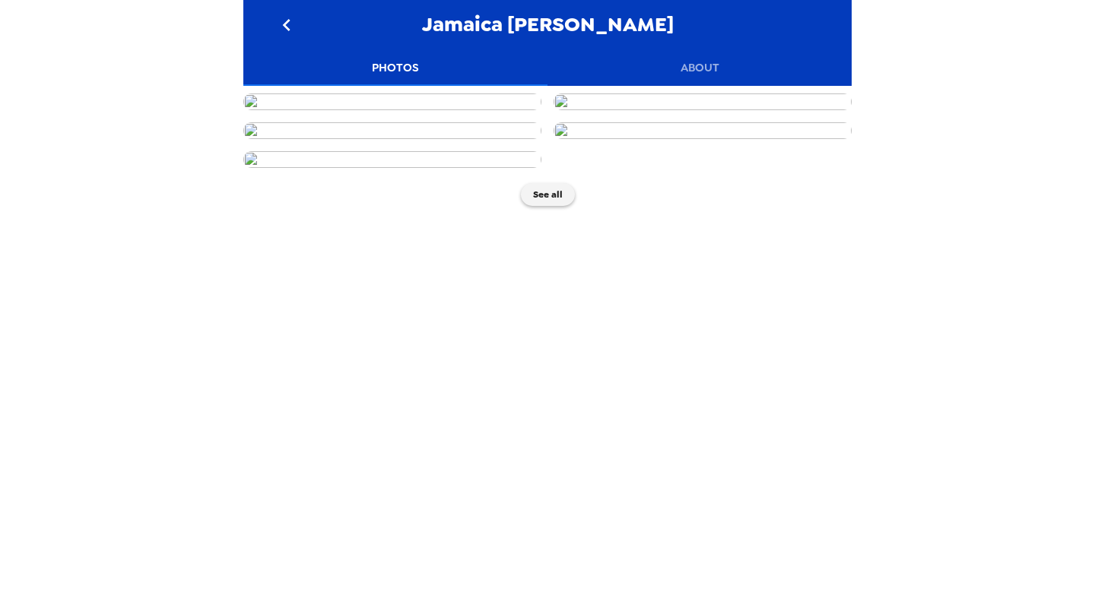
click at [294, 27] on icon "go back" at bounding box center [286, 25] width 24 height 24
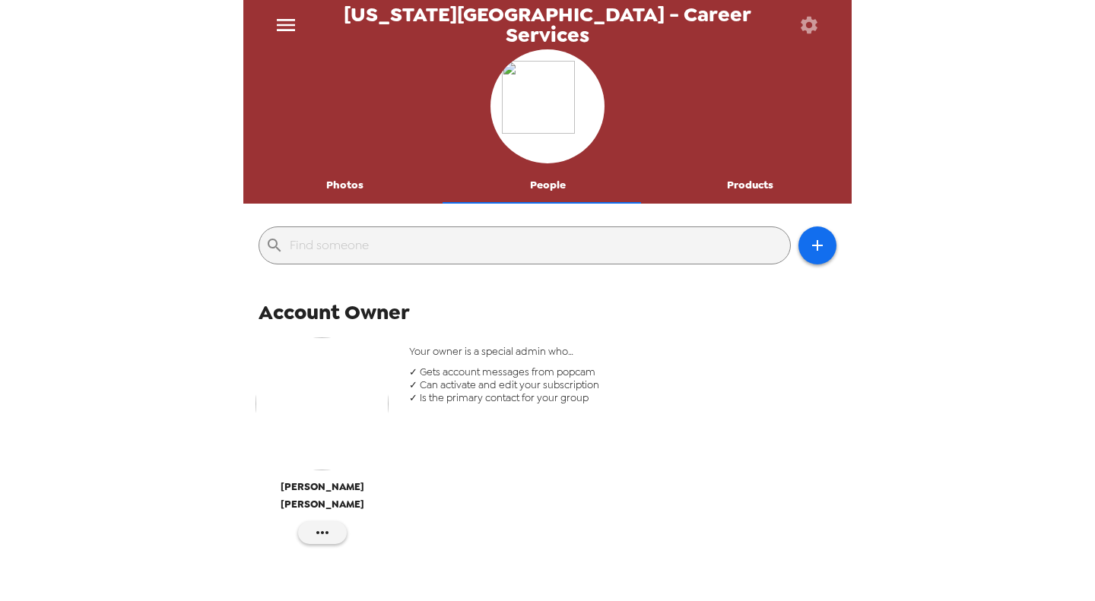
drag, startPoint x: 543, startPoint y: 195, endPoint x: 563, endPoint y: 297, distance: 104.7
click at [541, 194] on button "People" at bounding box center [547, 185] width 203 height 36
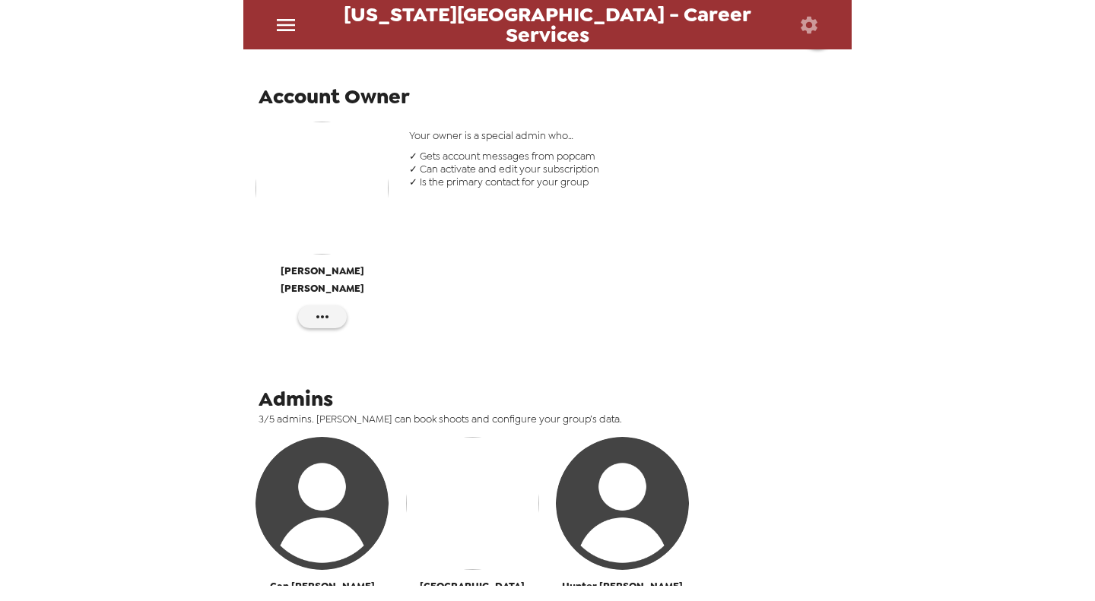
scroll to position [304, 0]
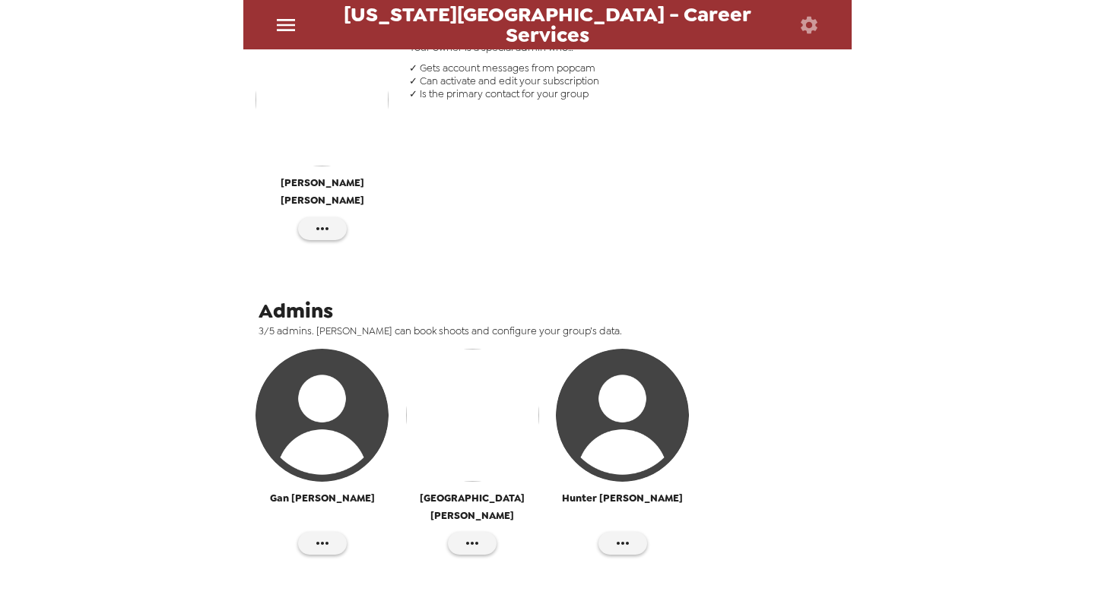
click at [484, 388] on img "button" at bounding box center [472, 415] width 133 height 133
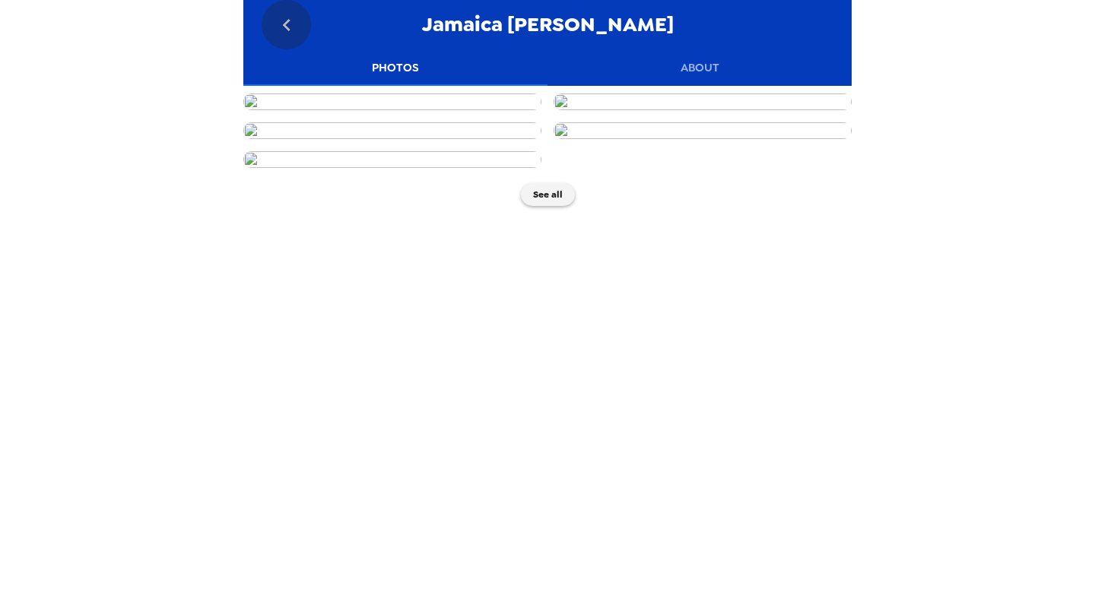
click at [275, 15] on icon "go back" at bounding box center [286, 25] width 24 height 24
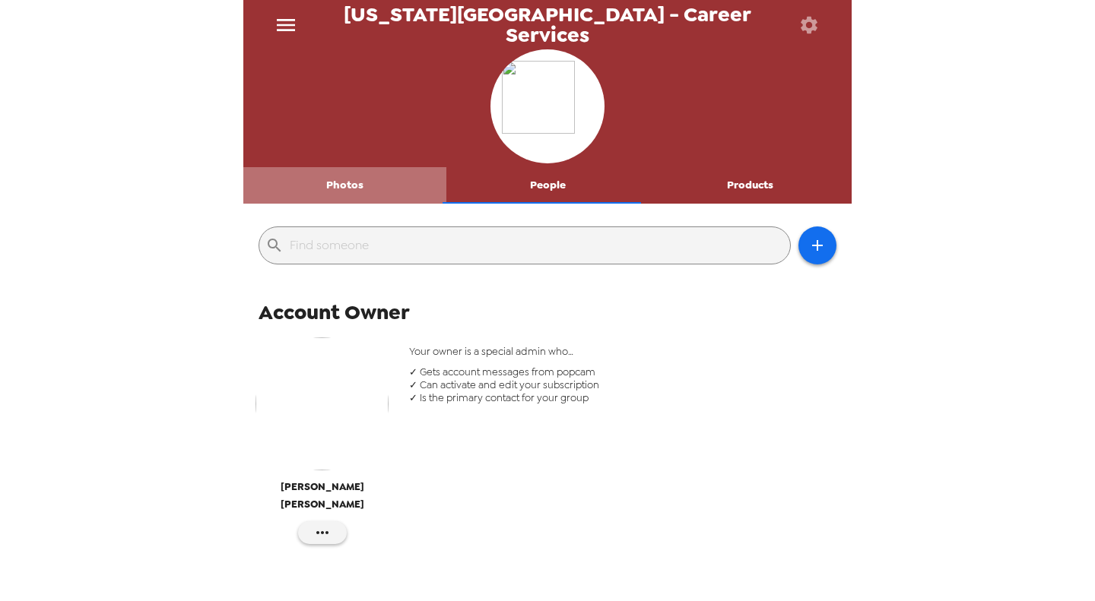
click at [361, 198] on button "Photos" at bounding box center [344, 185] width 203 height 36
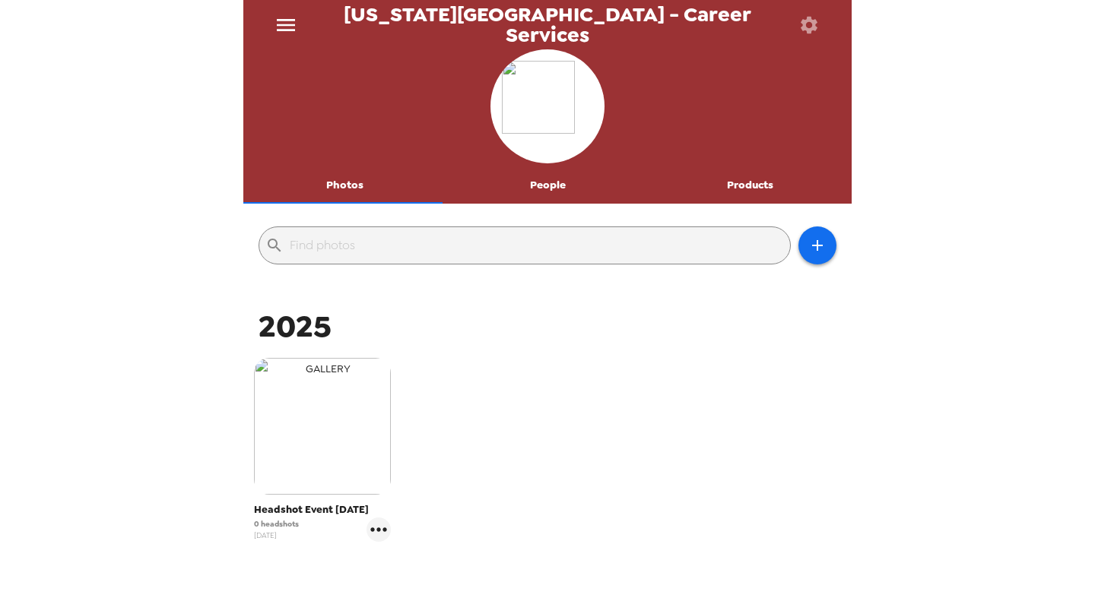
click at [361, 456] on img "button" at bounding box center [322, 426] width 137 height 137
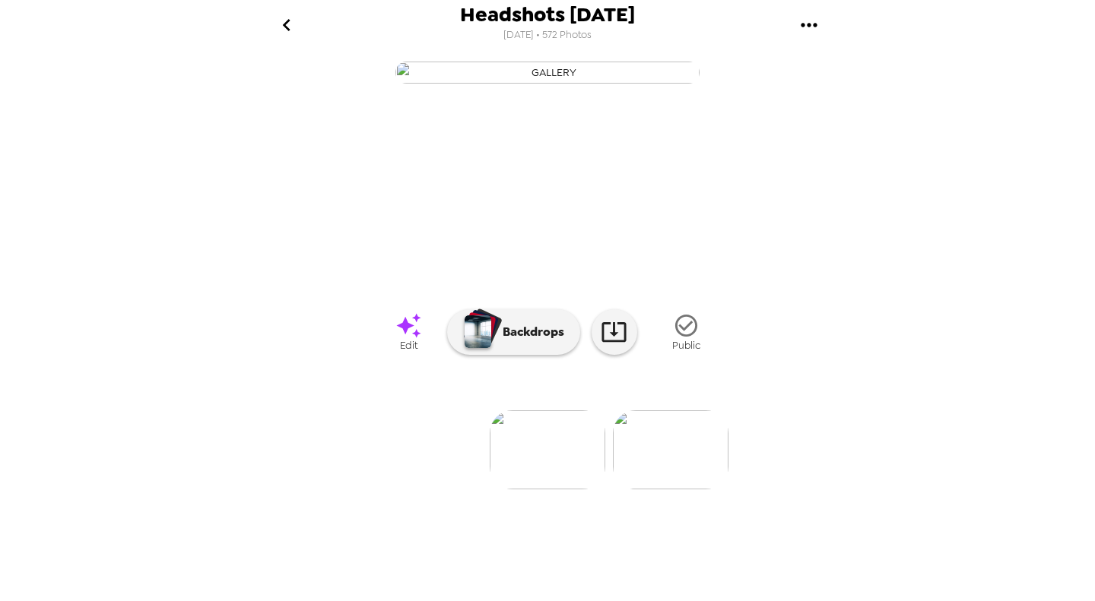
click at [281, 15] on icon "go back" at bounding box center [286, 25] width 24 height 24
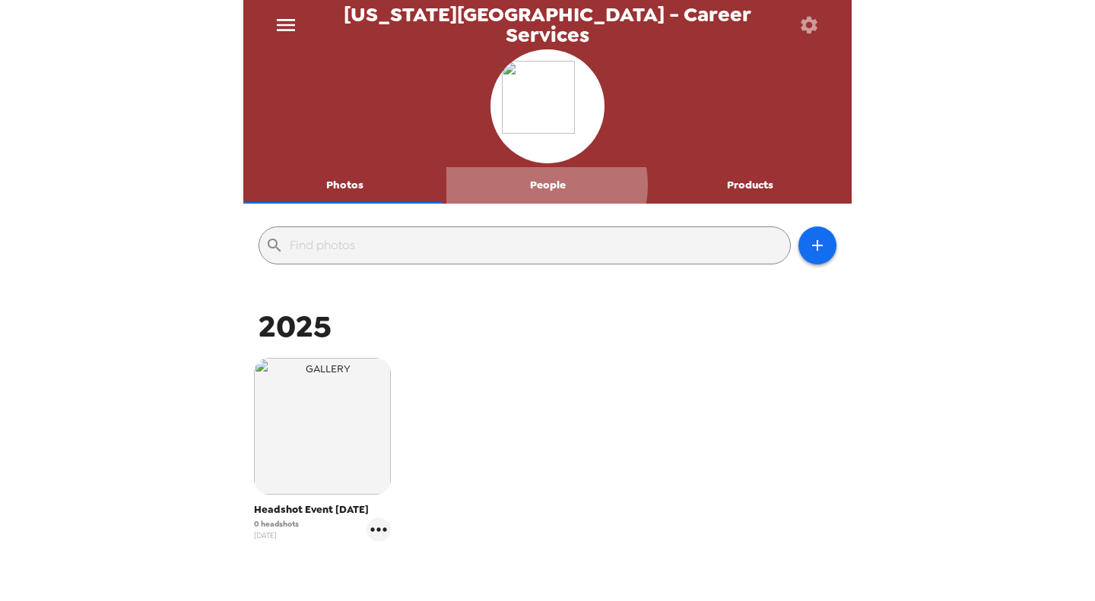
click at [538, 185] on button "People" at bounding box center [547, 185] width 203 height 36
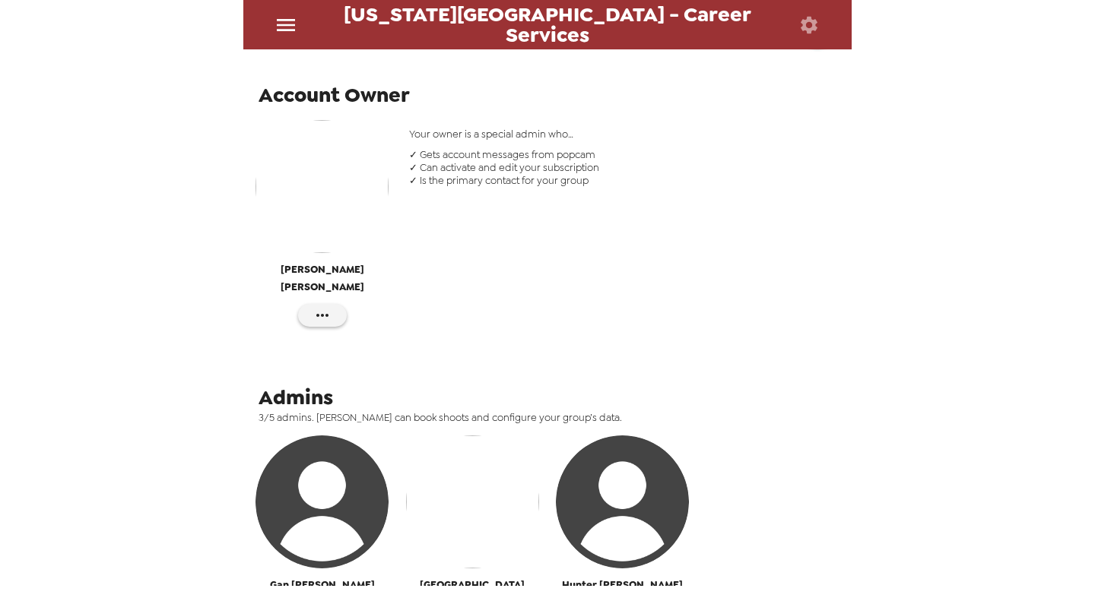
scroll to position [228, 0]
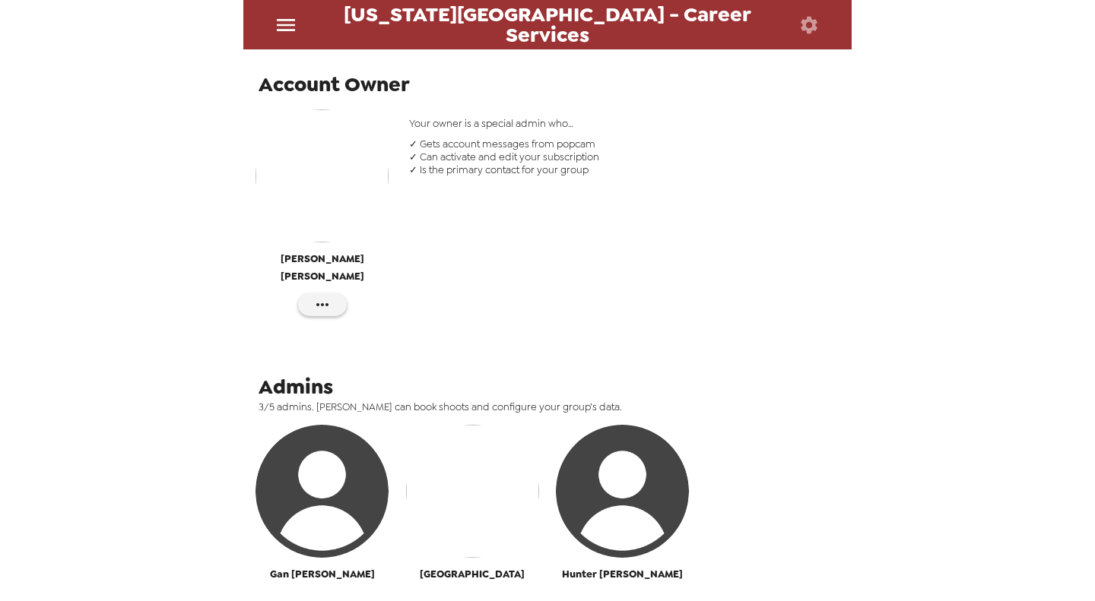
click at [416, 506] on img "button" at bounding box center [472, 491] width 133 height 133
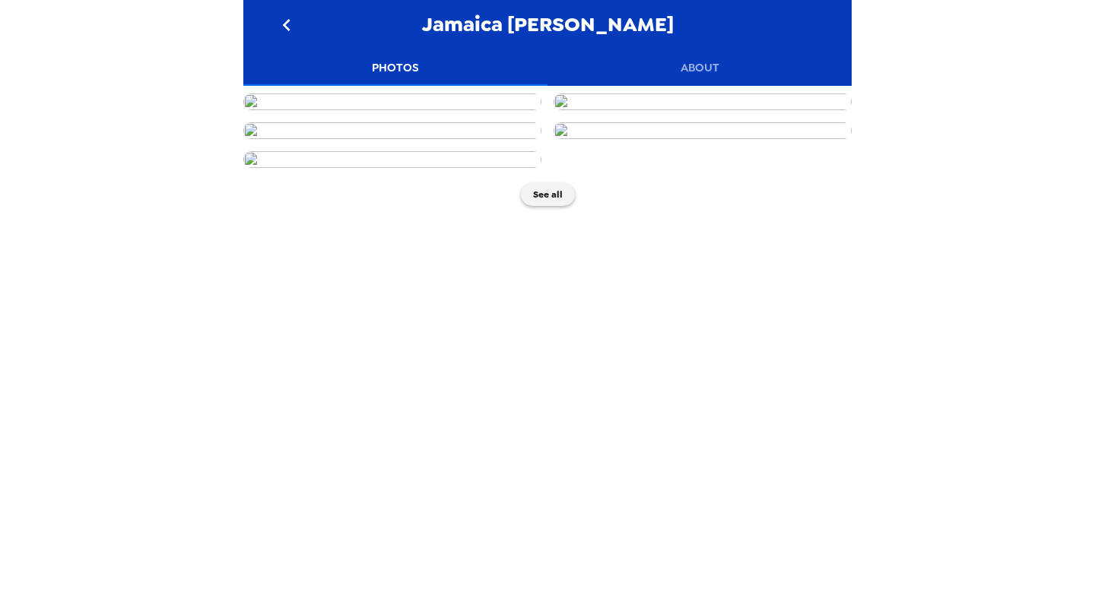
click at [290, 24] on icon "go back" at bounding box center [286, 25] width 24 height 24
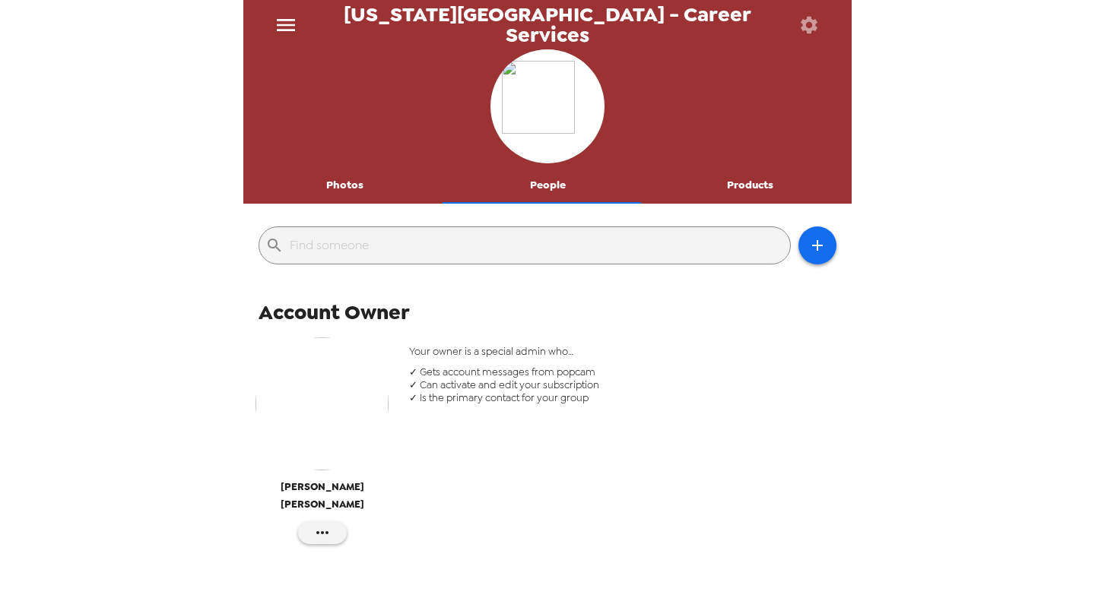
click at [342, 171] on button "Photos" at bounding box center [344, 185] width 203 height 36
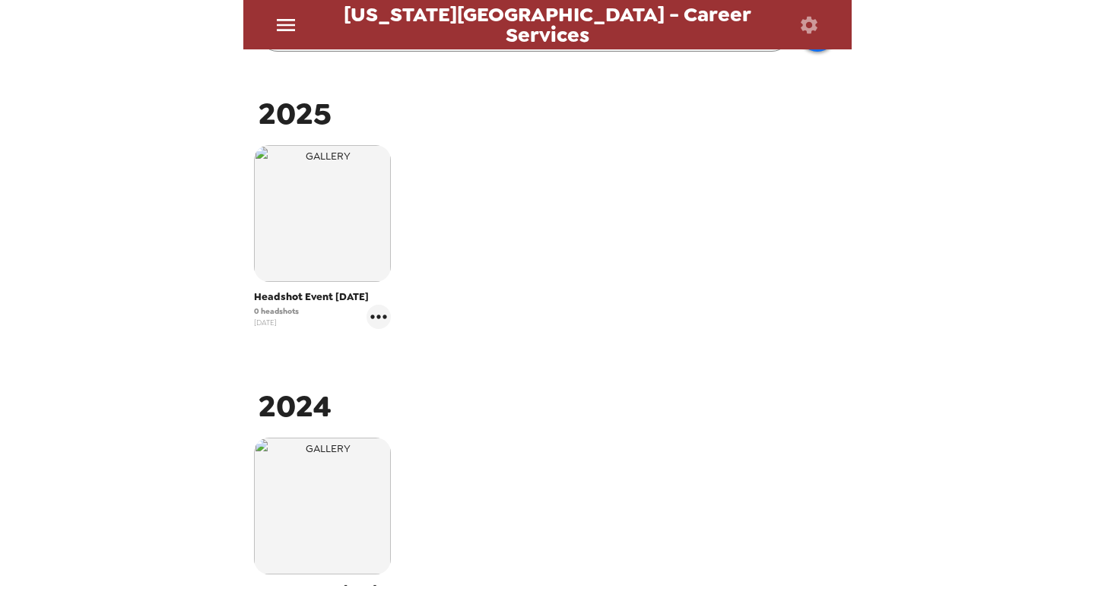
scroll to position [143, 0]
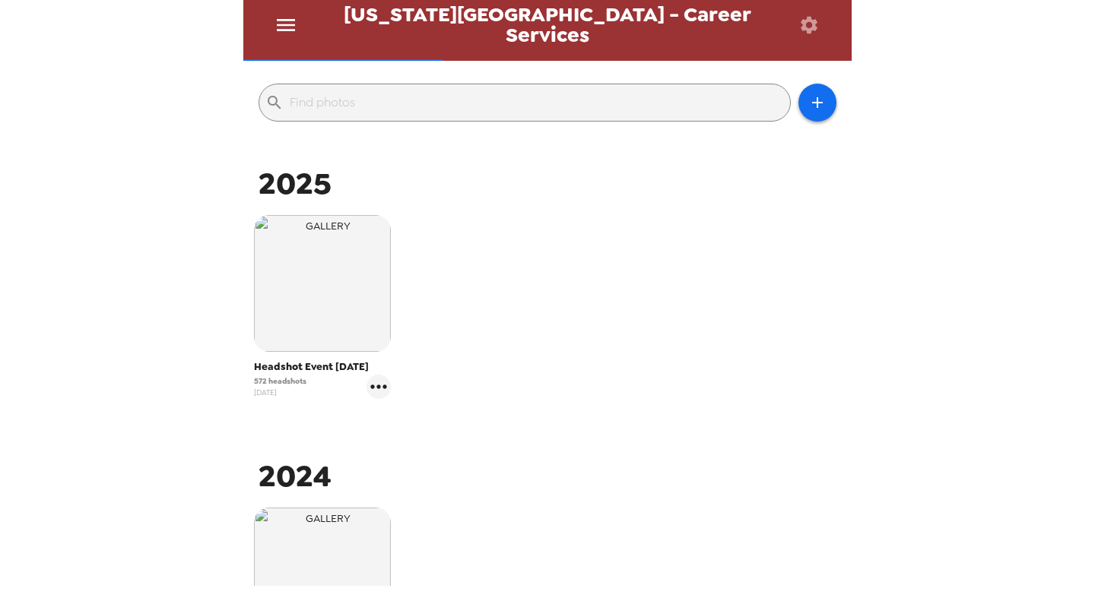
click at [351, 284] on img "button" at bounding box center [322, 283] width 137 height 137
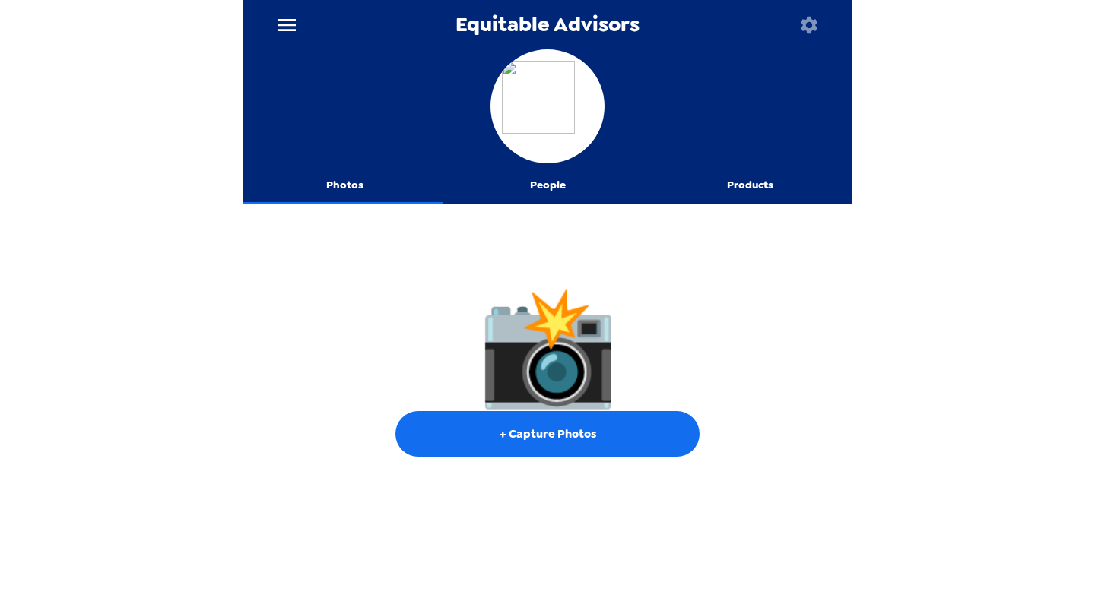
click at [293, 24] on icon "menu" at bounding box center [287, 25] width 18 height 12
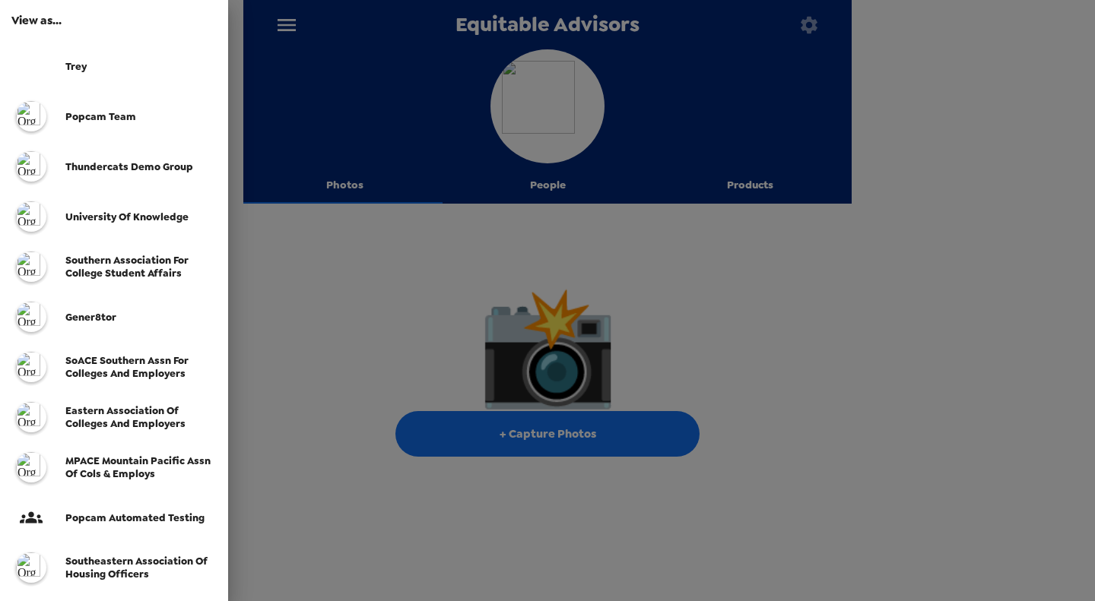
scroll to position [380, 0]
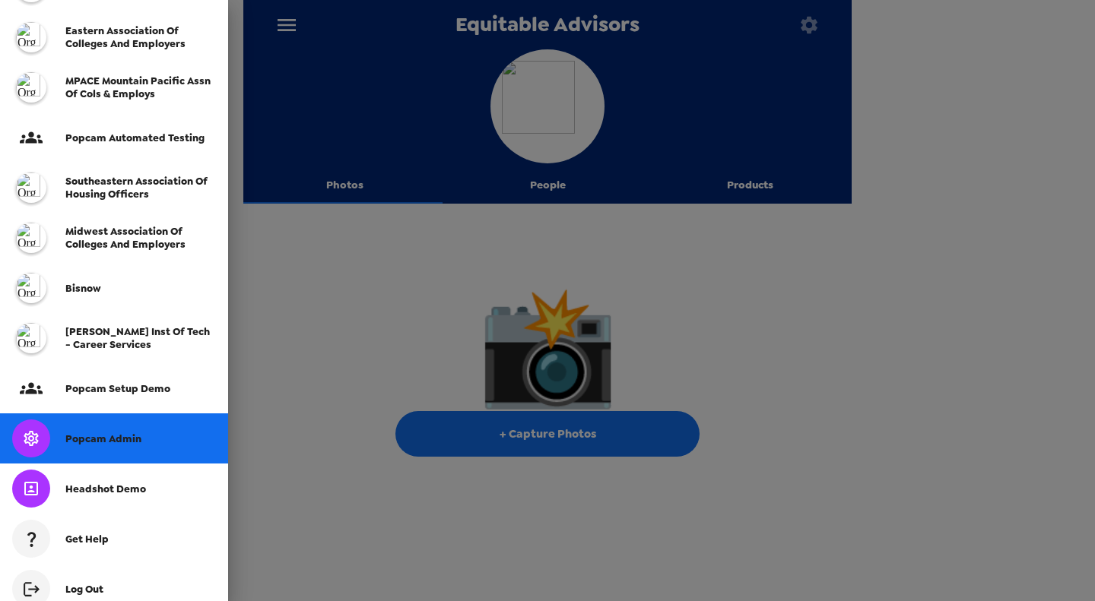
click at [113, 426] on div "Popcam Admin" at bounding box center [114, 439] width 228 height 50
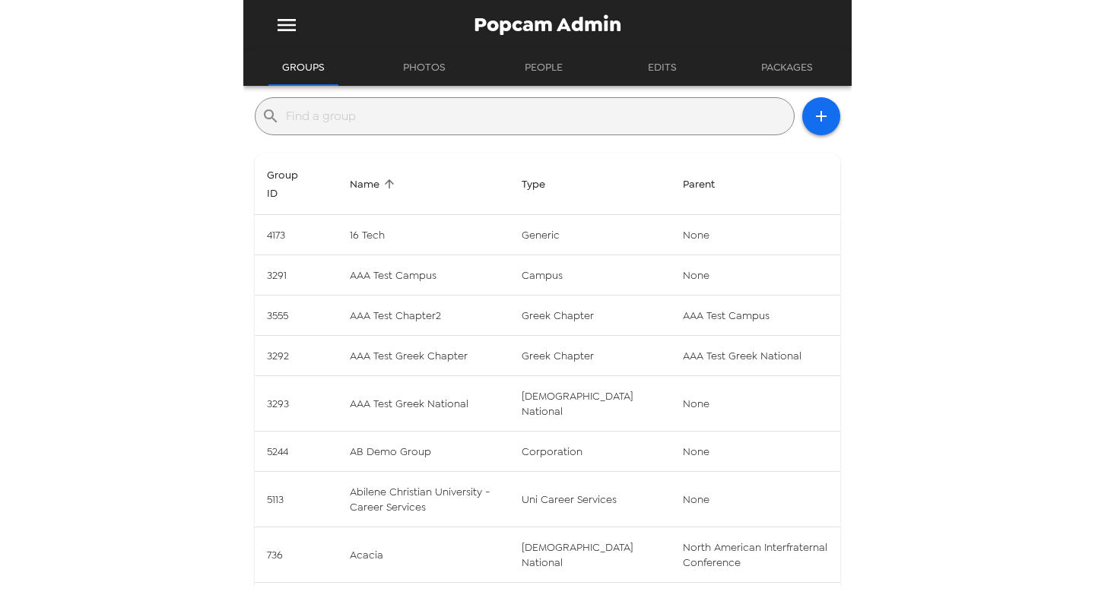
click at [417, 119] on input "text" at bounding box center [537, 116] width 502 height 24
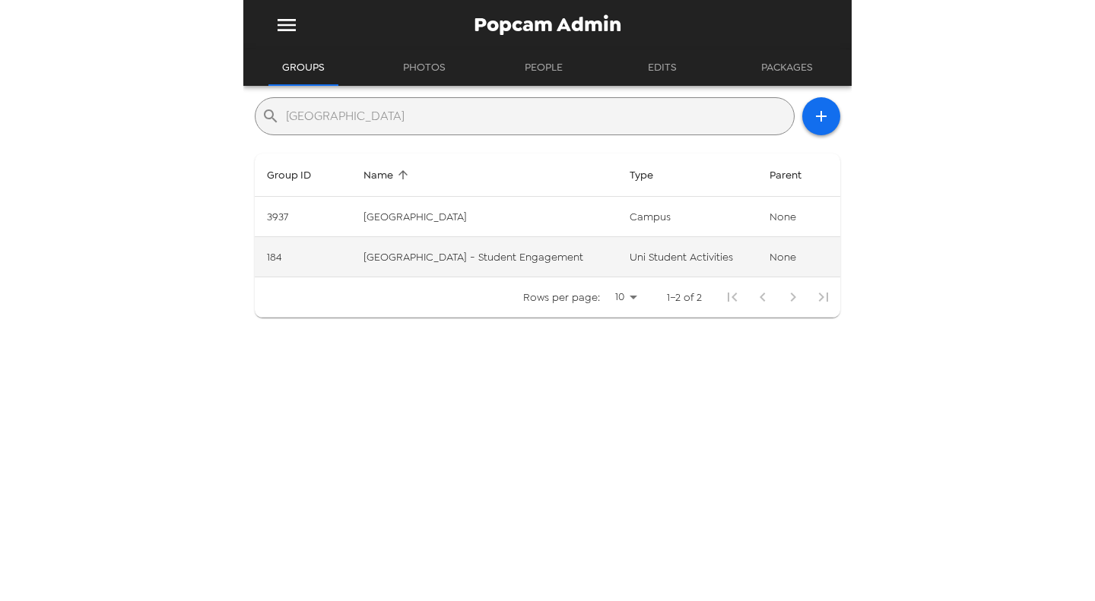
type input "[GEOGRAPHIC_DATA]"
click at [540, 258] on td "[GEOGRAPHIC_DATA] - Student Engagement" at bounding box center [484, 257] width 267 height 40
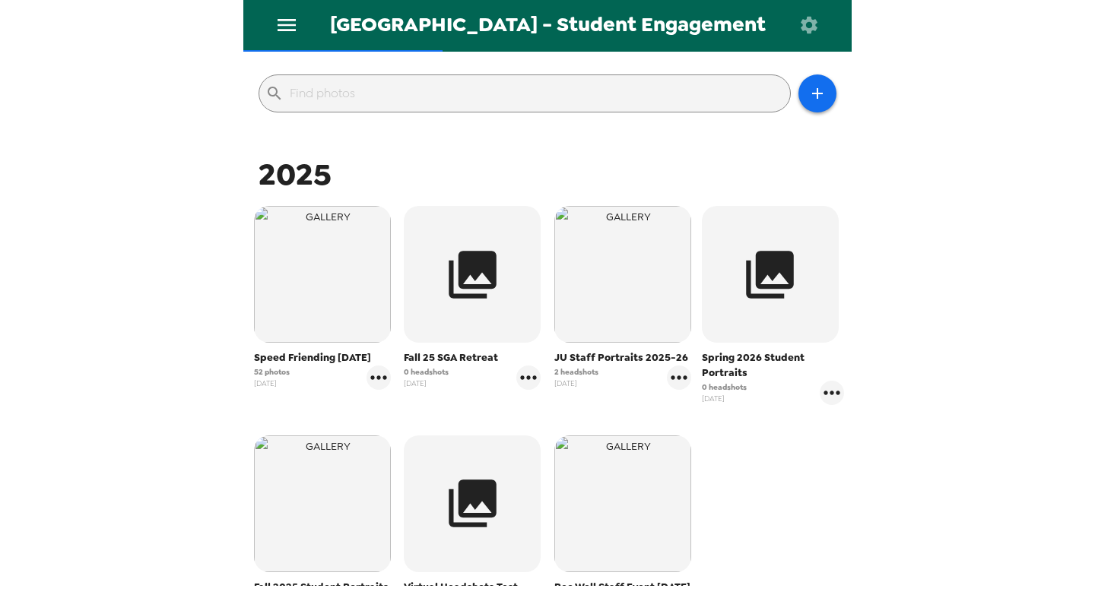
scroll to position [338, 0]
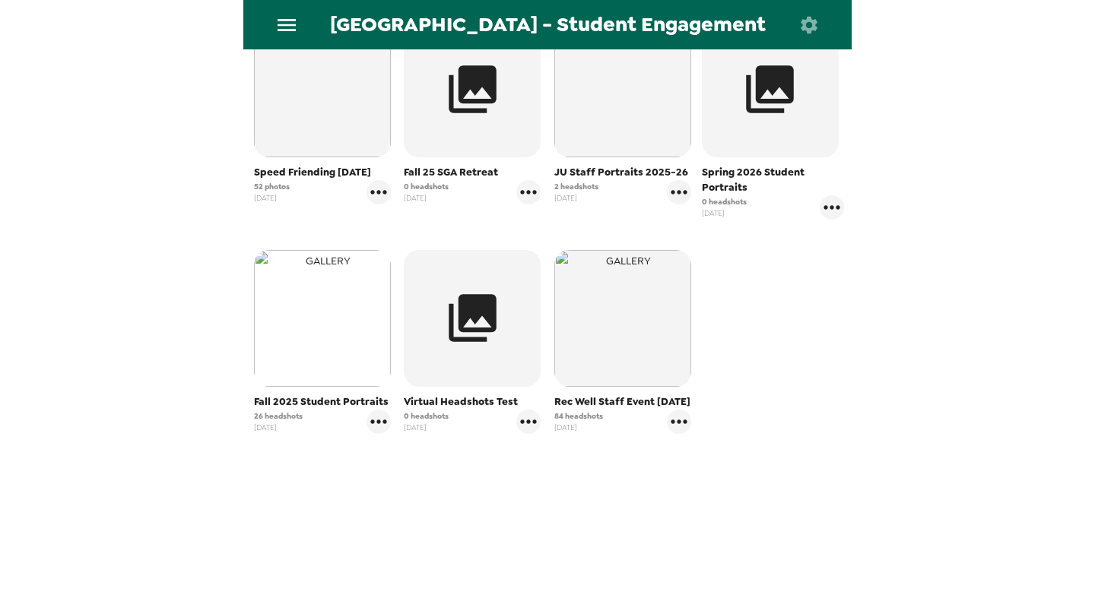
click at [344, 341] on img "button" at bounding box center [322, 318] width 137 height 137
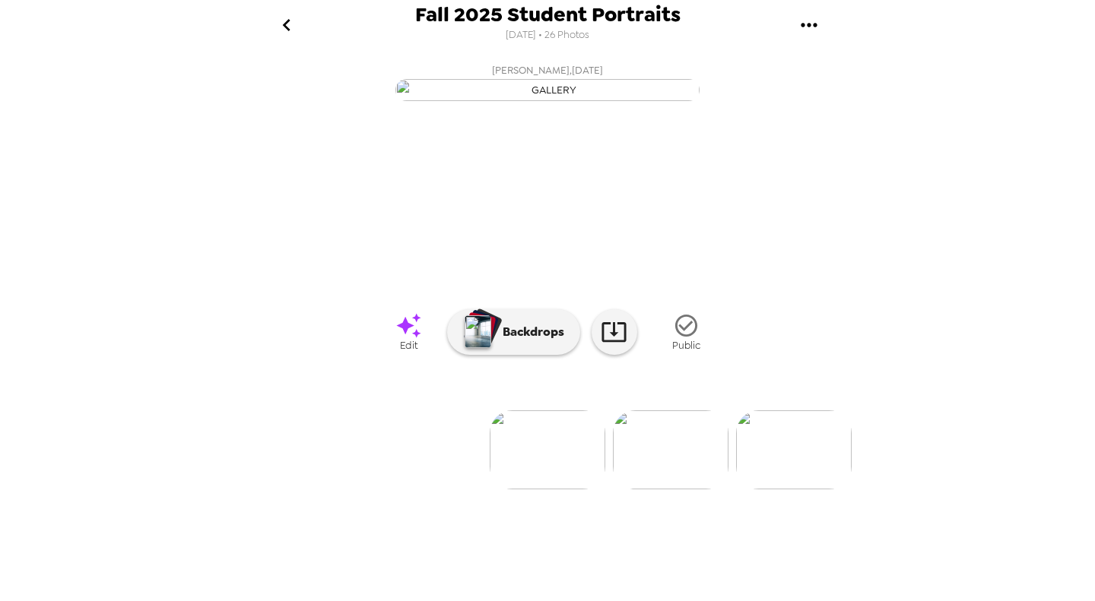
scroll to position [0, 239]
